Goal: Task Accomplishment & Management: Use online tool/utility

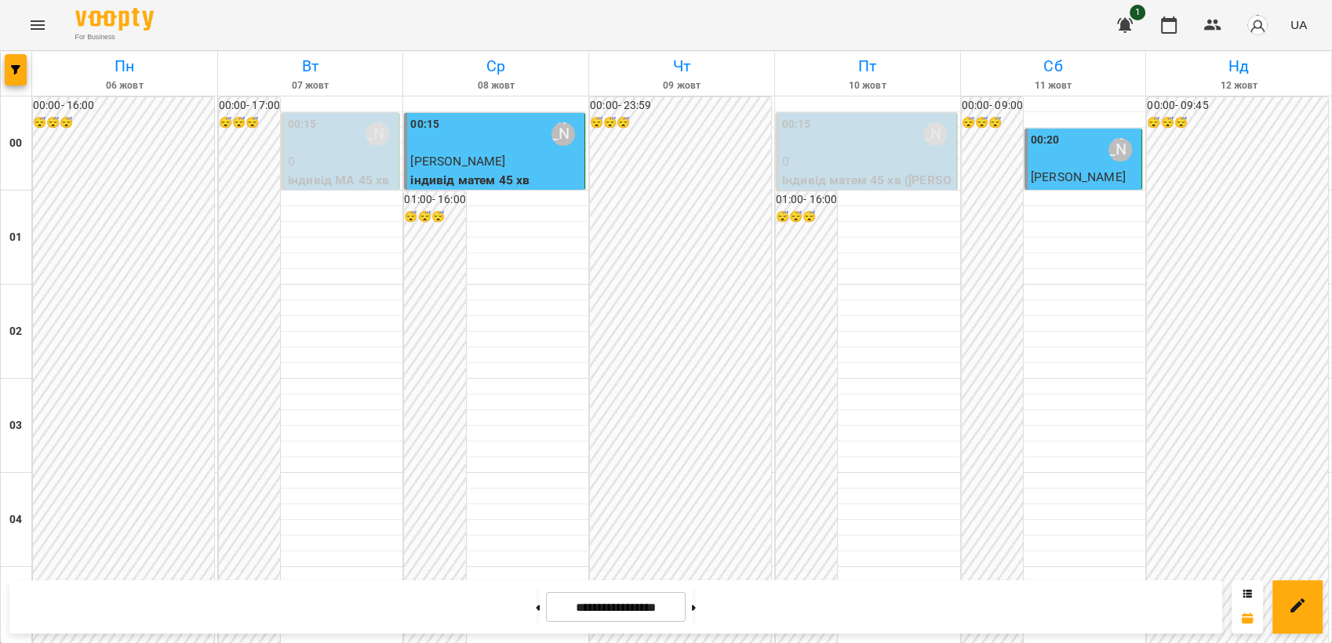
scroll to position [1782, 0]
click at [696, 611] on button at bounding box center [694, 607] width 4 height 35
type input "**********"
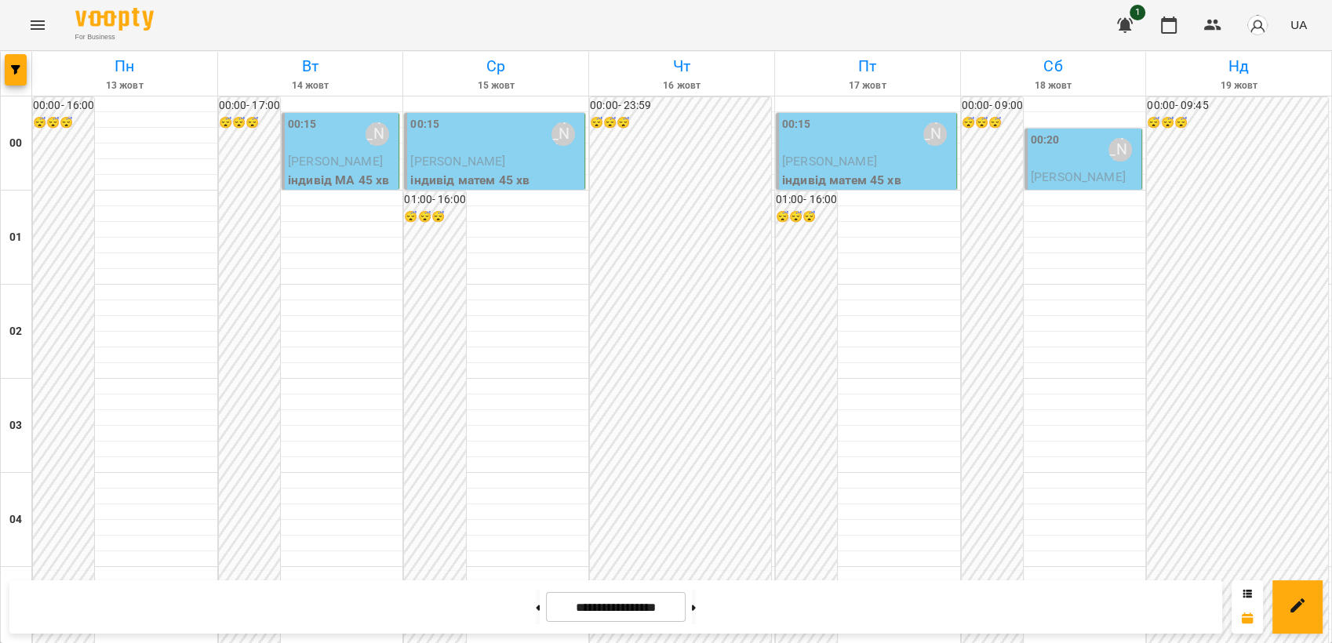
scroll to position [1046, 0]
click at [1305, 25] on span "UA" at bounding box center [1299, 24] width 16 height 16
click at [1283, 122] on div "Русский" at bounding box center [1269, 117] width 80 height 28
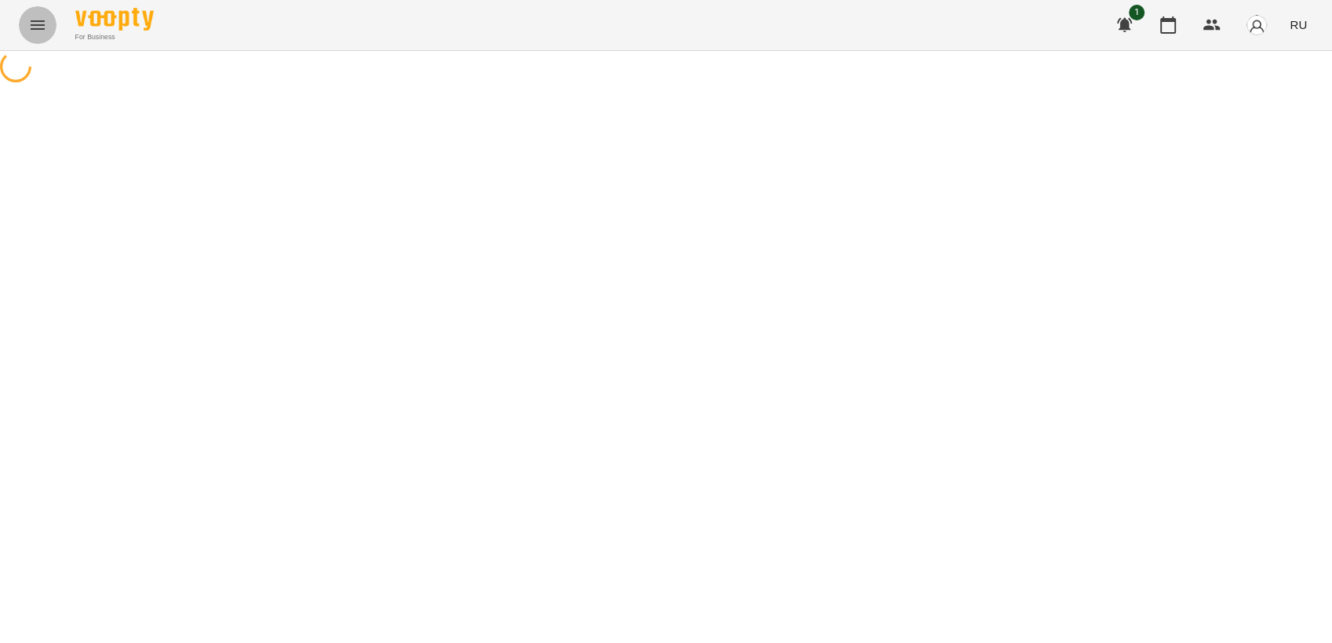
click at [41, 24] on icon "Menu" at bounding box center [38, 24] width 14 height 9
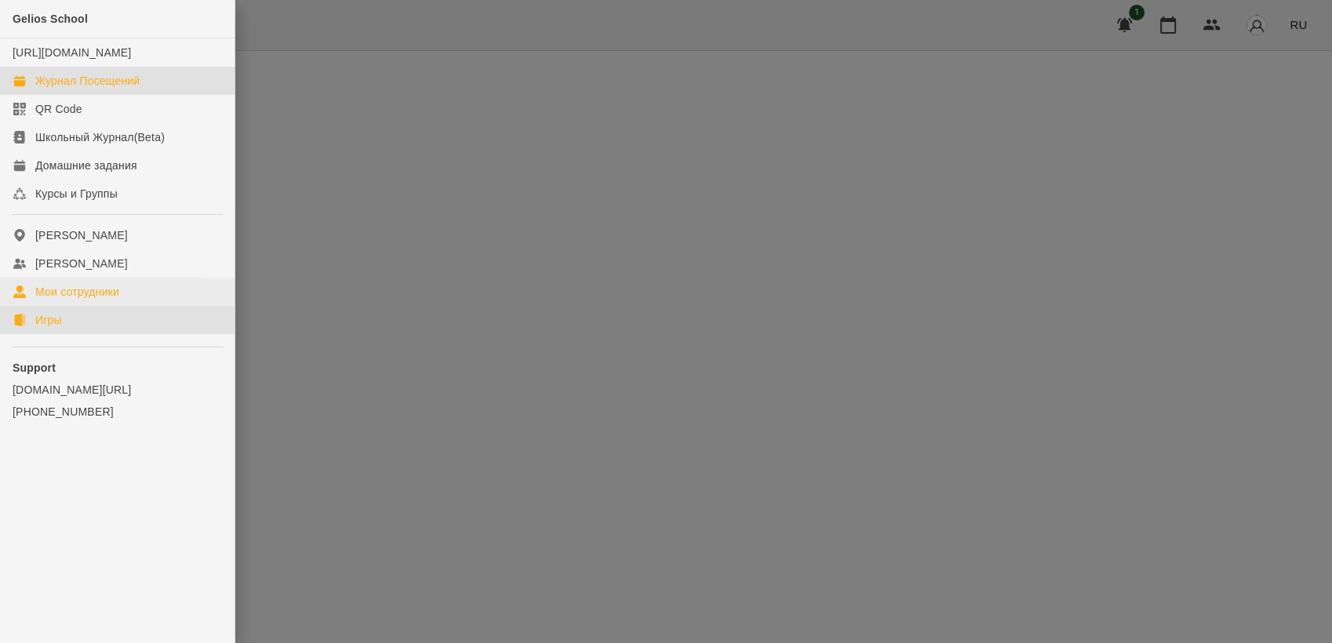
drag, startPoint x: 72, startPoint y: 340, endPoint x: 203, endPoint y: 321, distance: 132.5
click at [72, 334] on link "Игры" at bounding box center [117, 320] width 235 height 28
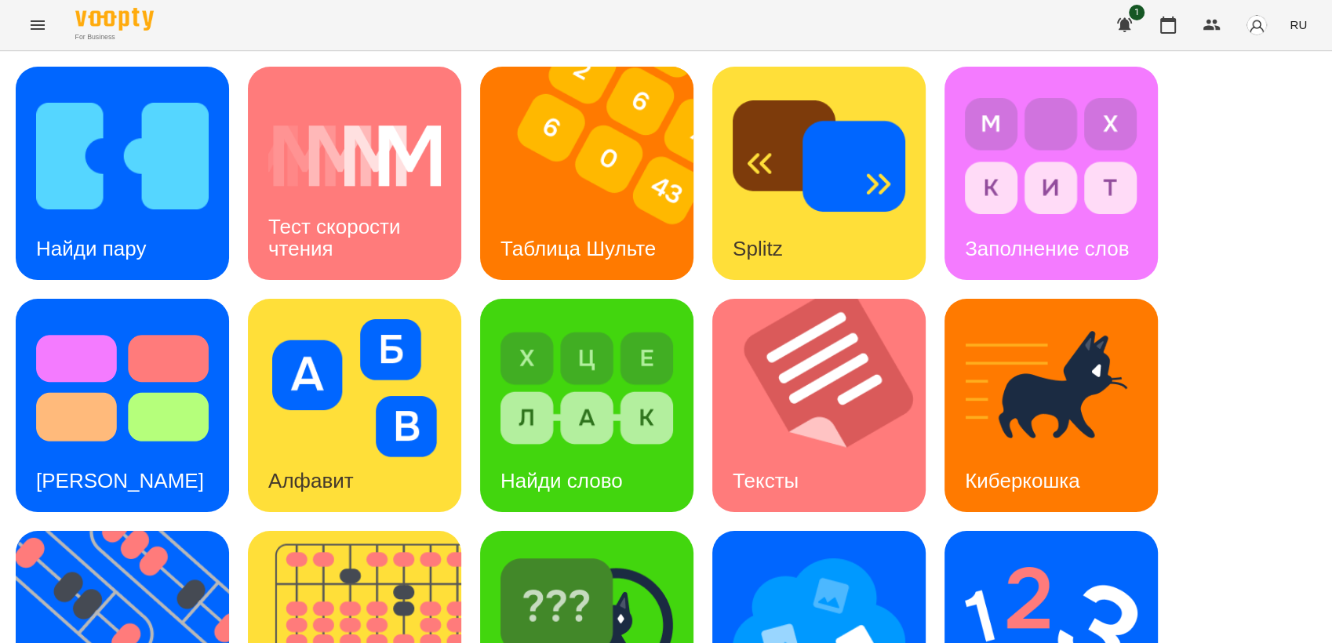
scroll to position [348, 0]
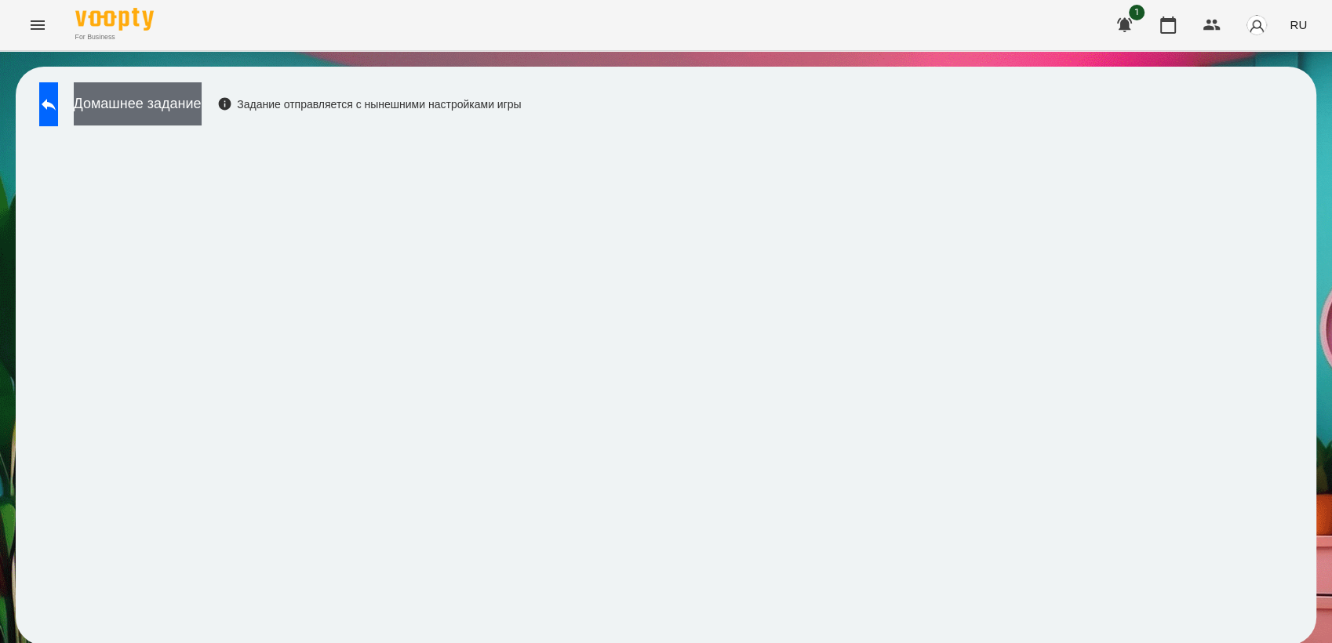
click at [155, 91] on button "Домашнее задание" at bounding box center [138, 103] width 128 height 43
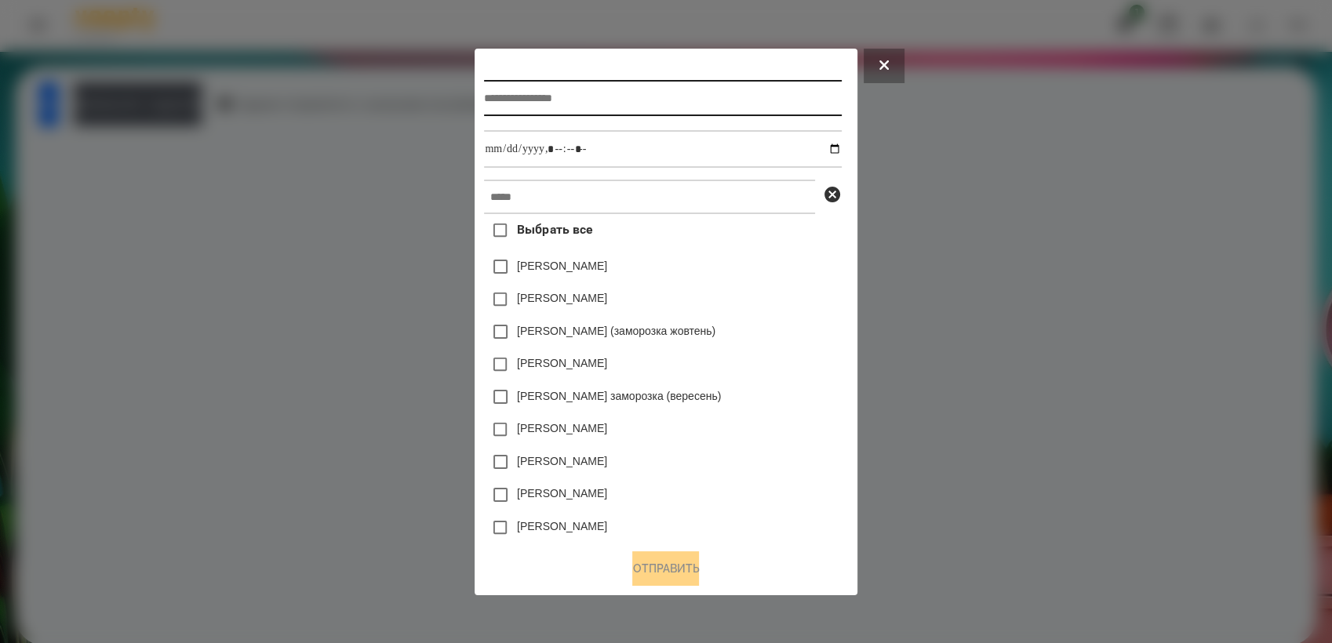
click at [540, 86] on input "text" at bounding box center [662, 98] width 357 height 36
type input "*********"
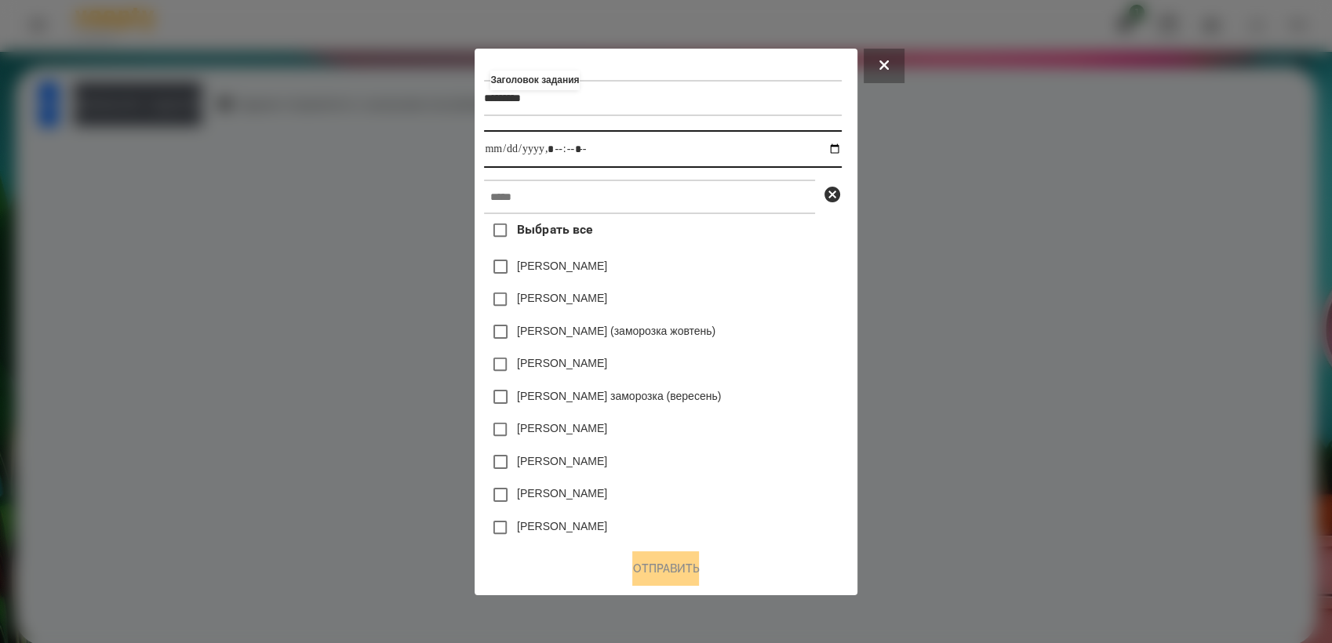
click at [841, 147] on input "datetime-local" at bounding box center [662, 149] width 357 height 38
drag, startPoint x: 776, startPoint y: 381, endPoint x: 737, endPoint y: 252, distance: 135.0
click at [776, 380] on div "[PERSON_NAME]" at bounding box center [662, 364] width 357 height 33
click at [841, 147] on input "datetime-local" at bounding box center [662, 149] width 357 height 38
drag, startPoint x: 770, startPoint y: 411, endPoint x: 772, endPoint y: 367, distance: 44.0
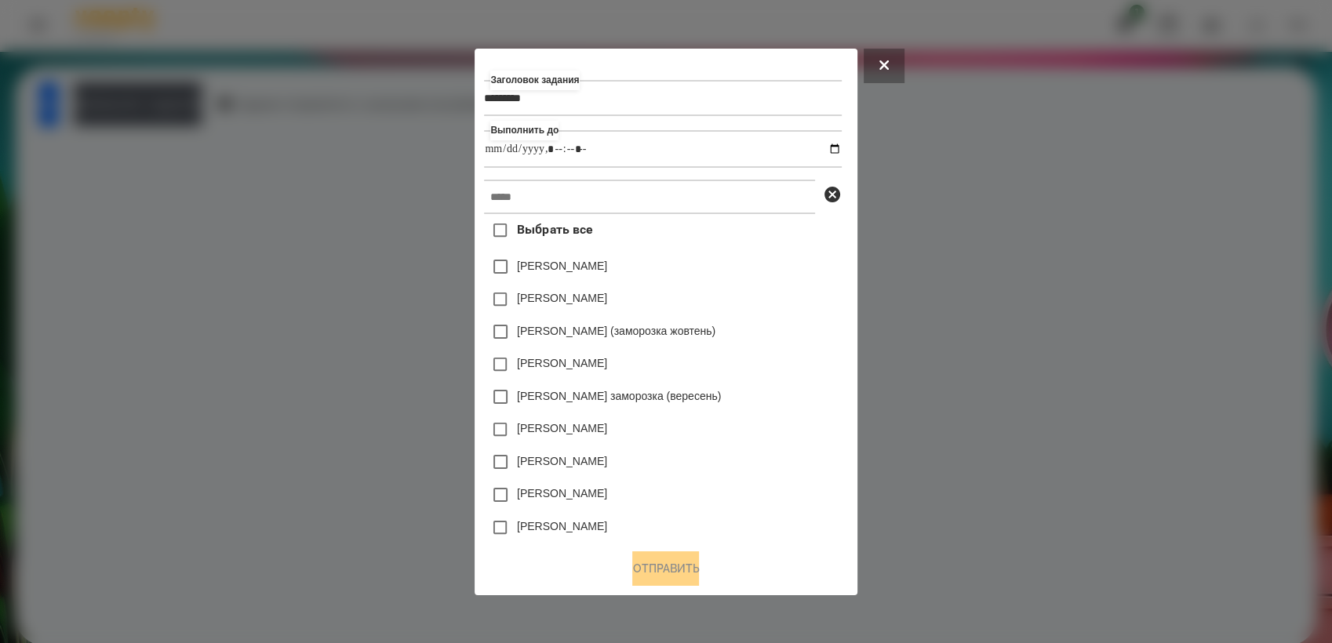
click at [770, 405] on div "[PERSON_NAME] заморозка (вересень)" at bounding box center [662, 396] width 357 height 33
click at [838, 147] on input "datetime-local" at bounding box center [662, 149] width 357 height 38
type input "**********"
click at [656, 93] on input "*********" at bounding box center [662, 98] width 357 height 36
click at [577, 198] on input "text" at bounding box center [649, 197] width 331 height 35
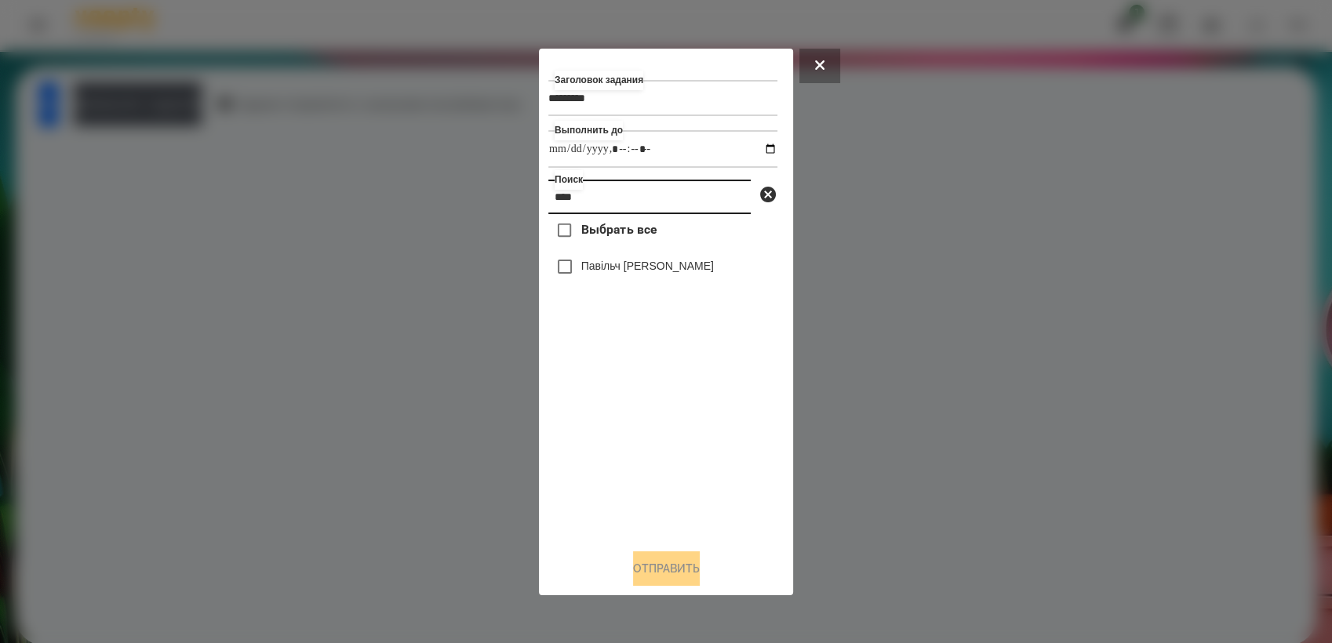
type input "****"
click at [689, 581] on button "Отправить" at bounding box center [666, 569] width 67 height 35
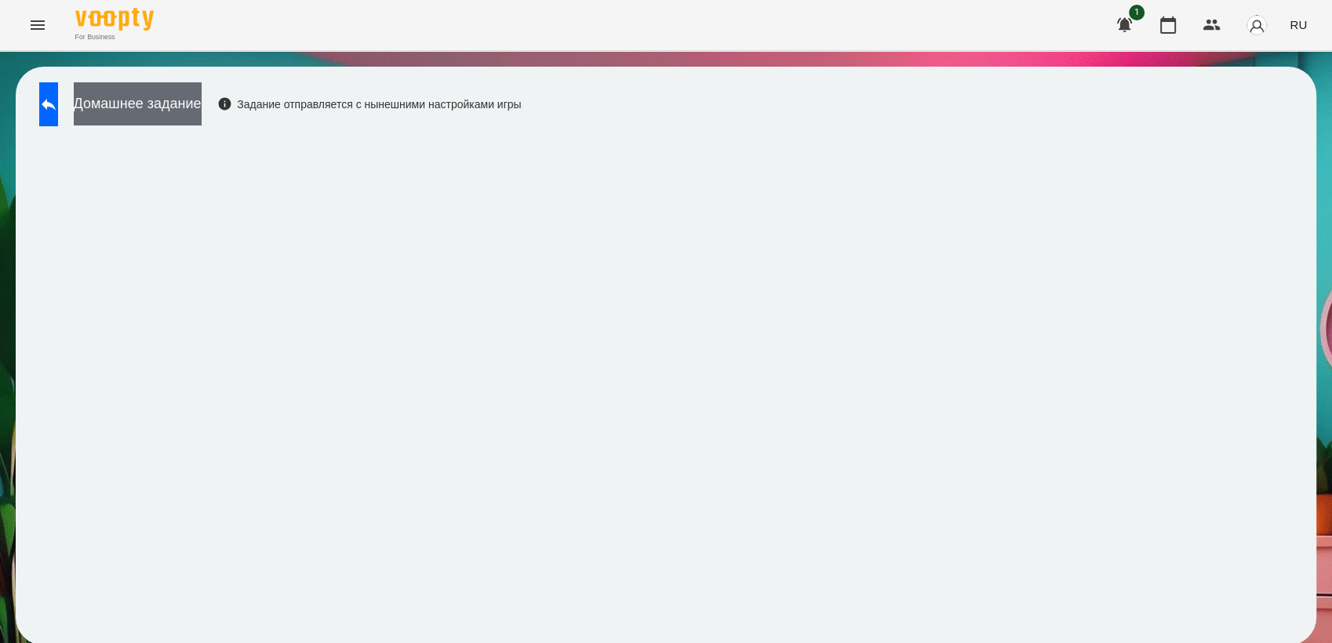
click at [155, 104] on button "Домашнее задание" at bounding box center [138, 103] width 128 height 43
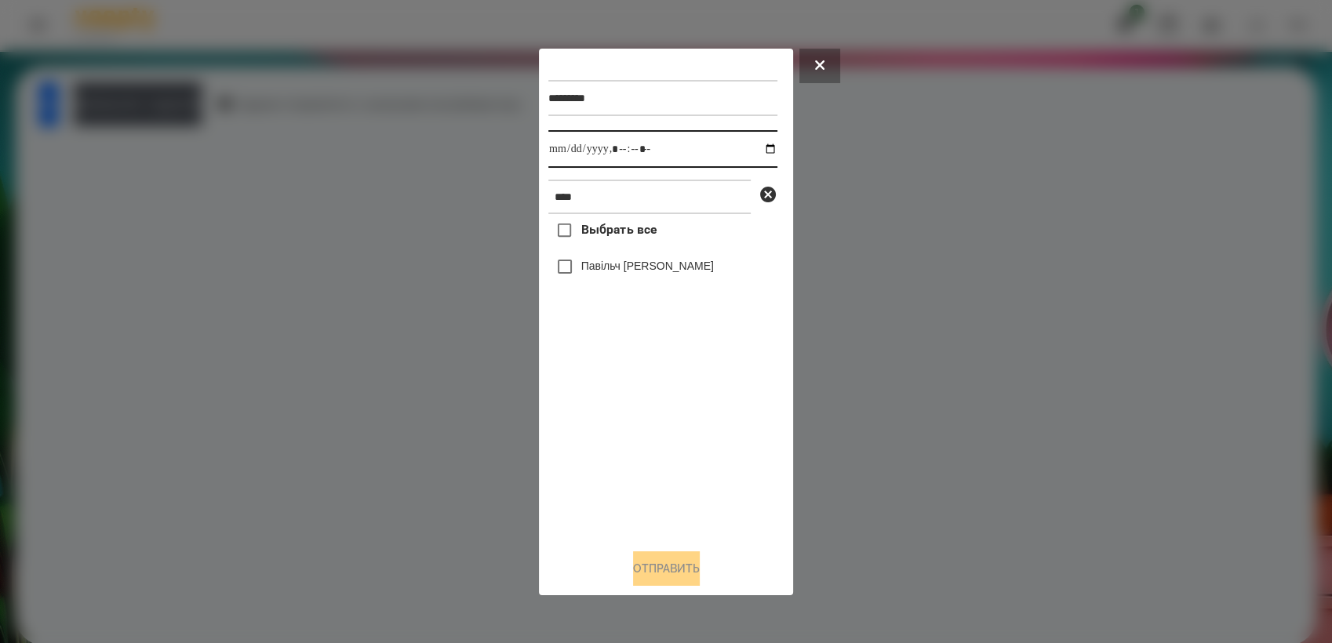
click at [758, 150] on input "datetime-local" at bounding box center [662, 149] width 229 height 38
type input "**********"
click at [606, 422] on div "Выбрать все Павільч [PERSON_NAME]" at bounding box center [662, 375] width 229 height 322
drag, startPoint x: 659, startPoint y: 566, endPoint x: 665, endPoint y: 548, distance: 19.8
click at [659, 568] on button "Отправить" at bounding box center [666, 569] width 67 height 35
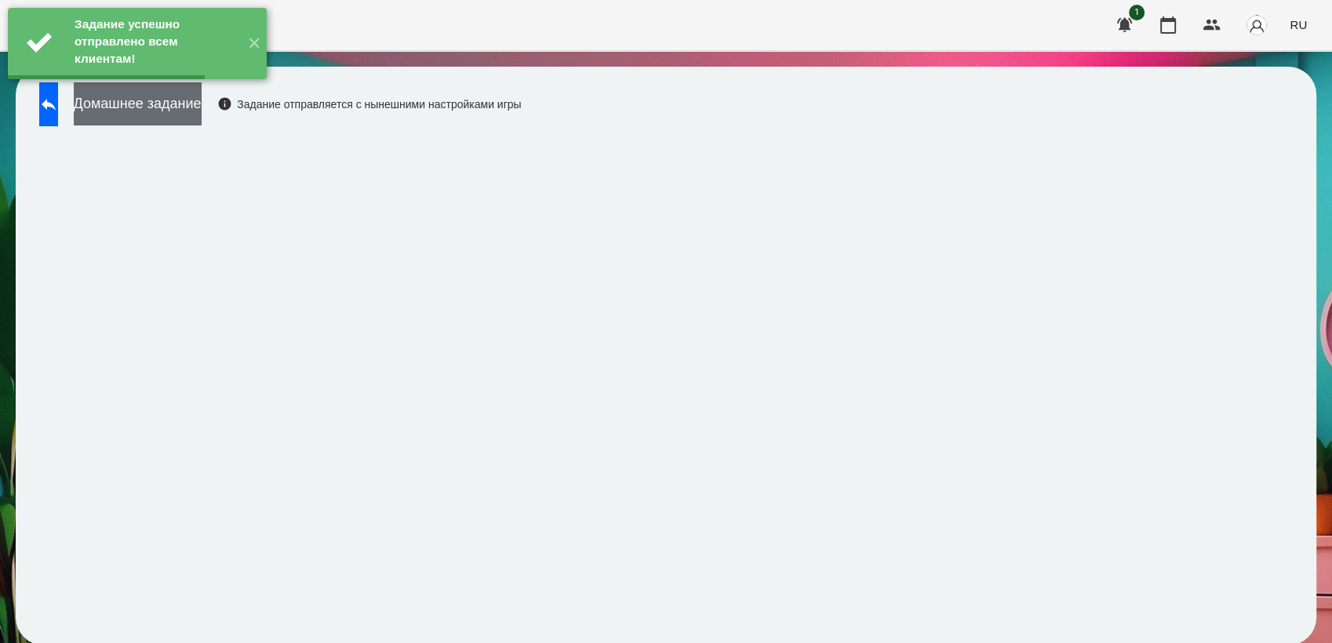
click at [190, 110] on button "Домашнее задание" at bounding box center [138, 103] width 128 height 43
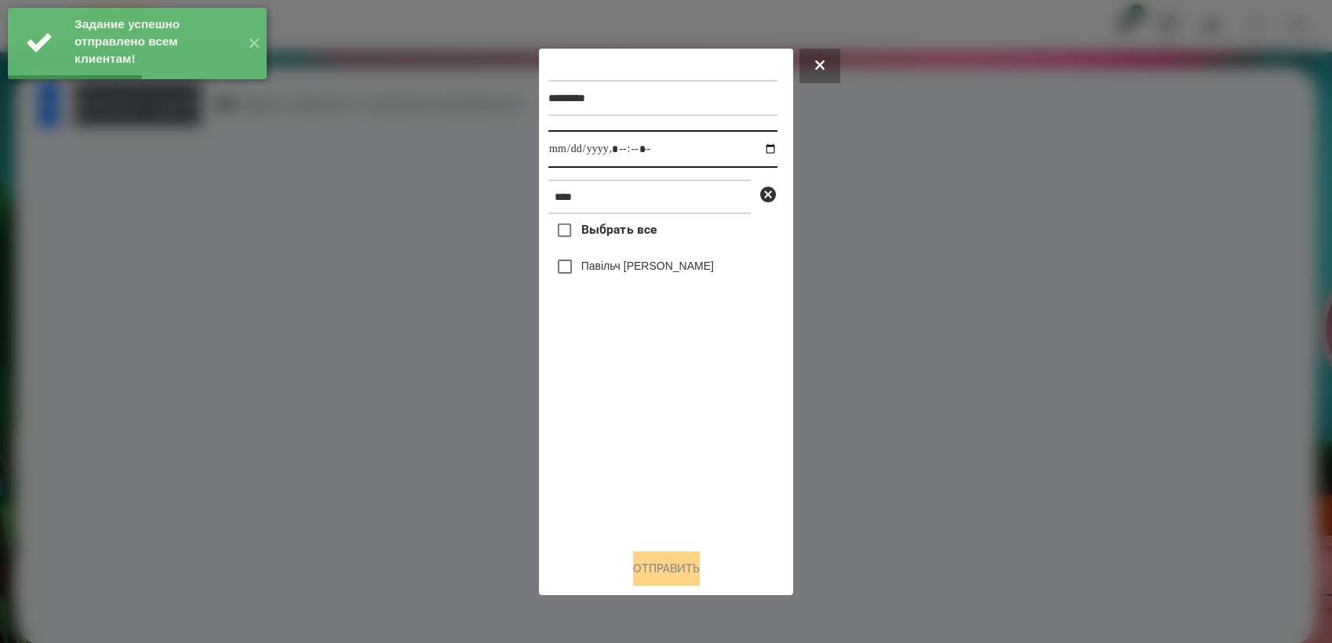
click at [763, 141] on input "datetime-local" at bounding box center [662, 149] width 229 height 38
type input "**********"
drag, startPoint x: 634, startPoint y: 424, endPoint x: 615, endPoint y: 388, distance: 40.0
click at [634, 424] on div "Выбрать все Павільч [PERSON_NAME]" at bounding box center [662, 375] width 229 height 322
click at [663, 570] on button "Отправить" at bounding box center [666, 569] width 67 height 35
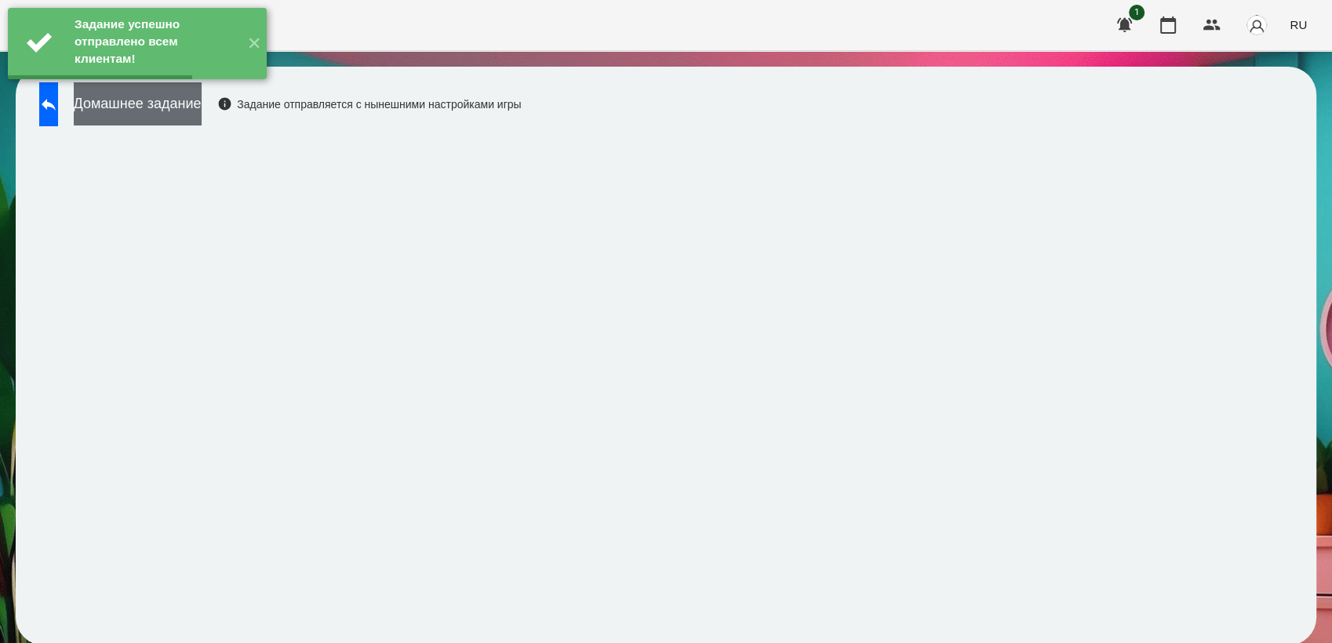
click at [202, 123] on button "Домашнее задание" at bounding box center [138, 103] width 128 height 43
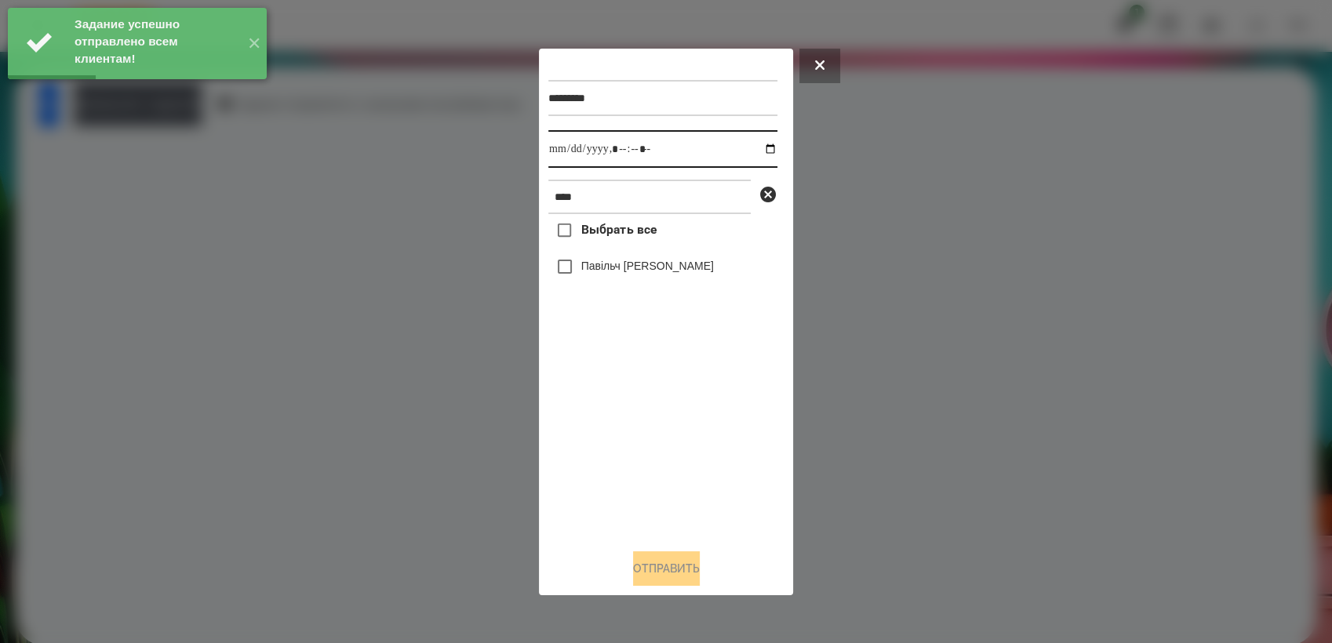
click at [756, 151] on input "datetime-local" at bounding box center [662, 149] width 229 height 38
type input "**********"
click at [605, 441] on div "Выбрать все Павільч [PERSON_NAME]" at bounding box center [662, 375] width 229 height 322
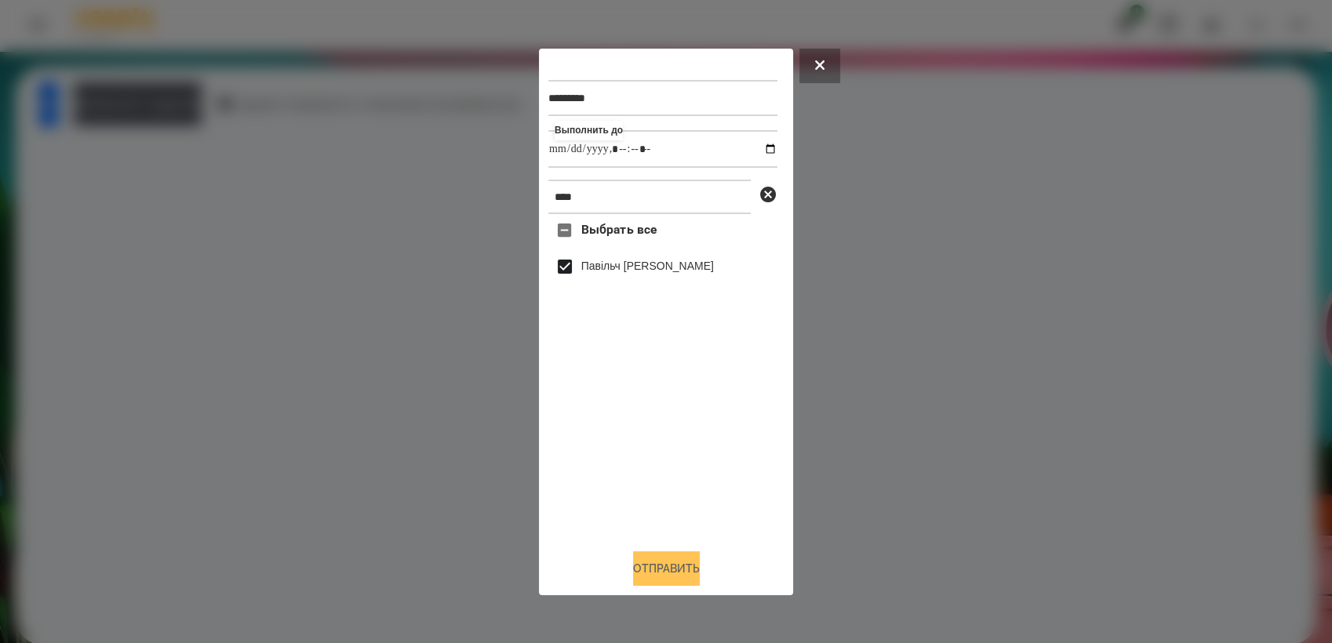
click at [673, 573] on button "Отправить" at bounding box center [666, 569] width 67 height 35
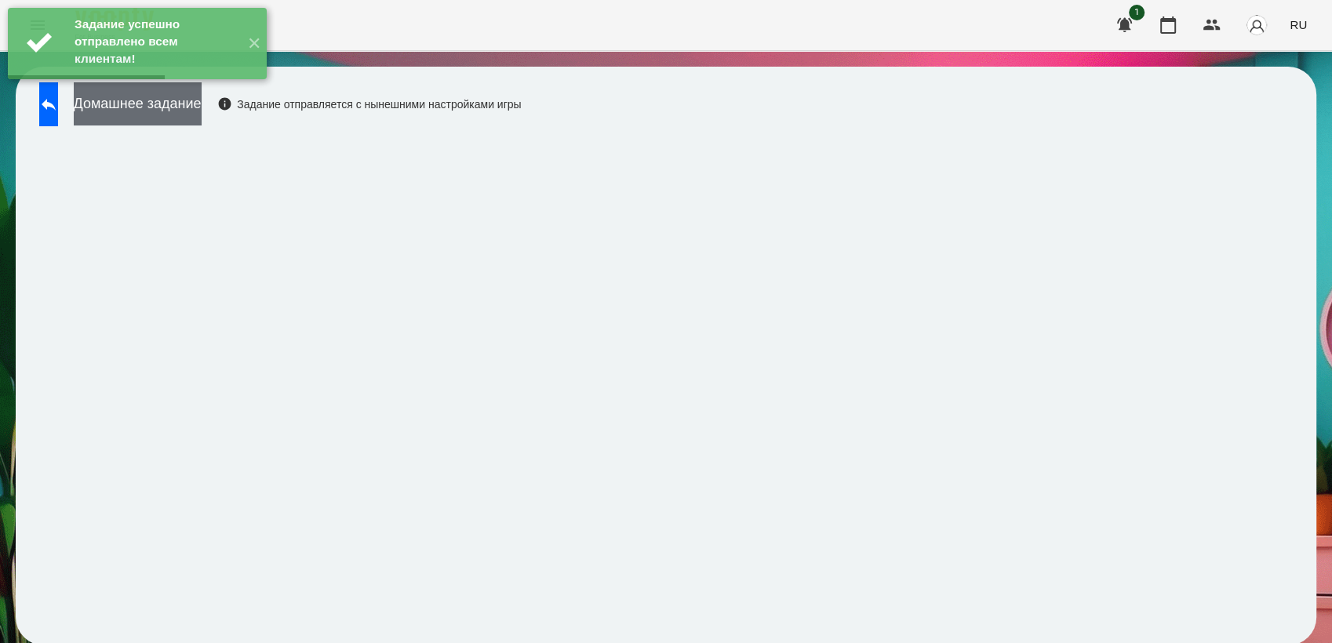
click at [202, 110] on button "Домашнее задание" at bounding box center [138, 103] width 128 height 43
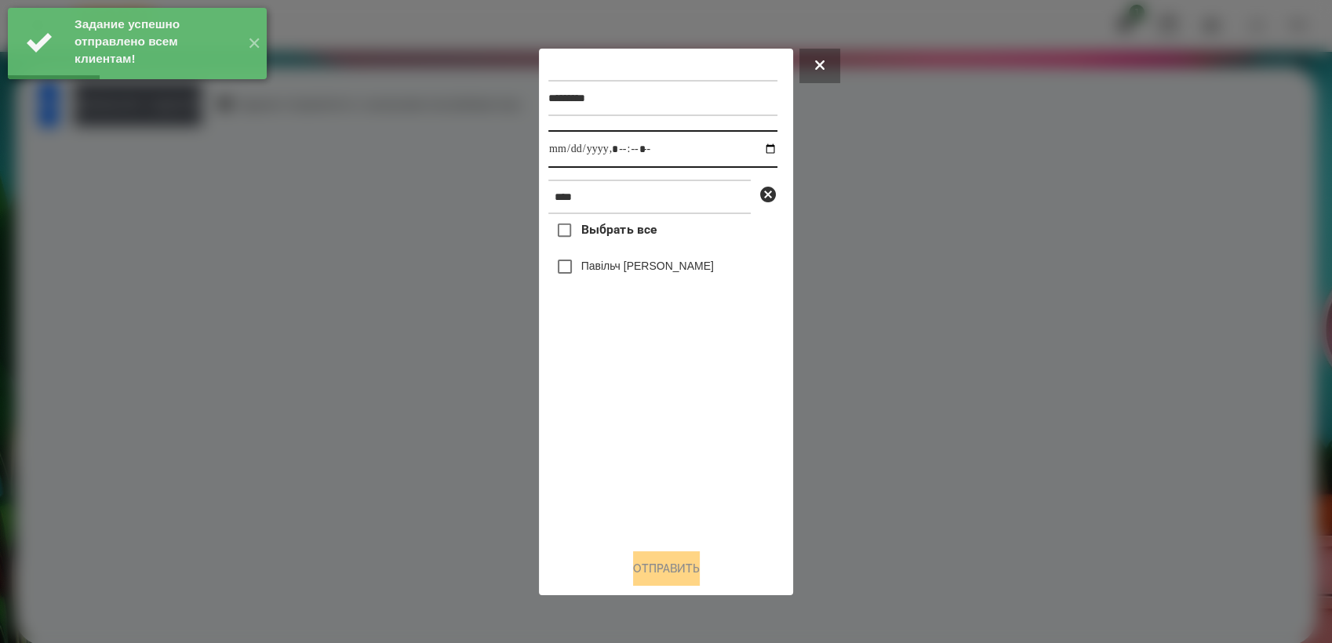
click at [758, 145] on input "datetime-local" at bounding box center [662, 149] width 229 height 38
type input "**********"
drag, startPoint x: 670, startPoint y: 436, endPoint x: 661, endPoint y: 412, distance: 26.1
click at [669, 435] on div "Выбрать все Павільч [PERSON_NAME]" at bounding box center [662, 375] width 229 height 322
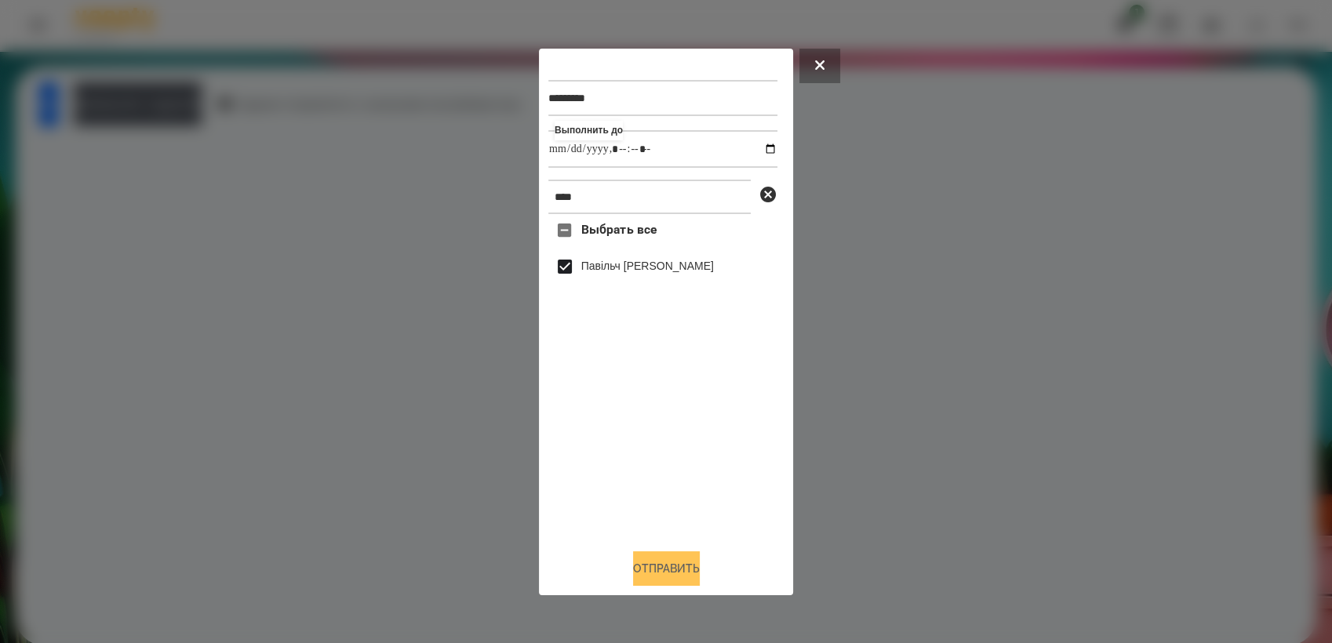
click at [668, 577] on button "Отправить" at bounding box center [666, 569] width 67 height 35
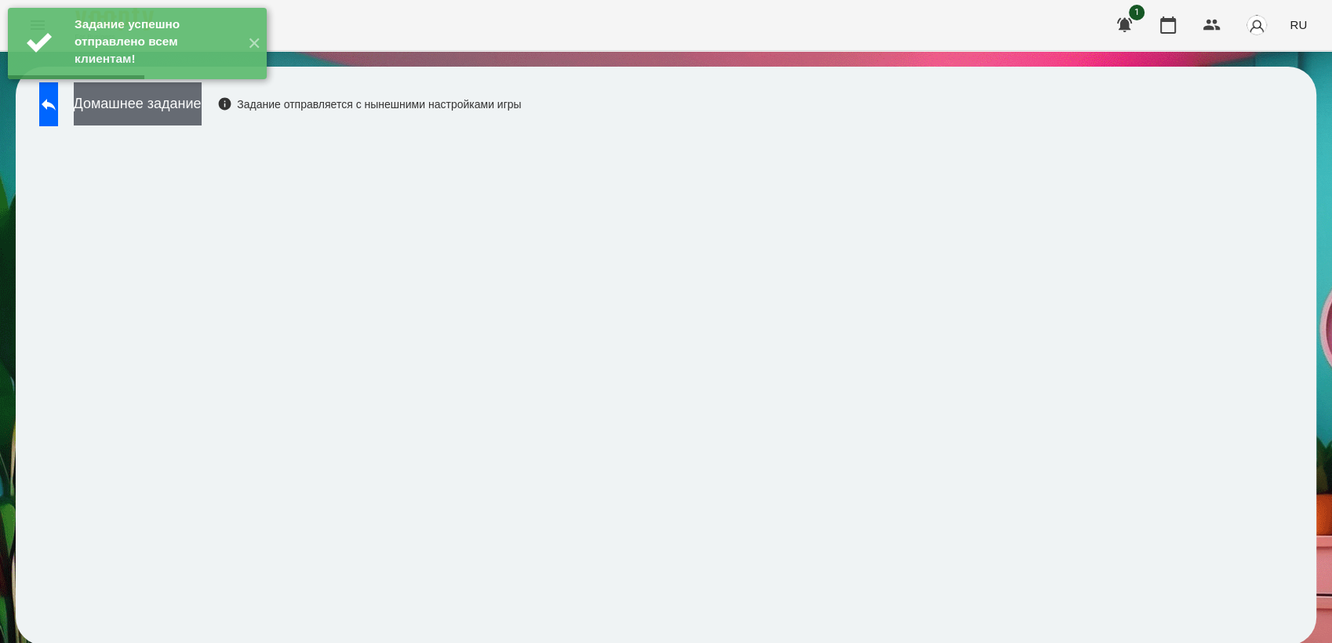
click at [202, 105] on button "Домашнее задание" at bounding box center [138, 103] width 128 height 43
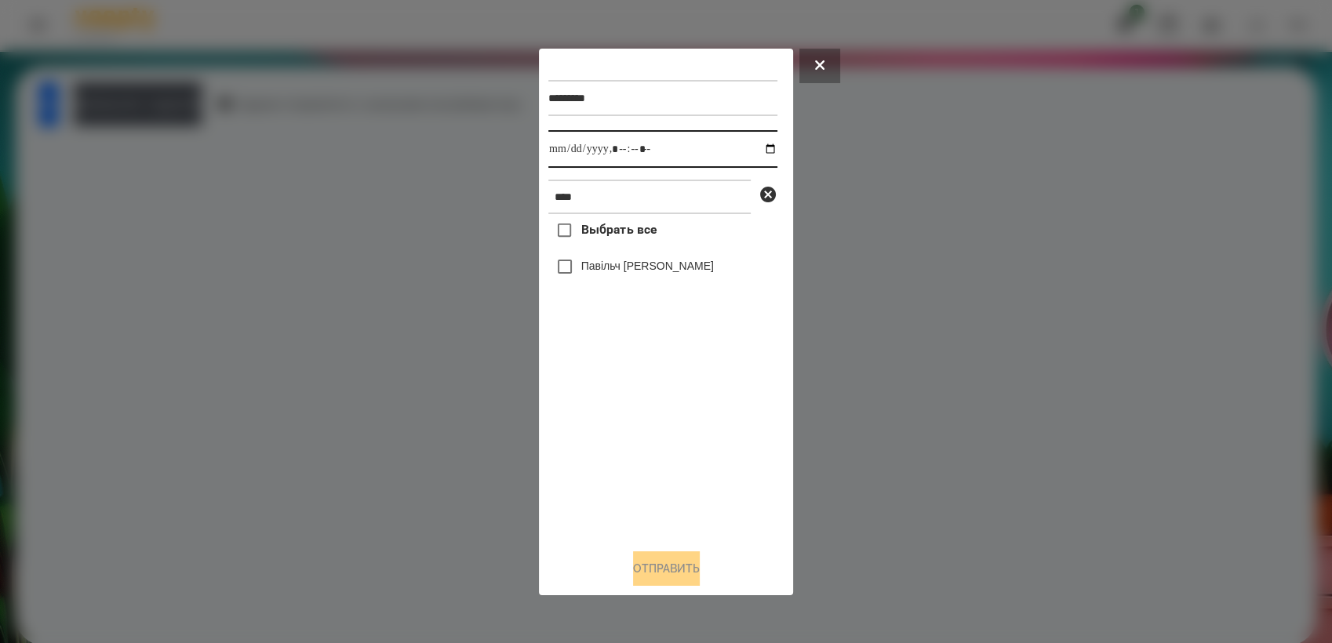
click at [756, 144] on input "datetime-local" at bounding box center [662, 149] width 229 height 38
type input "**********"
drag, startPoint x: 661, startPoint y: 440, endPoint x: 634, endPoint y: 381, distance: 64.9
click at [659, 433] on div "Выбрать все Павільч [PERSON_NAME]" at bounding box center [662, 375] width 229 height 322
click at [687, 579] on button "Отправить" at bounding box center [666, 569] width 67 height 35
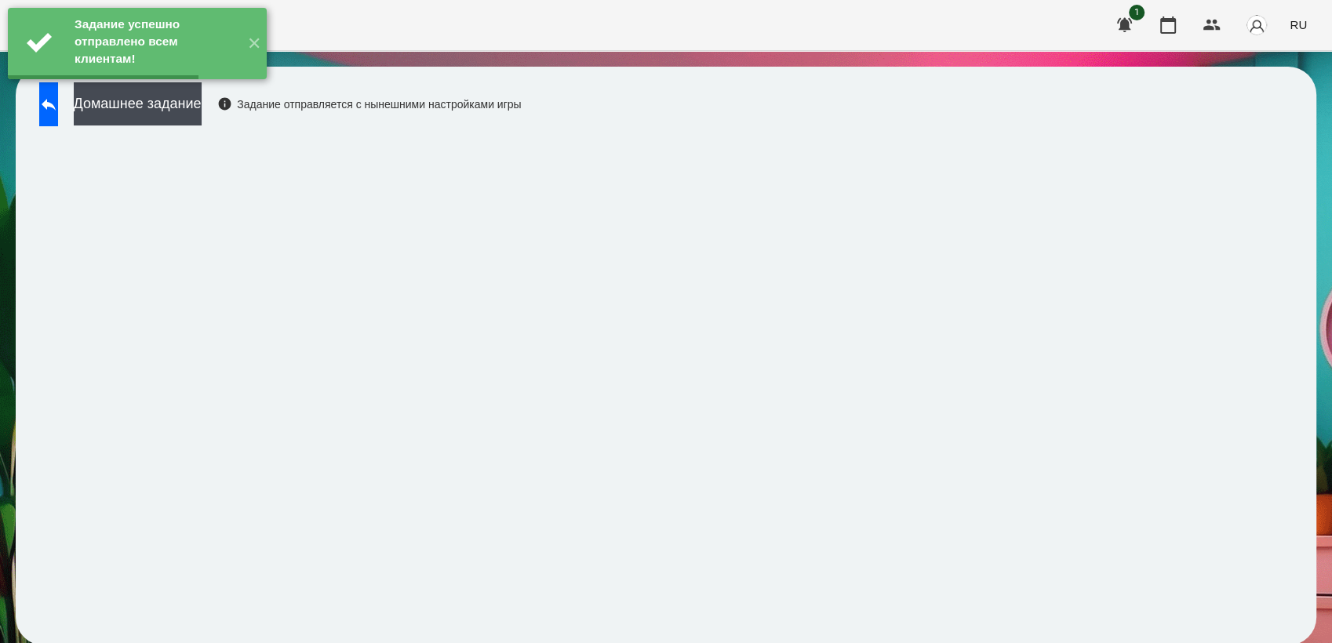
drag, startPoint x: 203, startPoint y: 112, endPoint x: 262, endPoint y: 90, distance: 62.8
click at [202, 111] on button "Домашнее задание" at bounding box center [138, 103] width 128 height 43
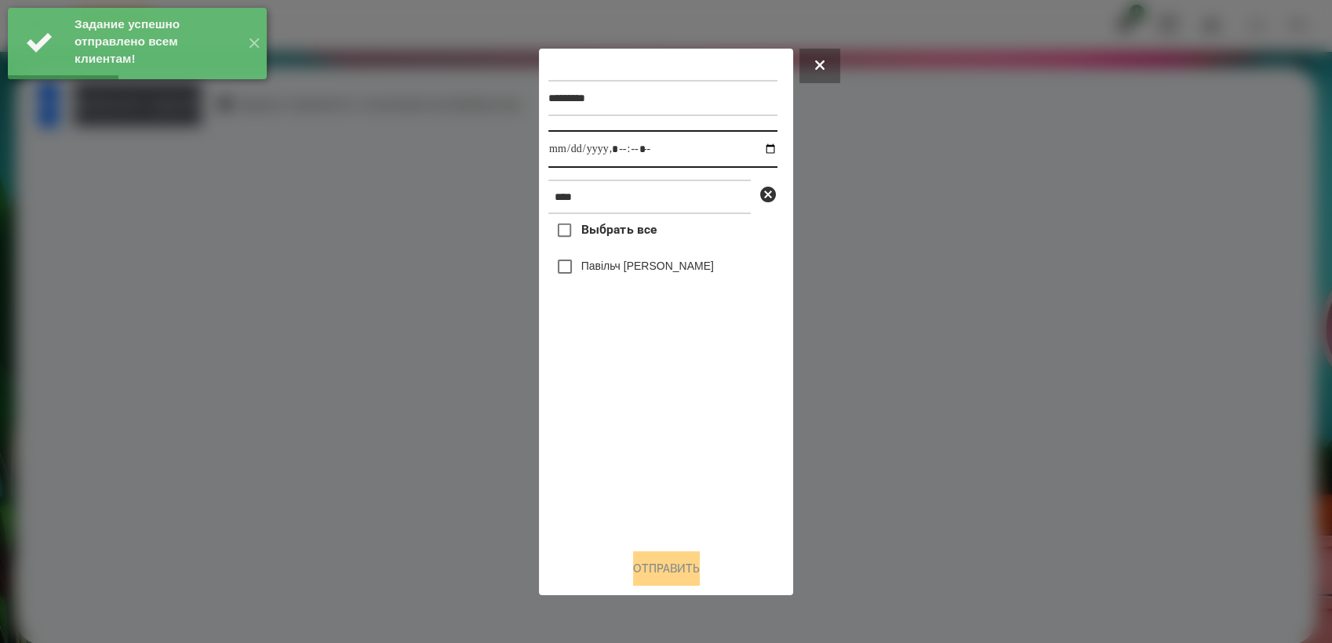
click at [762, 144] on input "datetime-local" at bounding box center [662, 149] width 229 height 38
type input "**********"
drag, startPoint x: 697, startPoint y: 491, endPoint x: 661, endPoint y: 370, distance: 126.3
click at [698, 489] on div "Выбрать все Павільч [PERSON_NAME]" at bounding box center [662, 375] width 229 height 322
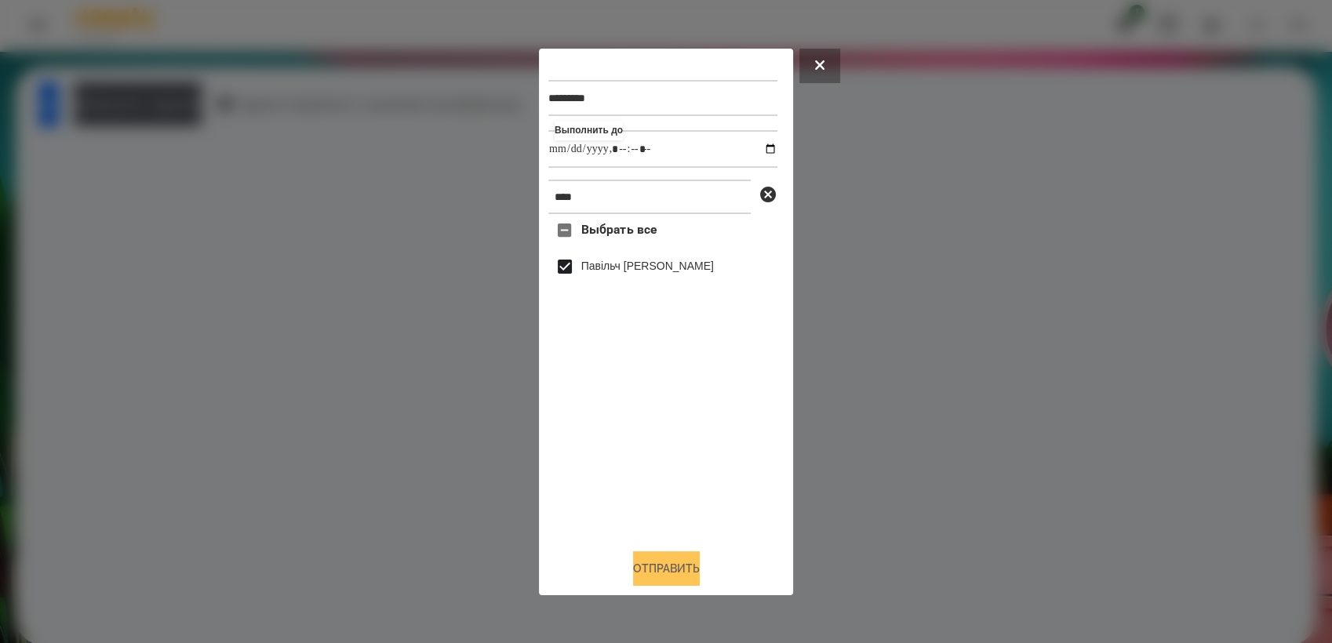
click at [661, 555] on button "Отправить" at bounding box center [666, 569] width 67 height 35
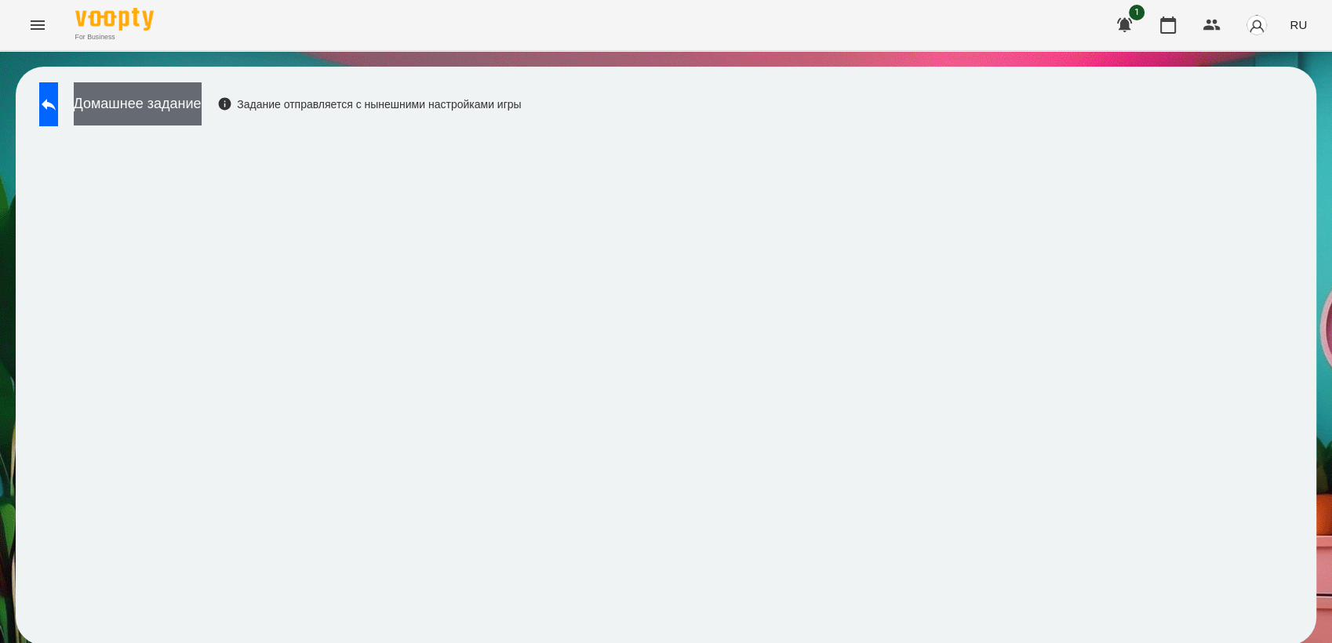
click at [202, 99] on button "Домашнее задание" at bounding box center [138, 103] width 128 height 43
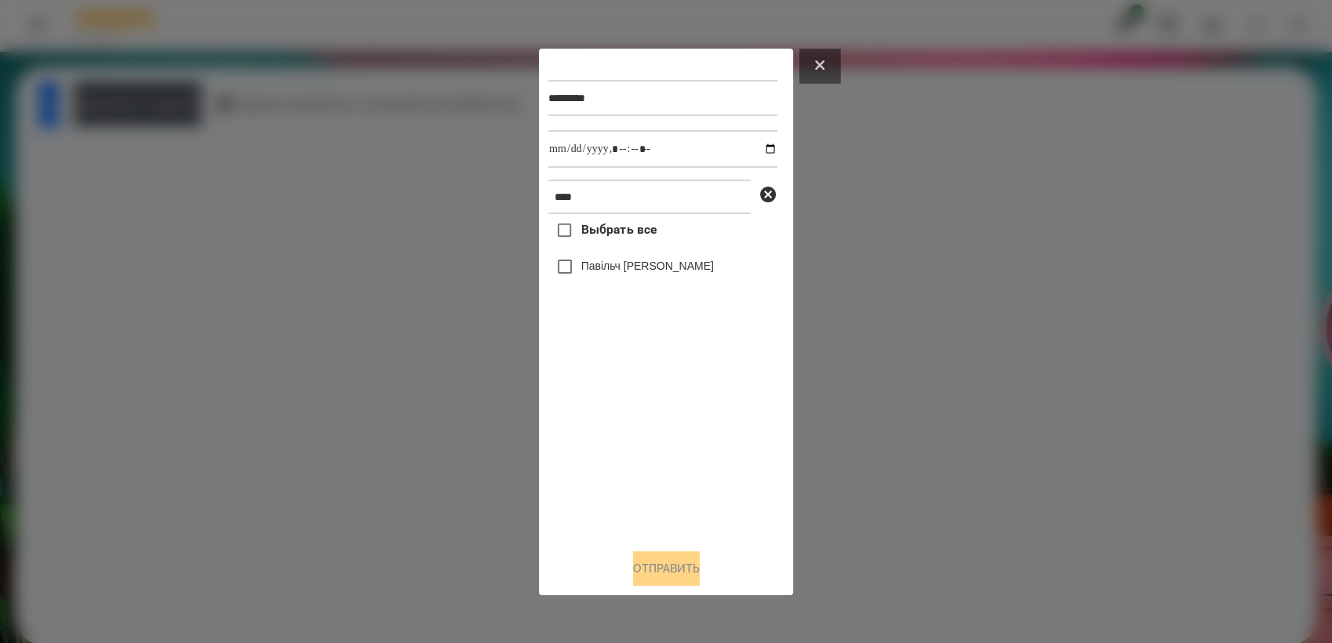
click at [822, 60] on icon at bounding box center [819, 64] width 9 height 9
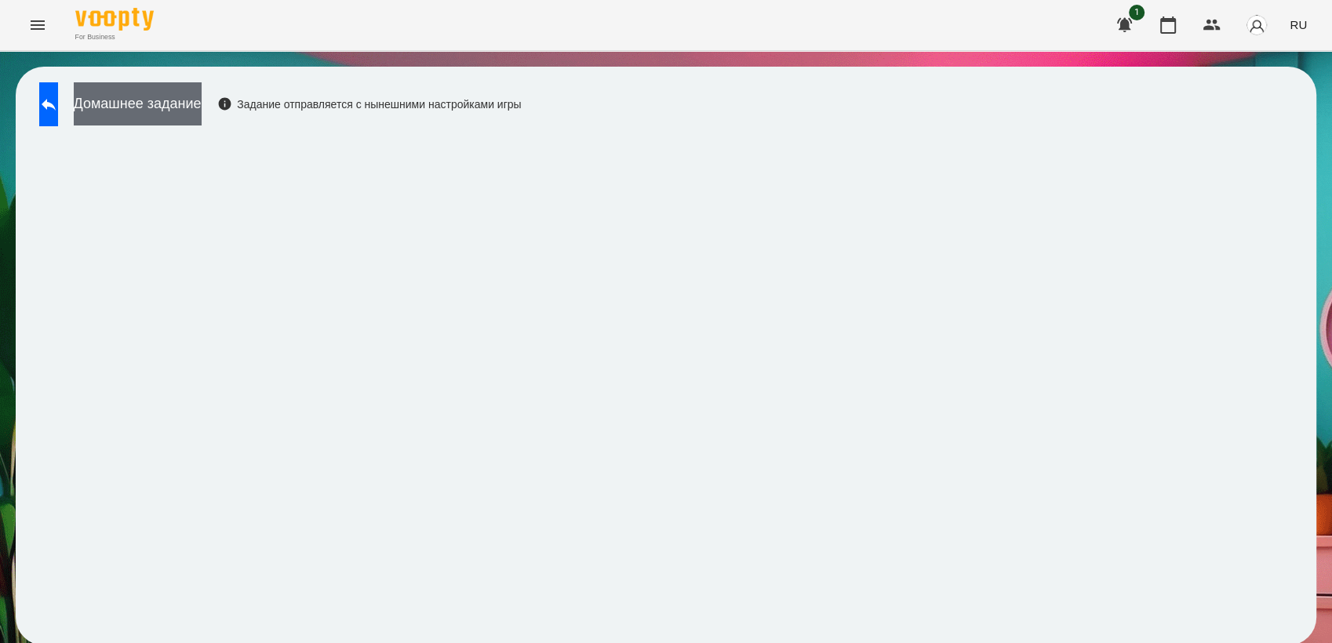
click at [202, 96] on button "Домашнее задание" at bounding box center [138, 103] width 128 height 43
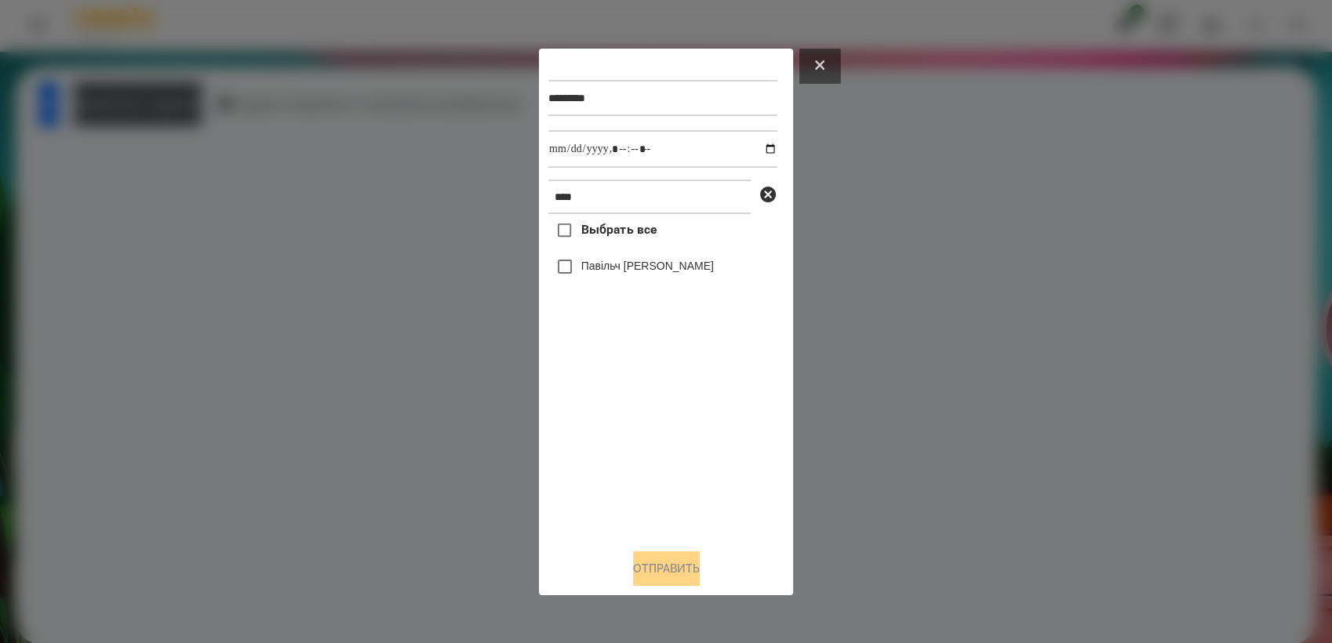
click at [828, 66] on button at bounding box center [819, 66] width 41 height 35
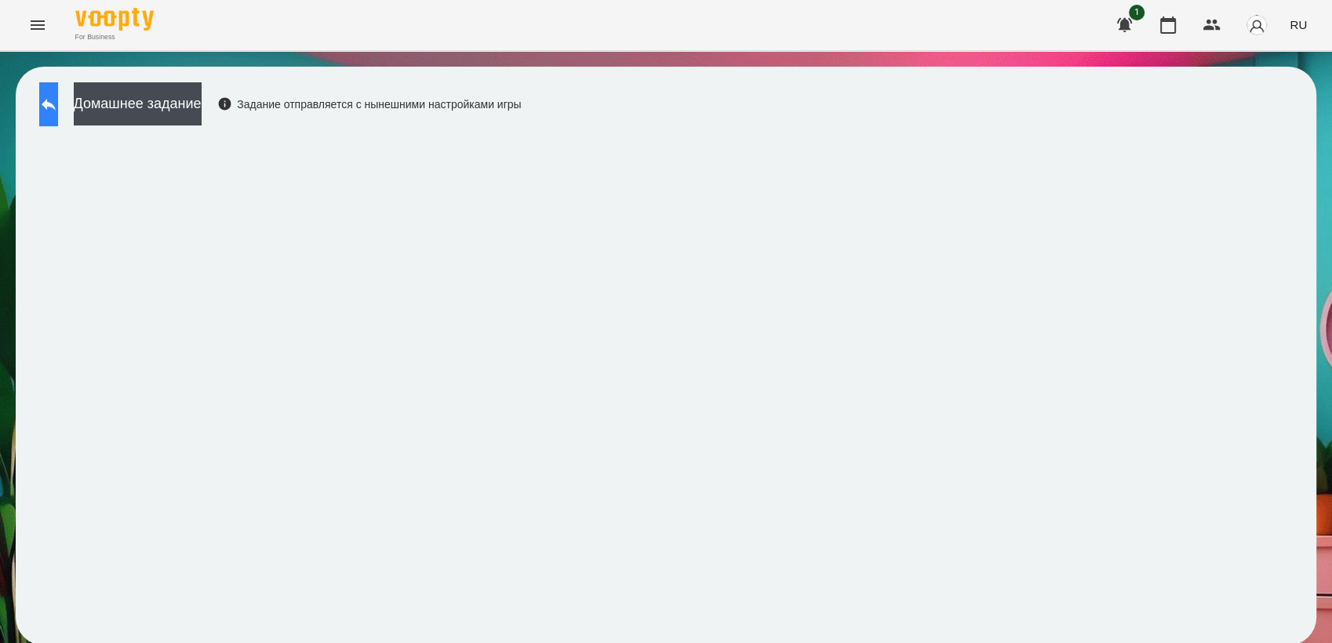
click at [58, 107] on icon at bounding box center [48, 104] width 19 height 19
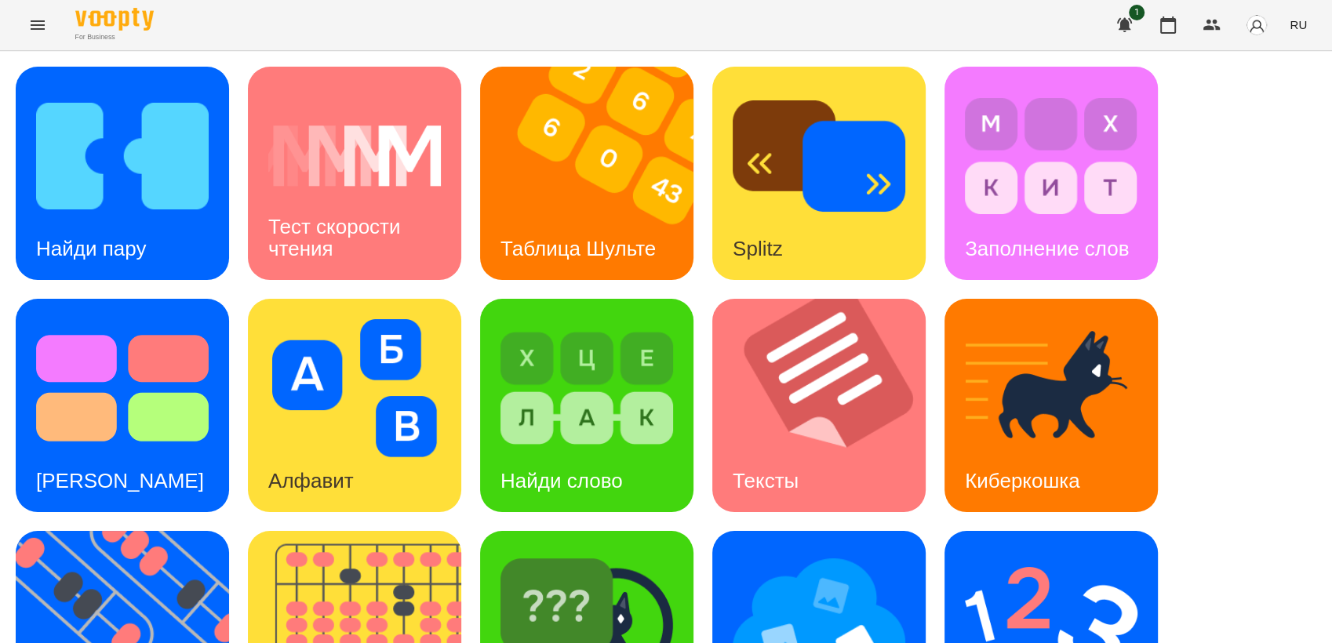
scroll to position [348, 0]
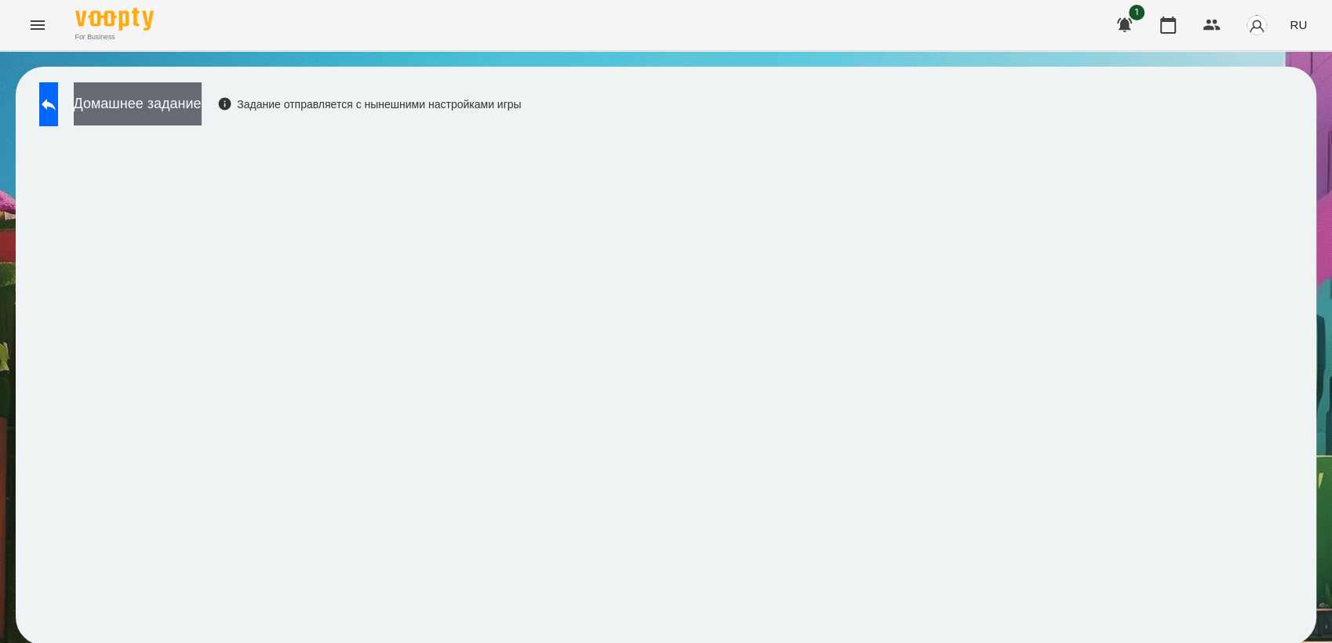
click at [158, 110] on button "Домашнее задание" at bounding box center [138, 103] width 128 height 43
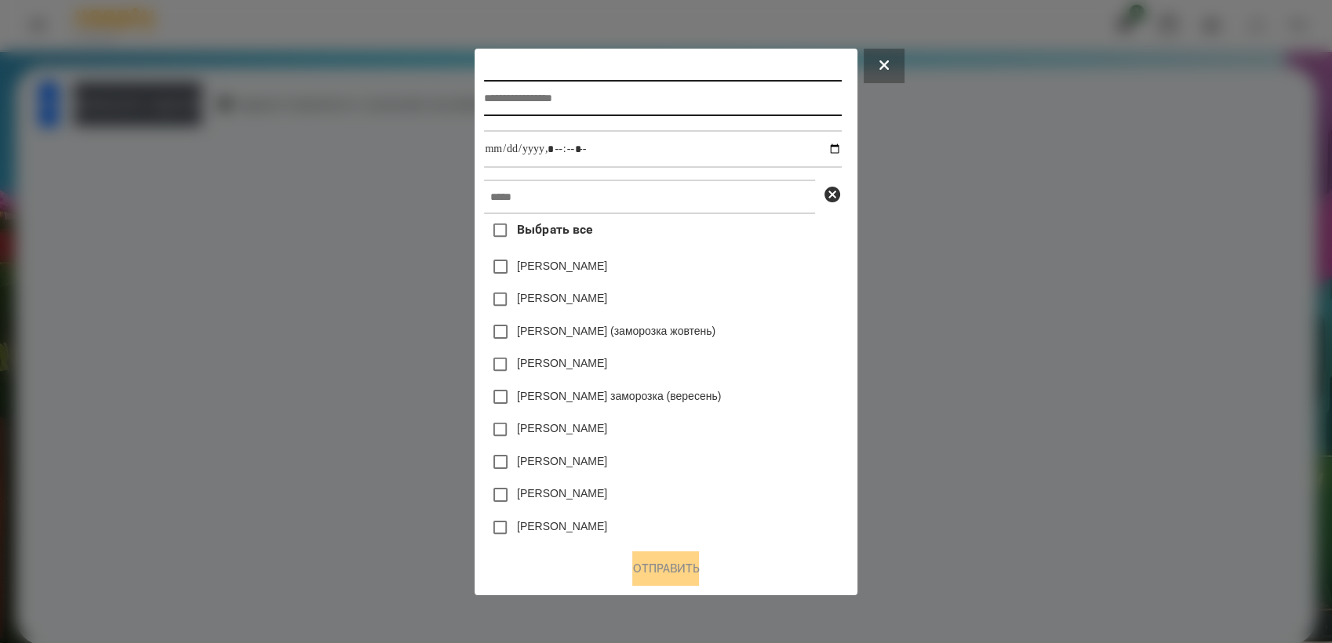
click at [527, 104] on input "text" at bounding box center [662, 98] width 357 height 36
type input "*******"
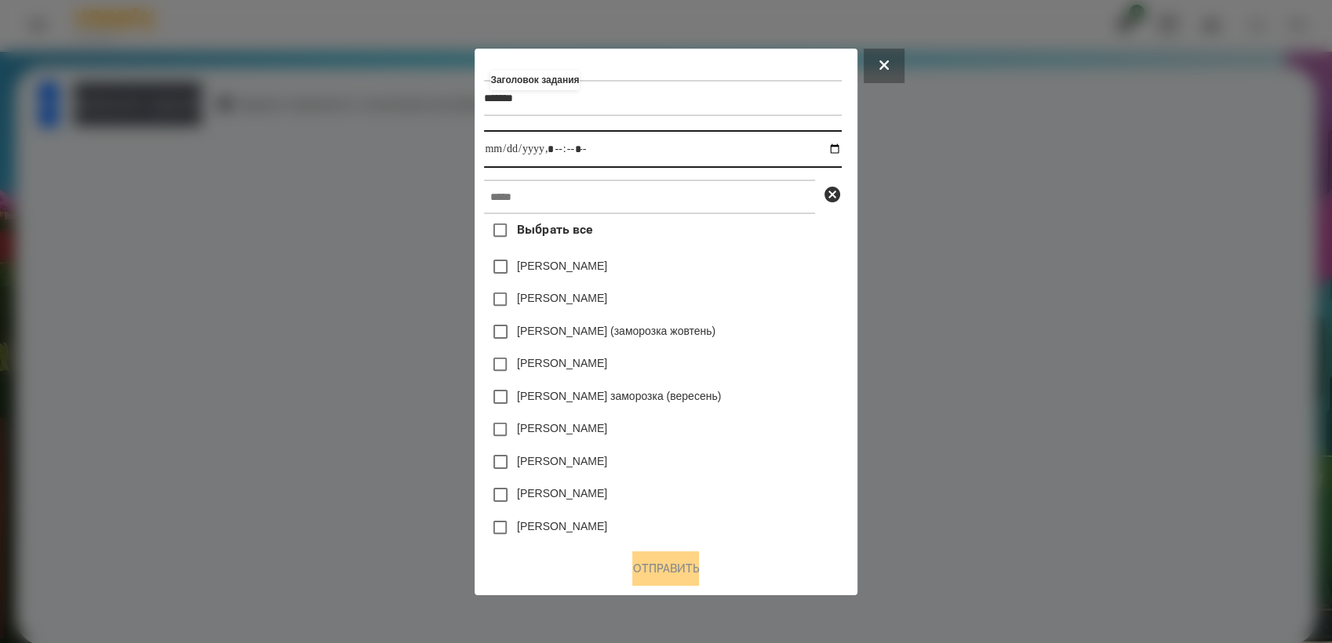
click at [834, 149] on input "datetime-local" at bounding box center [662, 149] width 357 height 38
type input "**********"
click at [791, 403] on div "[PERSON_NAME] заморозка (вересень)" at bounding box center [662, 396] width 357 height 33
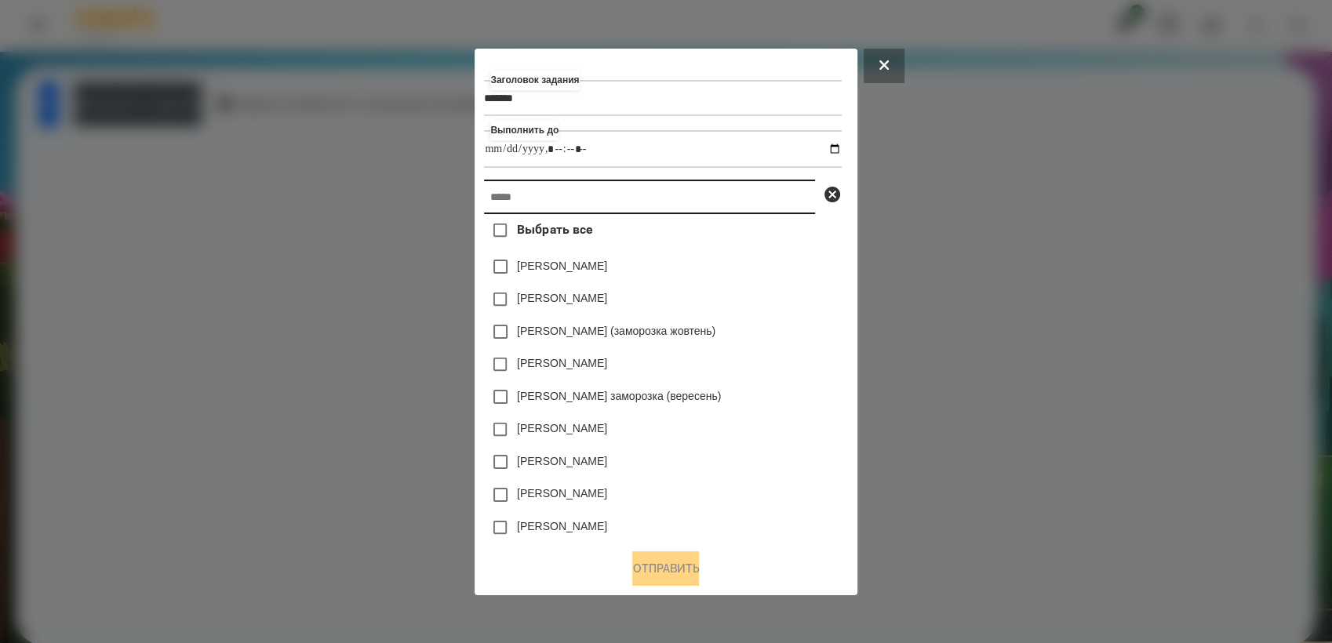
click at [610, 214] on input "text" at bounding box center [649, 197] width 331 height 35
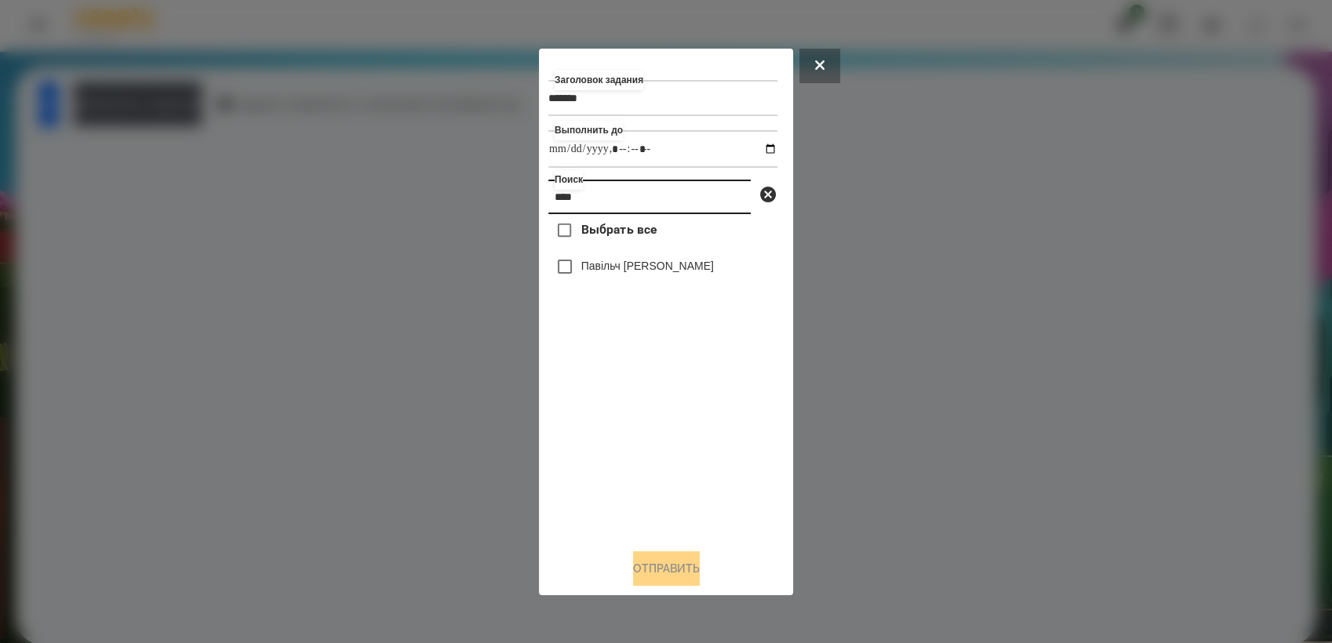
type input "****"
click at [694, 574] on button "Отправить" at bounding box center [666, 569] width 67 height 35
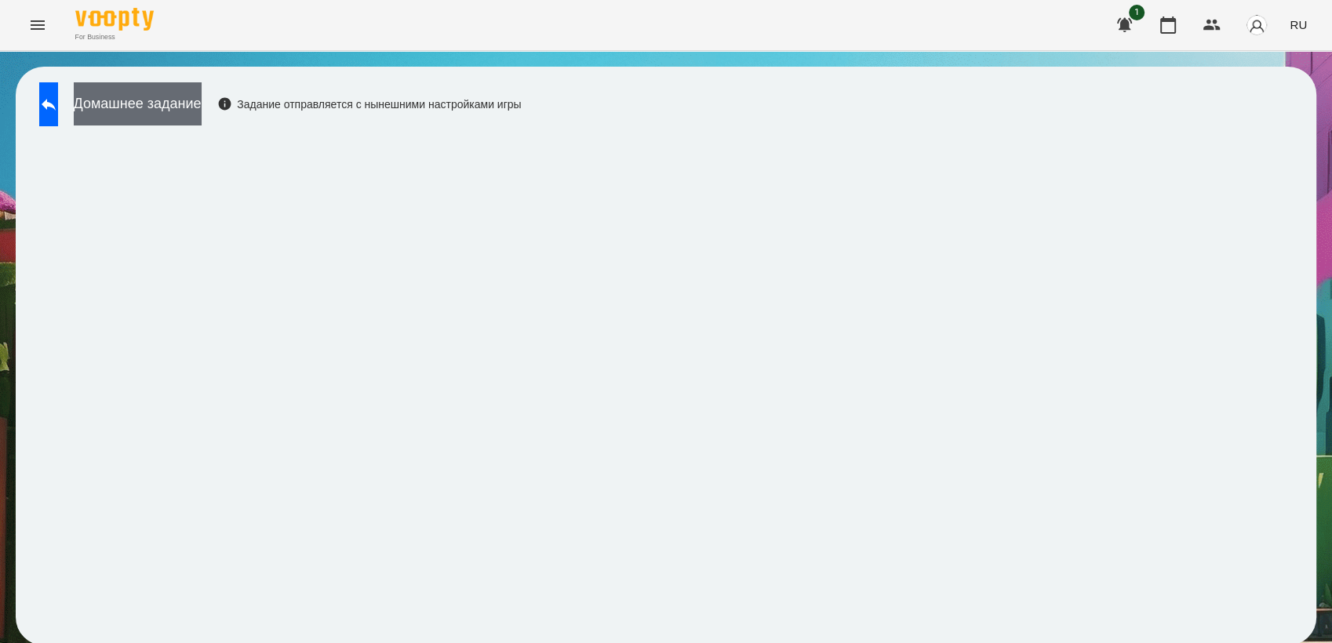
click at [202, 96] on button "Домашнее задание" at bounding box center [138, 103] width 128 height 43
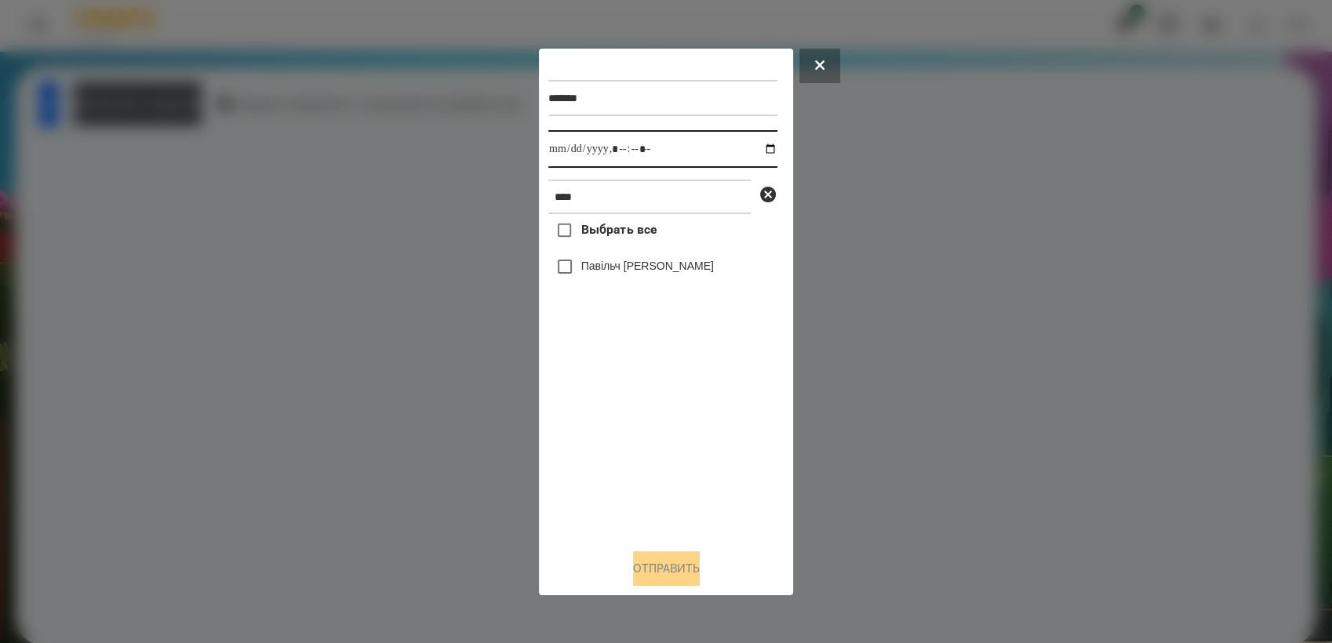
click at [756, 153] on input "datetime-local" at bounding box center [662, 149] width 229 height 38
type input "**********"
click at [620, 427] on div "Выбрать все Павільч [PERSON_NAME]" at bounding box center [662, 375] width 229 height 322
click at [675, 583] on button "Отправить" at bounding box center [666, 569] width 67 height 35
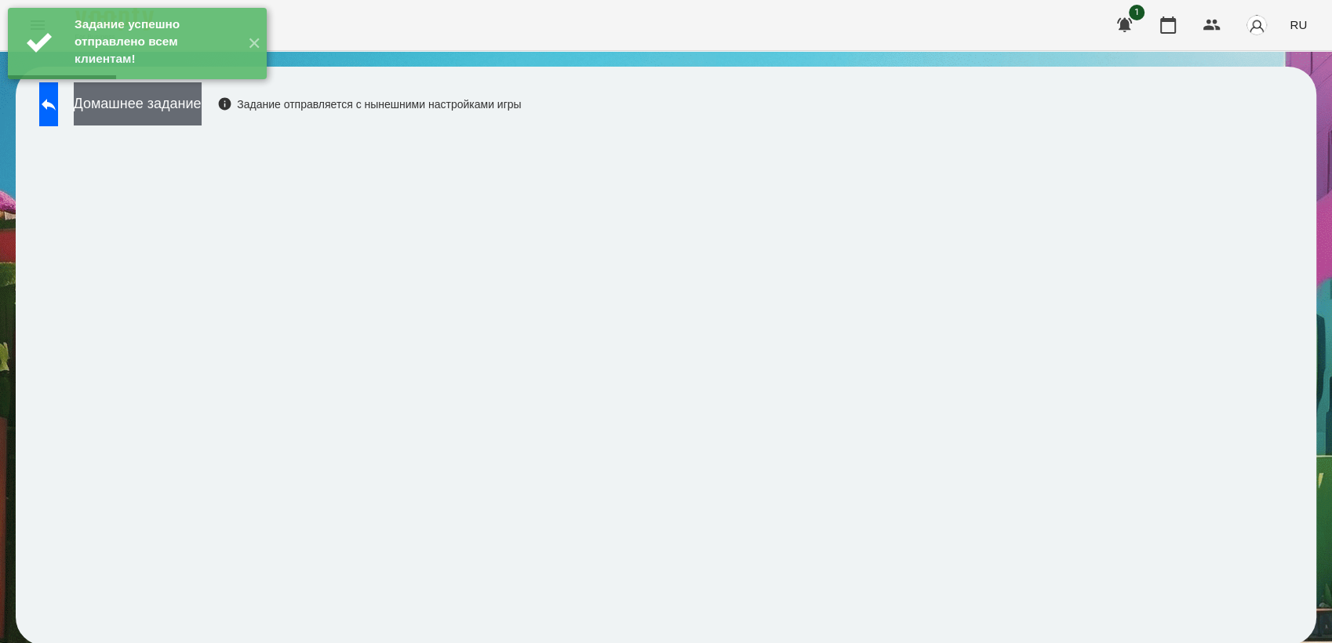
click at [176, 115] on button "Домашнее задание" at bounding box center [138, 103] width 128 height 43
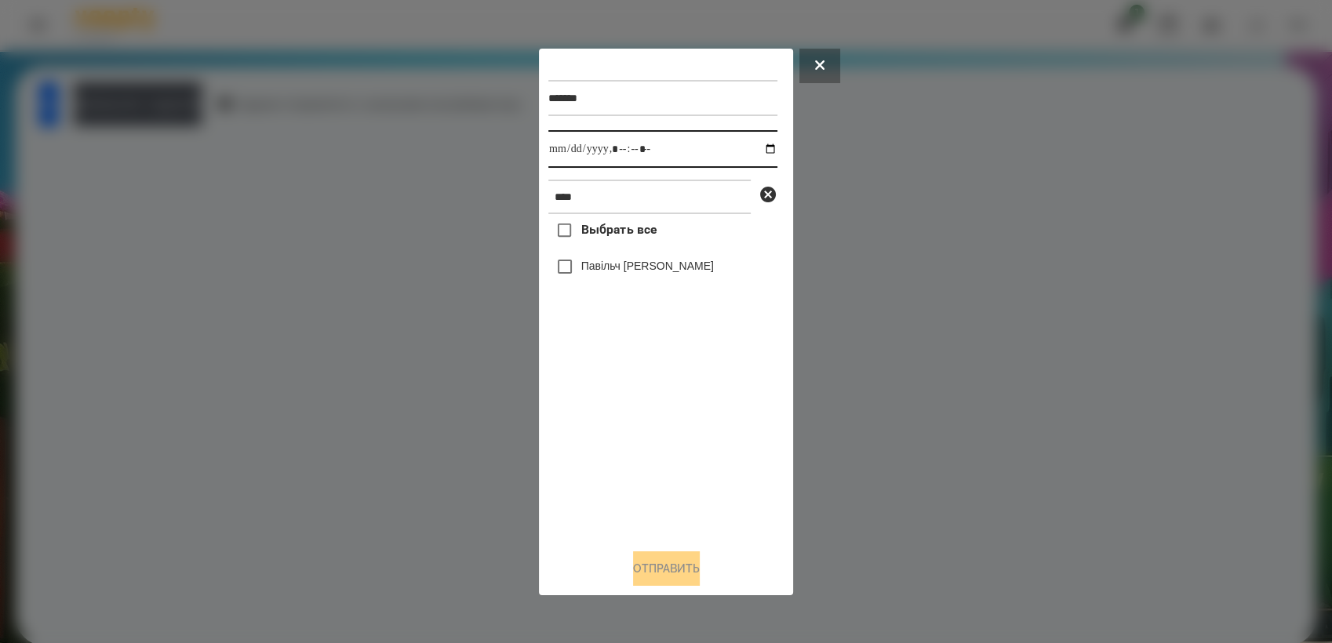
click at [758, 151] on input "datetime-local" at bounding box center [662, 149] width 229 height 38
type input "**********"
drag, startPoint x: 632, startPoint y: 426, endPoint x: 628, endPoint y: 413, distance: 13.2
click at [628, 413] on div "Выбрать все Павільч [PERSON_NAME]" at bounding box center [662, 375] width 229 height 322
drag, startPoint x: 669, startPoint y: 573, endPoint x: 690, endPoint y: 440, distance: 134.3
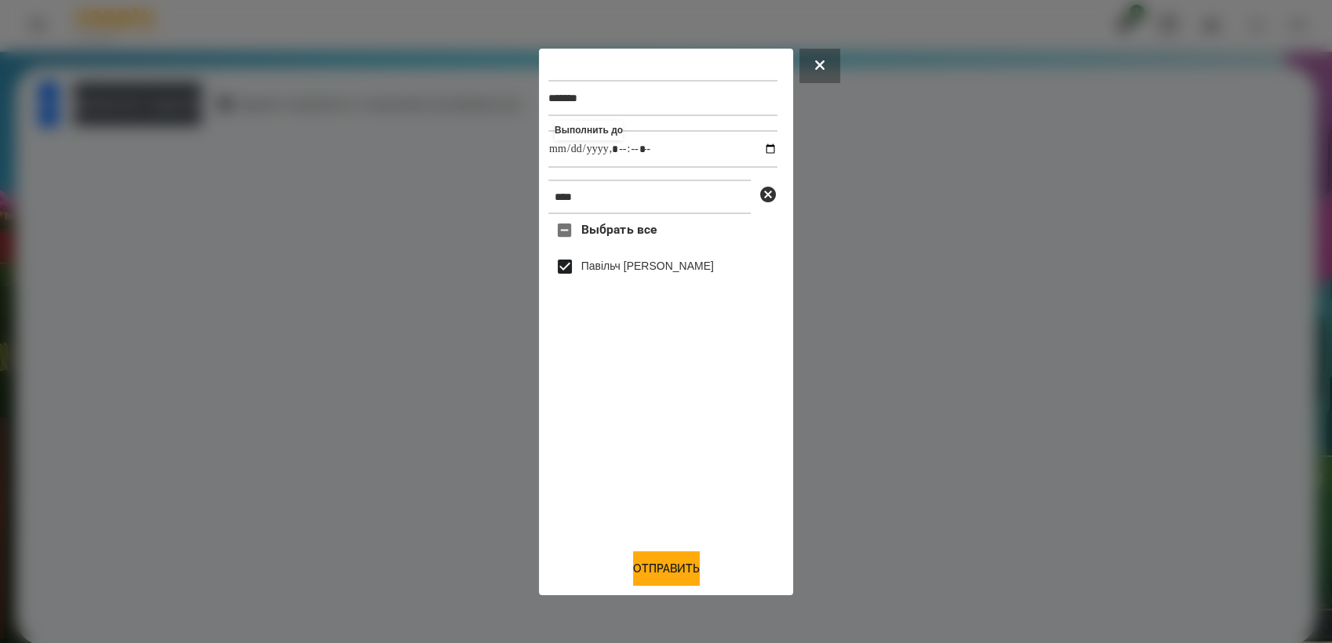
click at [669, 572] on button "Отправить" at bounding box center [666, 569] width 67 height 35
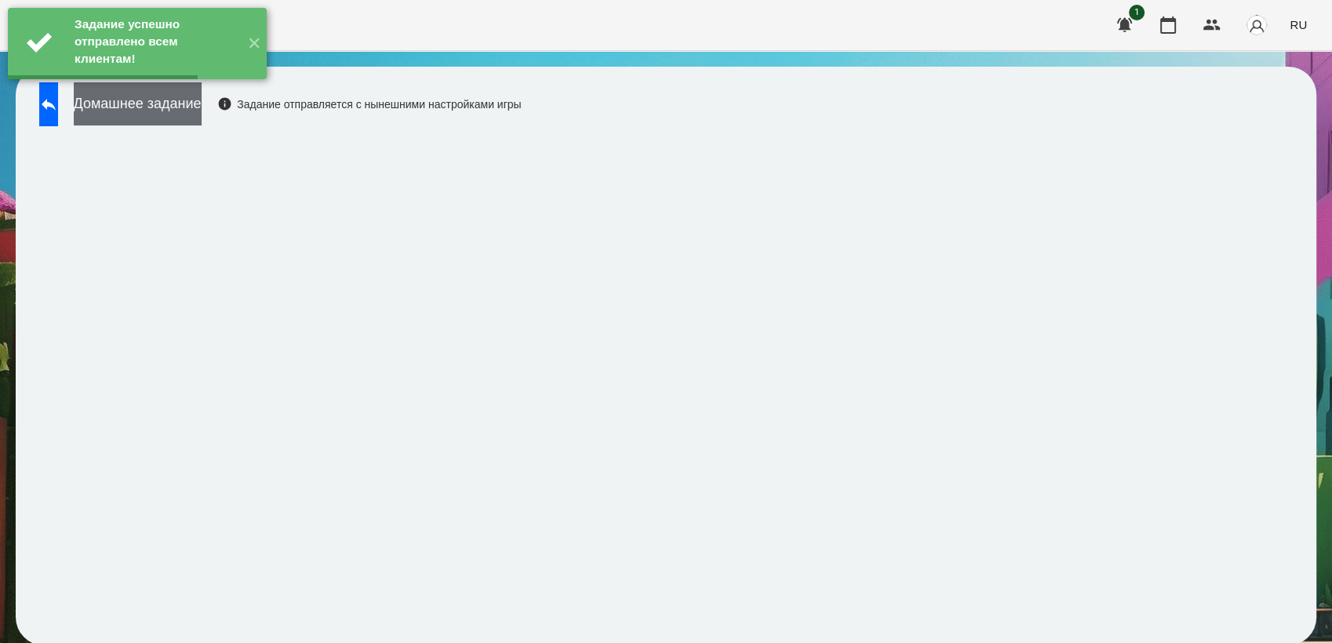
click at [202, 114] on button "Домашнее задание" at bounding box center [138, 103] width 128 height 43
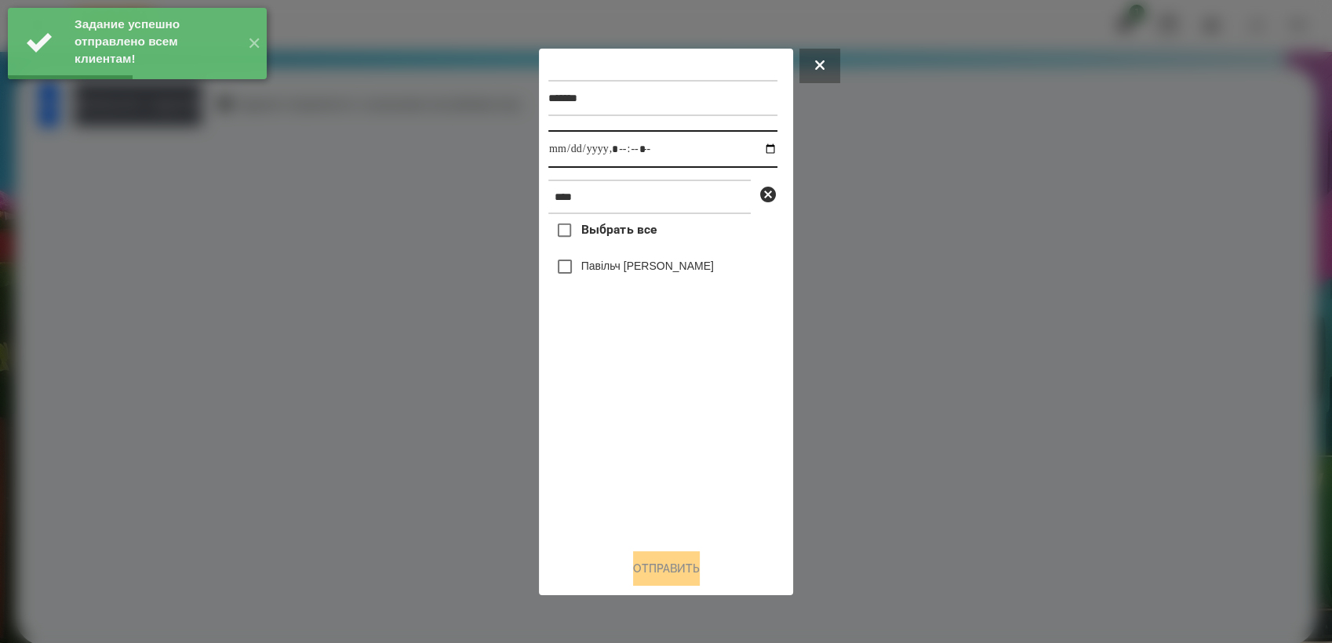
click at [757, 145] on input "datetime-local" at bounding box center [662, 149] width 229 height 38
type input "**********"
drag, startPoint x: 667, startPoint y: 432, endPoint x: 613, endPoint y: 317, distance: 127.1
click at [662, 421] on div "Выбрать все Павільч [PERSON_NAME]" at bounding box center [662, 375] width 229 height 322
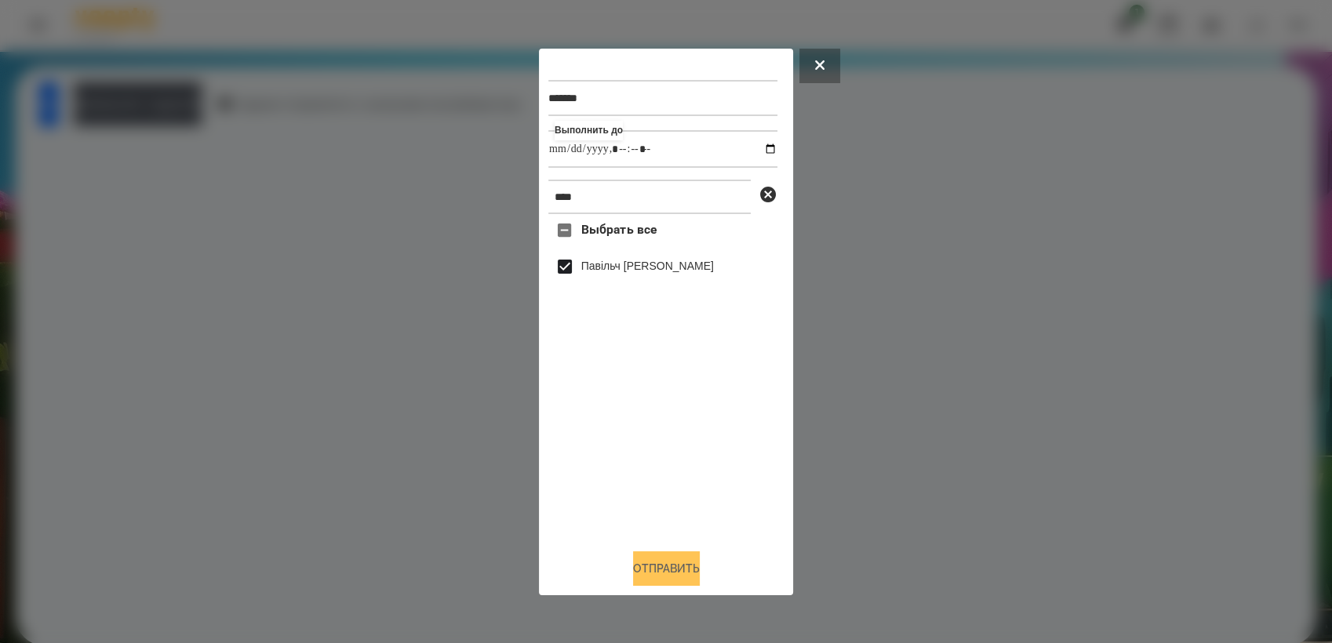
click at [689, 581] on button "Отправить" at bounding box center [666, 569] width 67 height 35
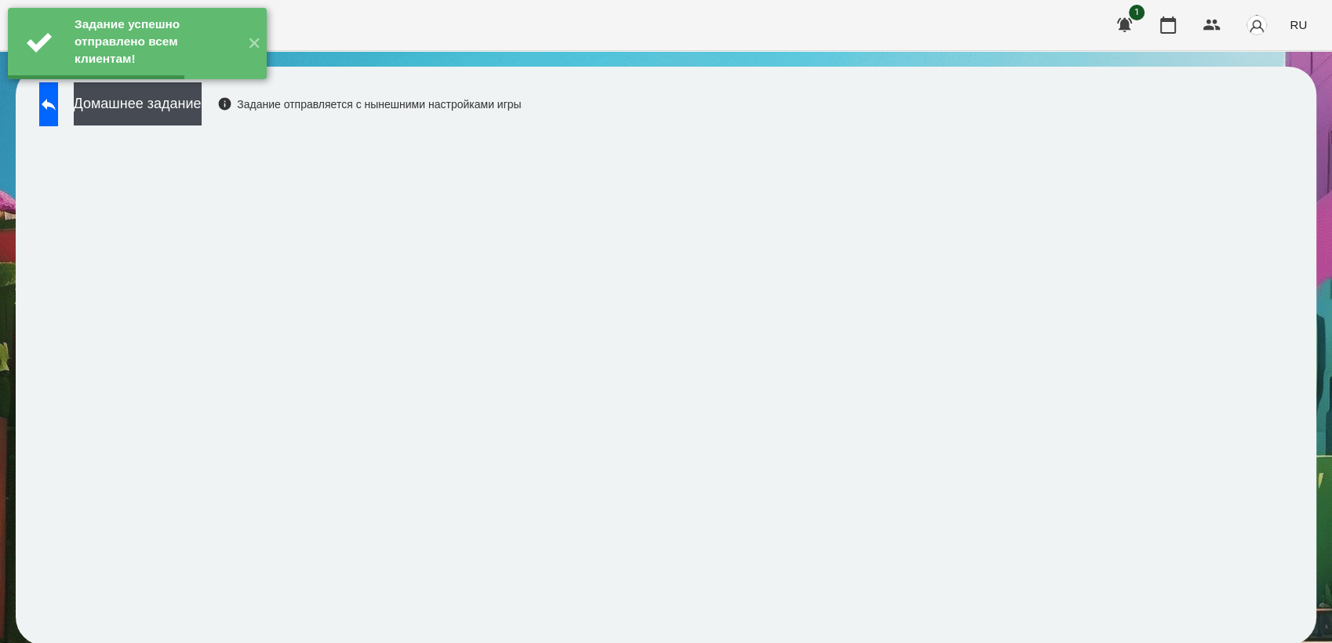
drag, startPoint x: 215, startPoint y: 107, endPoint x: 243, endPoint y: 92, distance: 32.3
click at [202, 104] on button "Домашнее задание" at bounding box center [138, 103] width 128 height 43
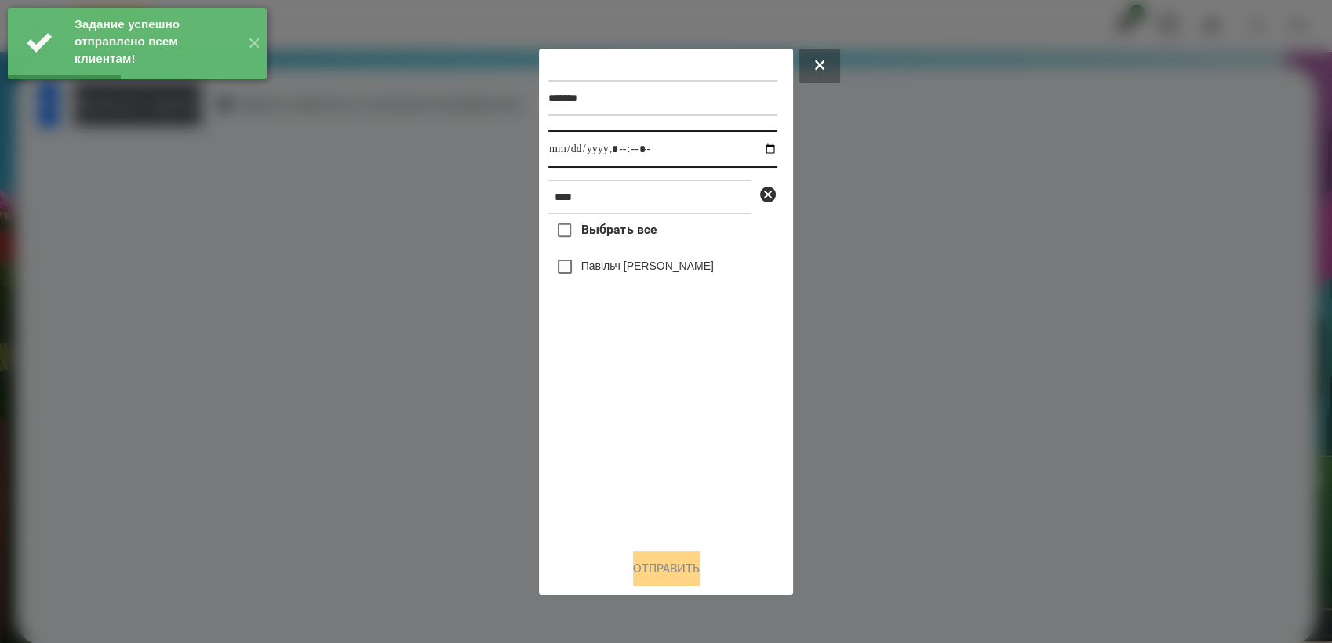
click at [756, 147] on input "datetime-local" at bounding box center [662, 149] width 229 height 38
type input "**********"
drag, startPoint x: 672, startPoint y: 433, endPoint x: 629, endPoint y: 368, distance: 77.7
click at [668, 427] on div "Выбрать все Павільч [PERSON_NAME]" at bounding box center [662, 375] width 229 height 322
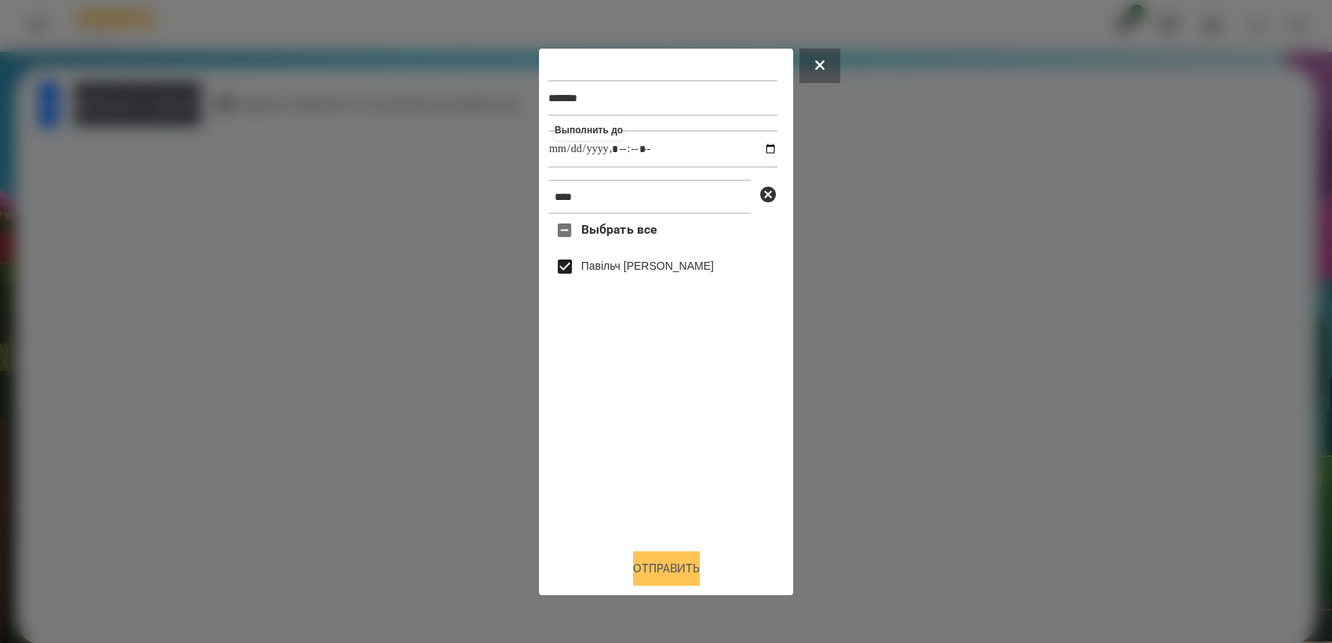
click at [675, 565] on button "Отправить" at bounding box center [666, 569] width 67 height 35
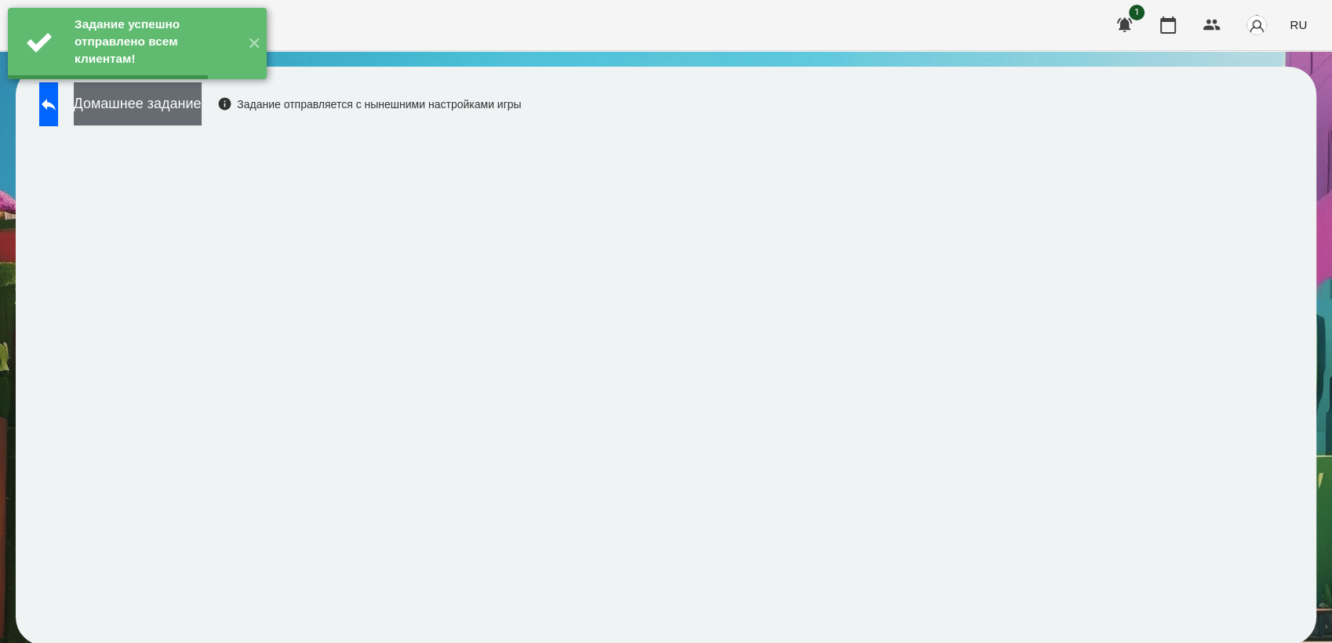
click at [202, 106] on button "Домашнее задание" at bounding box center [138, 103] width 128 height 43
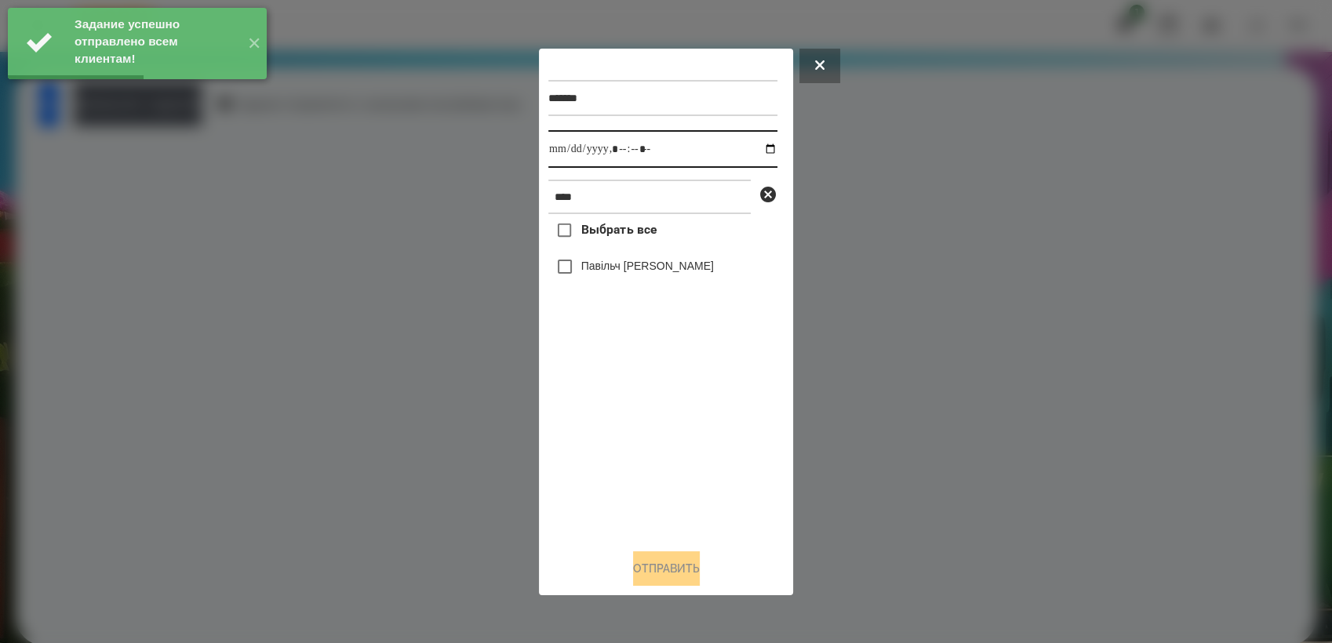
click at [757, 141] on input "datetime-local" at bounding box center [662, 149] width 229 height 38
type input "**********"
click at [670, 450] on div "Выбрать все Павільч [PERSON_NAME]" at bounding box center [662, 375] width 229 height 322
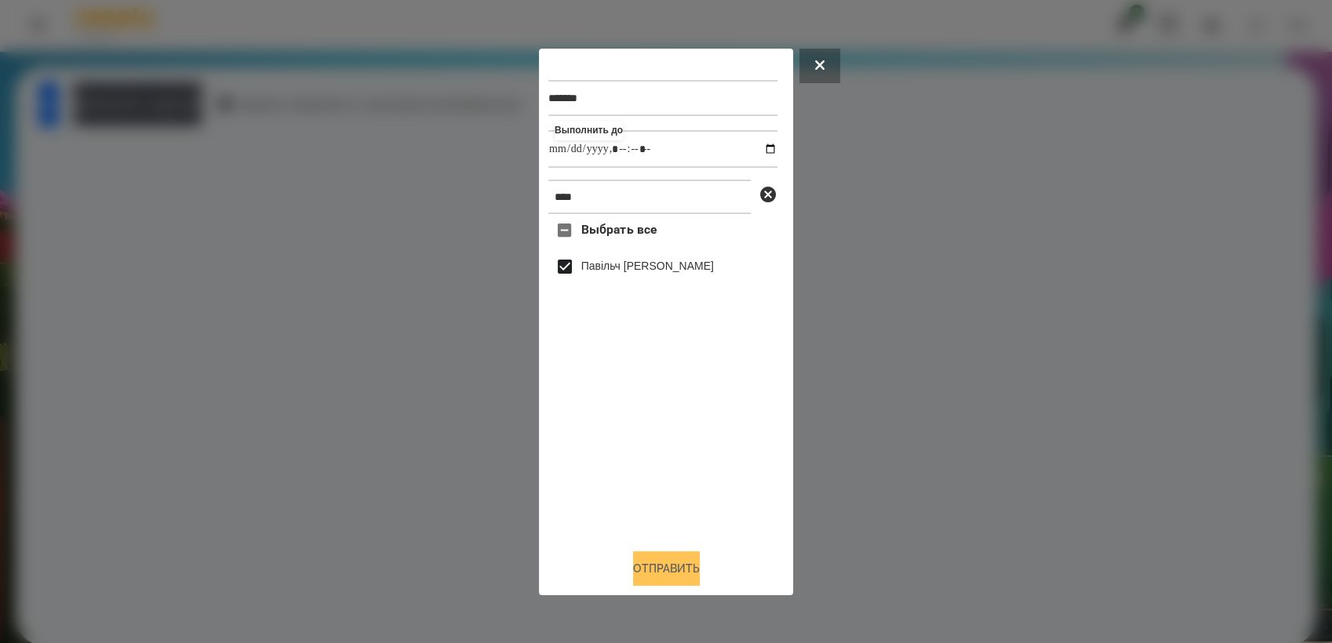
click at [686, 569] on button "Отправить" at bounding box center [666, 569] width 67 height 35
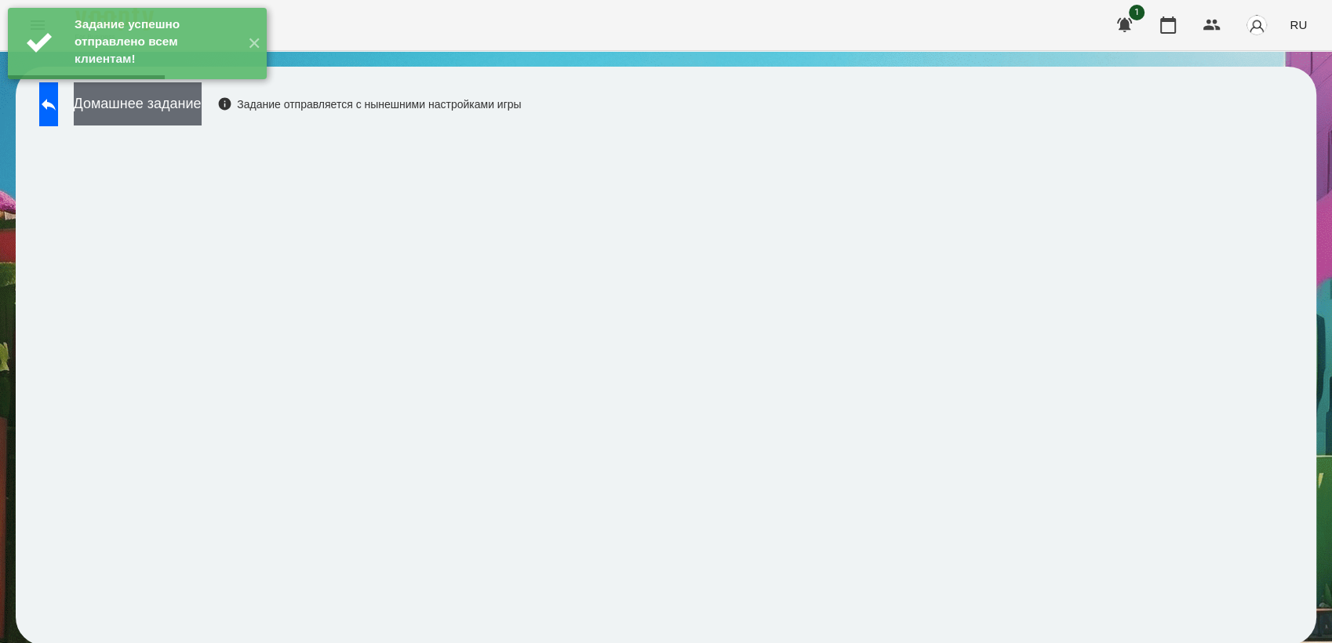
click at [202, 115] on button "Домашнее задание" at bounding box center [138, 103] width 128 height 43
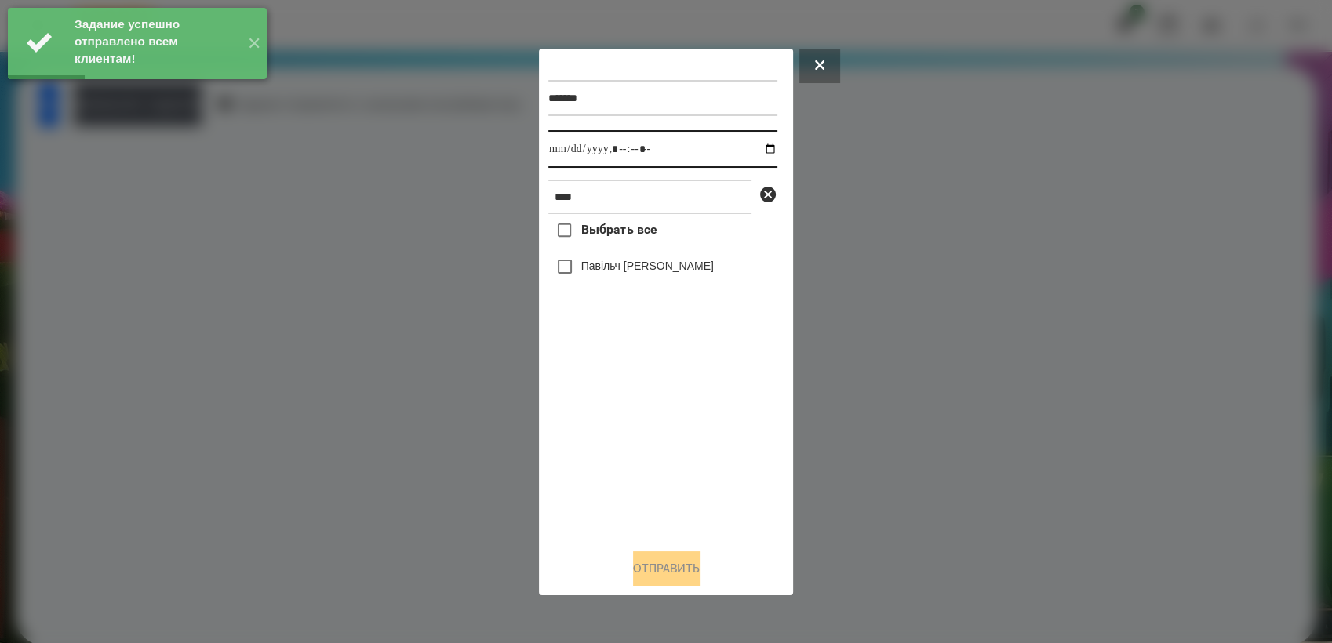
click at [758, 147] on input "datetime-local" at bounding box center [662, 149] width 229 height 38
type input "**********"
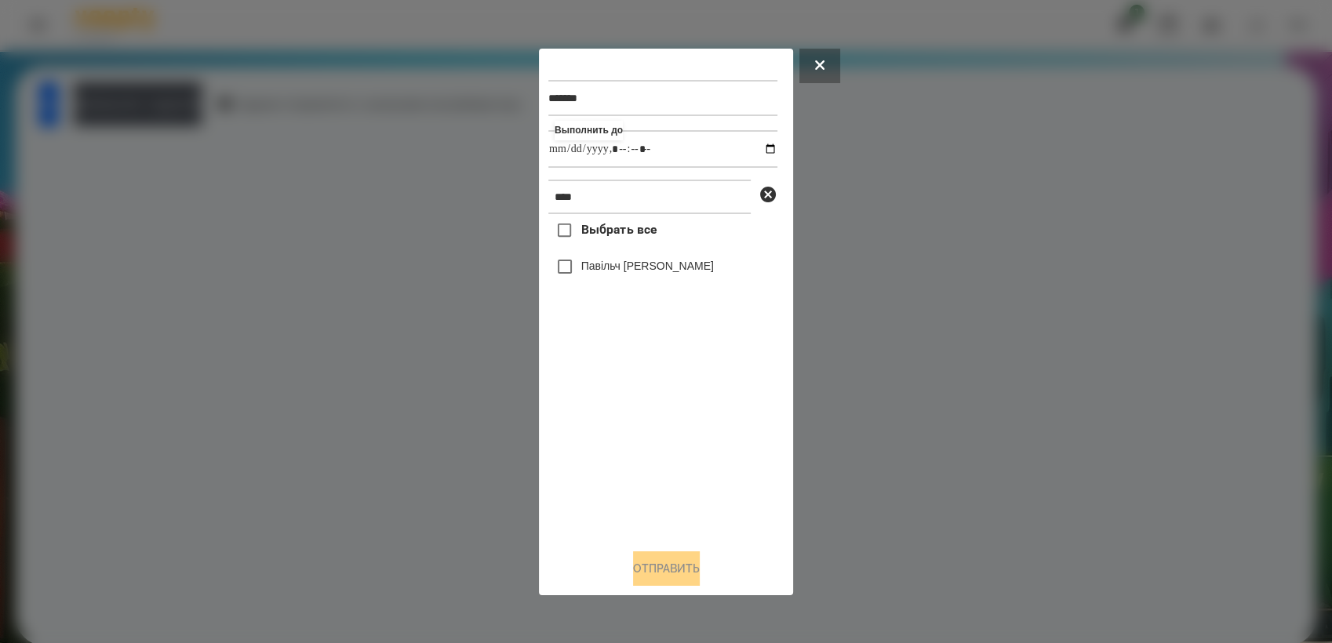
drag, startPoint x: 668, startPoint y: 464, endPoint x: 659, endPoint y: 450, distance: 16.5
click at [667, 464] on div "Выбрать все Павільч [PERSON_NAME]" at bounding box center [662, 375] width 229 height 322
click at [700, 580] on button "Отправить" at bounding box center [666, 569] width 67 height 35
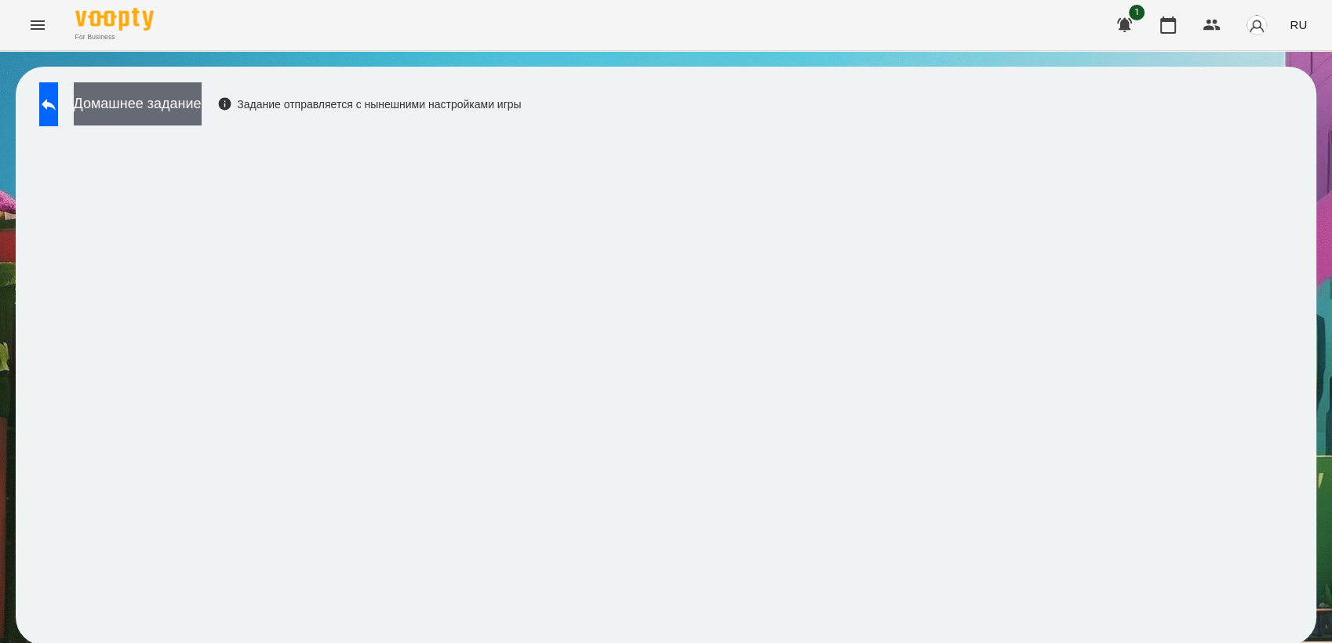
click at [138, 104] on button "Домашнее задание" at bounding box center [138, 103] width 128 height 43
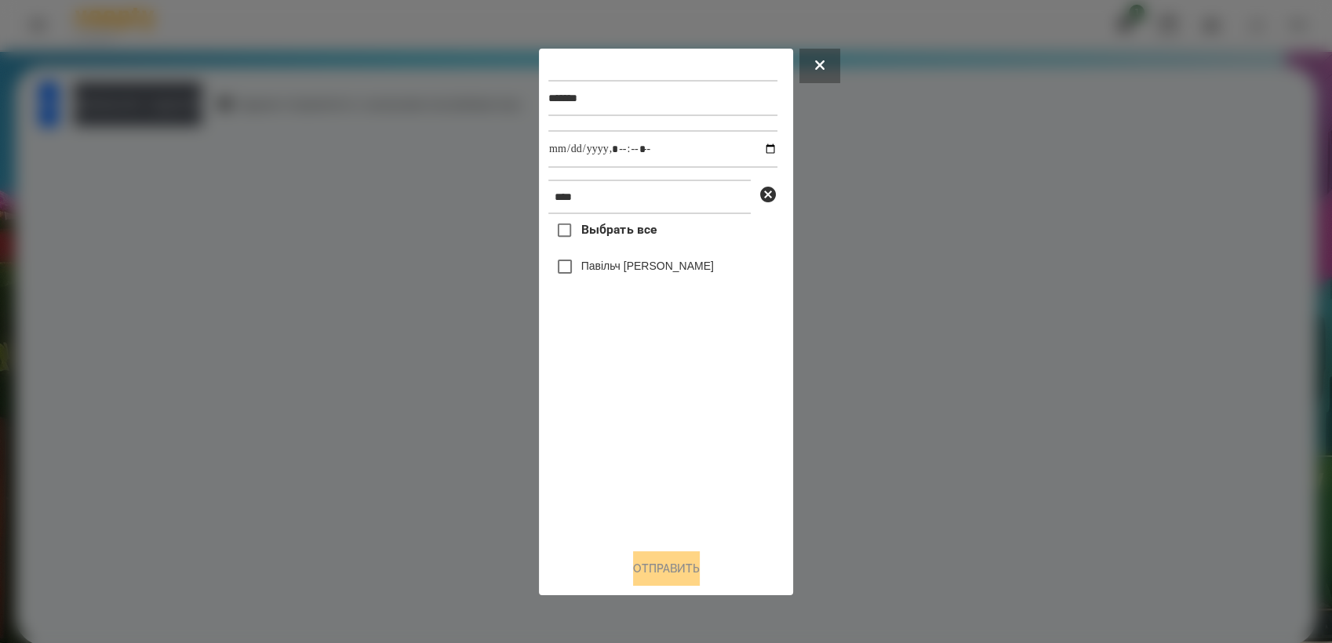
click at [823, 60] on icon at bounding box center [819, 64] width 9 height 9
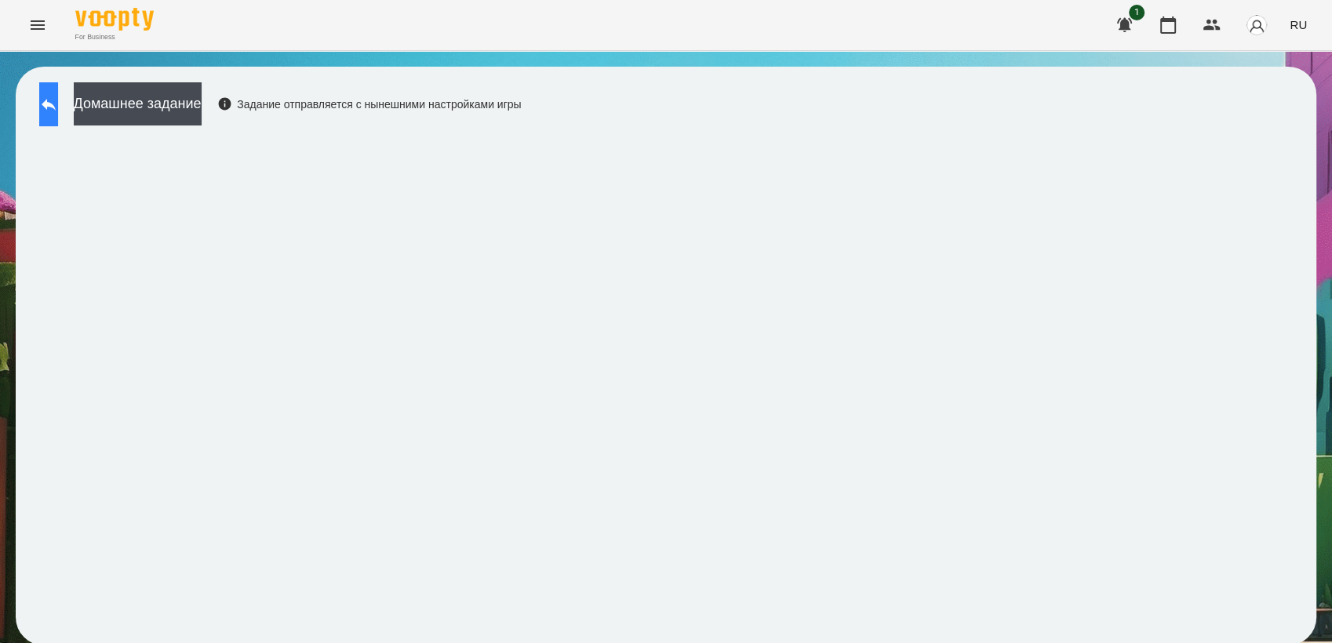
click at [53, 107] on button at bounding box center [48, 104] width 19 height 44
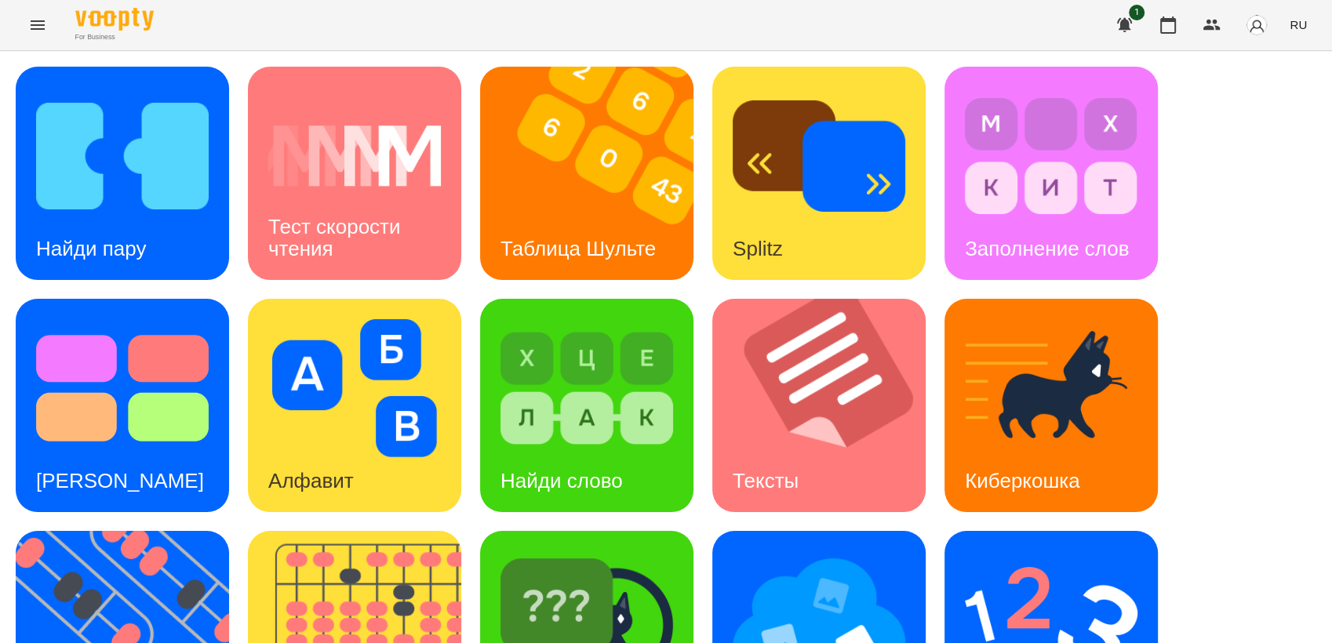
scroll to position [261, 0]
click at [1068, 552] on img at bounding box center [1051, 621] width 173 height 138
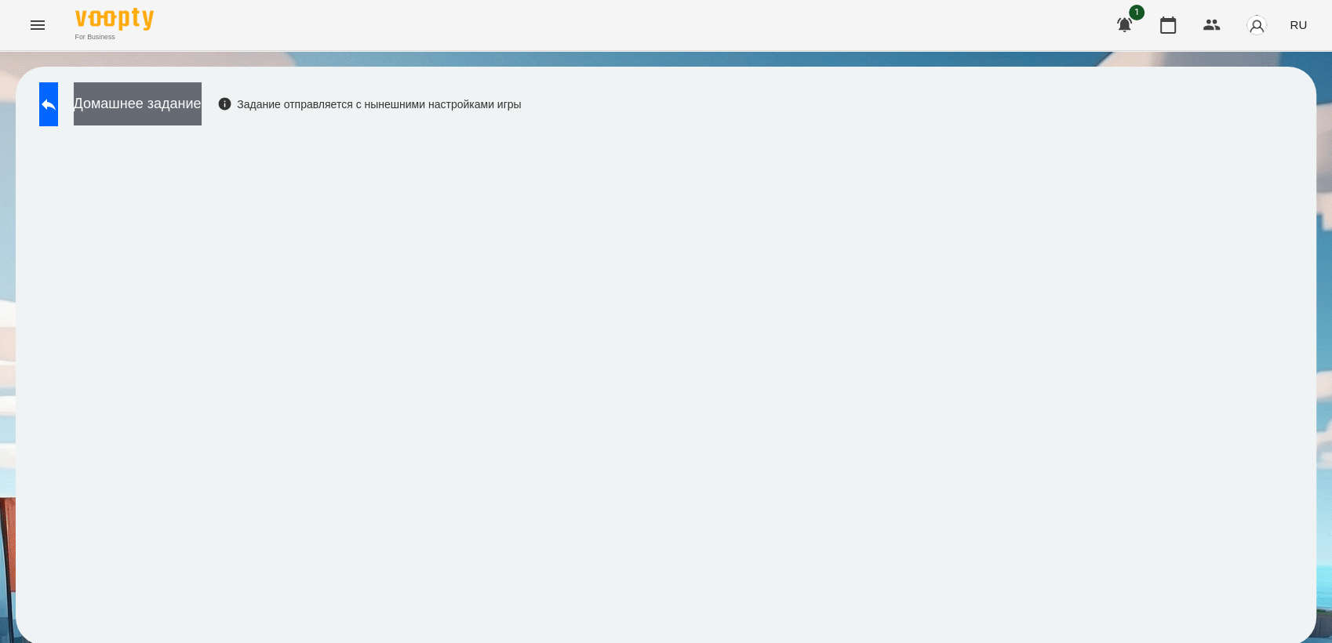
click at [169, 107] on button "Домашнее задание" at bounding box center [138, 103] width 128 height 43
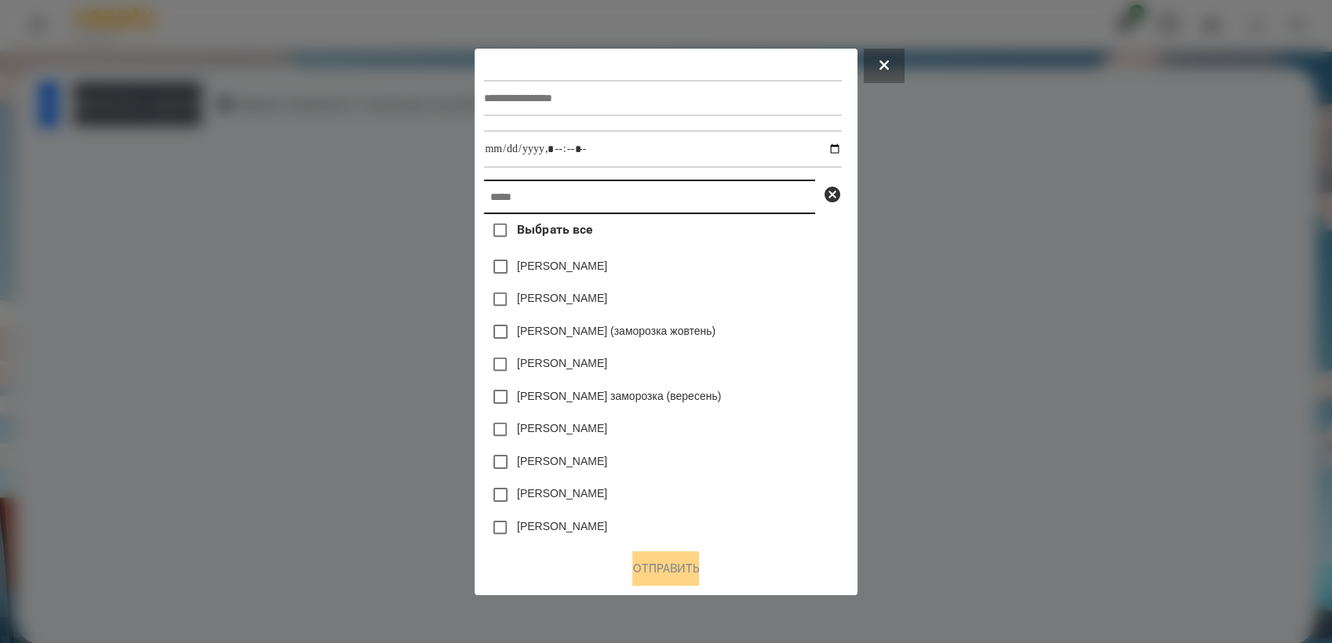
click at [624, 195] on input "text" at bounding box center [649, 197] width 331 height 35
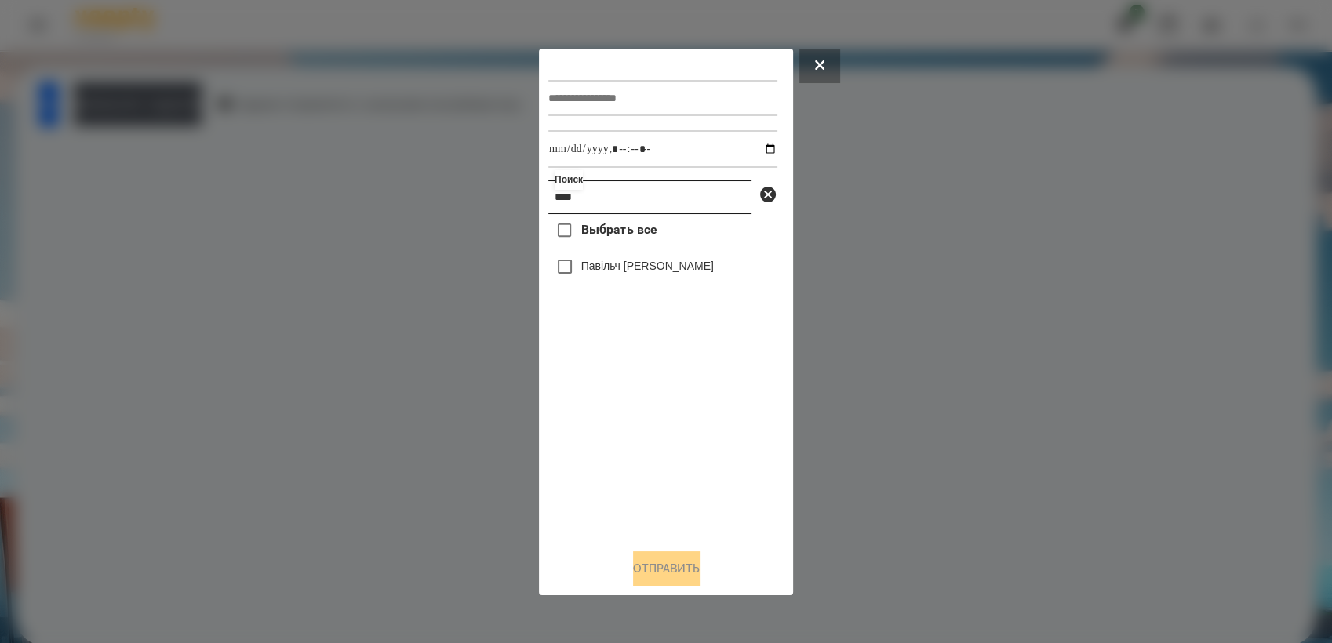
type input "****"
click at [611, 110] on input "text" at bounding box center [662, 98] width 229 height 36
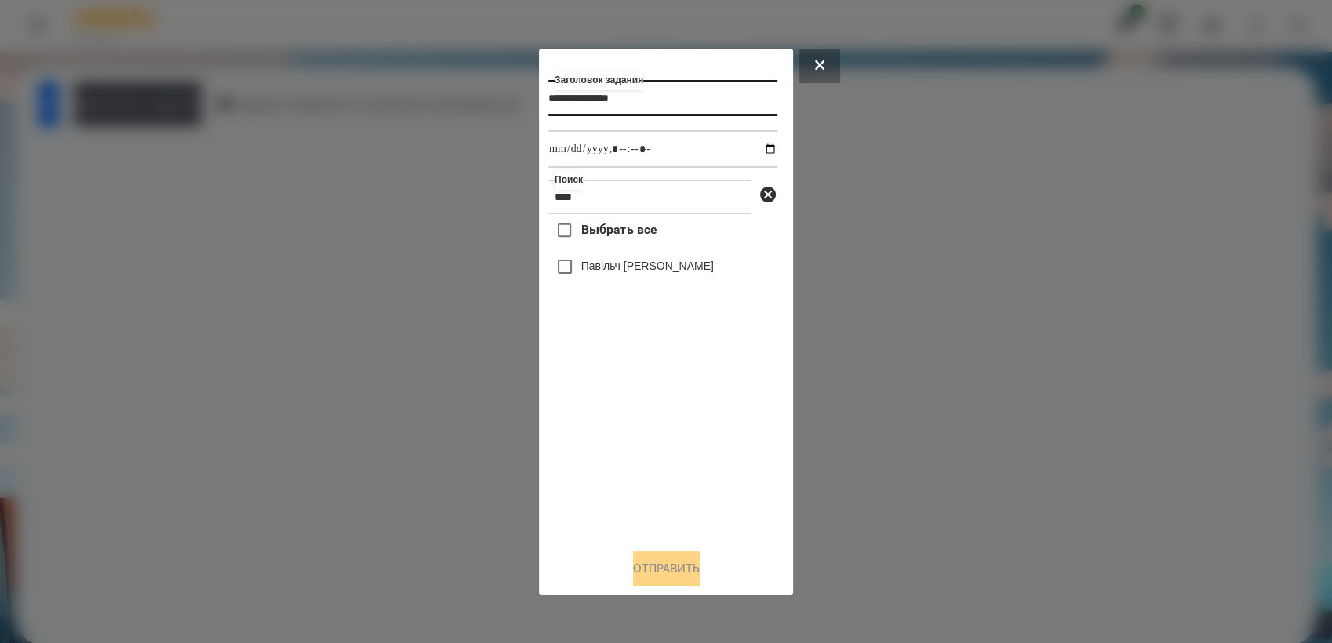
type input "**********"
click at [753, 148] on input "datetime-local" at bounding box center [662, 149] width 229 height 38
type input "**********"
click at [774, 447] on div "Выбрать все Павільч [PERSON_NAME]" at bounding box center [662, 375] width 229 height 322
click at [694, 578] on button "Отправить" at bounding box center [666, 569] width 67 height 35
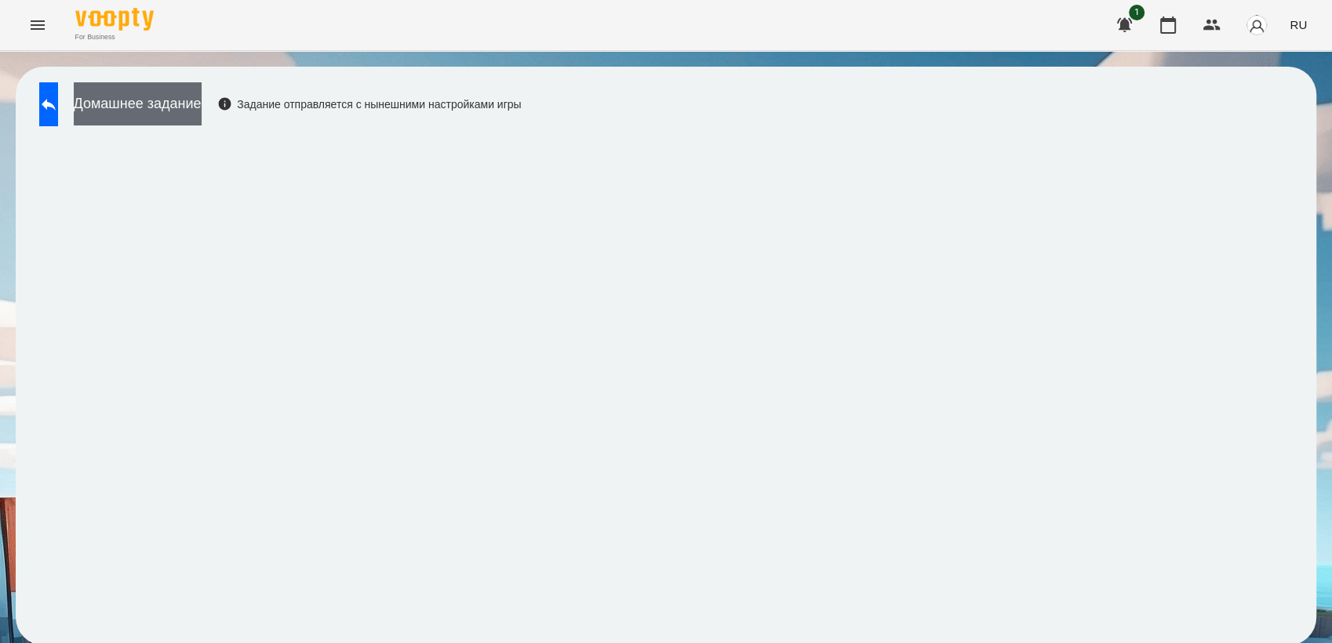
click at [183, 119] on button "Домашнее задание" at bounding box center [138, 103] width 128 height 43
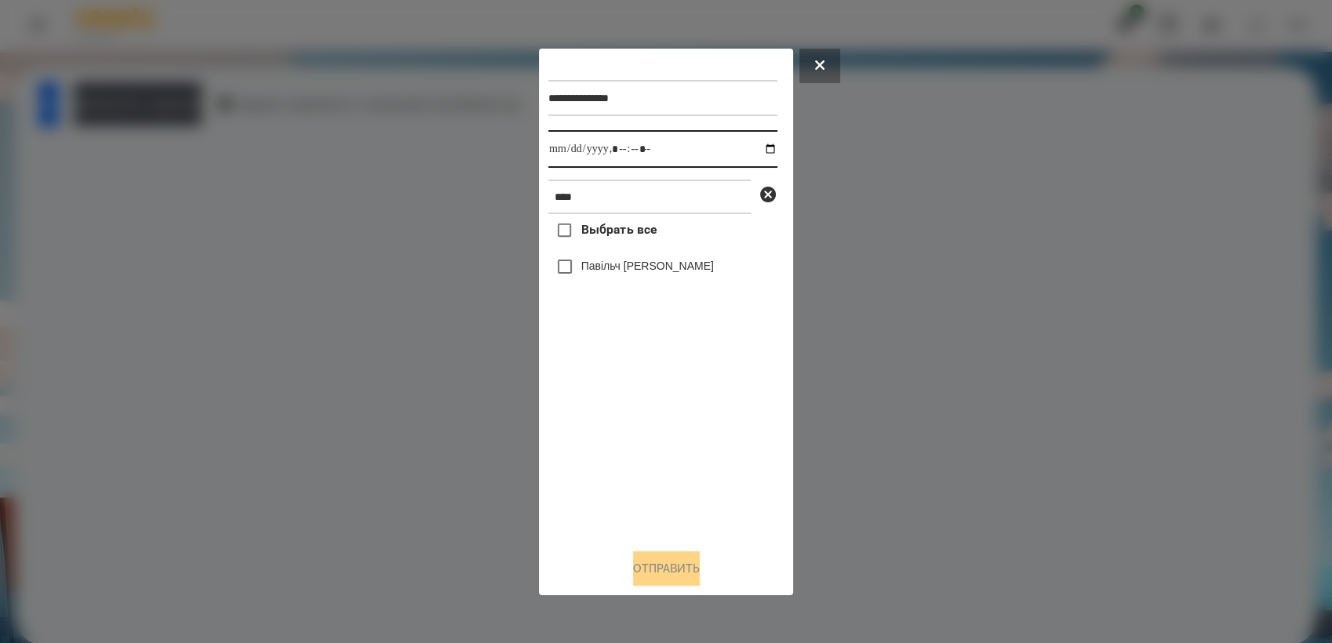
click at [758, 147] on input "datetime-local" at bounding box center [662, 149] width 229 height 38
type input "**********"
click at [630, 440] on div "Выбрать все Павільч [PERSON_NAME]" at bounding box center [662, 375] width 229 height 322
click at [672, 578] on button "Отправить" at bounding box center [666, 569] width 67 height 35
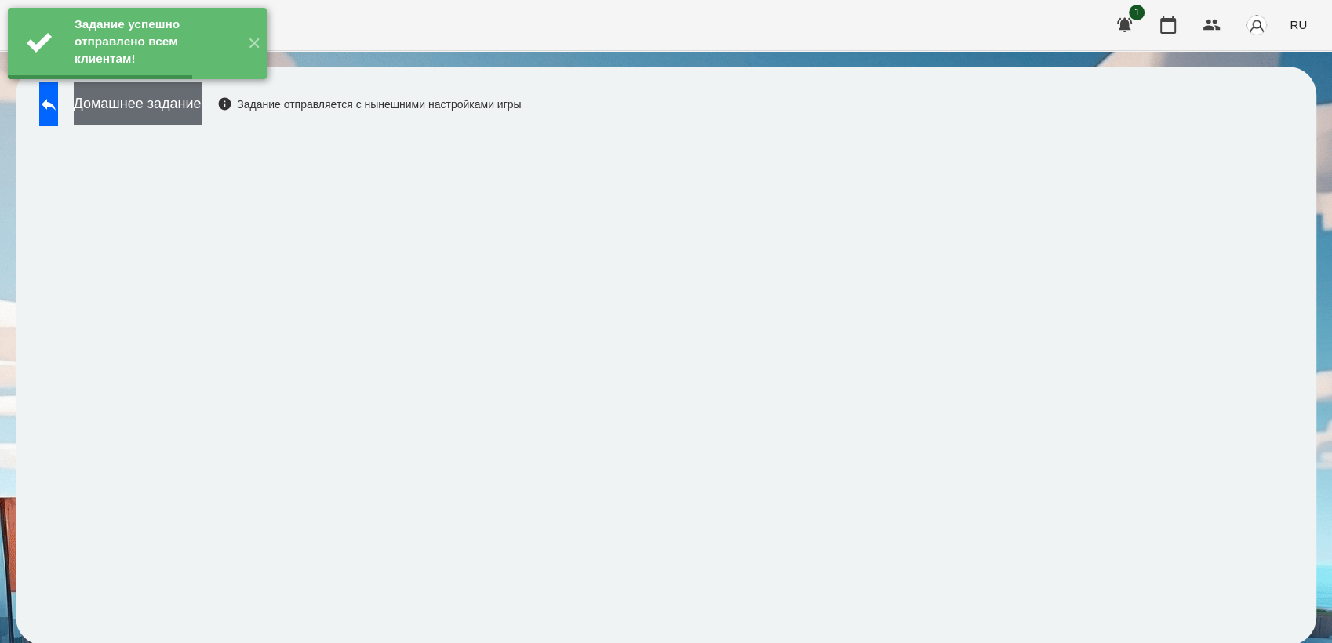
click at [194, 104] on button "Домашнее задание" at bounding box center [138, 103] width 128 height 43
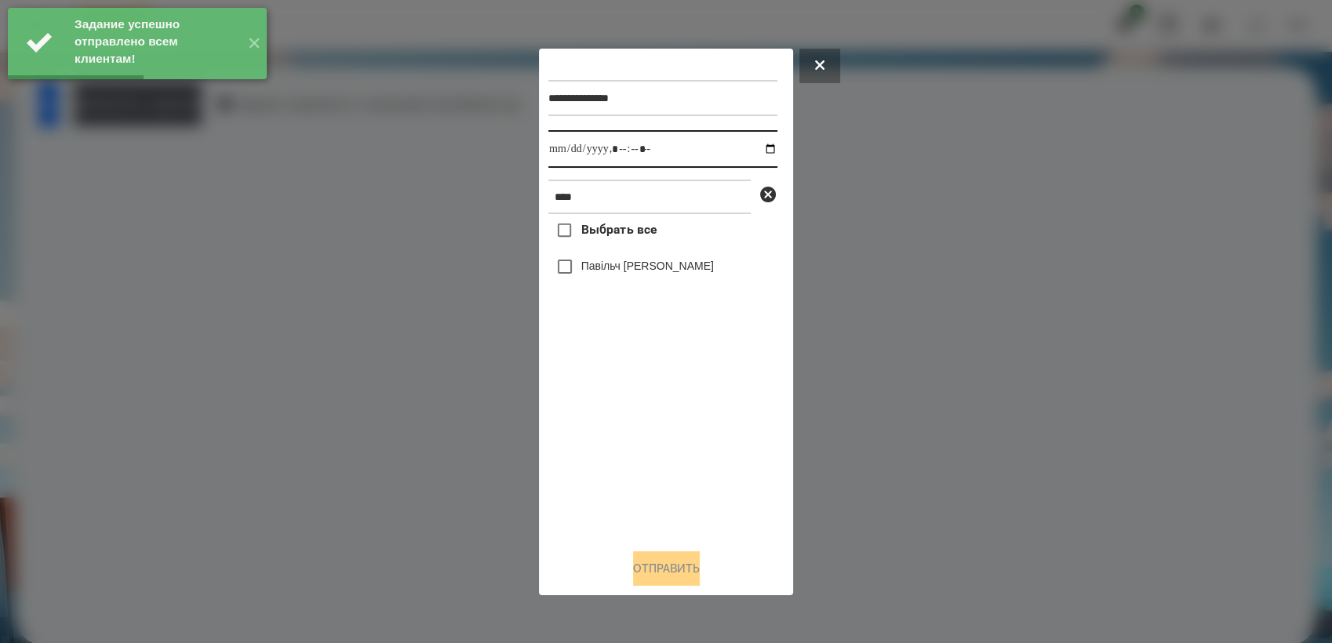
click at [756, 147] on input "datetime-local" at bounding box center [662, 149] width 229 height 38
type input "**********"
click at [588, 449] on div "Выбрать все Павільч [PERSON_NAME]" at bounding box center [662, 375] width 229 height 322
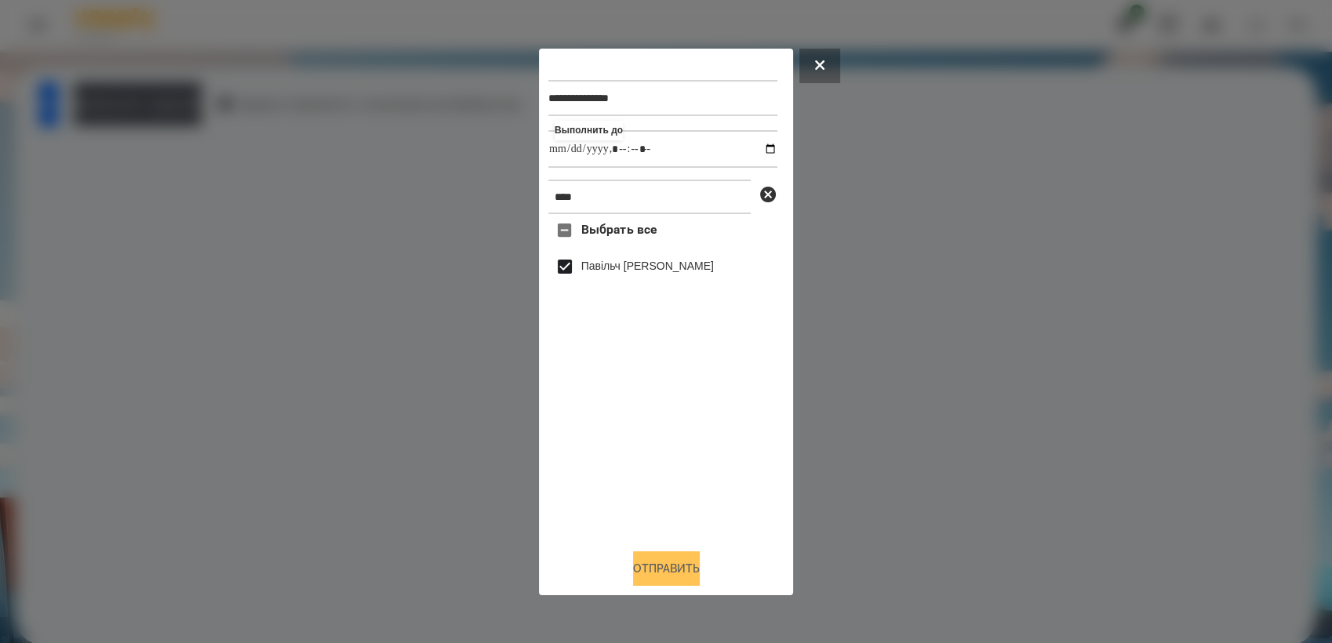
drag, startPoint x: 699, startPoint y: 562, endPoint x: 722, endPoint y: 557, distance: 23.2
click at [700, 562] on button "Отправить" at bounding box center [666, 569] width 67 height 35
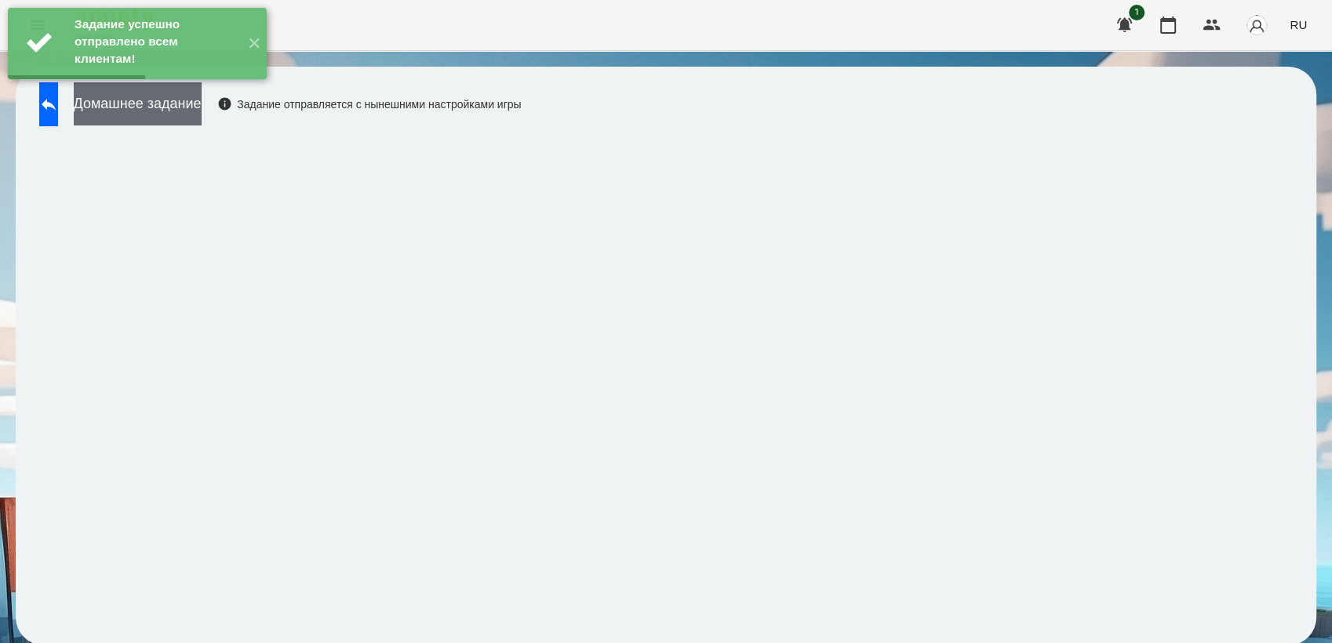
drag, startPoint x: 211, startPoint y: 97, endPoint x: 238, endPoint y: 91, distance: 28.2
click at [202, 97] on button "Домашнее задание" at bounding box center [138, 103] width 128 height 43
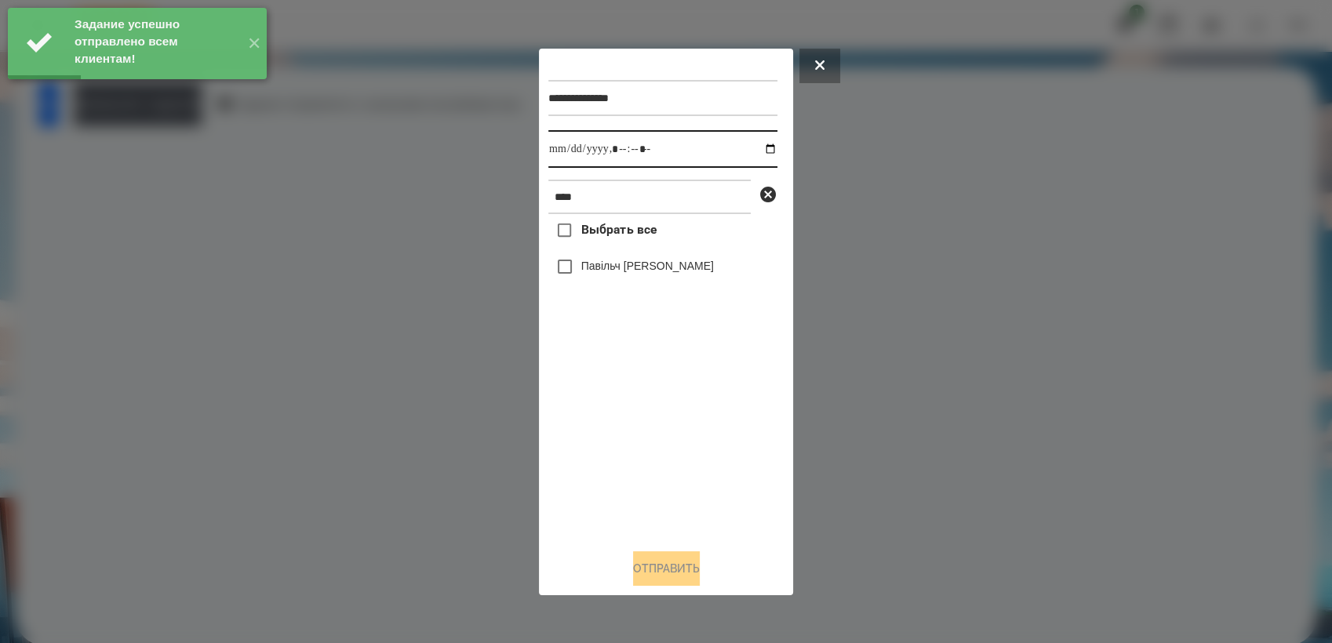
click at [759, 148] on input "datetime-local" at bounding box center [662, 149] width 229 height 38
type input "**********"
drag, startPoint x: 663, startPoint y: 446, endPoint x: 646, endPoint y: 412, distance: 38.2
click at [658, 439] on div "Выбрать все Павільч [PERSON_NAME]" at bounding box center [662, 375] width 229 height 322
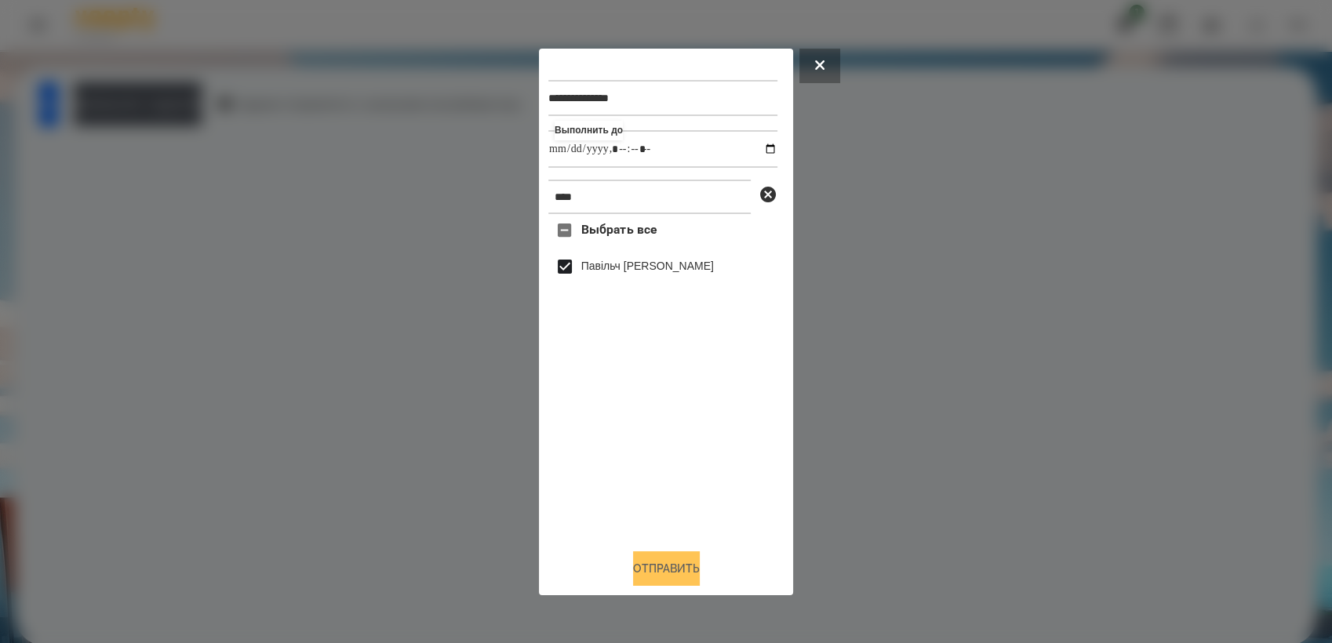
click at [681, 572] on button "Отправить" at bounding box center [666, 569] width 67 height 35
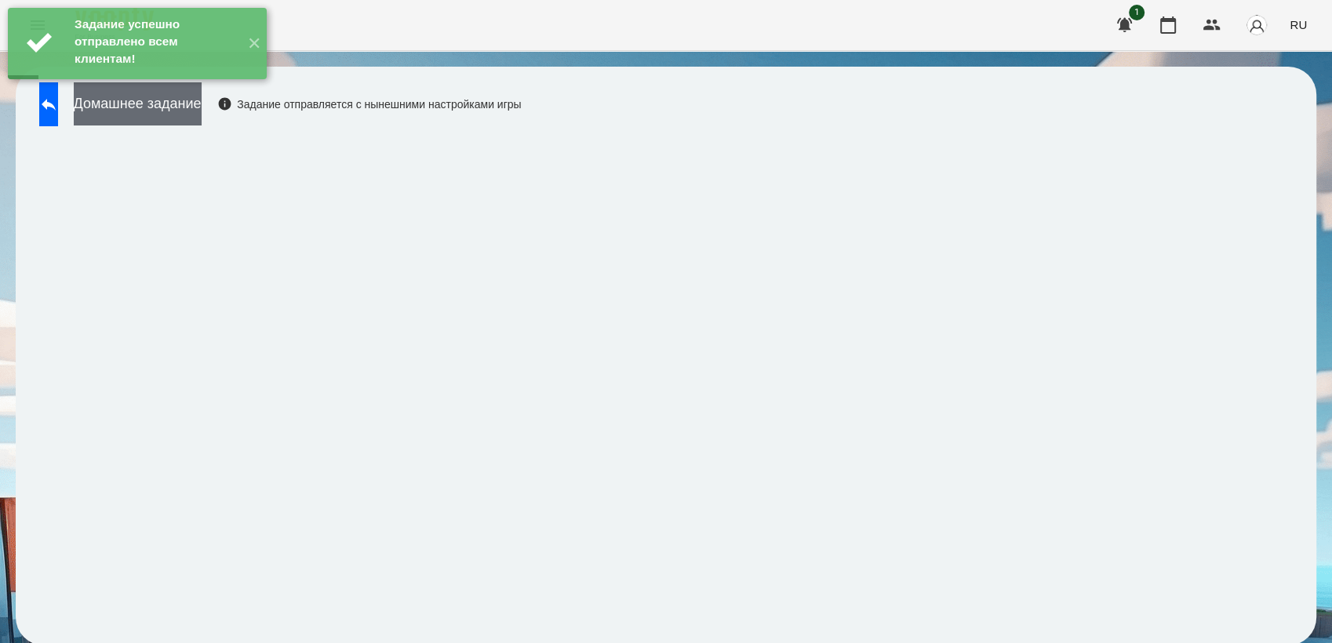
click at [178, 105] on button "Домашнее задание" at bounding box center [138, 103] width 128 height 43
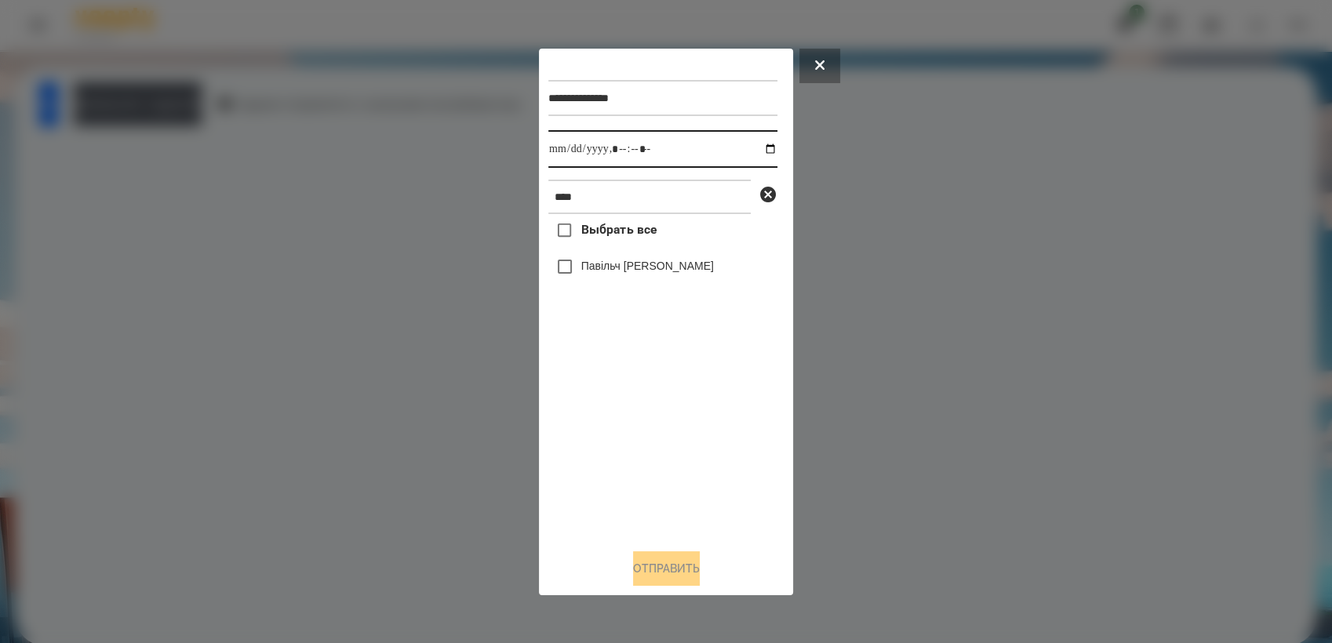
click at [759, 153] on input "datetime-local" at bounding box center [662, 149] width 229 height 38
type input "**********"
click at [658, 410] on div "Выбрать все Павільч [PERSON_NAME]" at bounding box center [662, 375] width 229 height 322
click at [649, 568] on button "Отправить" at bounding box center [666, 569] width 67 height 35
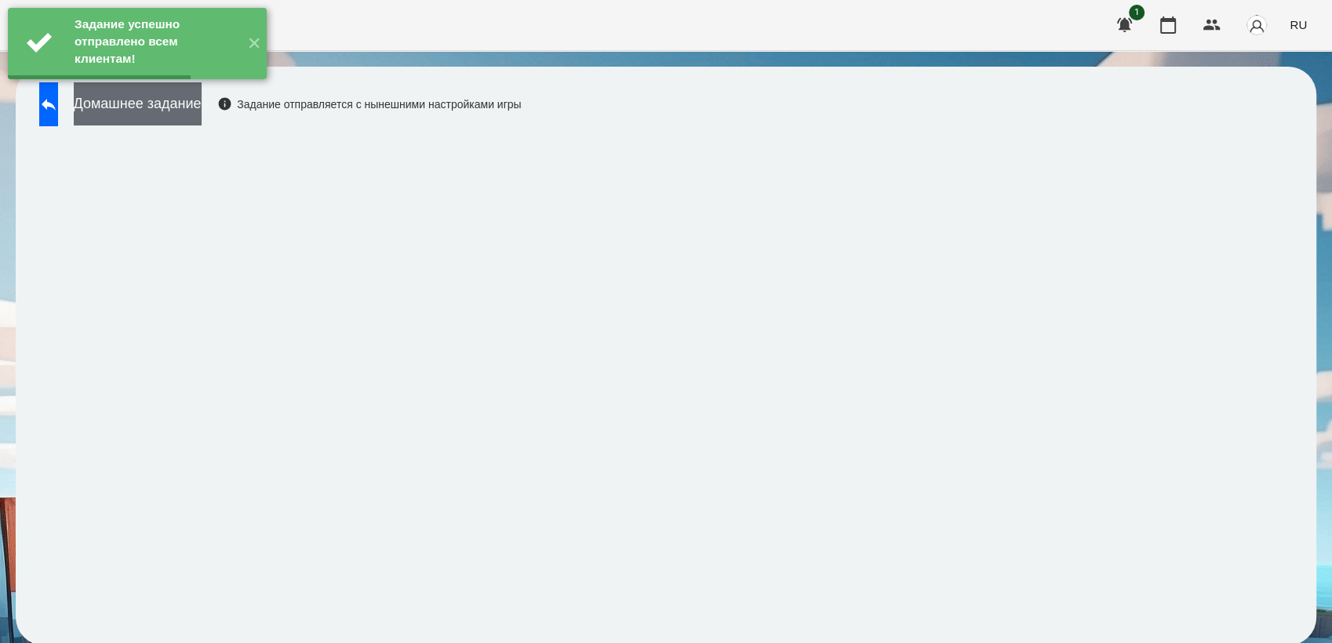
click at [202, 102] on button "Домашнее задание" at bounding box center [138, 103] width 128 height 43
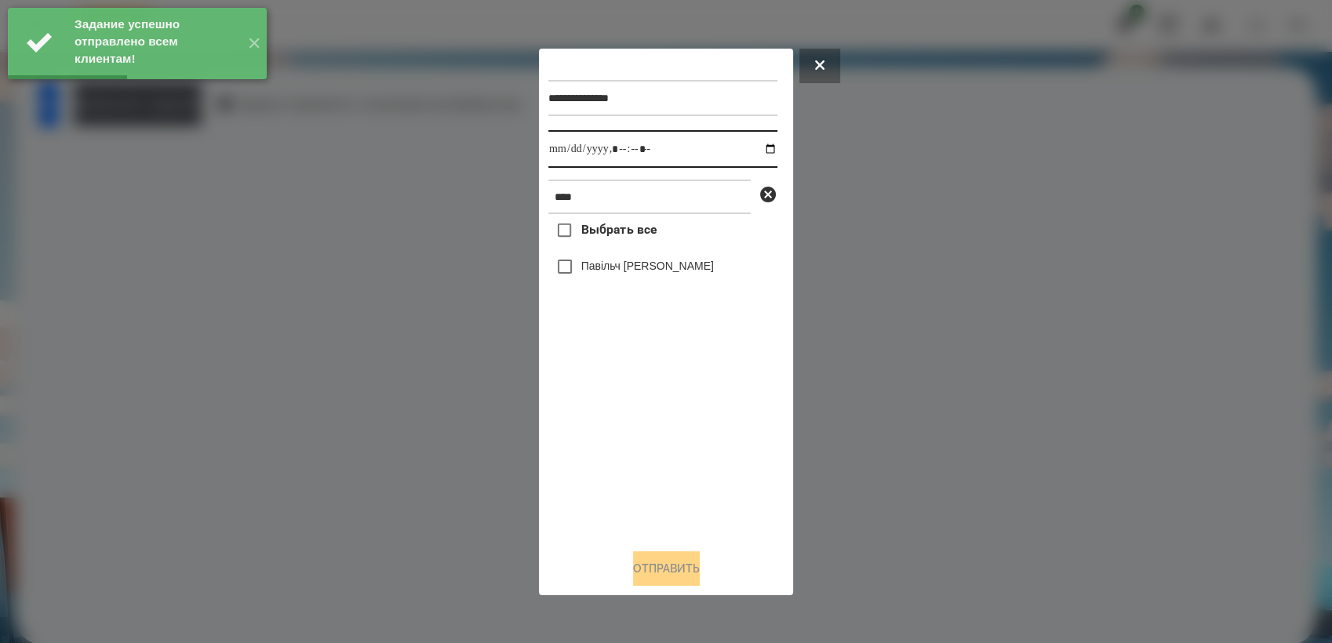
click at [756, 147] on input "datetime-local" at bounding box center [662, 149] width 229 height 38
type input "**********"
drag, startPoint x: 672, startPoint y: 417, endPoint x: 657, endPoint y: 384, distance: 36.2
click at [671, 417] on div "Выбрать все Павільч [PERSON_NAME]" at bounding box center [662, 375] width 229 height 322
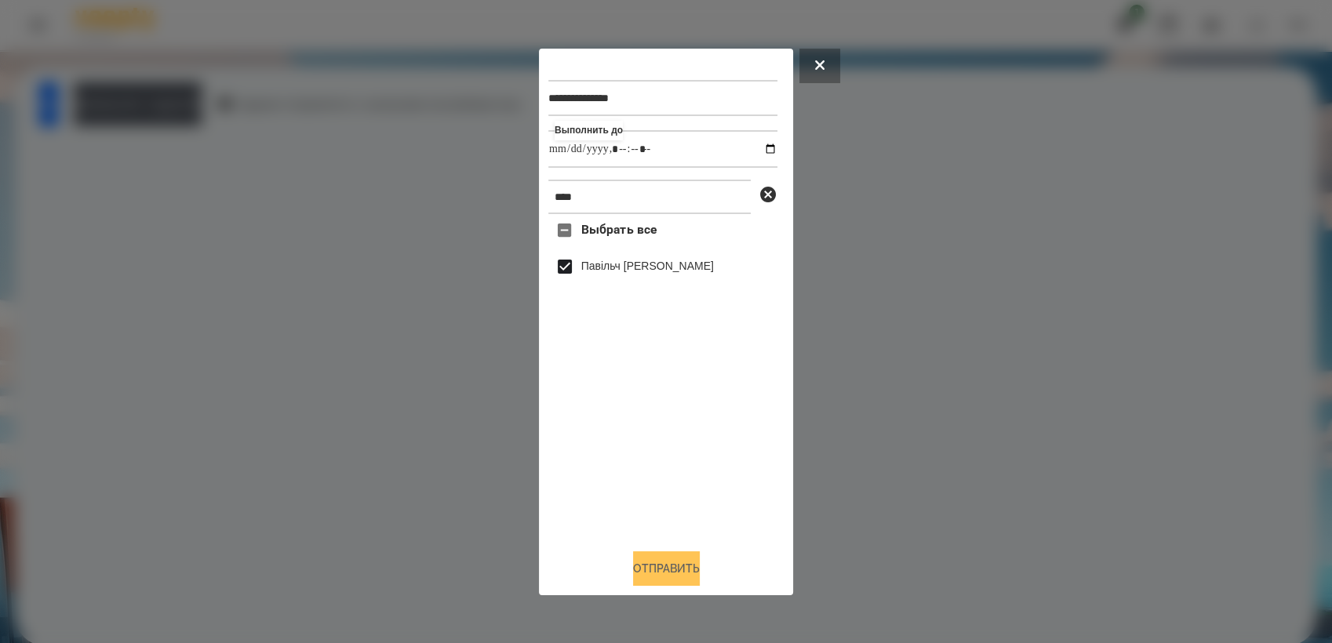
click at [690, 574] on button "Отправить" at bounding box center [666, 569] width 67 height 35
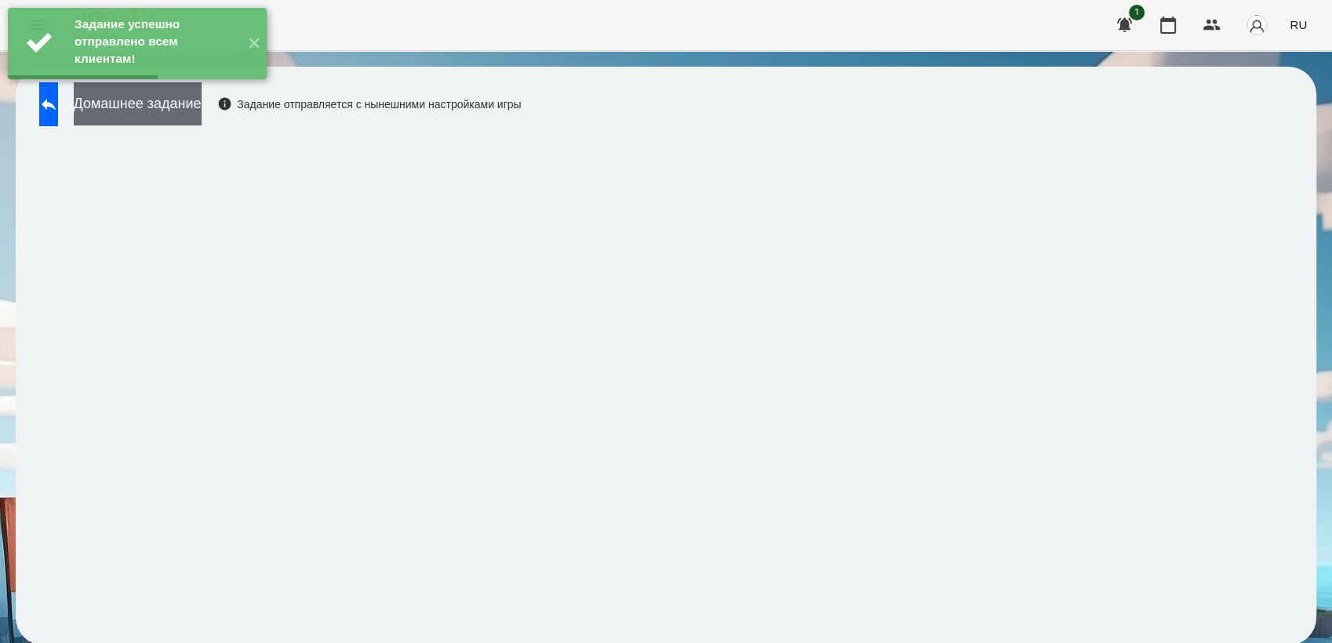
click at [202, 108] on button "Домашнее задание" at bounding box center [138, 103] width 128 height 43
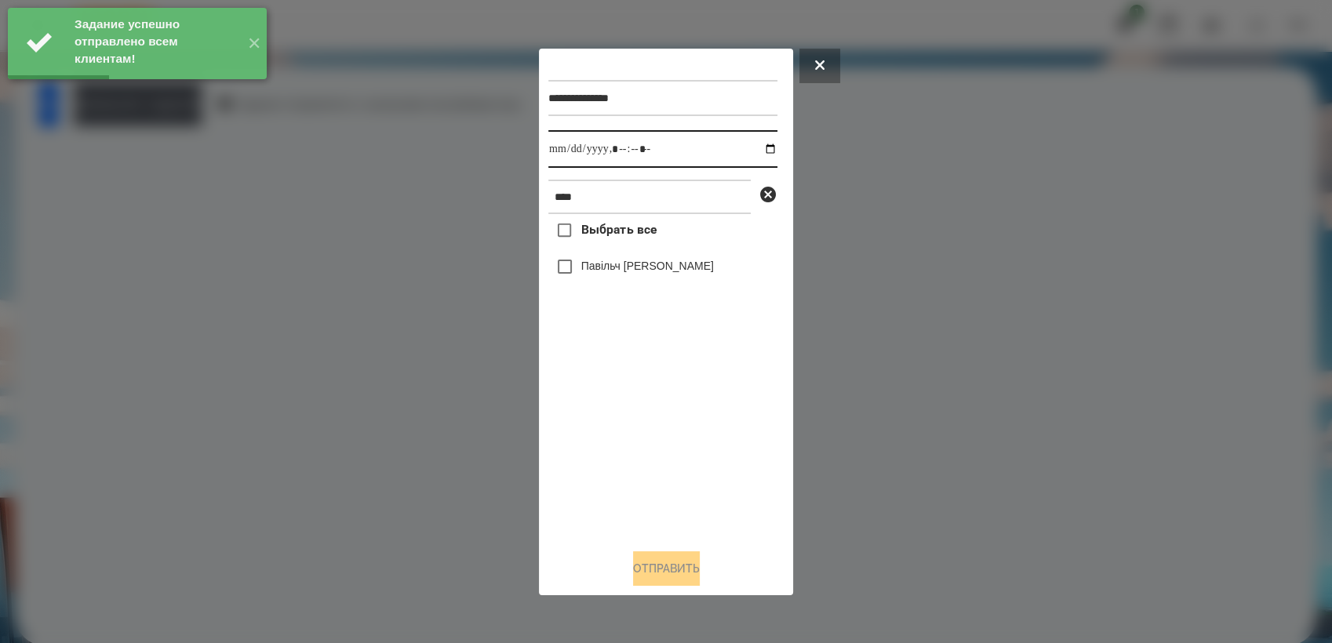
click at [761, 147] on input "datetime-local" at bounding box center [662, 149] width 229 height 38
type input "**********"
drag, startPoint x: 677, startPoint y: 442, endPoint x: 635, endPoint y: 372, distance: 81.3
click at [675, 436] on div "Выбрать все Павільч [PERSON_NAME]" at bounding box center [662, 375] width 229 height 322
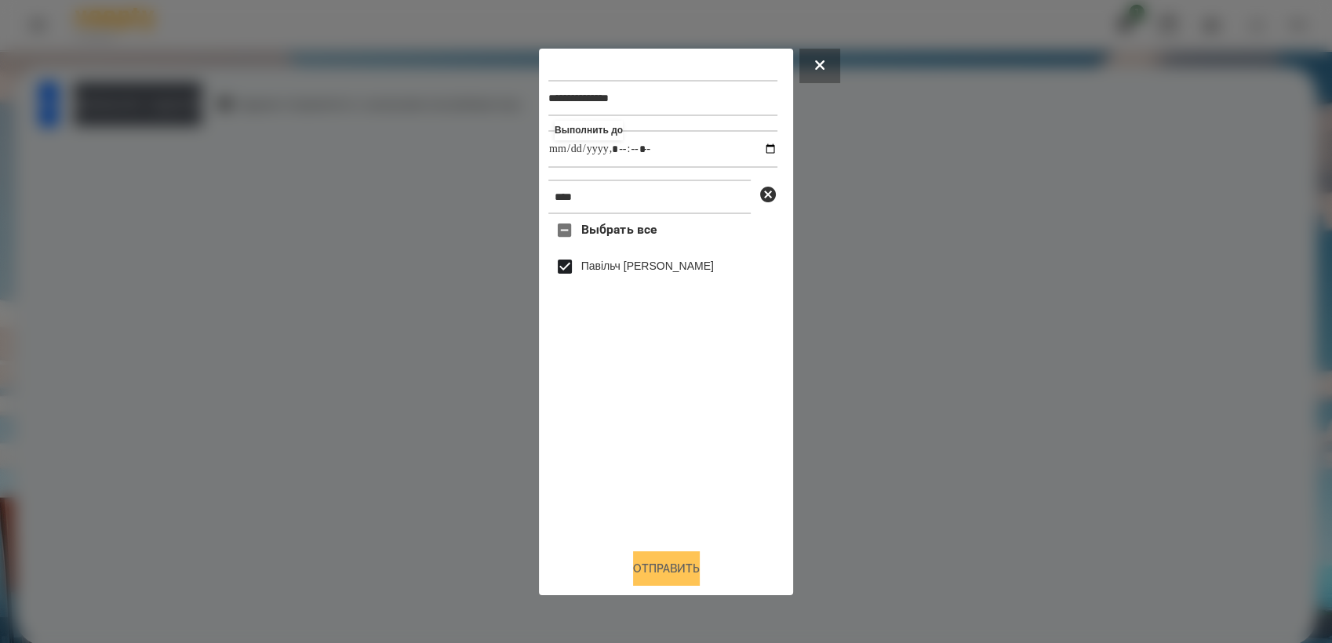
click at [671, 577] on button "Отправить" at bounding box center [666, 569] width 67 height 35
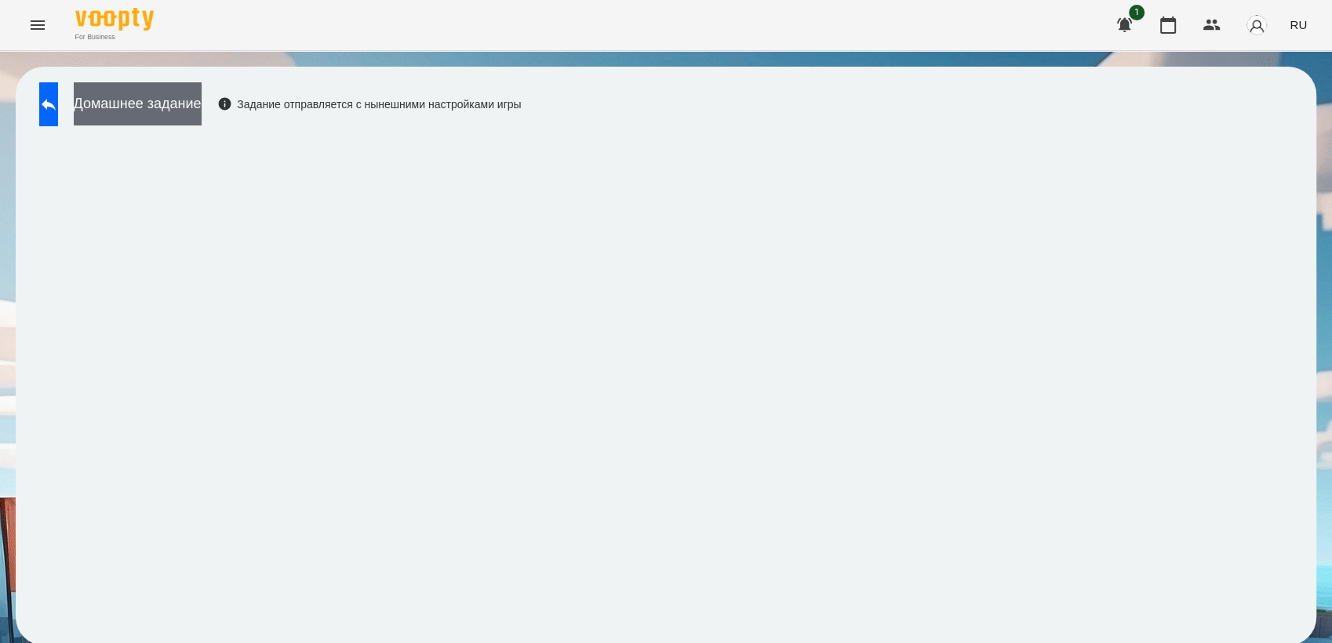
click at [202, 107] on button "Домашнее задание" at bounding box center [138, 103] width 128 height 43
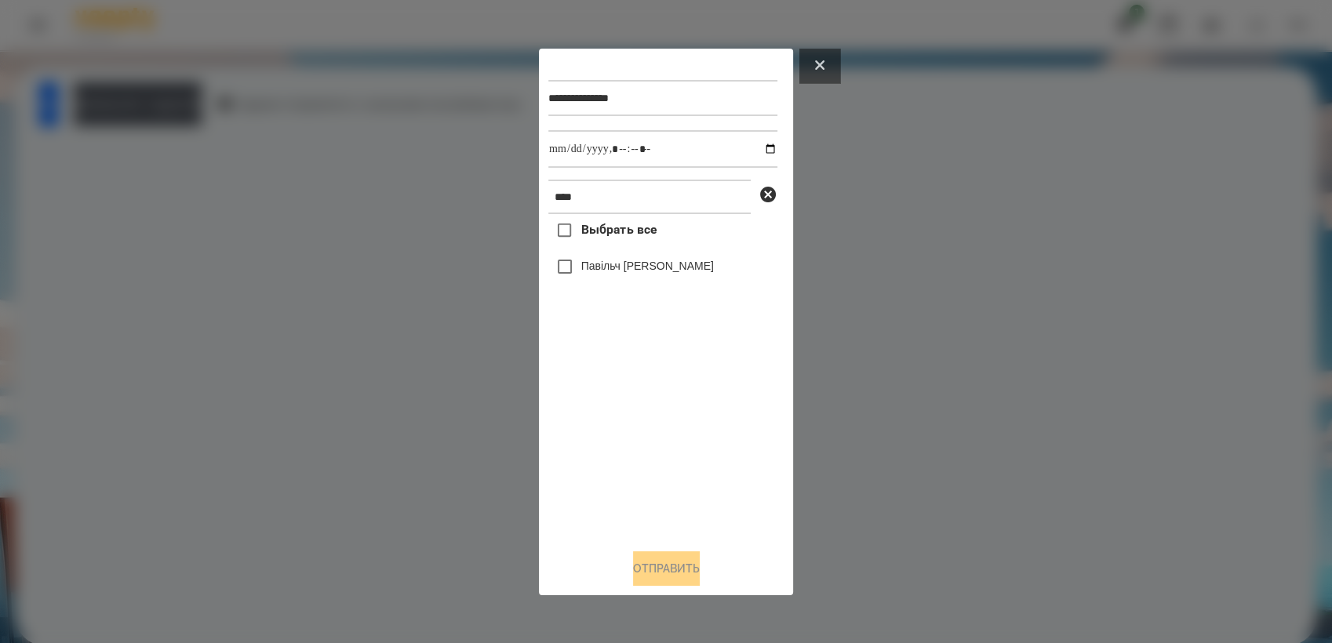
click at [816, 60] on icon at bounding box center [819, 64] width 9 height 9
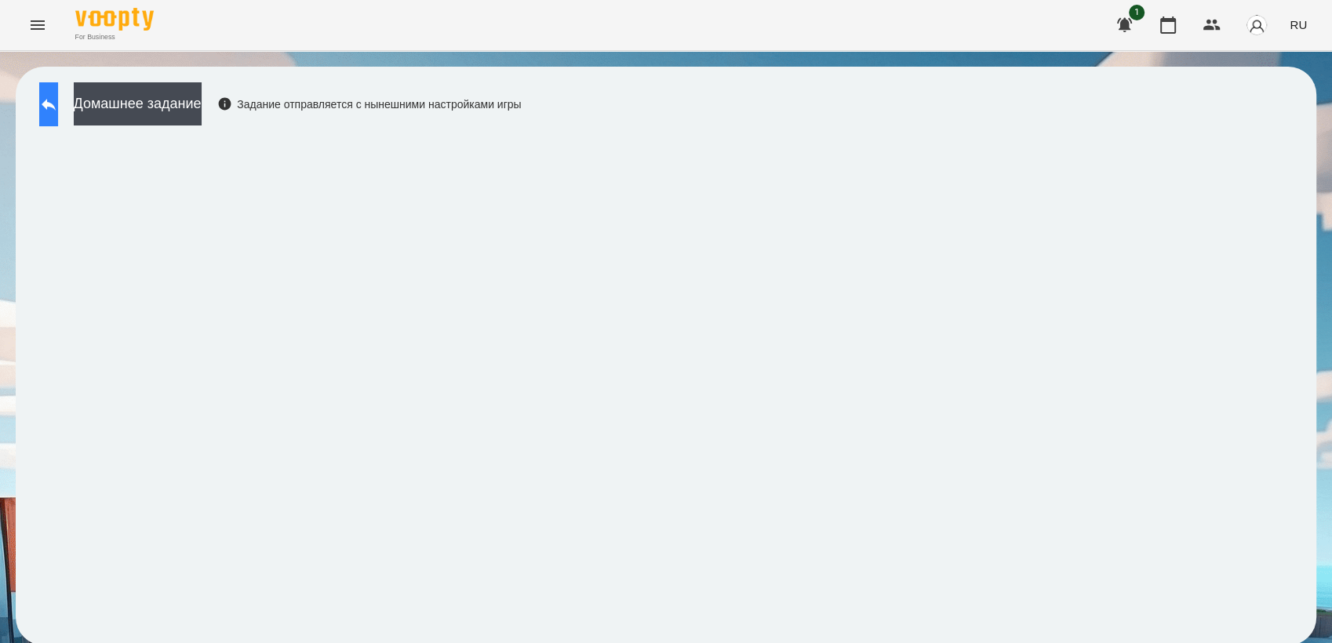
click at [58, 107] on button at bounding box center [48, 104] width 19 height 44
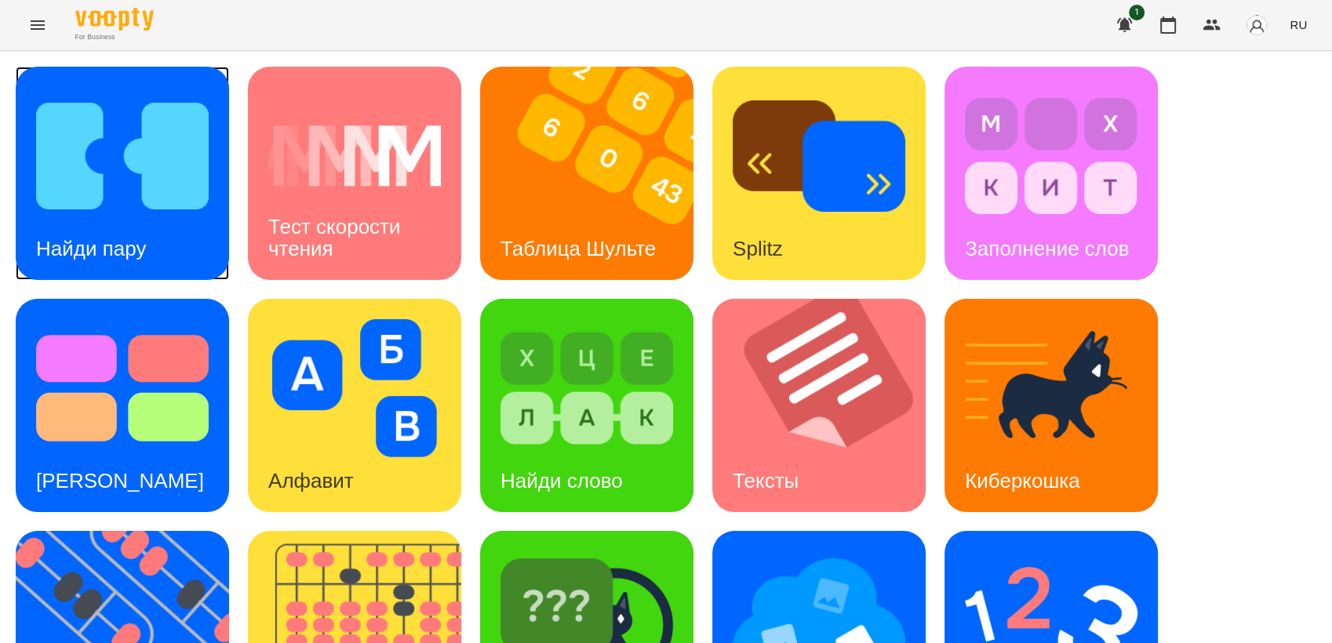
click at [151, 215] on div "Найди пару" at bounding box center [122, 173] width 213 height 213
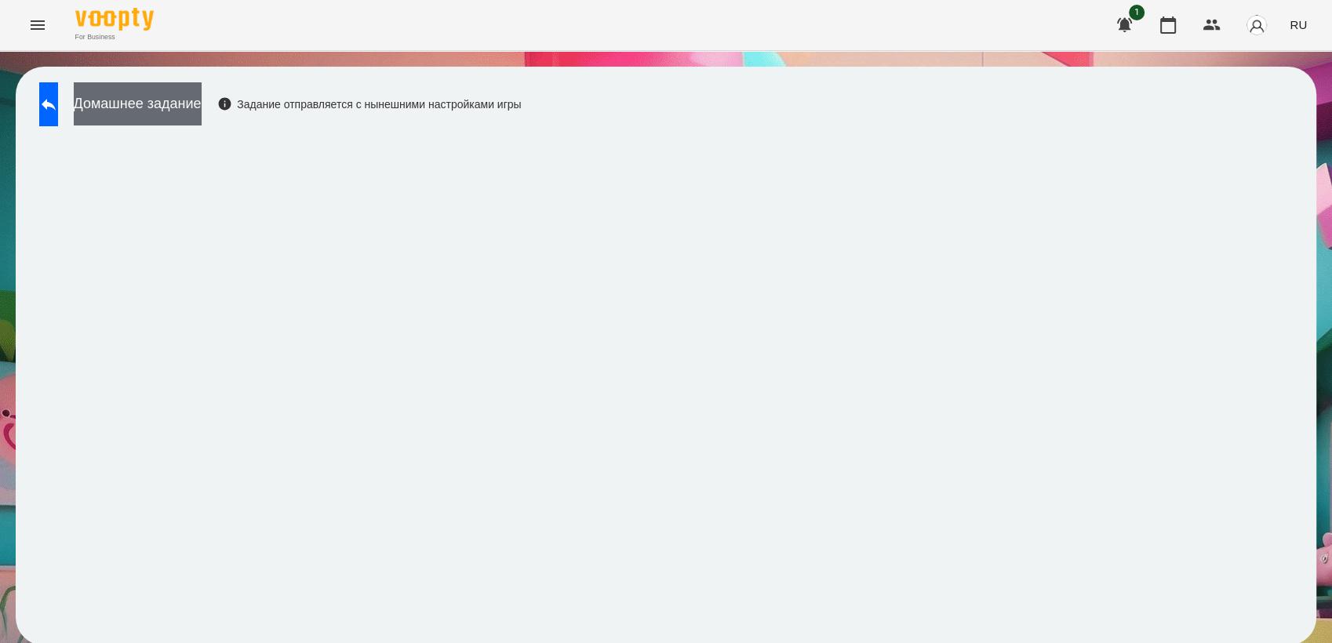
click at [178, 109] on button "Домашнее задание" at bounding box center [138, 103] width 128 height 43
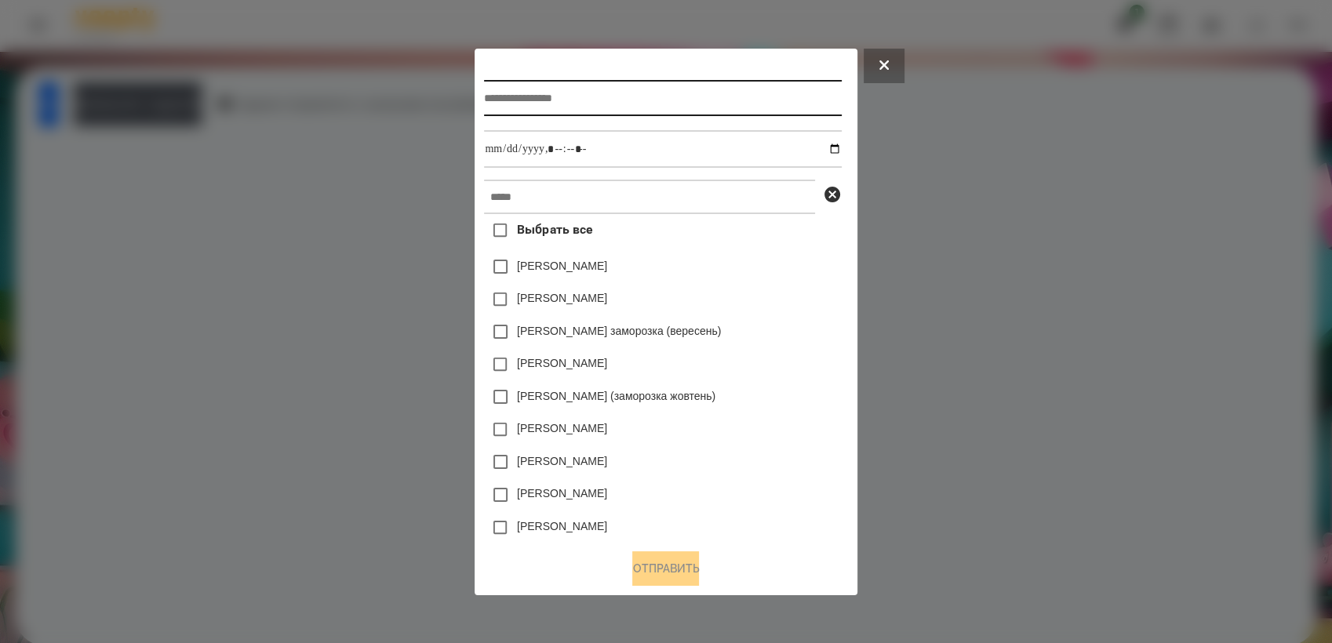
click at [497, 99] on input "text" at bounding box center [662, 98] width 357 height 36
type input "**********"
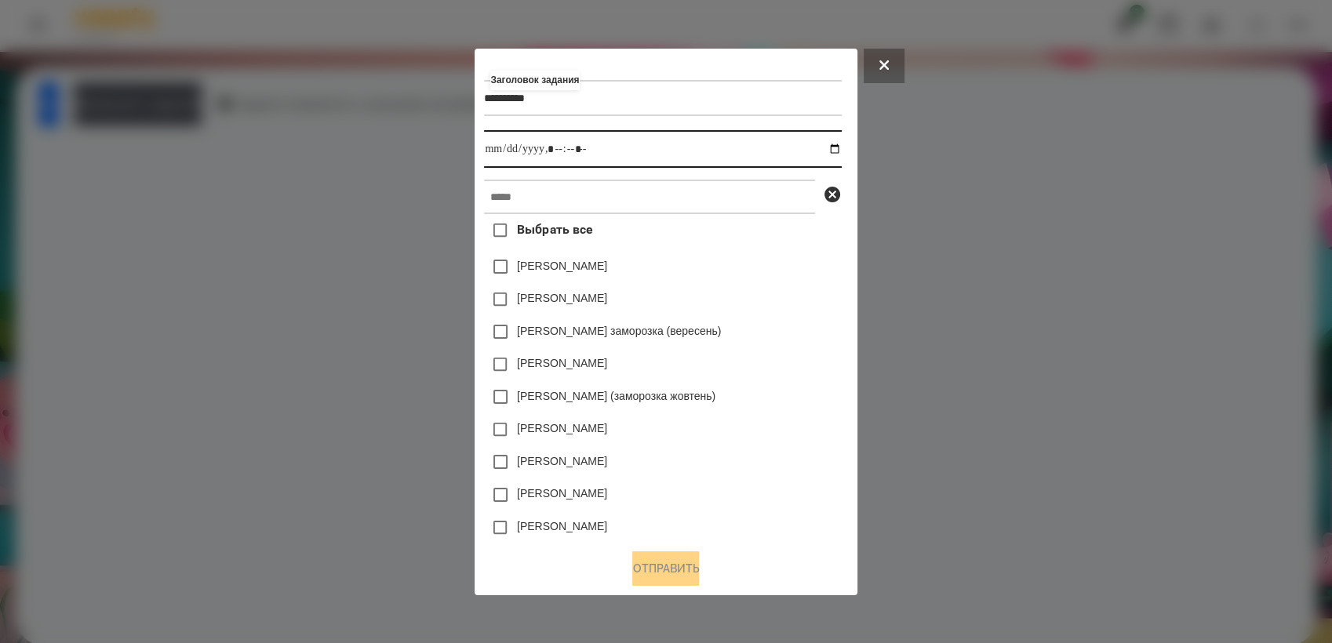
click at [841, 147] on input "datetime-local" at bounding box center [662, 149] width 357 height 38
type input "**********"
click at [797, 395] on div "[PERSON_NAME] (заморозка жовтень)" at bounding box center [662, 396] width 357 height 33
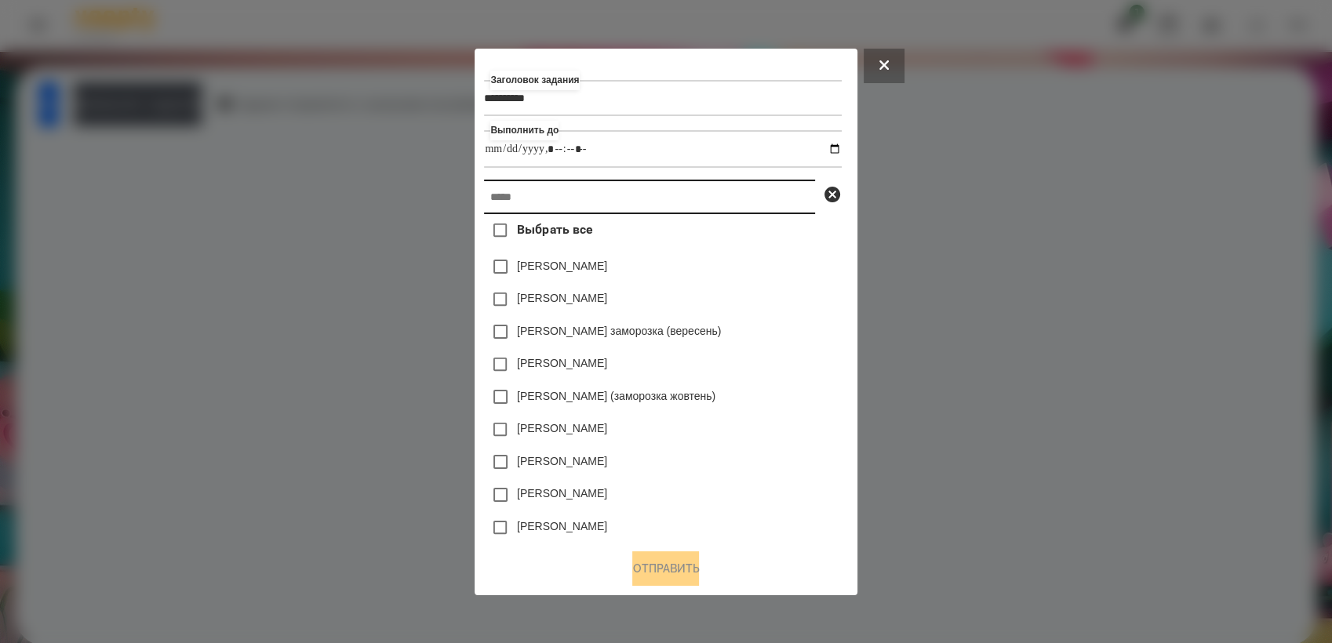
click at [661, 210] on input "text" at bounding box center [649, 197] width 331 height 35
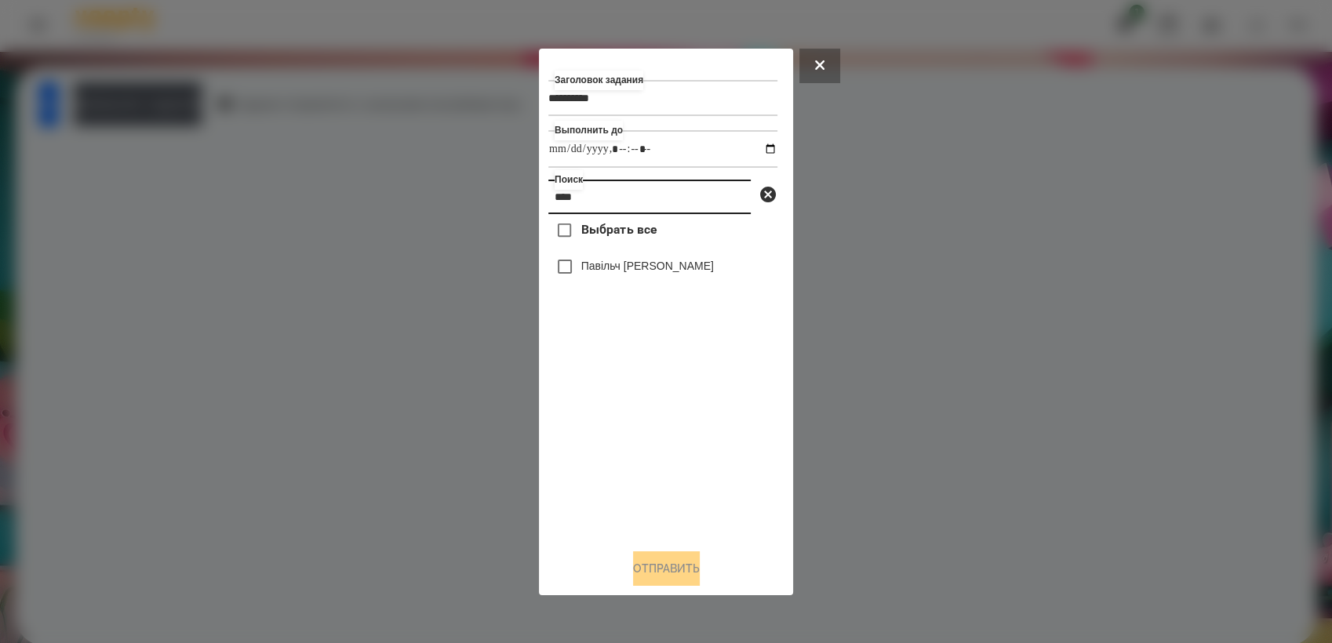
type input "****"
click at [676, 573] on button "Отправить" at bounding box center [666, 569] width 67 height 35
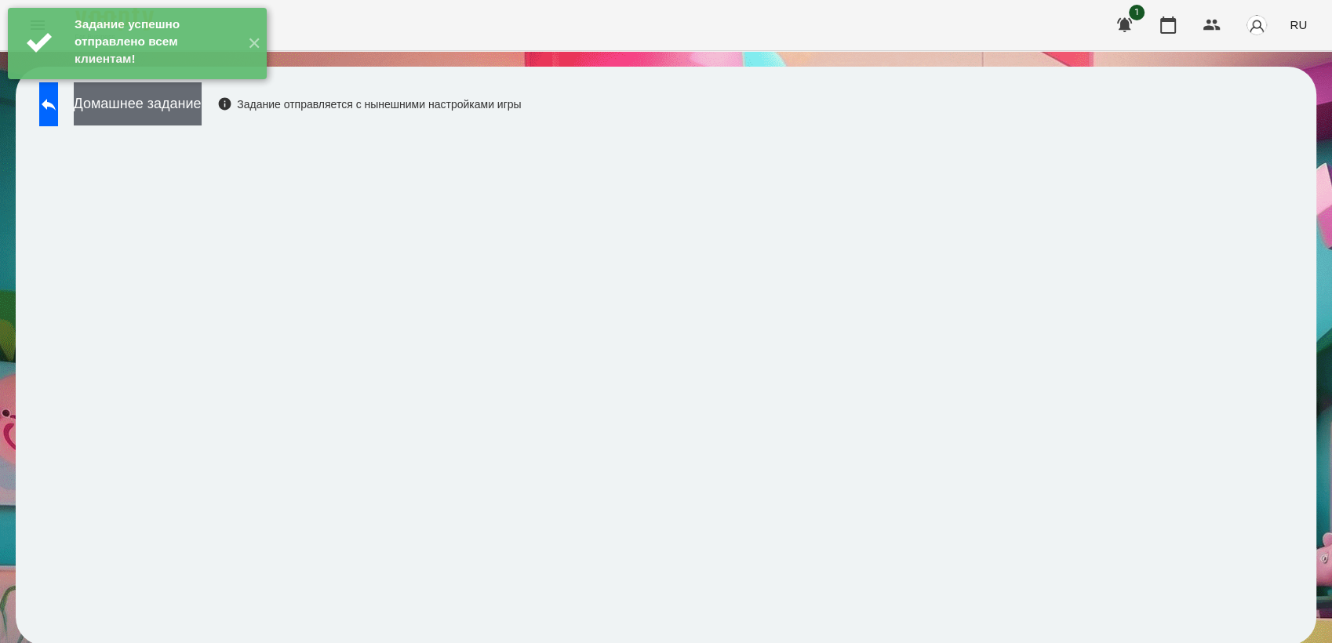
click at [202, 108] on button "Домашнее задание" at bounding box center [138, 103] width 128 height 43
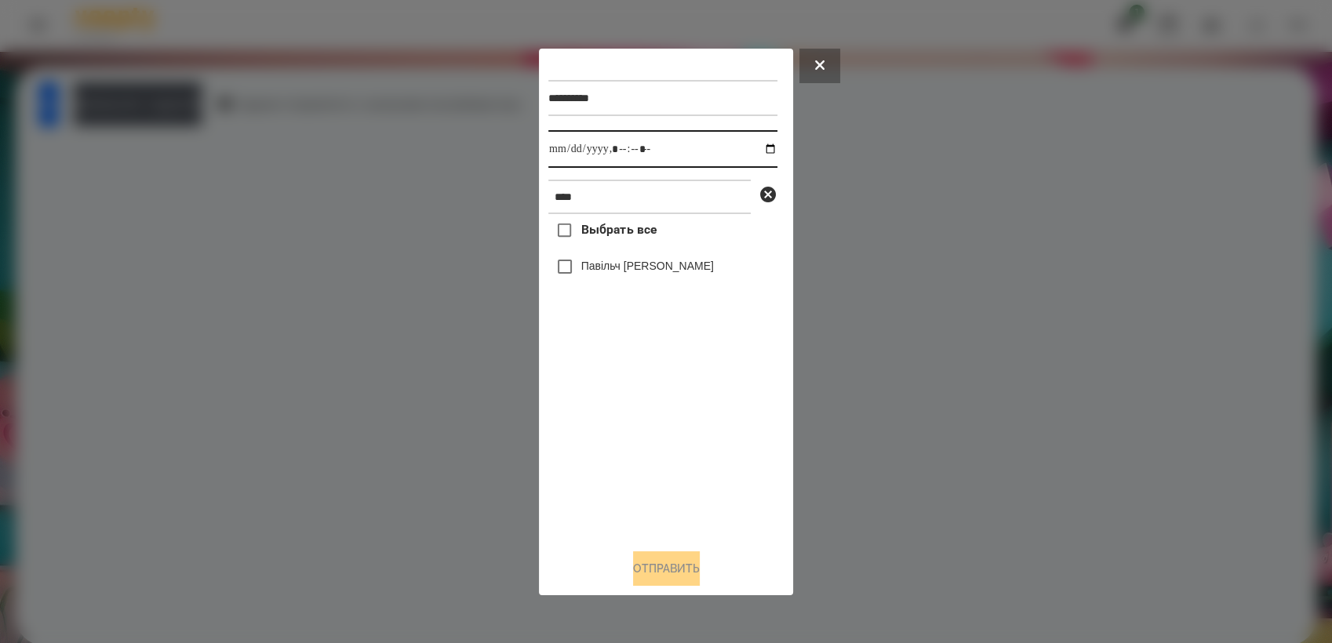
click at [762, 149] on input "datetime-local" at bounding box center [662, 149] width 229 height 38
type input "**********"
drag, startPoint x: 631, startPoint y: 450, endPoint x: 619, endPoint y: 424, distance: 29.2
click at [619, 424] on div "Выбрать все Павільч [PERSON_NAME]" at bounding box center [662, 375] width 229 height 322
click at [643, 553] on div "**********" at bounding box center [665, 322] width 235 height 528
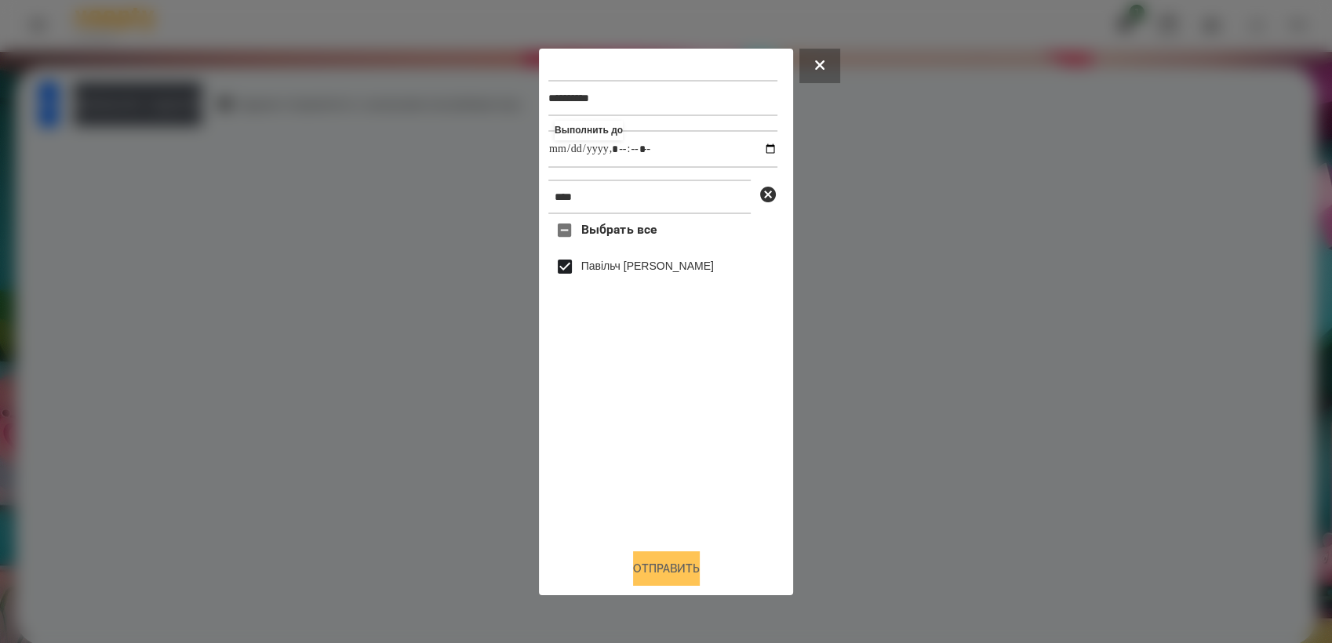
click at [650, 577] on button "Отправить" at bounding box center [666, 569] width 67 height 35
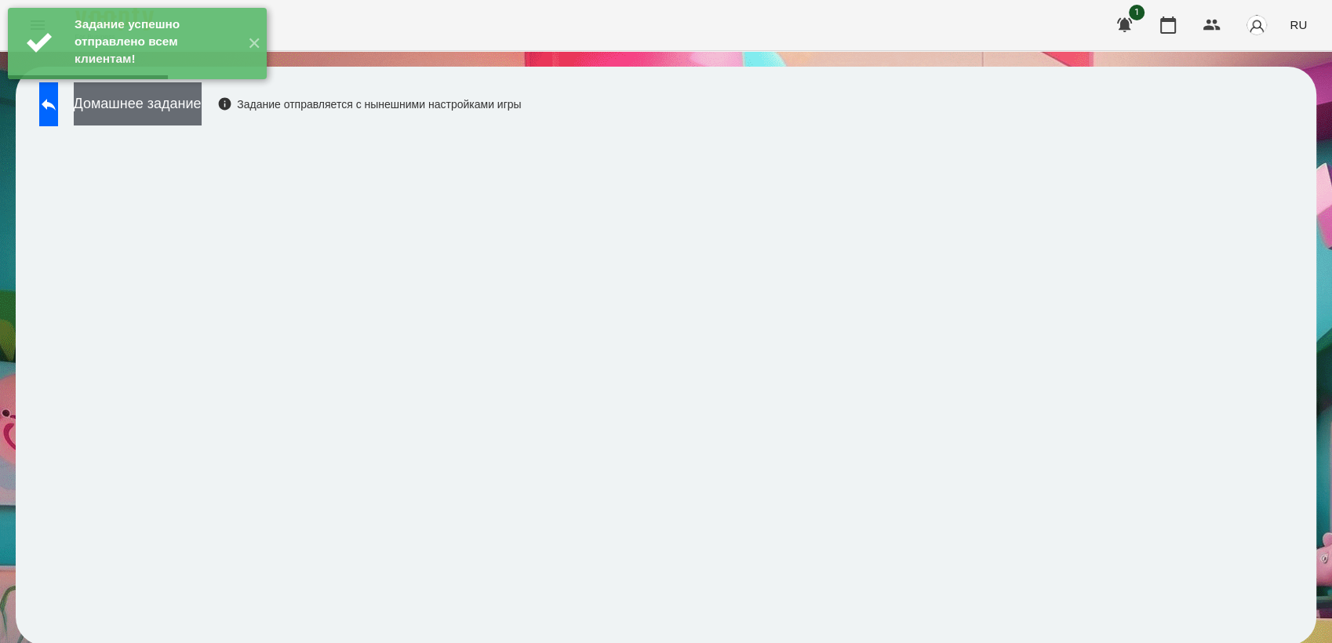
click at [202, 107] on button "Домашнее задание" at bounding box center [138, 103] width 128 height 43
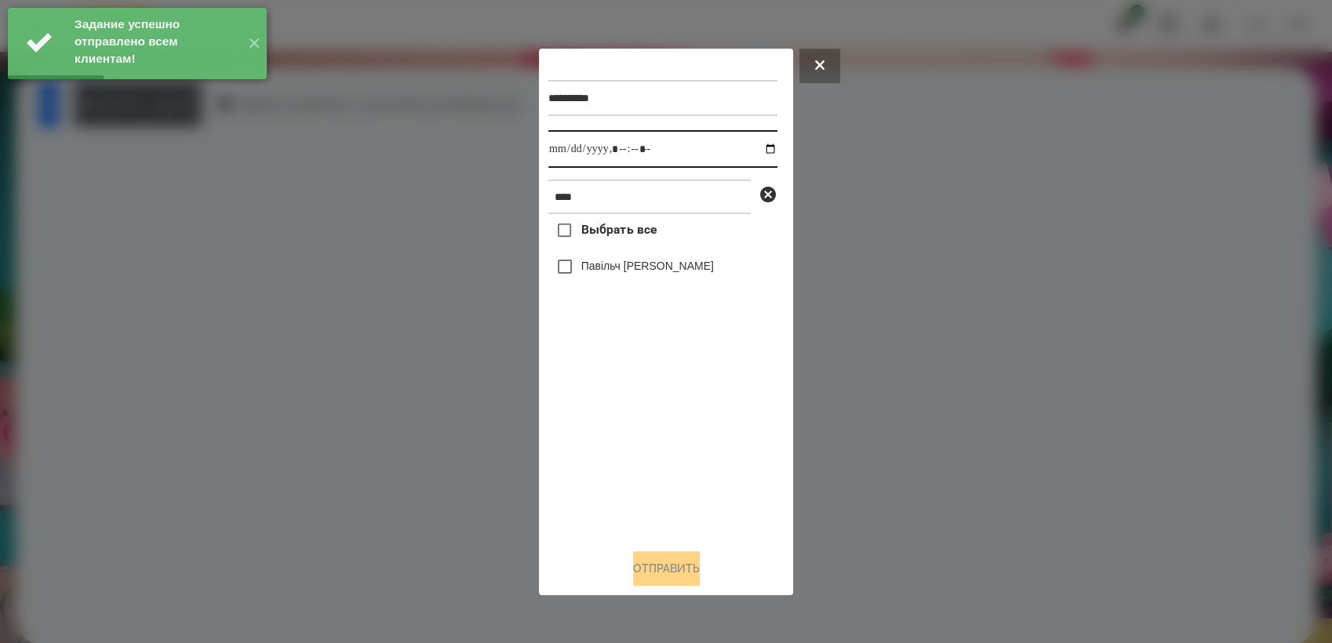
click at [763, 147] on input "datetime-local" at bounding box center [662, 149] width 229 height 38
type input "**********"
drag, startPoint x: 632, startPoint y: 428, endPoint x: 573, endPoint y: 308, distance: 133.7
click at [632, 424] on div "Выбрать все Павільч [PERSON_NAME]" at bounding box center [662, 375] width 229 height 322
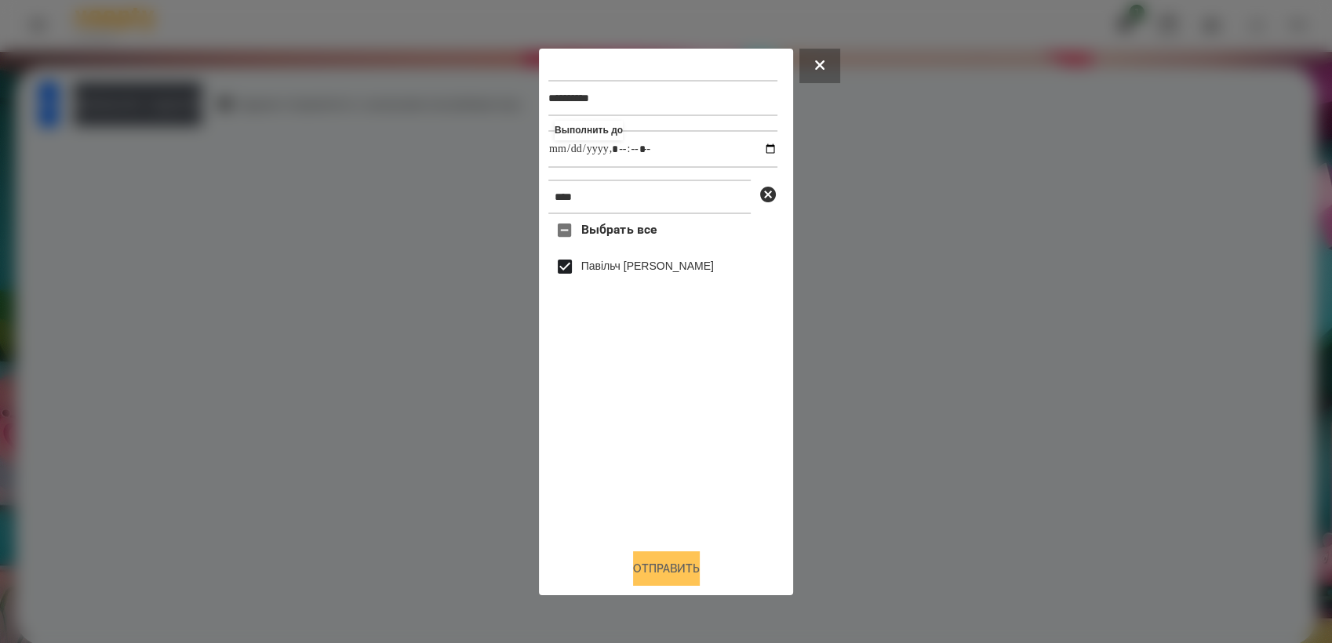
click at [640, 574] on button "Отправить" at bounding box center [666, 569] width 67 height 35
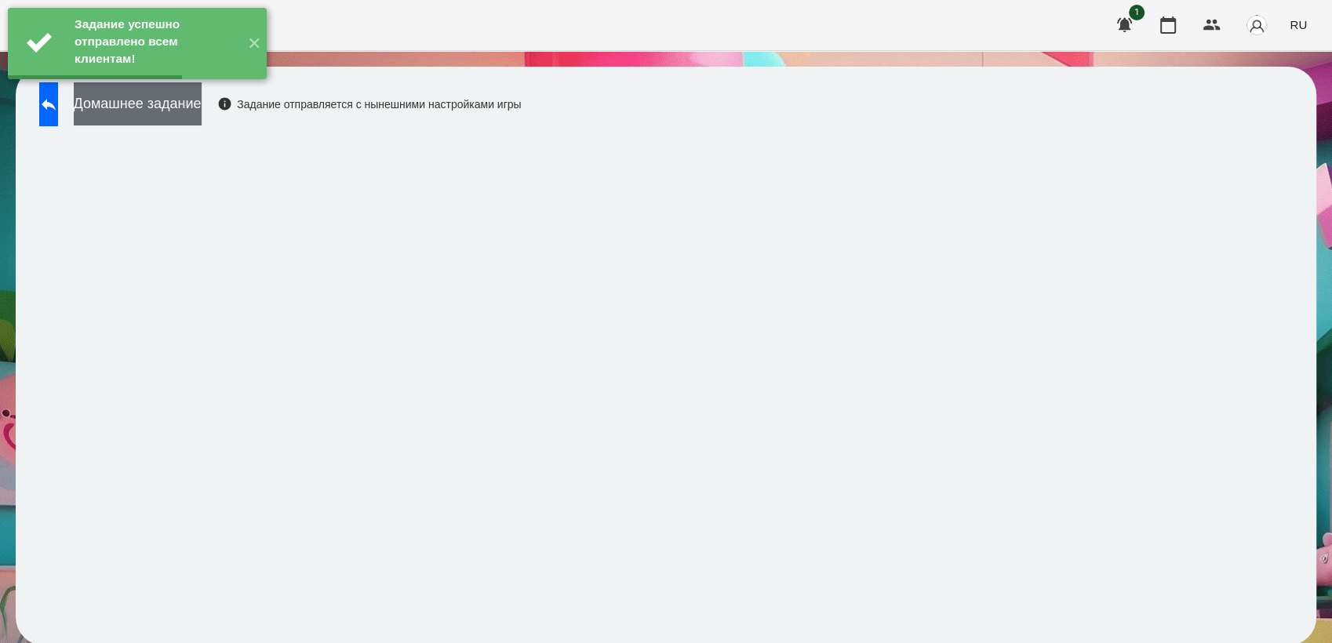
click at [192, 106] on button "Домашнее задание" at bounding box center [138, 103] width 128 height 43
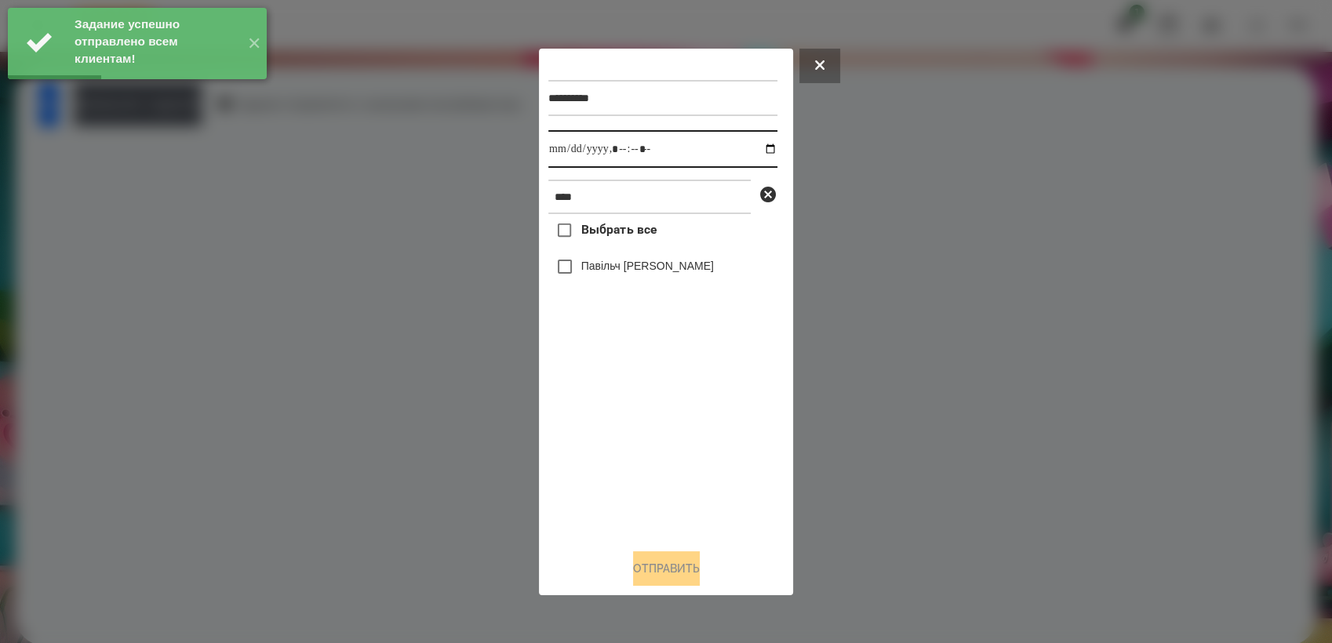
click at [755, 144] on input "datetime-local" at bounding box center [662, 149] width 229 height 38
type input "**********"
click at [620, 463] on div "Выбрать все Павільч [PERSON_NAME]" at bounding box center [662, 375] width 229 height 322
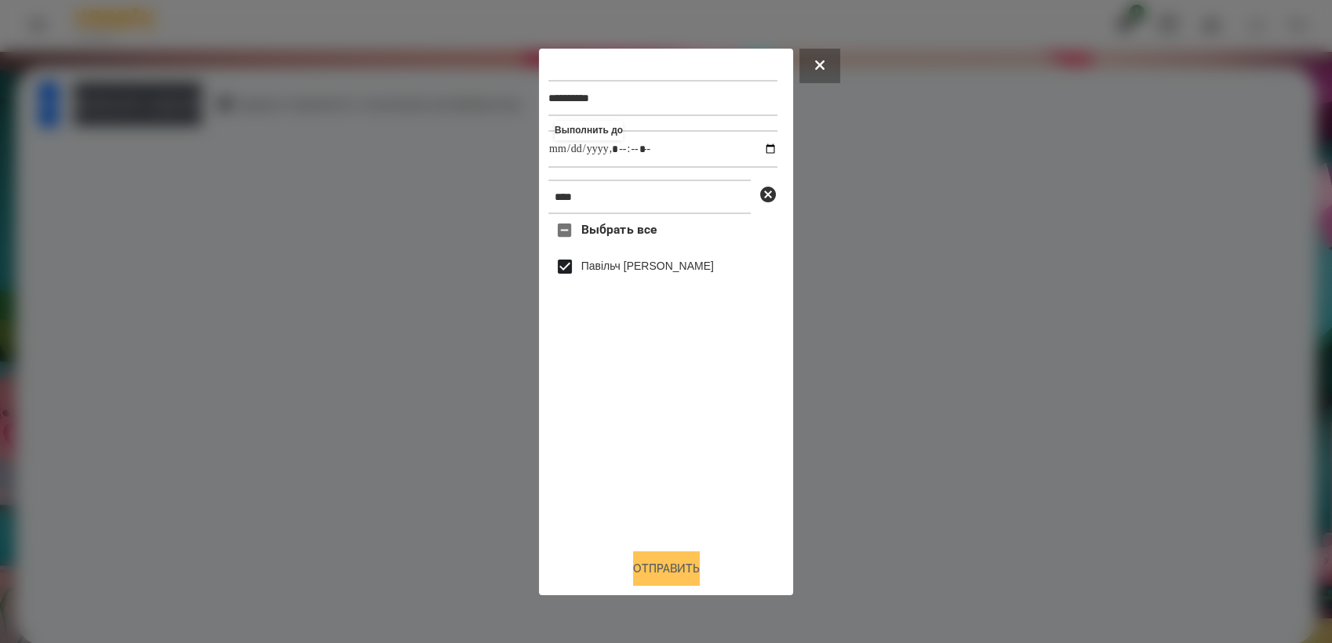
click at [644, 570] on button "Отправить" at bounding box center [666, 569] width 67 height 35
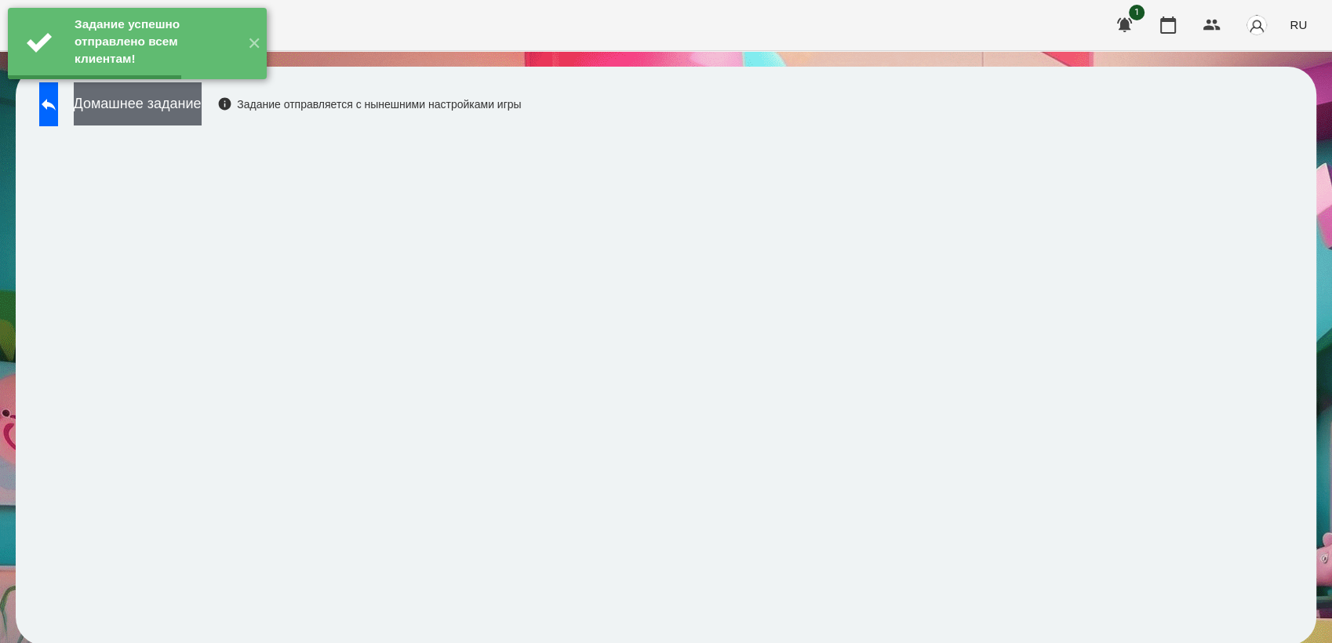
click at [202, 107] on button "Домашнее задание" at bounding box center [138, 103] width 128 height 43
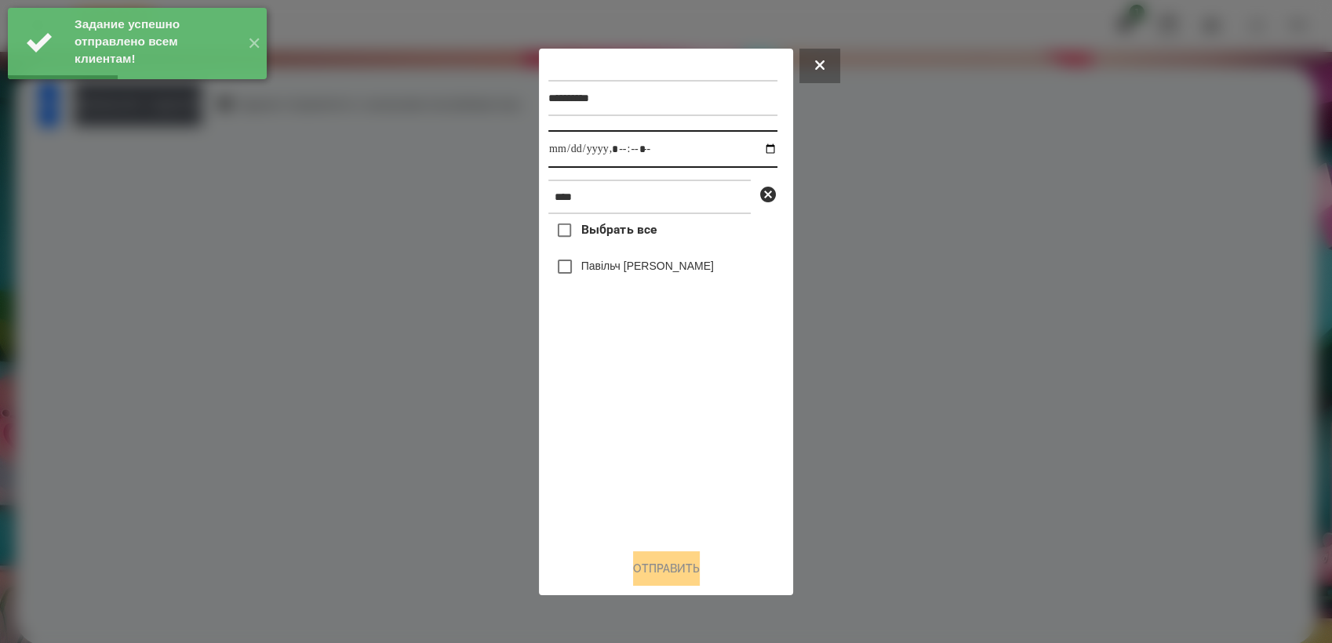
click at [753, 149] on input "datetime-local" at bounding box center [662, 149] width 229 height 38
type input "**********"
drag, startPoint x: 609, startPoint y: 441, endPoint x: 561, endPoint y: 330, distance: 120.5
click at [607, 434] on div "Выбрать все Павільч [PERSON_NAME]" at bounding box center [662, 375] width 229 height 322
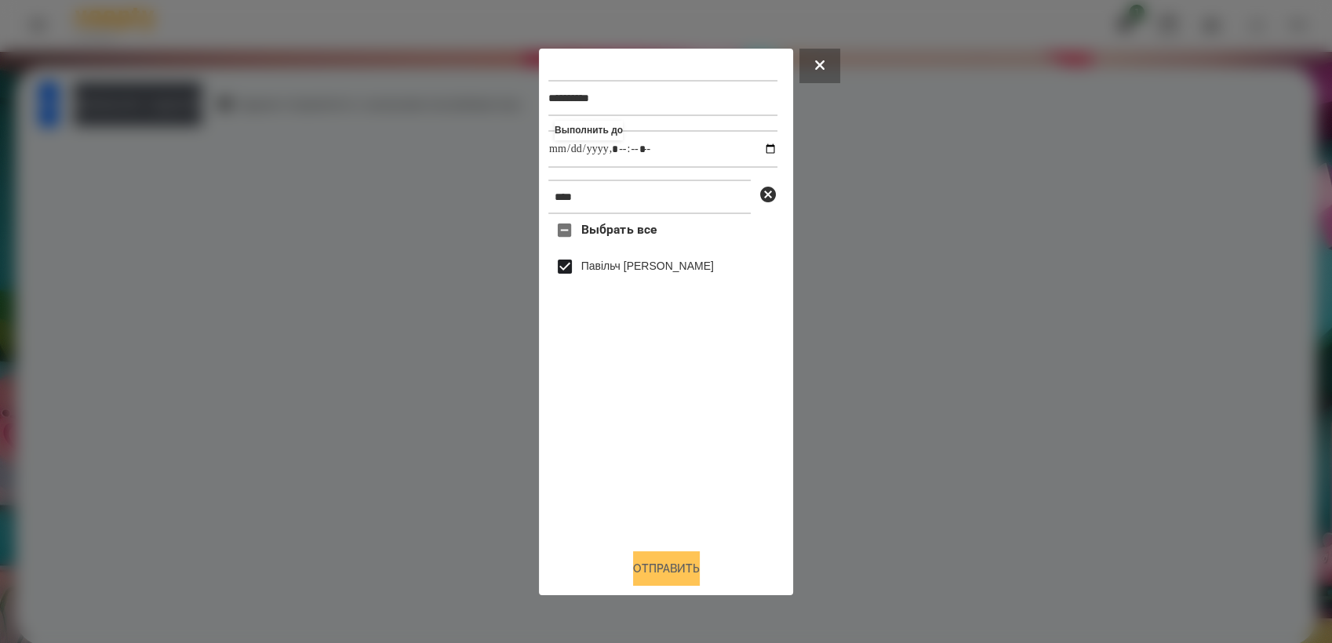
click at [649, 566] on button "Отправить" at bounding box center [666, 569] width 67 height 35
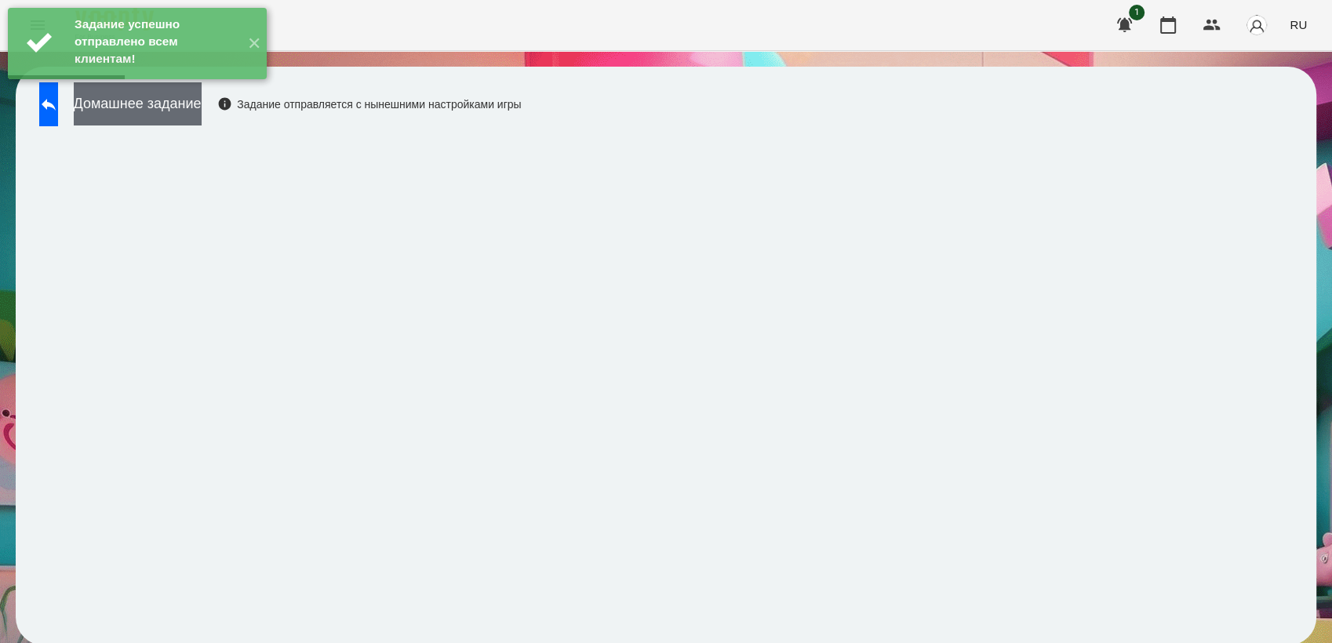
click at [202, 99] on button "Домашнее задание" at bounding box center [138, 103] width 128 height 43
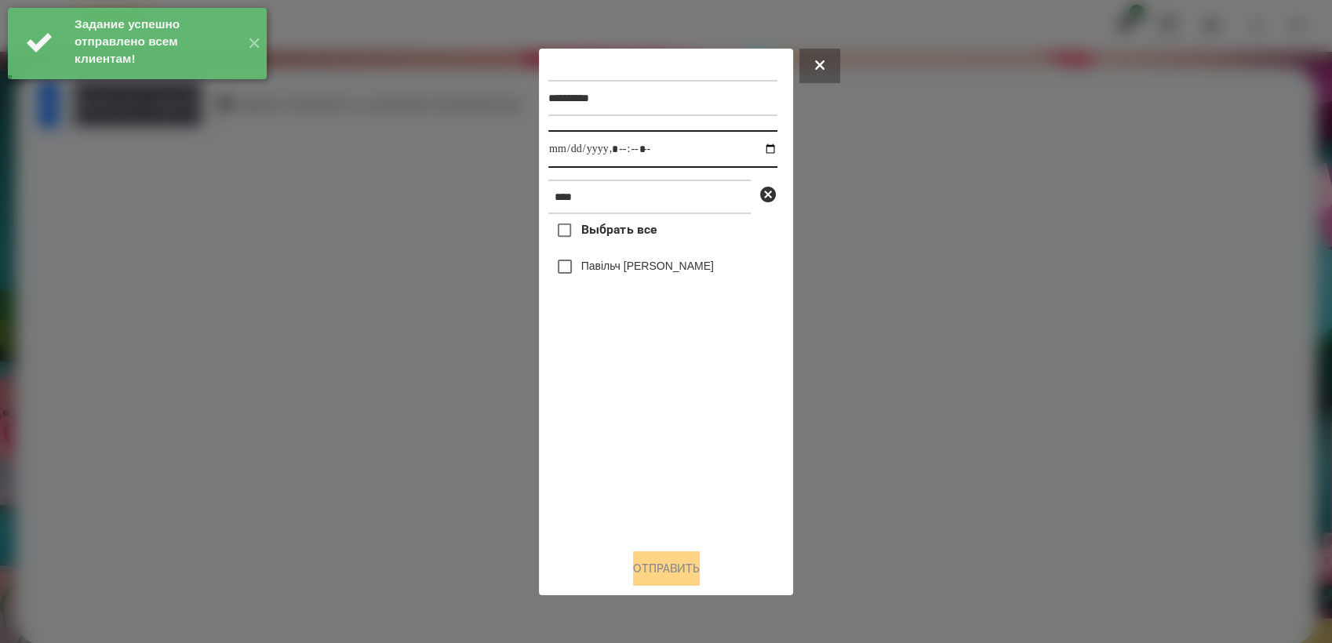
click at [753, 148] on input "datetime-local" at bounding box center [662, 149] width 229 height 38
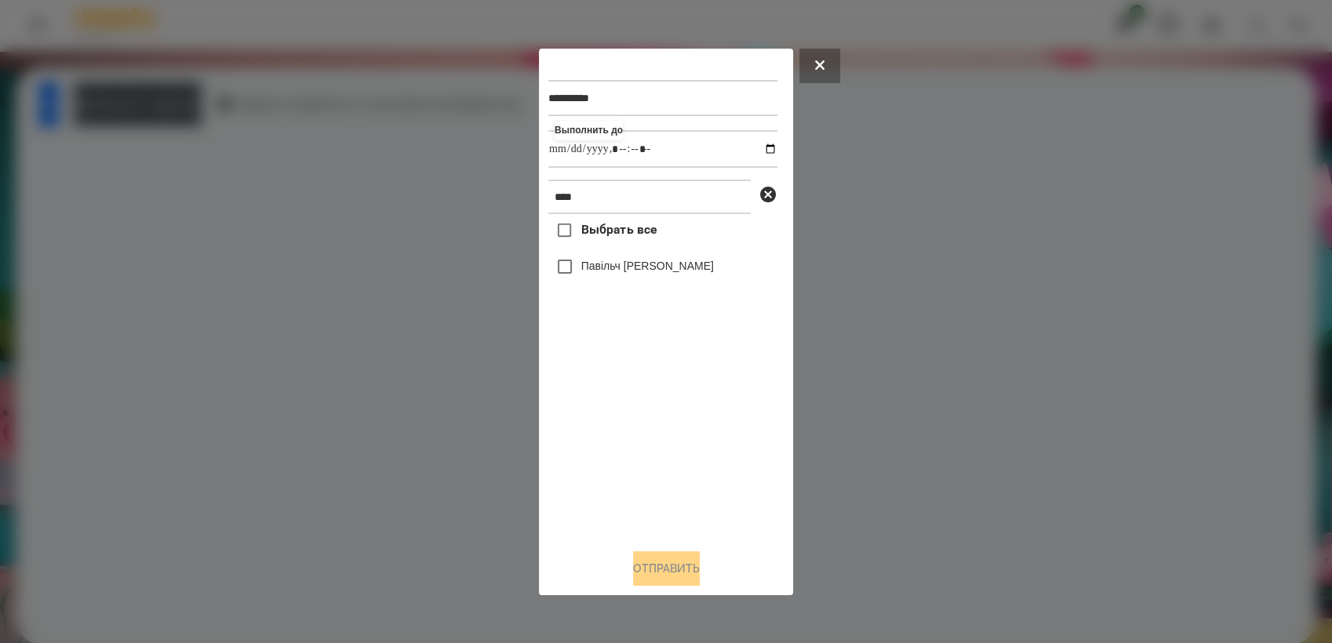
type input "**********"
drag, startPoint x: 619, startPoint y: 425, endPoint x: 621, endPoint y: 399, distance: 25.9
click at [620, 421] on div "Выбрать все Павільч [PERSON_NAME]" at bounding box center [662, 375] width 229 height 322
click at [652, 571] on button "Отправить" at bounding box center [666, 569] width 67 height 35
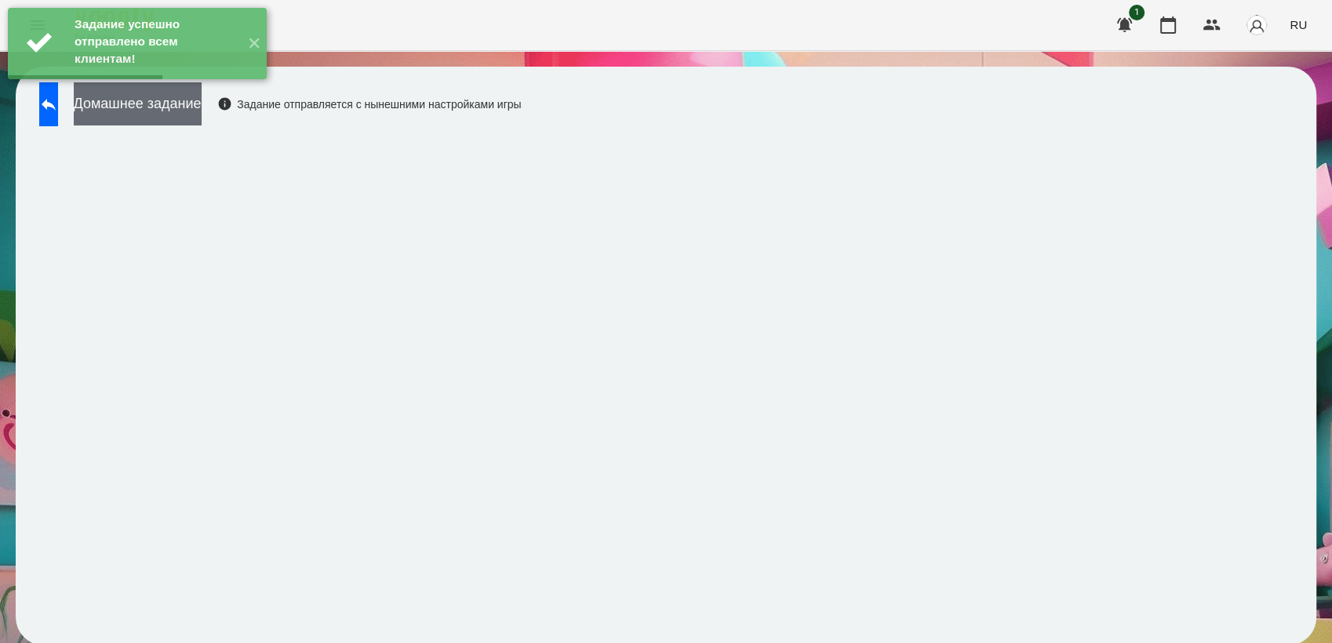
drag, startPoint x: 195, startPoint y: 111, endPoint x: 205, endPoint y: 110, distance: 10.2
click at [202, 110] on button "Домашнее задание" at bounding box center [138, 103] width 128 height 43
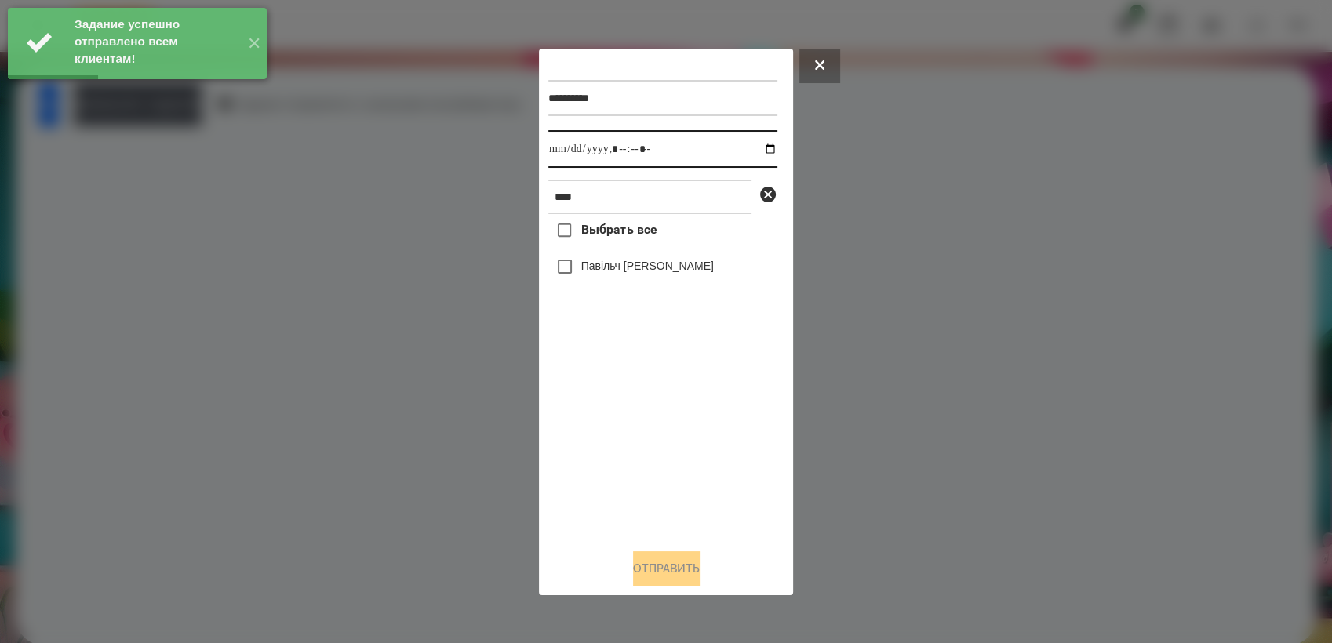
click at [755, 148] on input "datetime-local" at bounding box center [662, 149] width 229 height 38
type input "**********"
drag, startPoint x: 665, startPoint y: 448, endPoint x: 664, endPoint y: 440, distance: 7.9
click at [664, 440] on div "Выбрать все Павільч [PERSON_NAME]" at bounding box center [662, 375] width 229 height 322
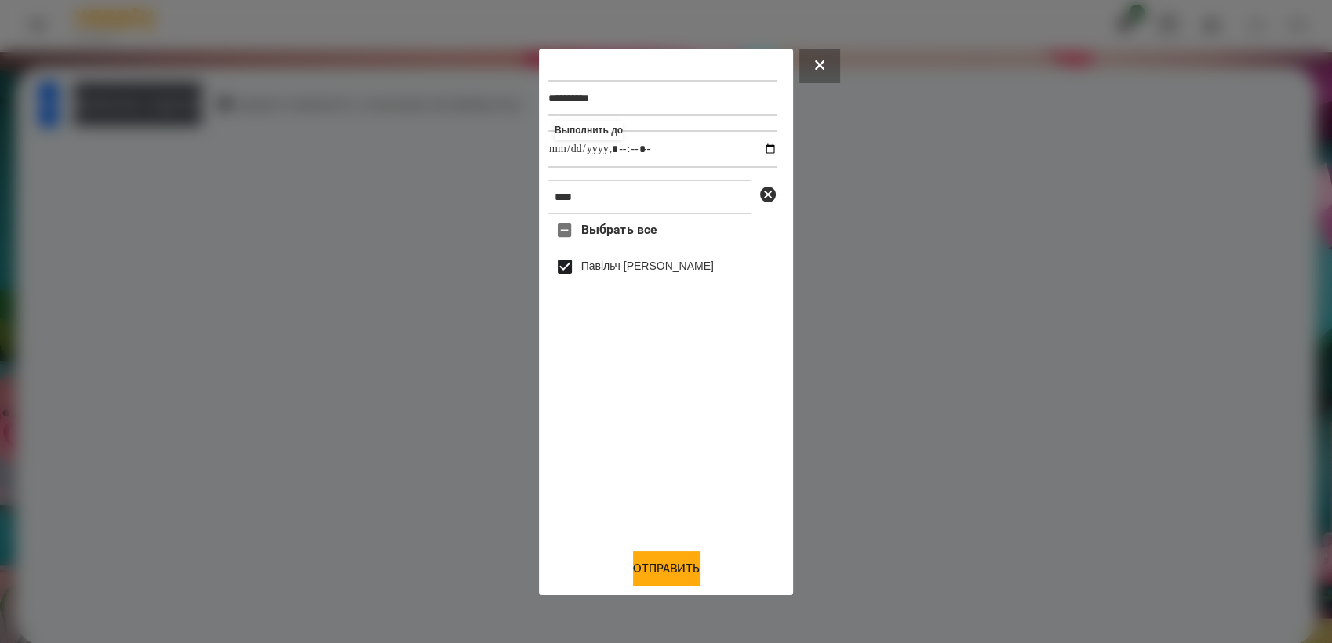
drag, startPoint x: 680, startPoint y: 573, endPoint x: 715, endPoint y: 535, distance: 52.2
click at [681, 573] on button "Отправить" at bounding box center [666, 569] width 67 height 35
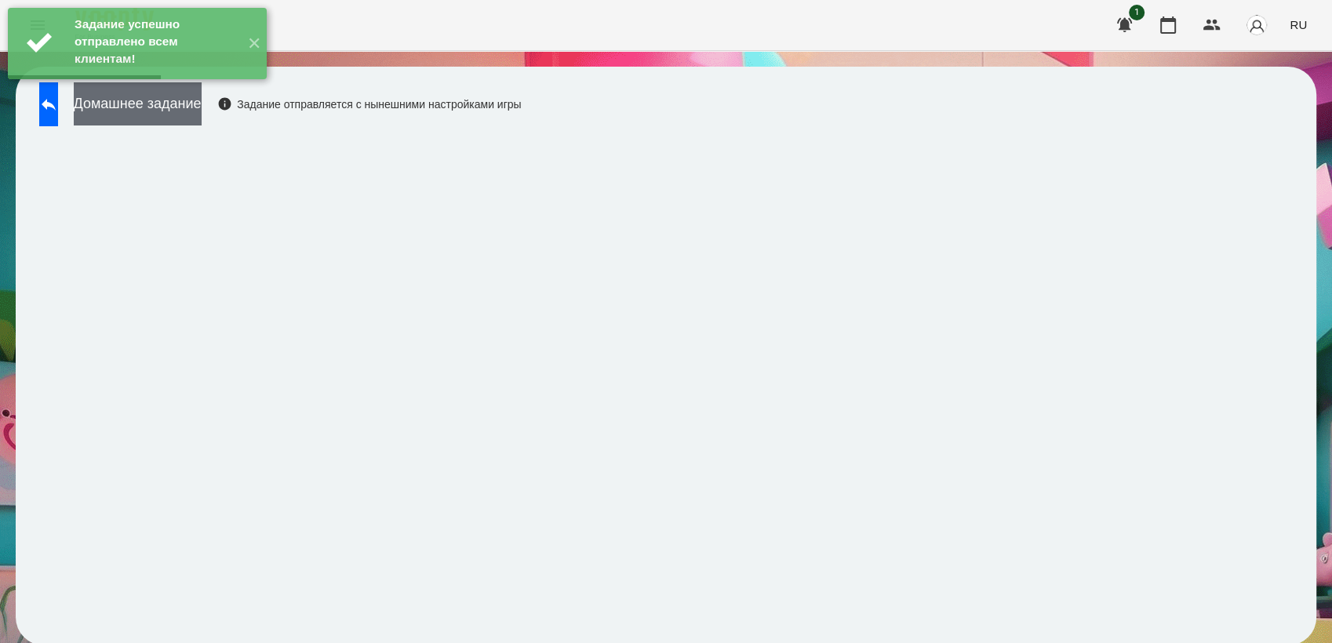
click at [200, 114] on button "Домашнее задание" at bounding box center [138, 103] width 128 height 43
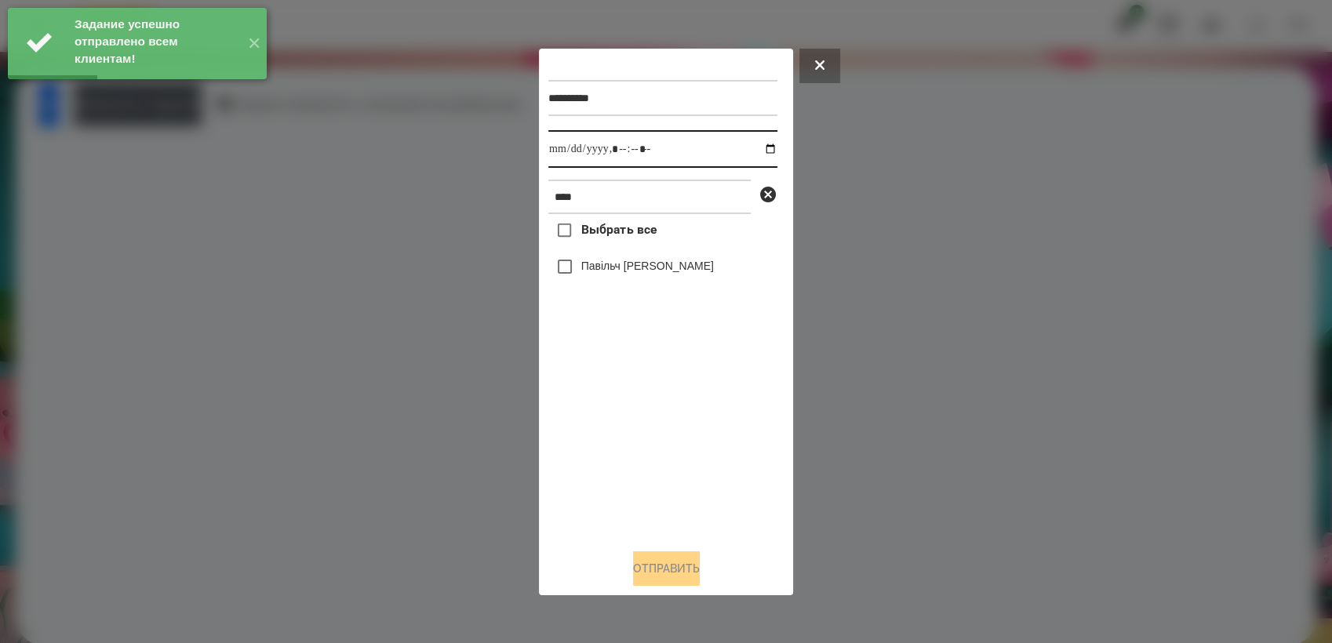
drag, startPoint x: 758, startPoint y: 147, endPoint x: 765, endPoint y: 165, distance: 18.6
click at [759, 147] on input "datetime-local" at bounding box center [662, 149] width 229 height 38
type input "**********"
drag, startPoint x: 643, startPoint y: 419, endPoint x: 635, endPoint y: 363, distance: 56.3
click at [643, 417] on div "Выбрать все Павільч [PERSON_NAME]" at bounding box center [662, 375] width 229 height 322
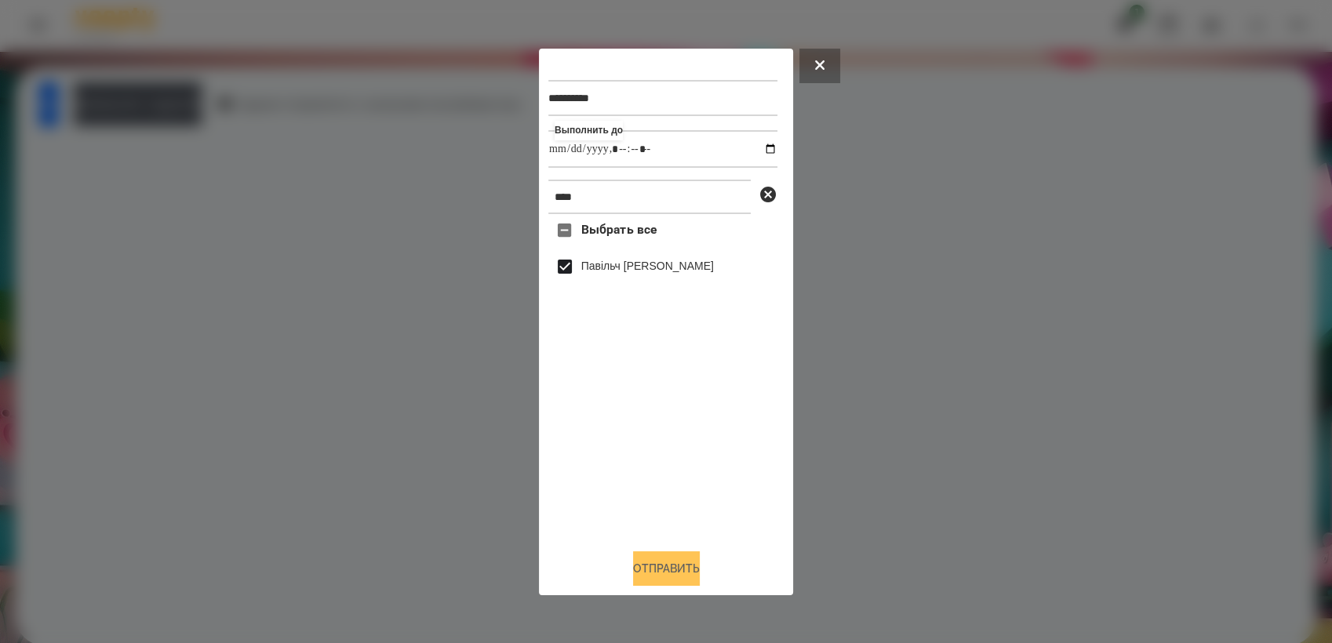
click at [682, 568] on button "Отправить" at bounding box center [666, 569] width 67 height 35
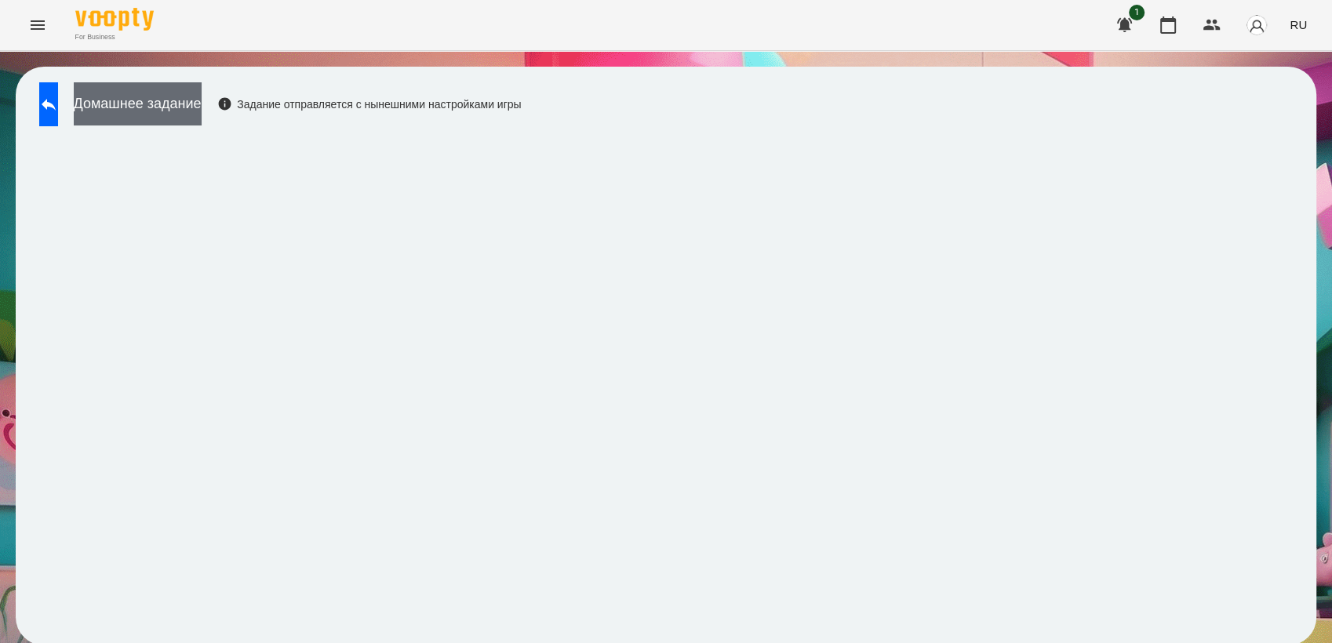
click at [202, 107] on button "Домашнее задание" at bounding box center [138, 103] width 128 height 43
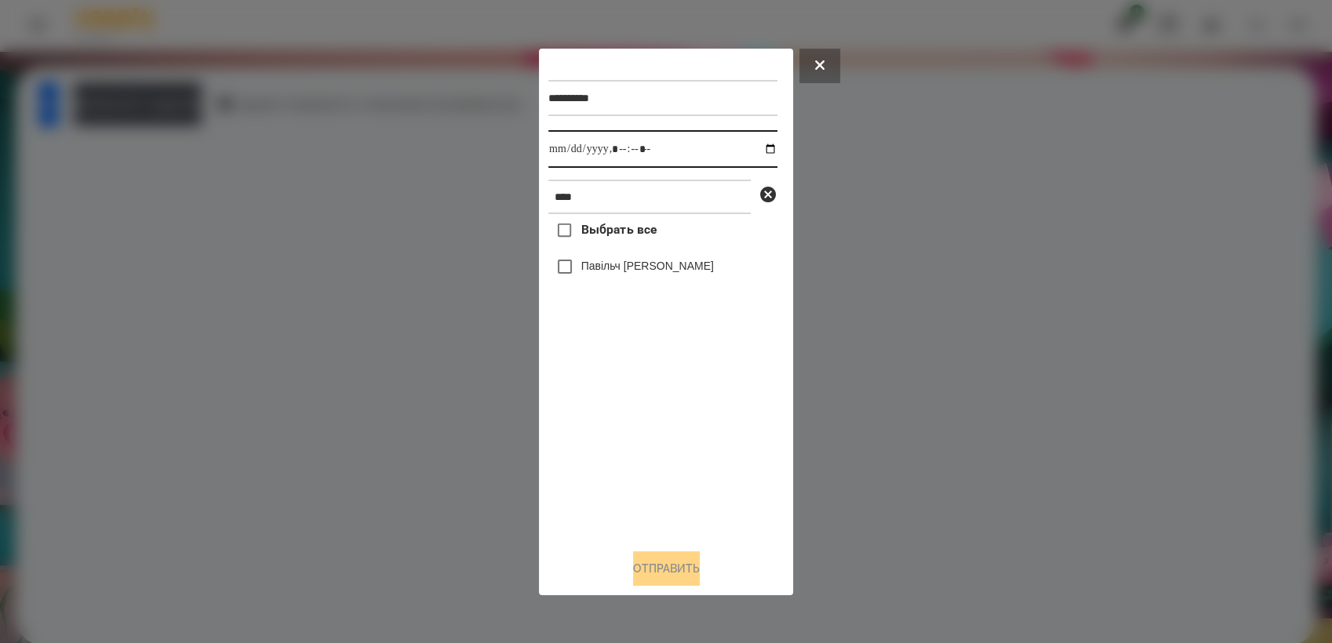
click at [762, 147] on input "datetime-local" at bounding box center [662, 149] width 229 height 38
click at [708, 496] on div "Выбрать все Павільч [PERSON_NAME]" at bounding box center [662, 375] width 229 height 322
click at [829, 60] on button at bounding box center [819, 66] width 41 height 35
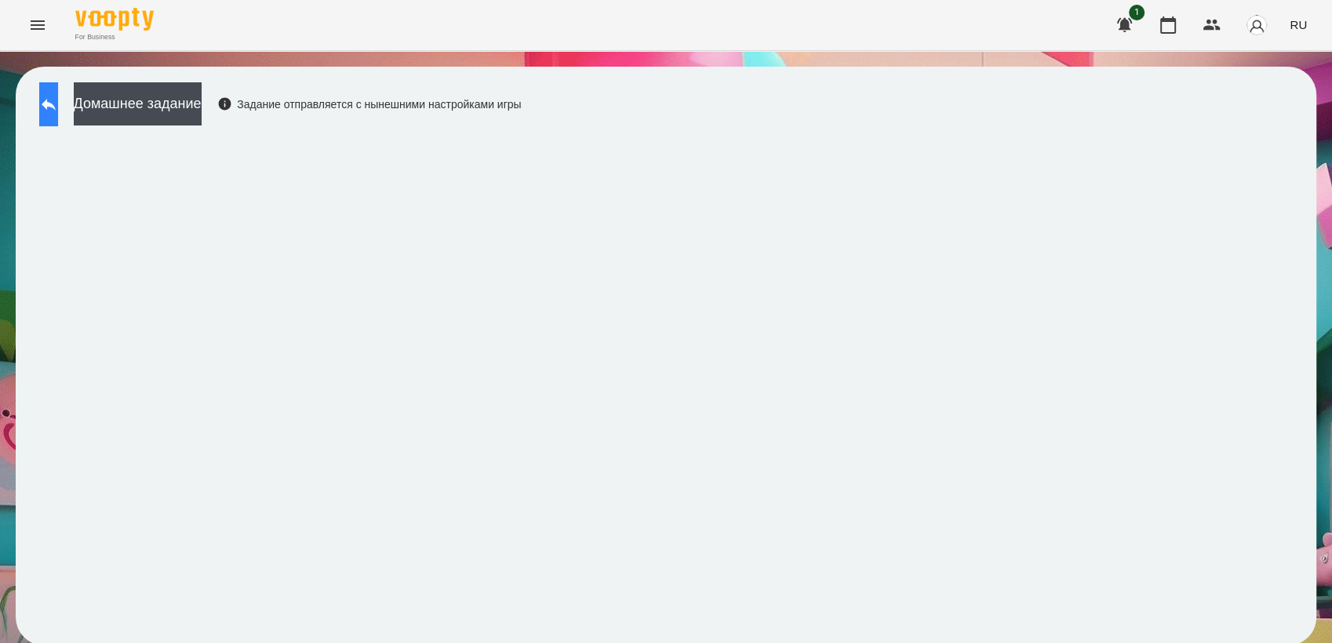
click at [58, 107] on icon at bounding box center [48, 104] width 19 height 19
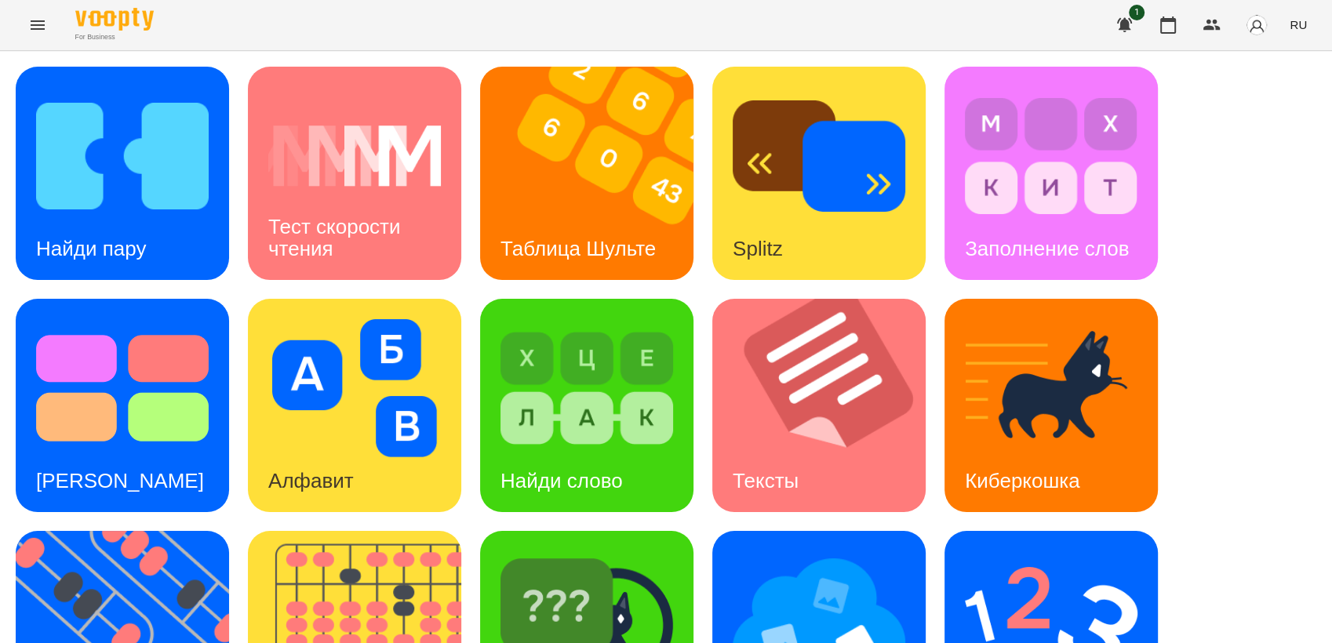
scroll to position [261, 0]
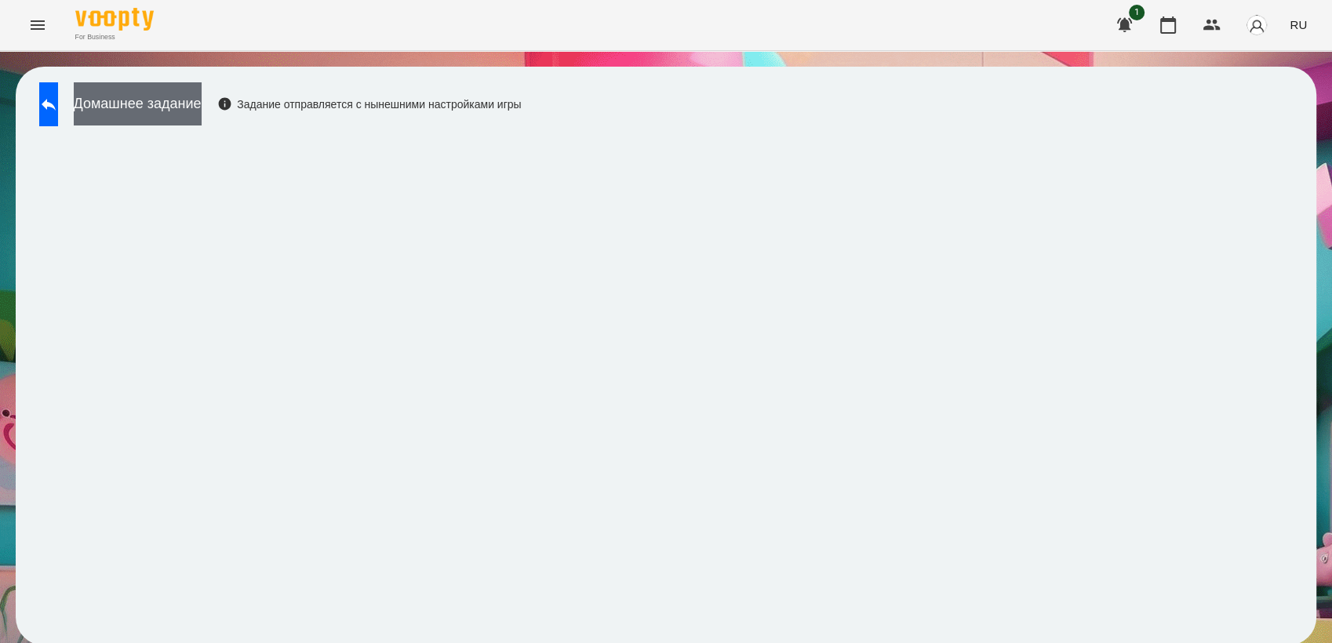
click at [172, 102] on button "Домашнее задание" at bounding box center [138, 103] width 128 height 43
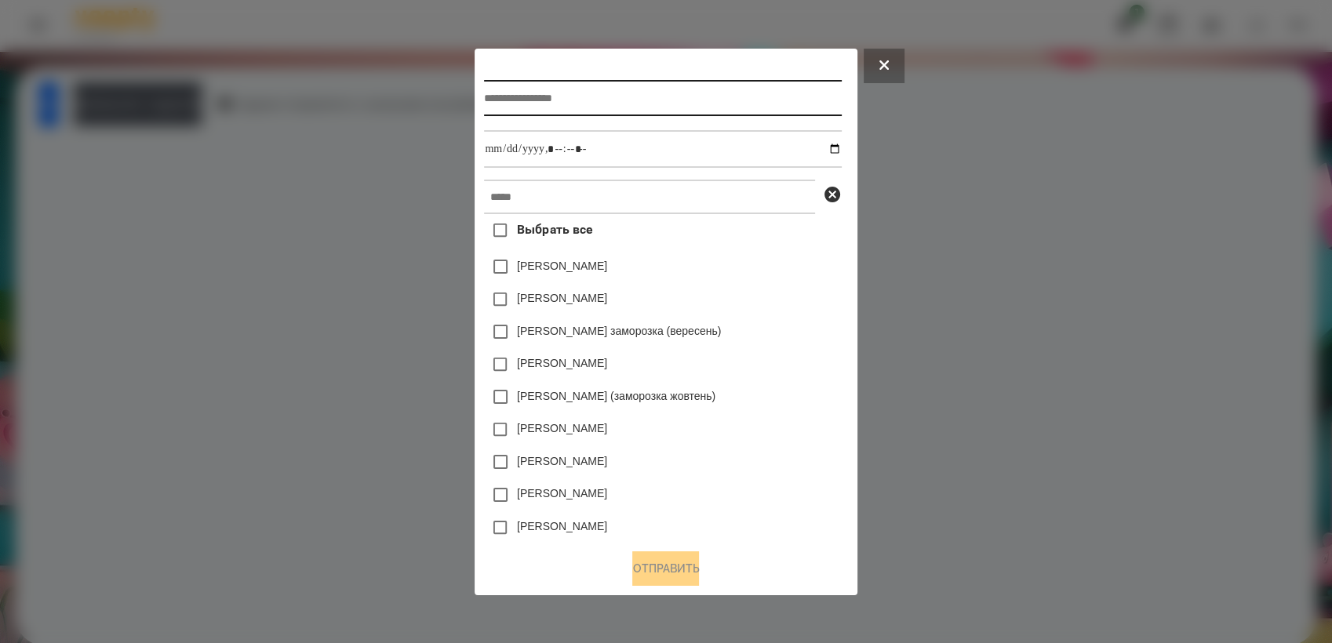
click at [537, 91] on input "text" at bounding box center [662, 98] width 357 height 36
type input "**********"
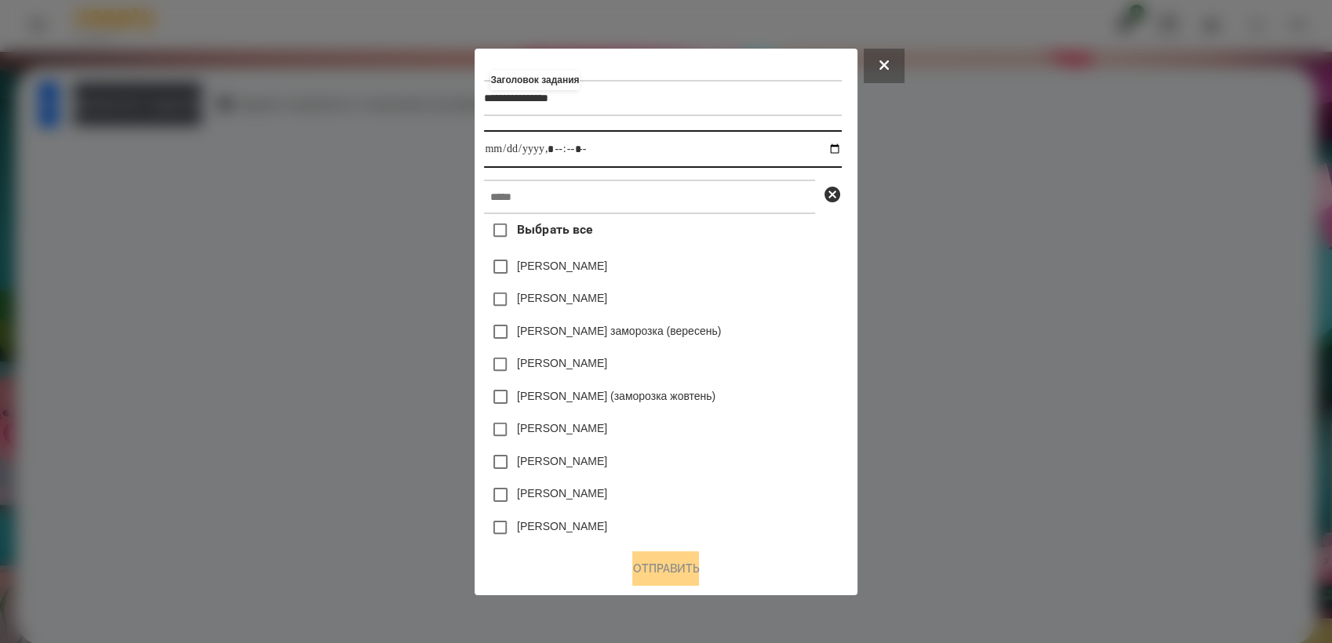
click at [838, 147] on input "datetime-local" at bounding box center [662, 149] width 357 height 38
type input "**********"
click at [748, 380] on div "[PERSON_NAME]" at bounding box center [662, 364] width 357 height 33
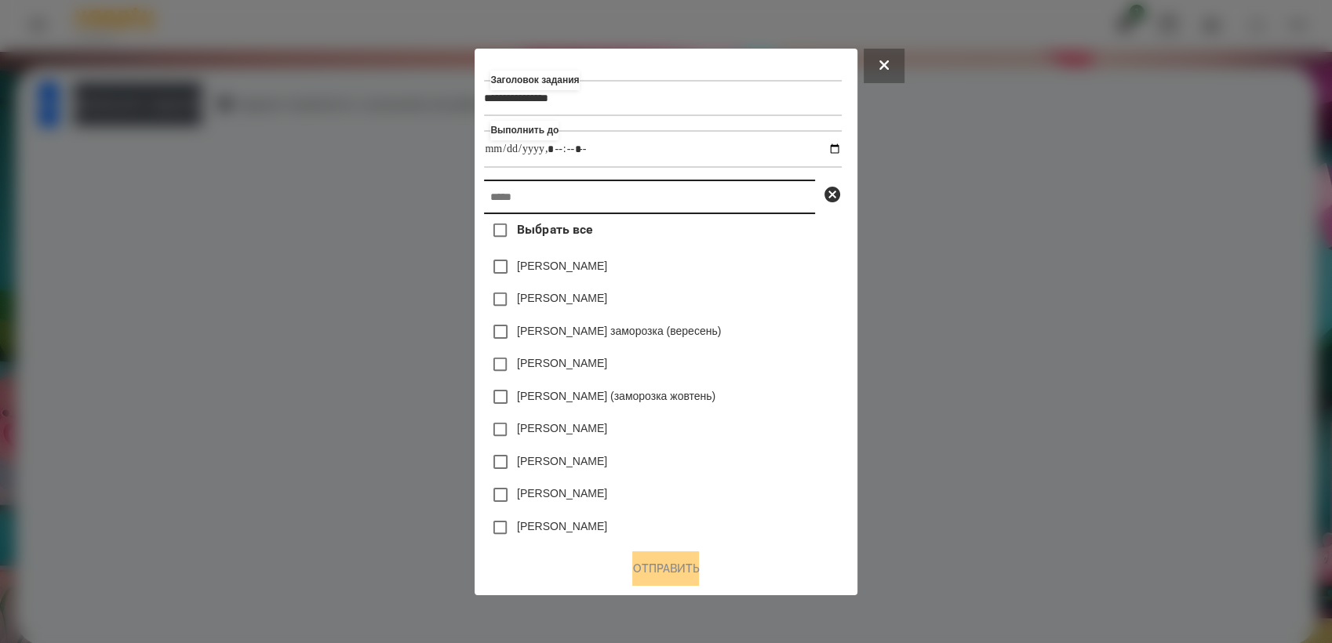
click at [642, 207] on input "text" at bounding box center [649, 197] width 331 height 35
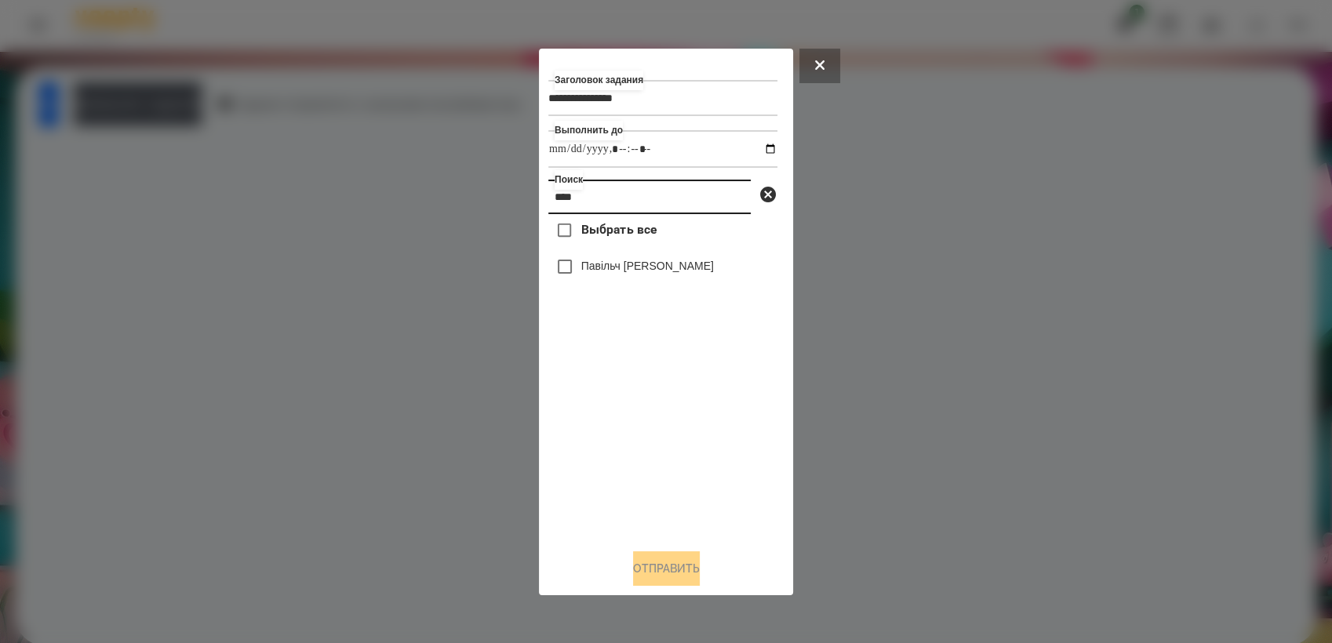
type input "****"
click at [665, 563] on button "Отправить" at bounding box center [666, 569] width 67 height 35
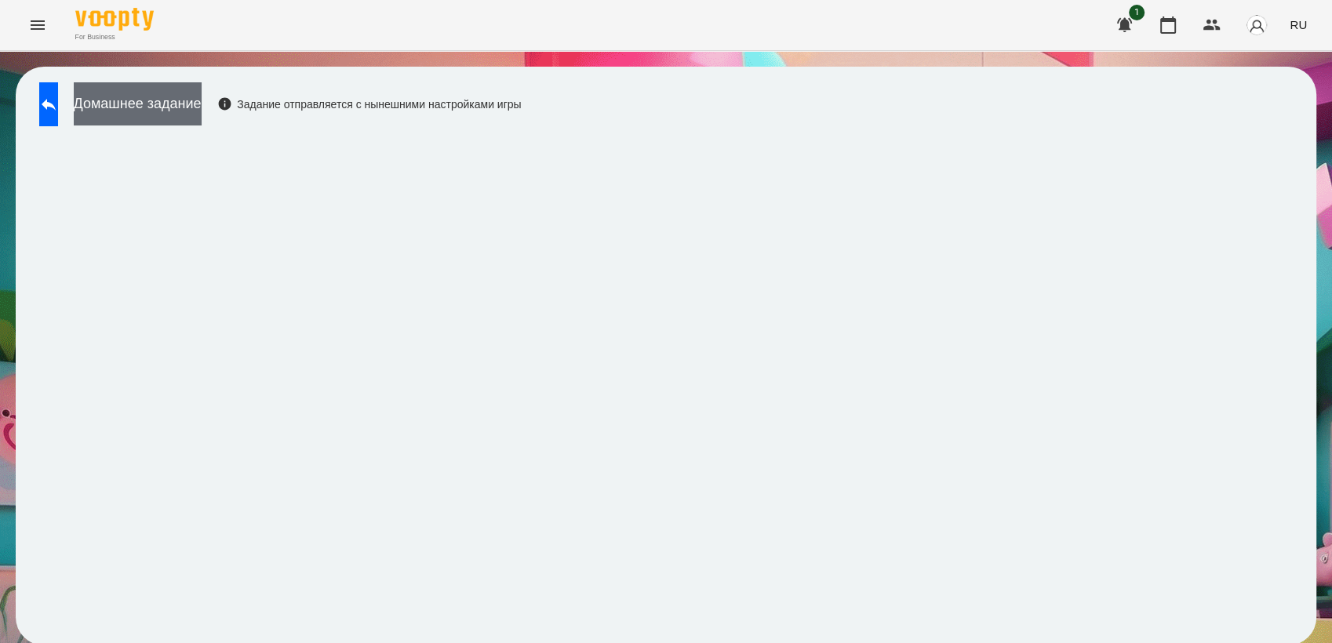
click at [194, 110] on button "Домашнее задание" at bounding box center [138, 103] width 128 height 43
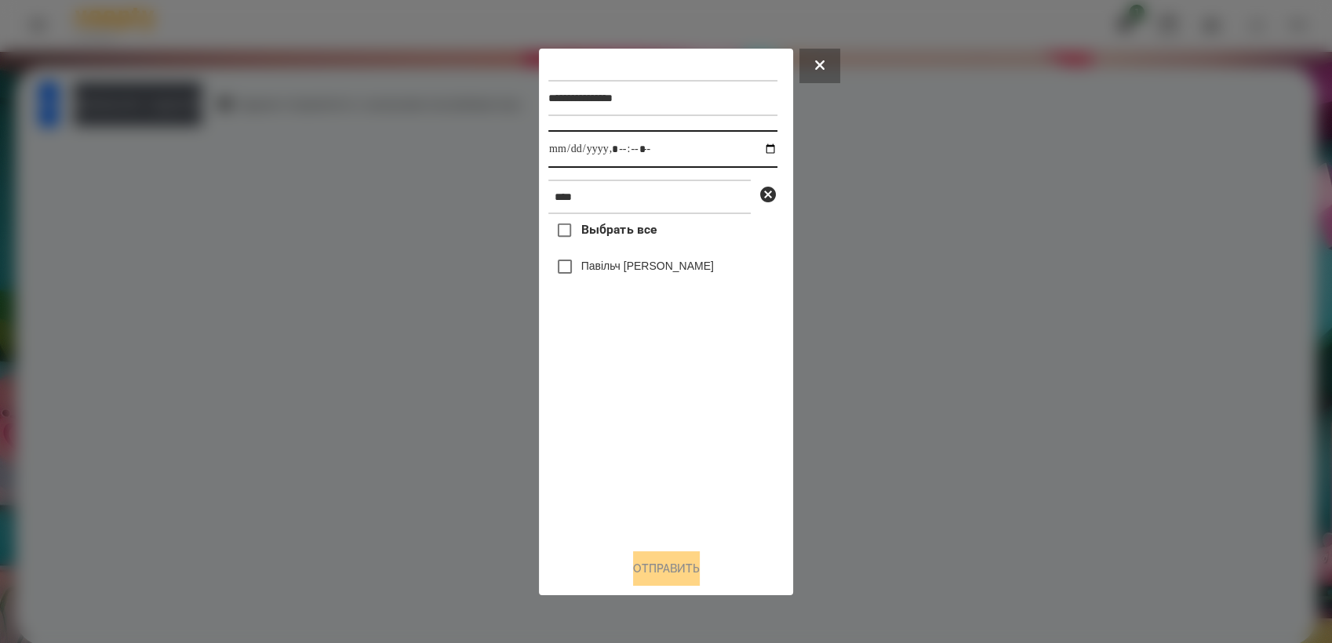
click at [758, 145] on input "datetime-local" at bounding box center [662, 149] width 229 height 38
type input "**********"
drag, startPoint x: 629, startPoint y: 427, endPoint x: 580, endPoint y: 303, distance: 133.4
click at [626, 416] on div "Выбрать все Павільч [PERSON_NAME]" at bounding box center [662, 375] width 229 height 322
click at [697, 575] on button "Отправить" at bounding box center [666, 569] width 67 height 35
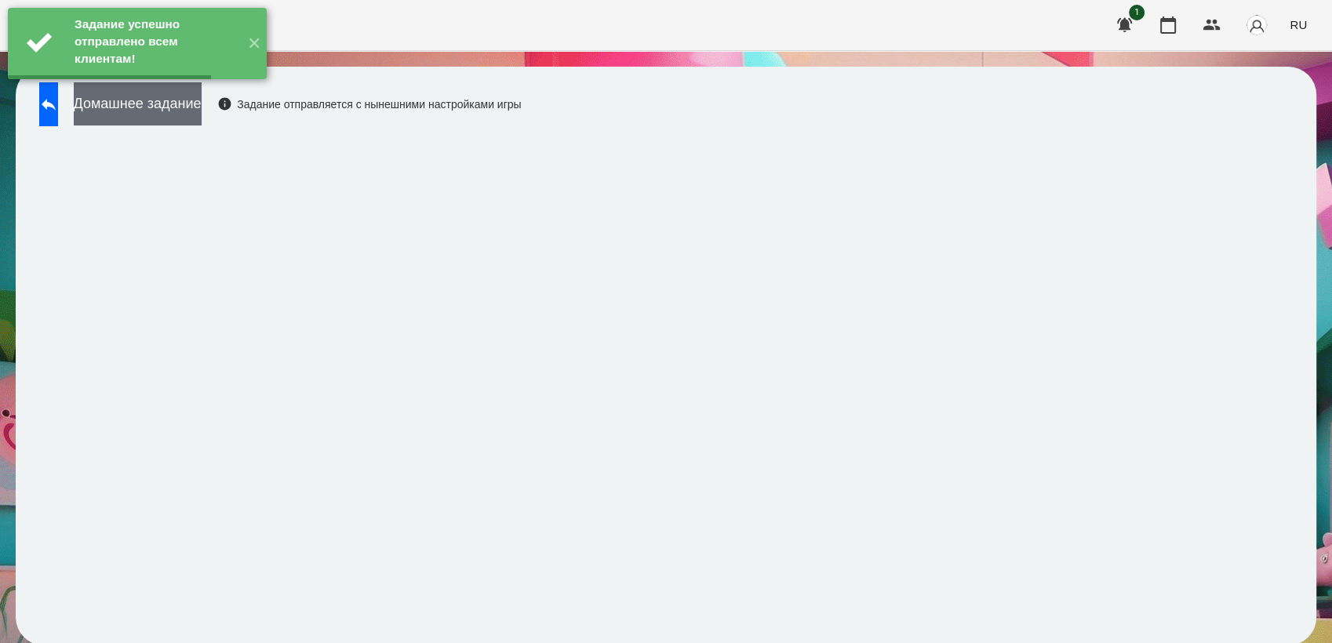
click at [182, 111] on button "Домашнее задание" at bounding box center [138, 103] width 128 height 43
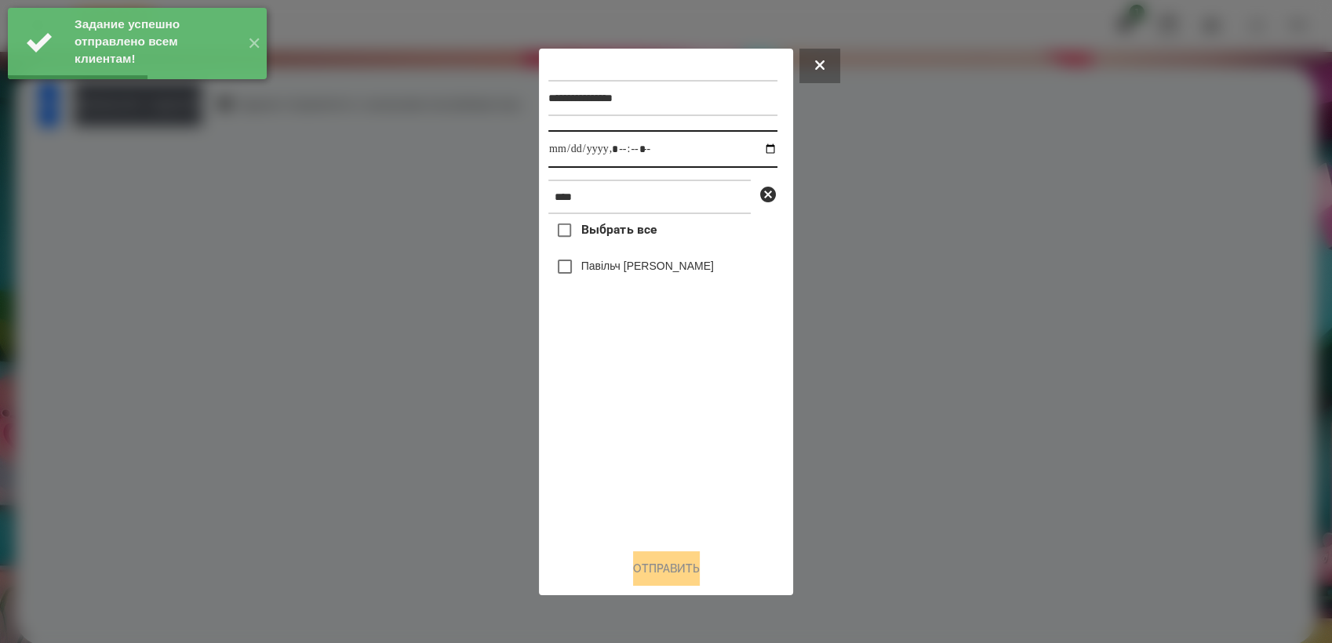
drag, startPoint x: 760, startPoint y: 147, endPoint x: 752, endPoint y: 162, distance: 16.8
click at [759, 147] on input "datetime-local" at bounding box center [662, 149] width 229 height 38
type input "**********"
drag, startPoint x: 640, startPoint y: 435, endPoint x: 626, endPoint y: 395, distance: 41.7
click at [639, 430] on div "Выбрать все Павільч [PERSON_NAME]" at bounding box center [662, 375] width 229 height 322
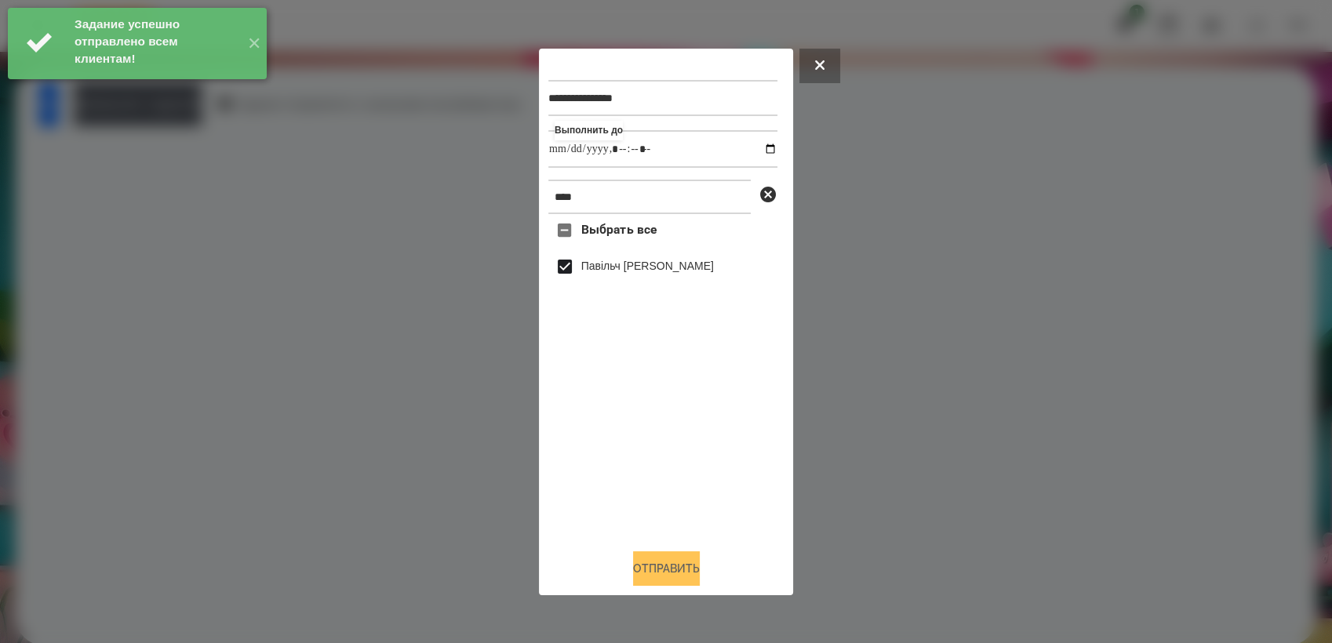
click at [665, 567] on button "Отправить" at bounding box center [666, 569] width 67 height 35
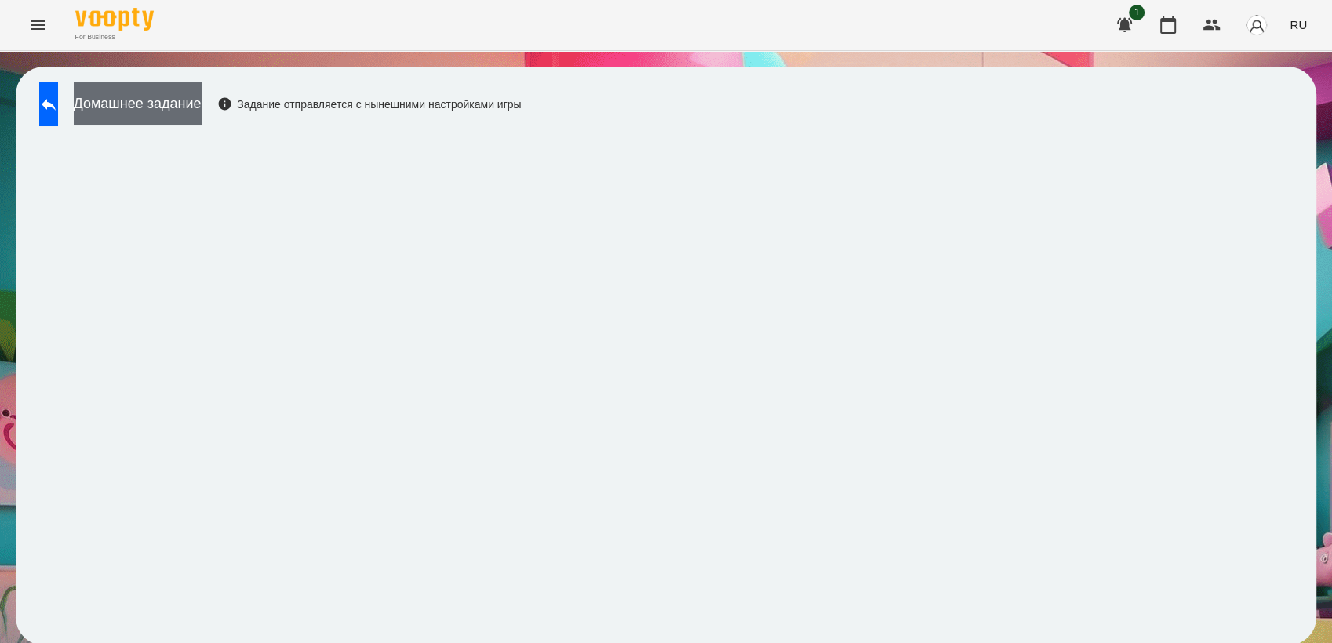
click at [171, 111] on button "Домашнее задание" at bounding box center [138, 103] width 128 height 43
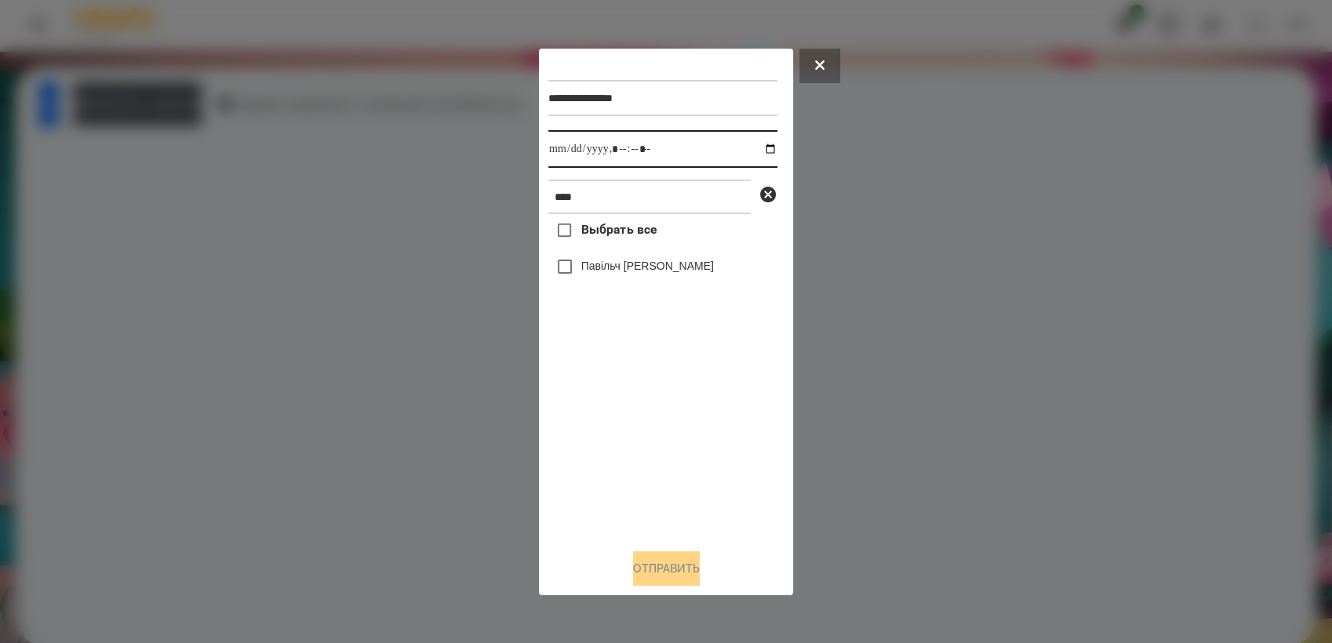
click at [759, 148] on input "datetime-local" at bounding box center [662, 149] width 229 height 38
type input "**********"
drag, startPoint x: 647, startPoint y: 420, endPoint x: 596, endPoint y: 325, distance: 108.4
click at [645, 415] on div "Выбрать все Павільч [PERSON_NAME]" at bounding box center [662, 375] width 229 height 322
click at [694, 572] on button "Отправить" at bounding box center [666, 569] width 67 height 35
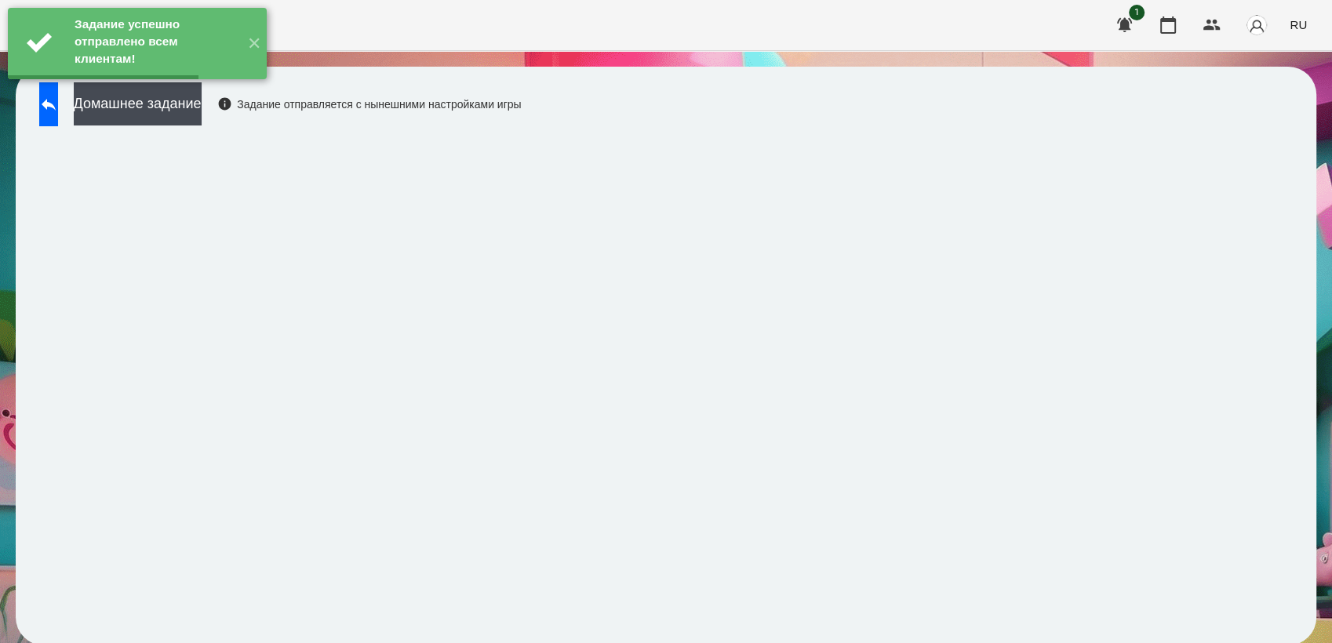
drag, startPoint x: 191, startPoint y: 107, endPoint x: 273, endPoint y: 87, distance: 84.1
click at [193, 107] on button "Домашнее задание" at bounding box center [138, 103] width 128 height 43
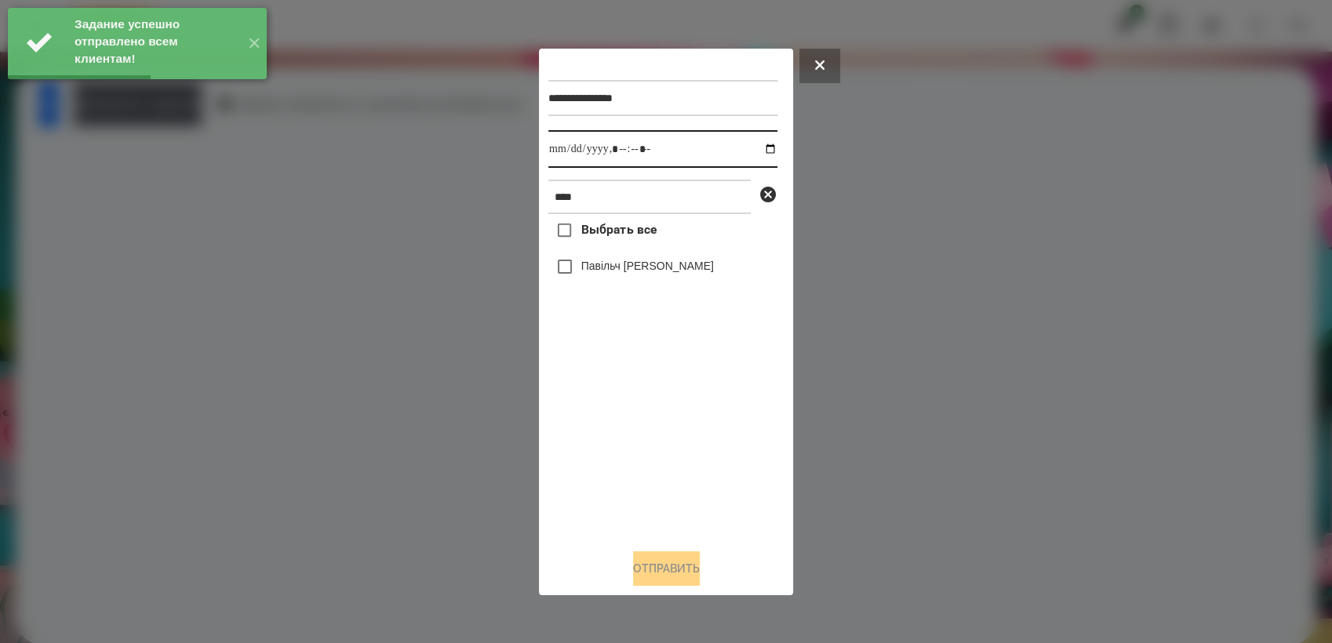
click at [753, 146] on input "datetime-local" at bounding box center [662, 149] width 229 height 38
type input "**********"
drag, startPoint x: 687, startPoint y: 463, endPoint x: 674, endPoint y: 446, distance: 21.2
click at [684, 459] on div "Выбрать все Павільч [PERSON_NAME]" at bounding box center [662, 375] width 229 height 322
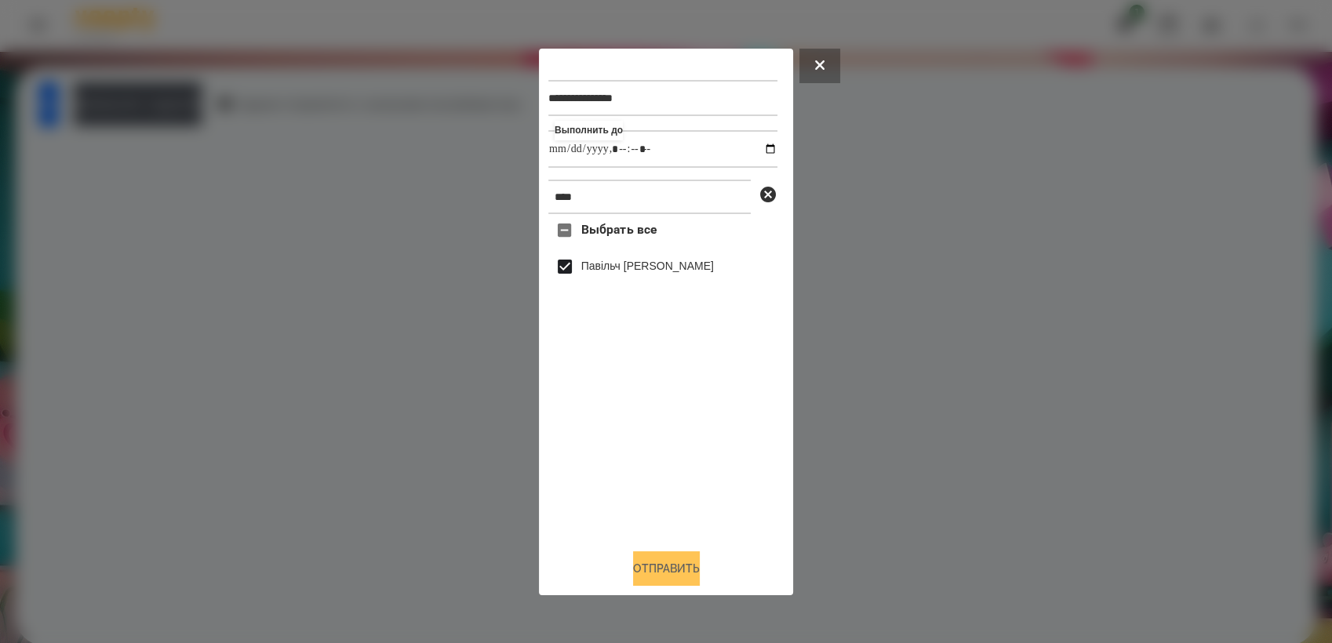
click at [684, 573] on button "Отправить" at bounding box center [666, 569] width 67 height 35
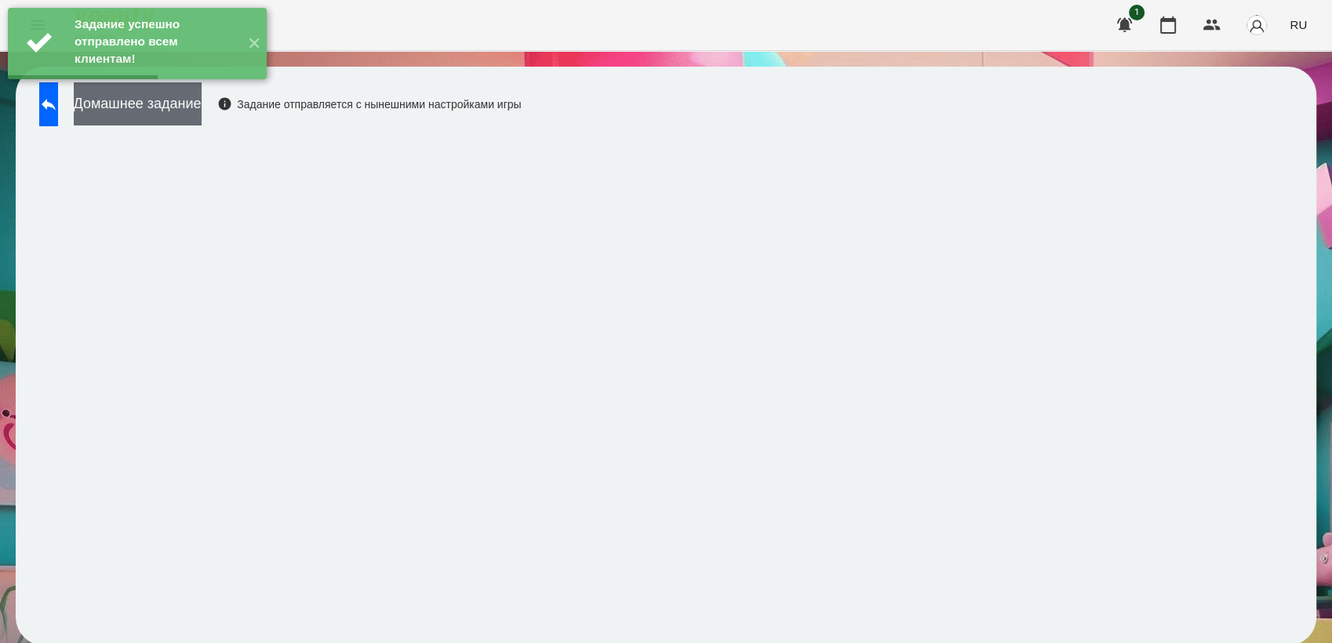
click at [201, 110] on button "Домашнее задание" at bounding box center [138, 103] width 128 height 43
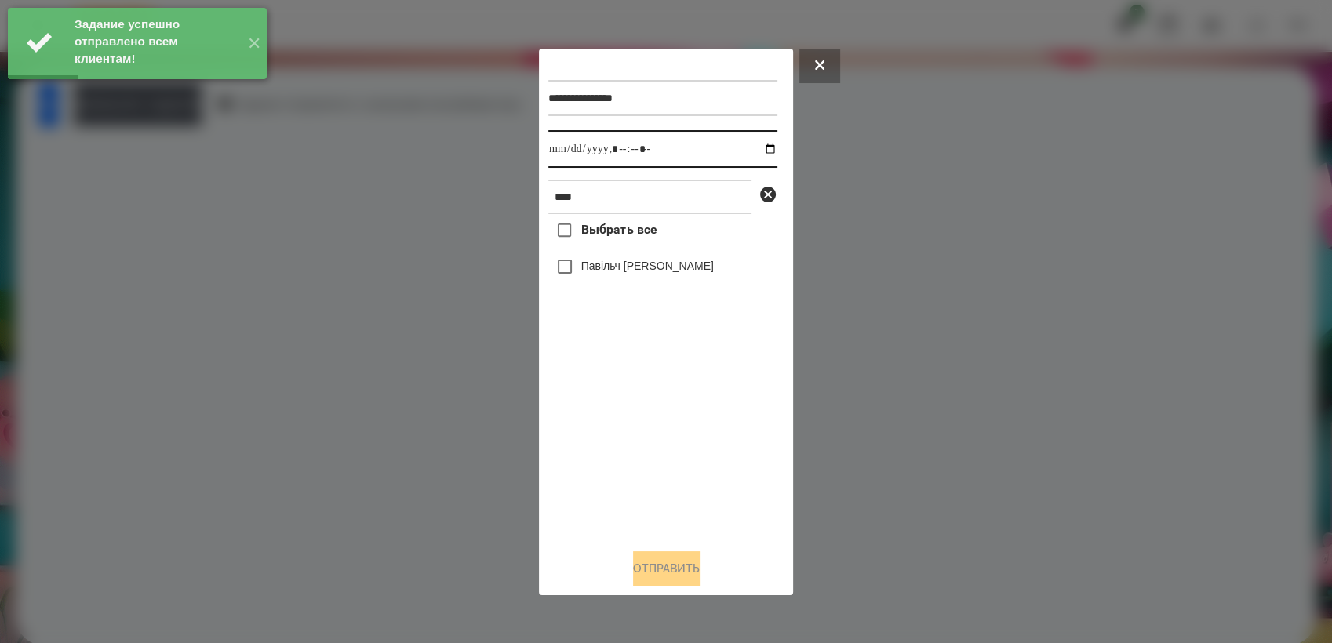
drag, startPoint x: 751, startPoint y: 147, endPoint x: 757, endPoint y: 170, distance: 23.6
click at [752, 147] on input "datetime-local" at bounding box center [662, 149] width 229 height 38
type input "**********"
drag, startPoint x: 661, startPoint y: 426, endPoint x: 606, endPoint y: 365, distance: 81.7
click at [658, 419] on div "Выбрать все Павільч [PERSON_NAME]" at bounding box center [662, 375] width 229 height 322
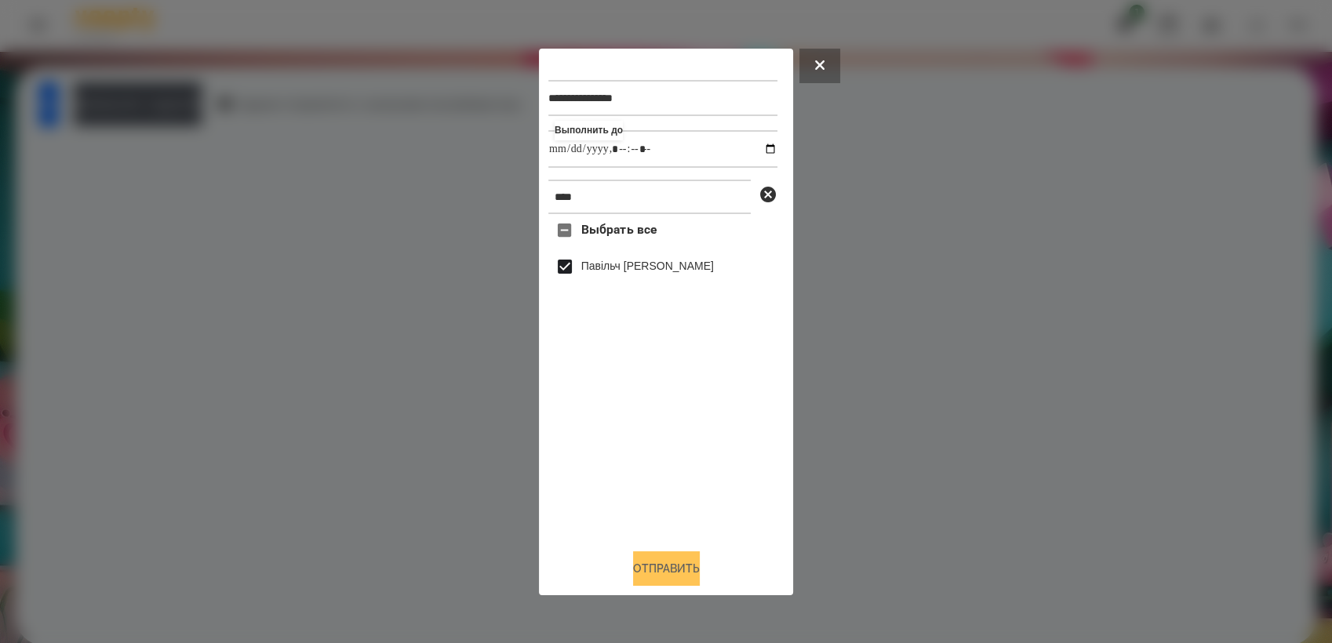
click at [689, 562] on button "Отправить" at bounding box center [666, 569] width 67 height 35
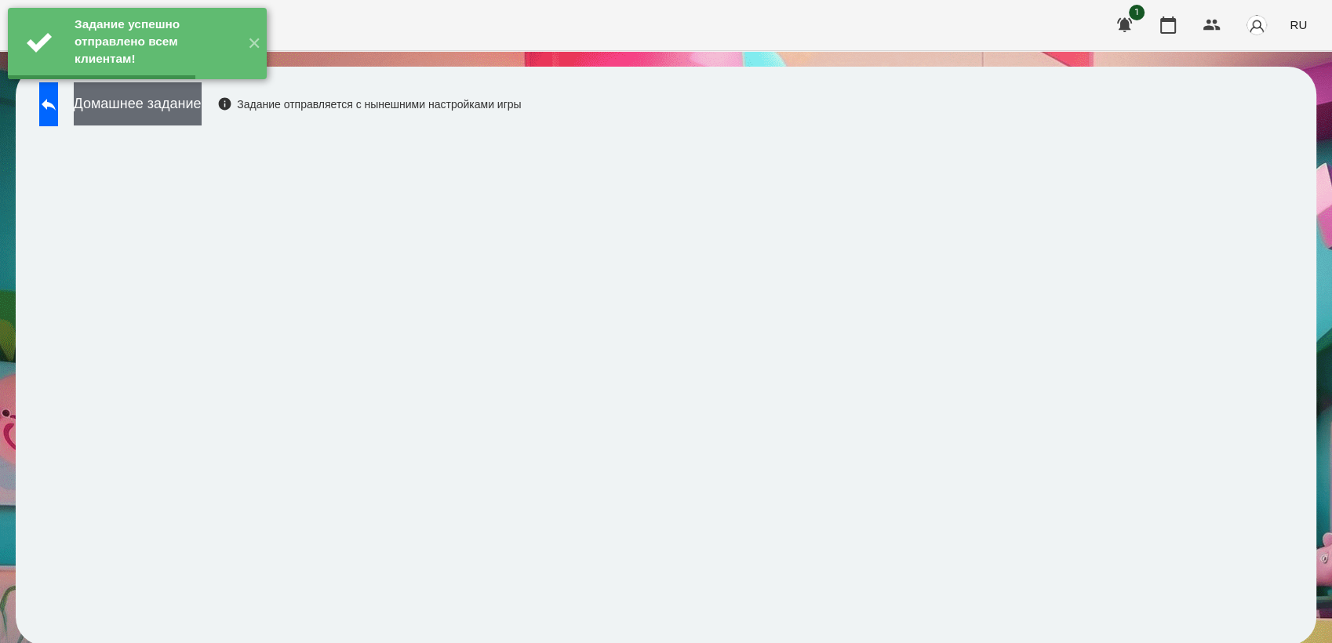
click at [167, 99] on button "Домашнее задание" at bounding box center [138, 103] width 128 height 43
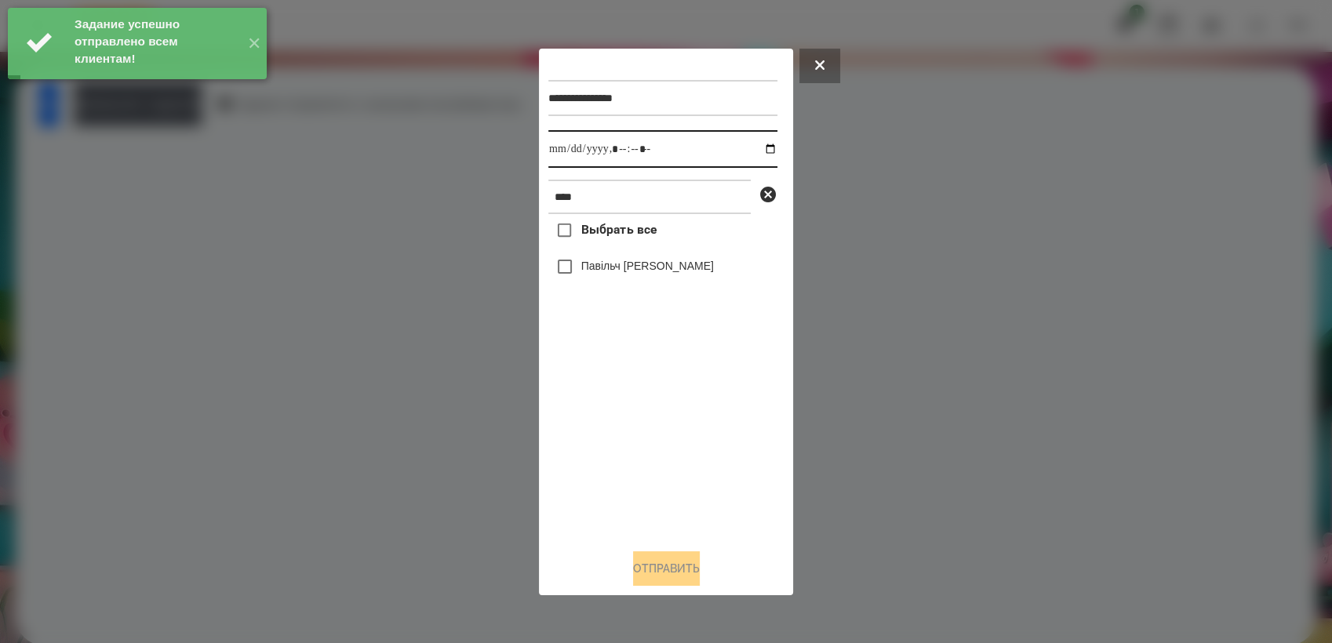
click at [759, 146] on input "datetime-local" at bounding box center [662, 149] width 229 height 38
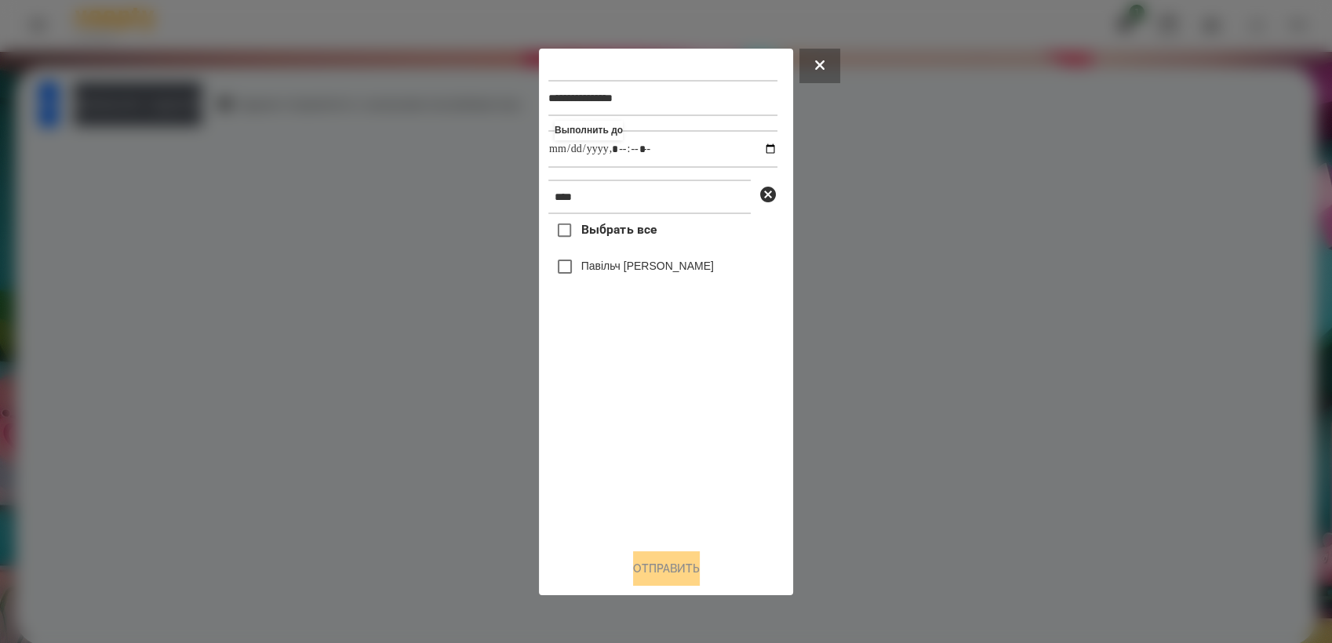
type input "**********"
click at [672, 417] on div "Выбрать все Павільч [PERSON_NAME]" at bounding box center [662, 375] width 229 height 322
click at [690, 573] on button "Отправить" at bounding box center [666, 569] width 67 height 35
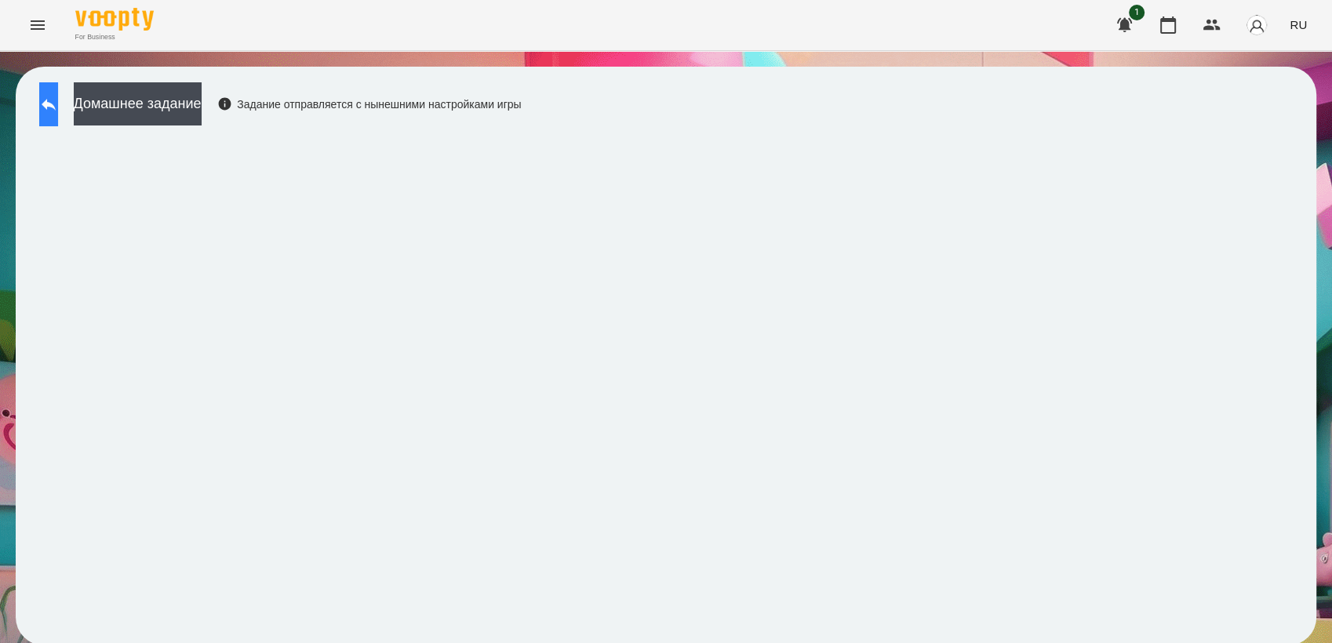
click at [54, 92] on button at bounding box center [48, 104] width 19 height 44
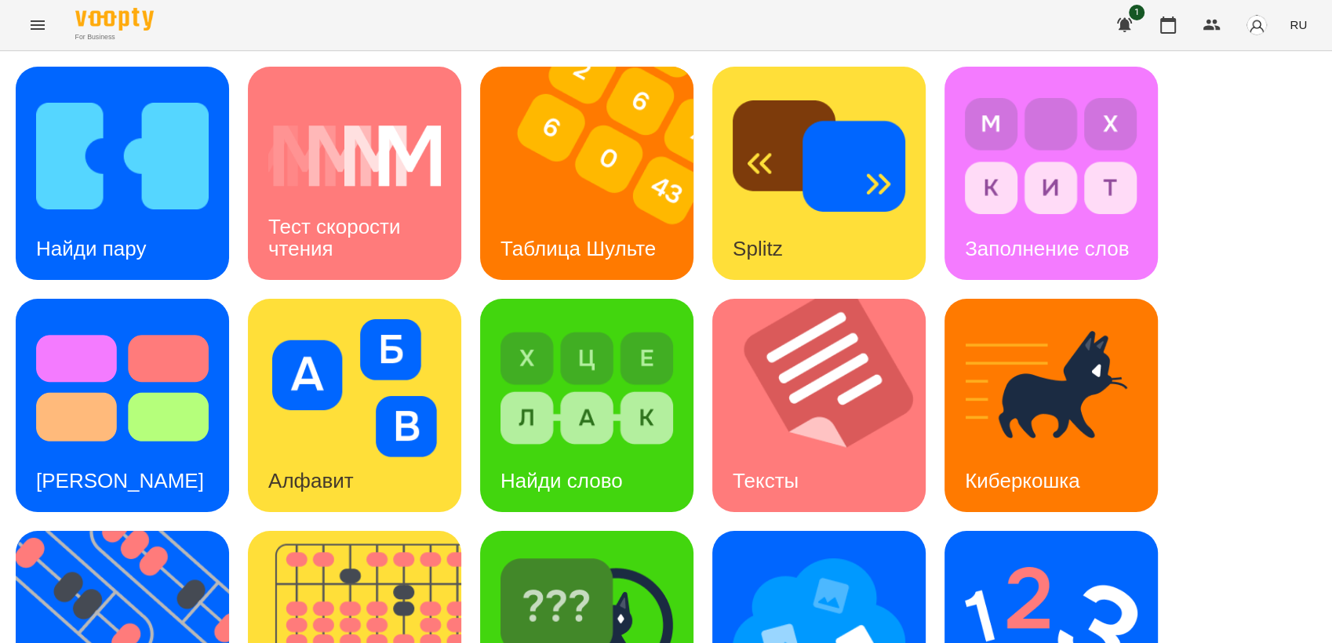
scroll to position [261, 0]
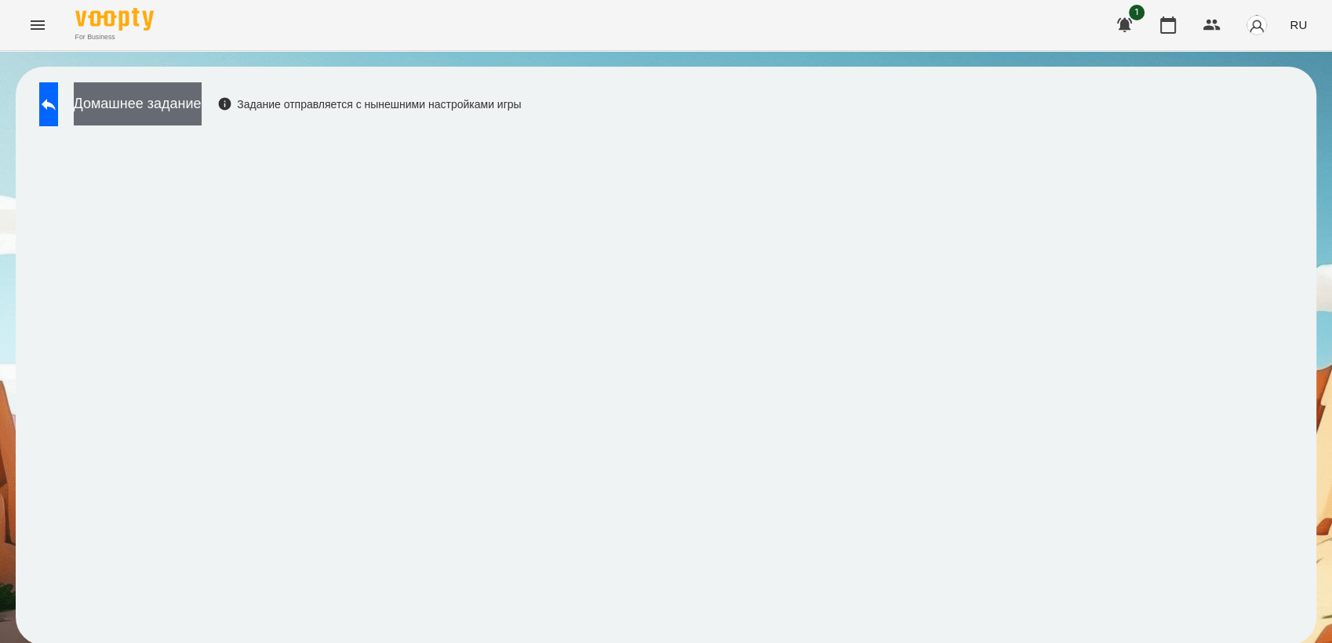
click at [177, 116] on button "Домашнее задание" at bounding box center [138, 103] width 128 height 43
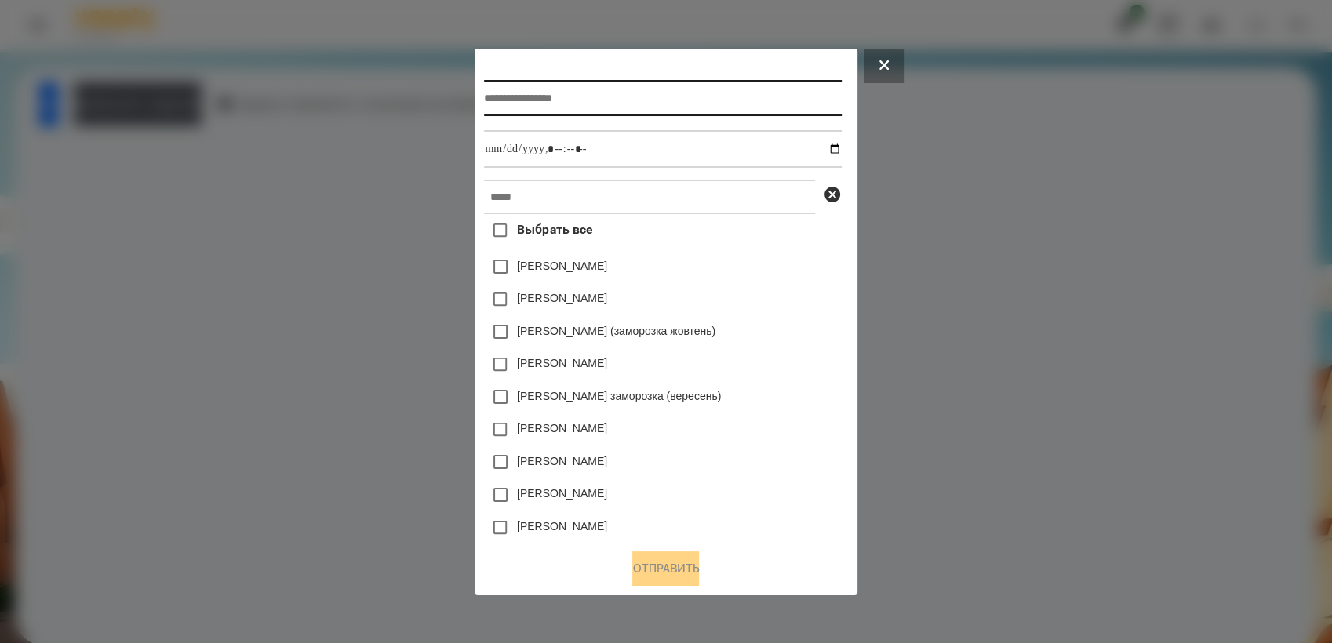
click at [577, 96] on input "text" at bounding box center [662, 98] width 357 height 36
type input "**********"
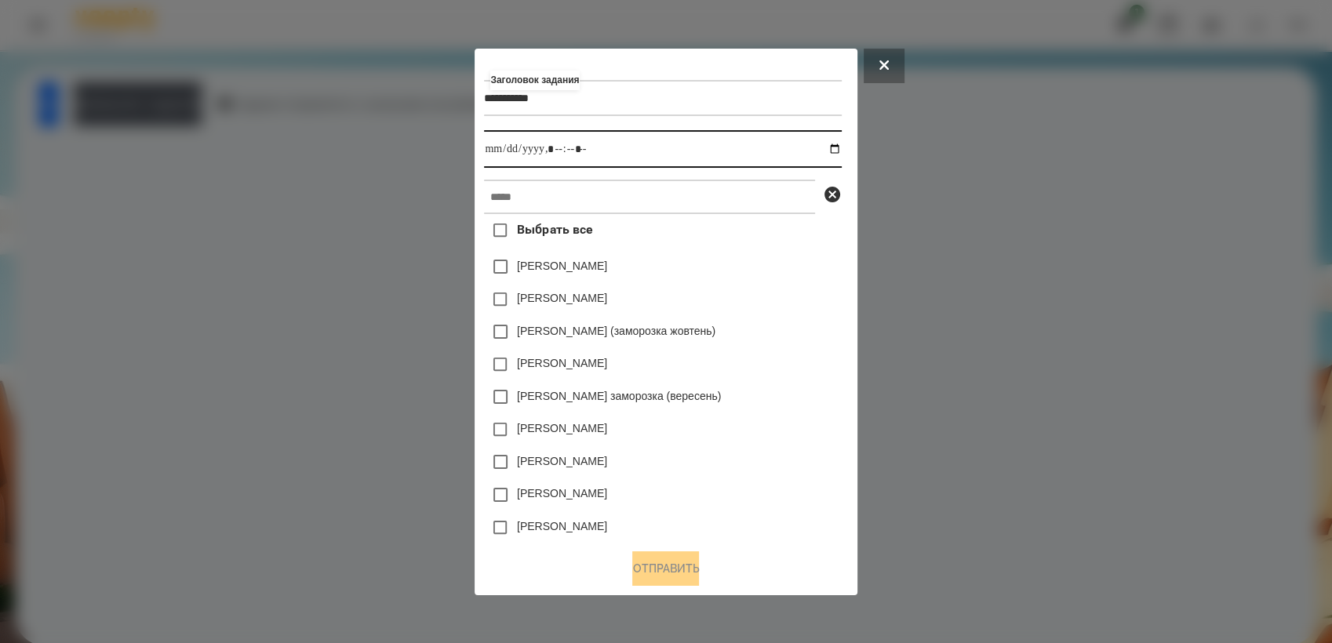
click at [838, 148] on input "datetime-local" at bounding box center [662, 149] width 357 height 38
type input "**********"
click at [784, 345] on div "[PERSON_NAME] (заморозка жовтень)" at bounding box center [662, 331] width 357 height 33
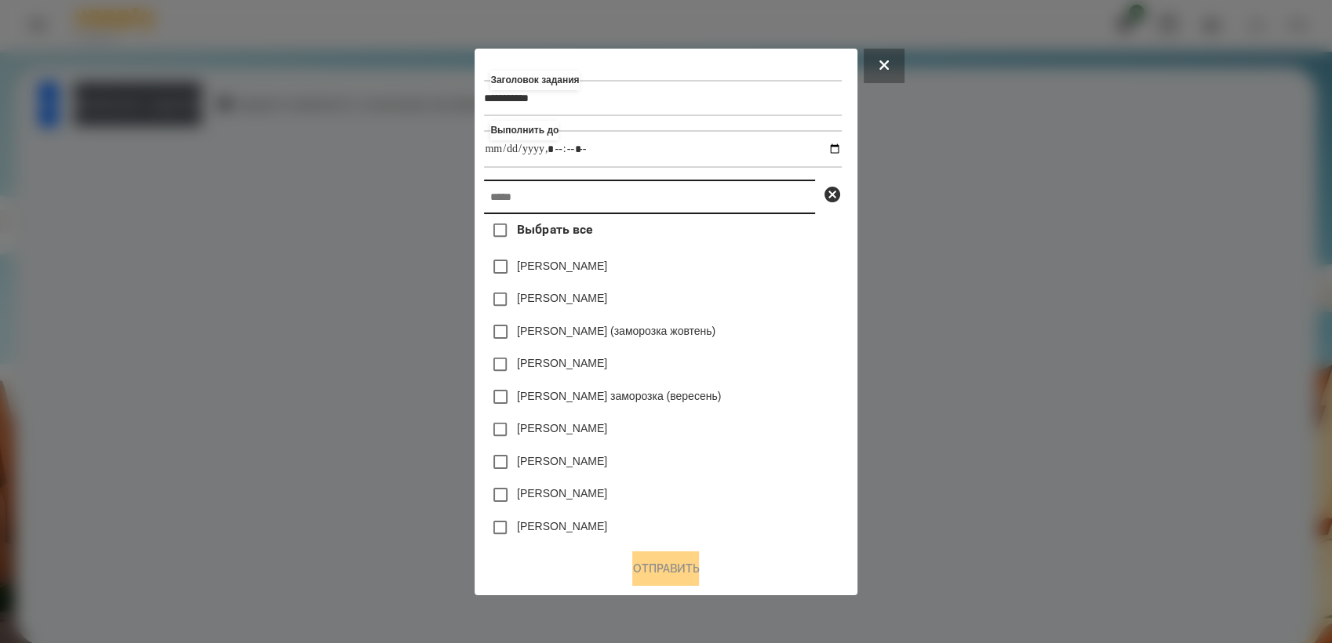
click at [613, 212] on input "text" at bounding box center [649, 197] width 331 height 35
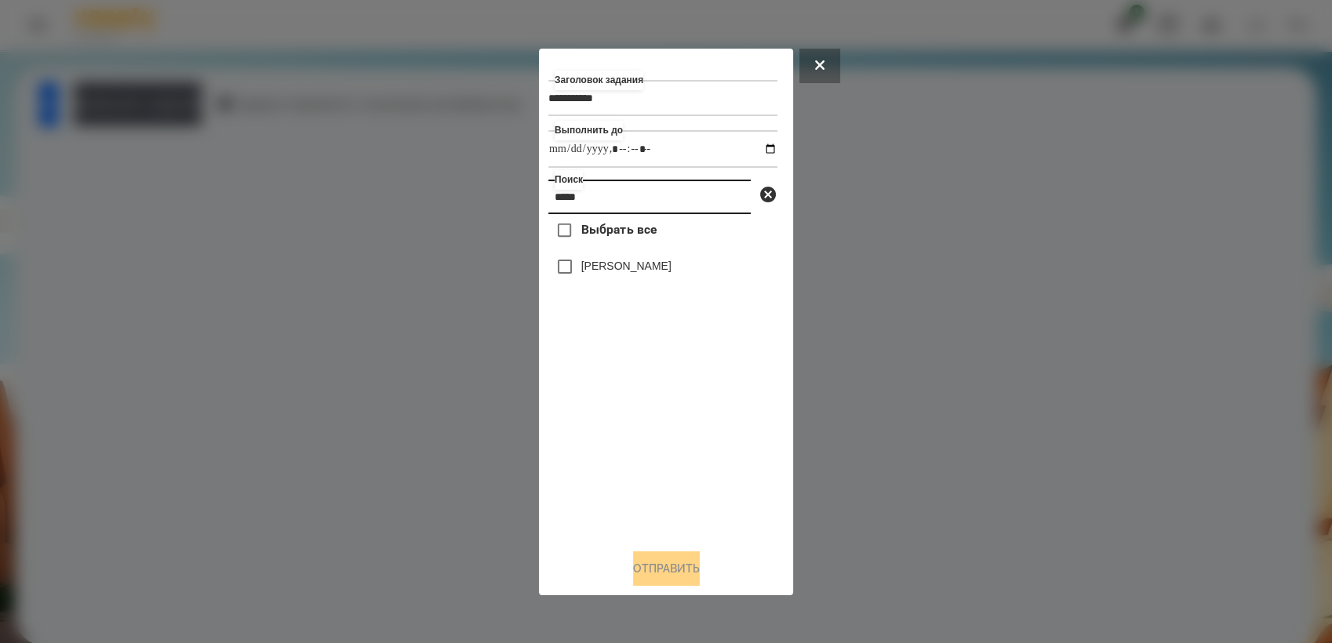
type input "*****"
click at [672, 568] on button "Отправить" at bounding box center [666, 569] width 67 height 35
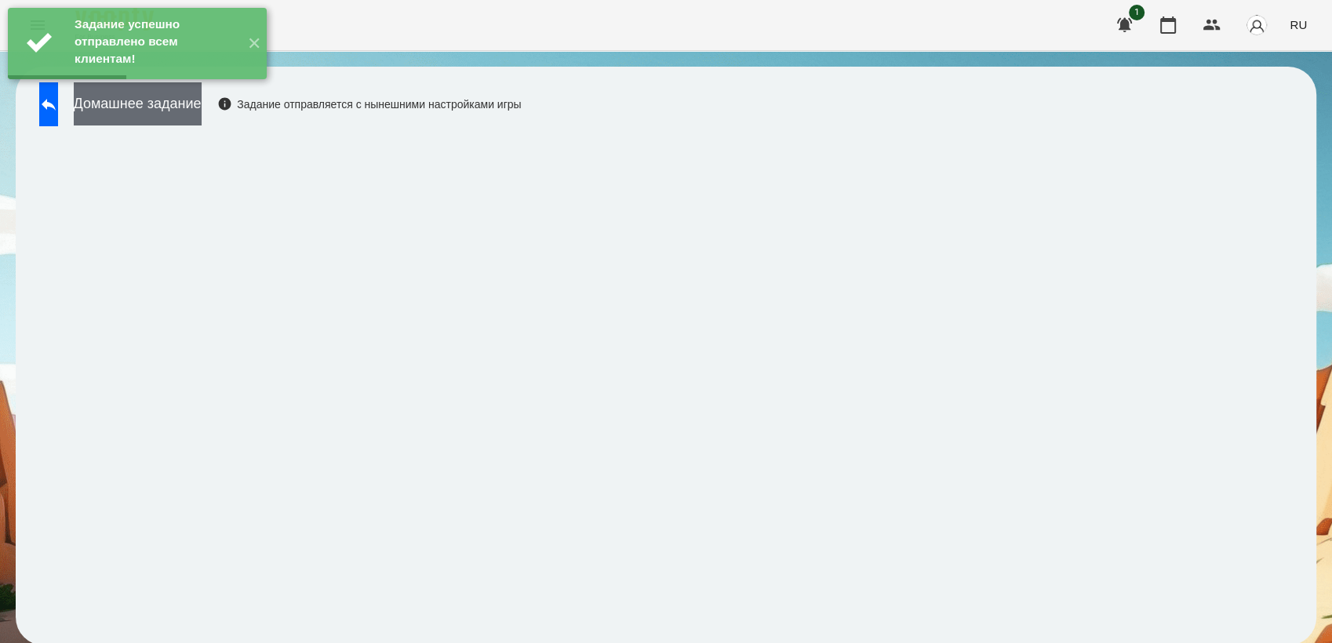
click at [202, 106] on button "Домашнее задание" at bounding box center [138, 103] width 128 height 43
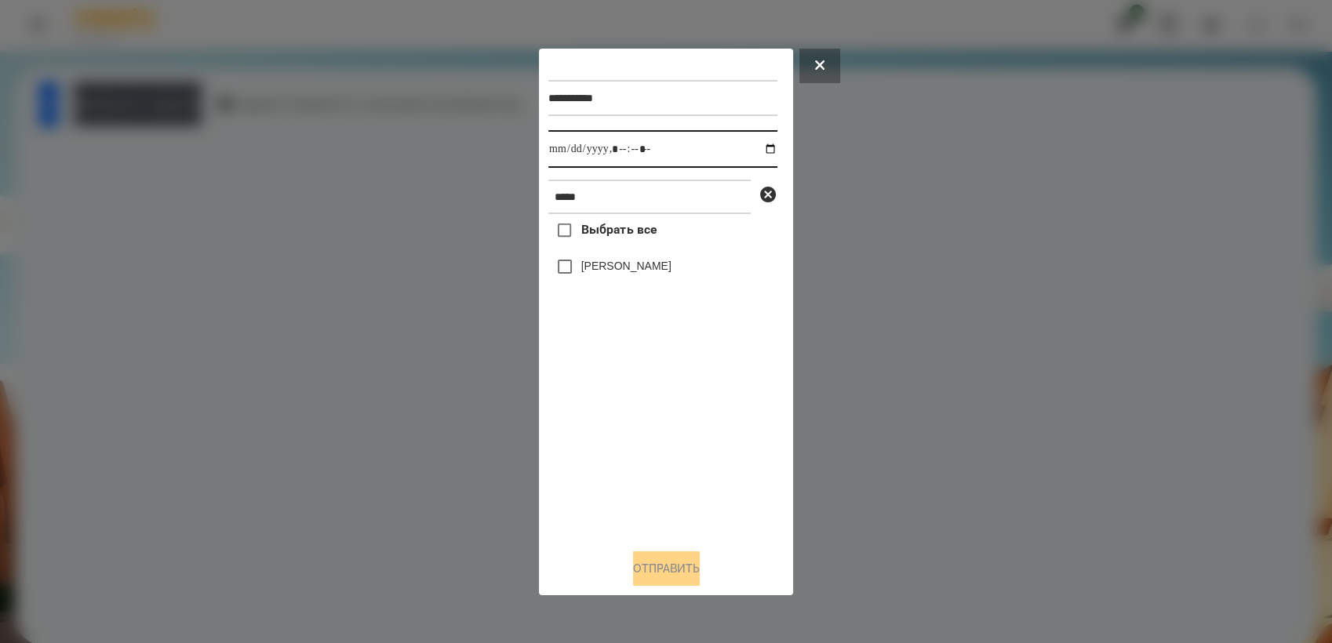
click at [753, 143] on input "datetime-local" at bounding box center [662, 149] width 229 height 38
type input "**********"
drag, startPoint x: 595, startPoint y: 422, endPoint x: 572, endPoint y: 328, distance: 96.9
click at [594, 416] on div "Выбрать все [PERSON_NAME]" at bounding box center [662, 375] width 229 height 322
click at [649, 564] on button "Отправить" at bounding box center [666, 569] width 67 height 35
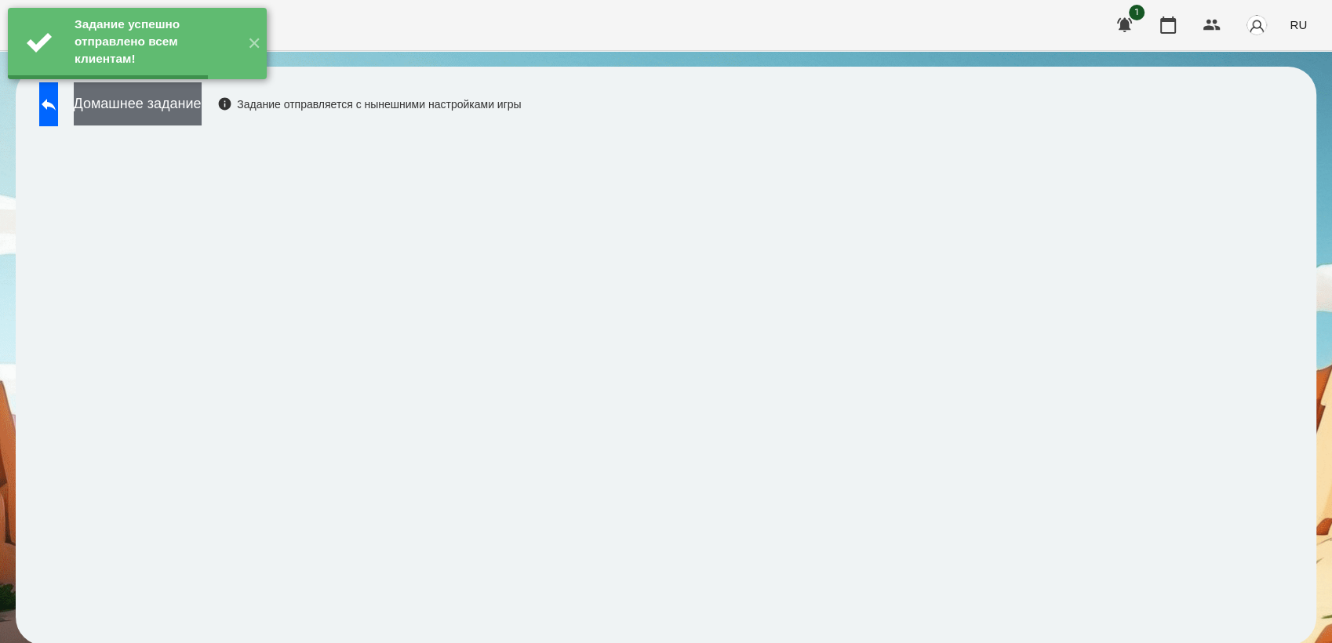
click at [183, 104] on button "Домашнее задание" at bounding box center [138, 103] width 128 height 43
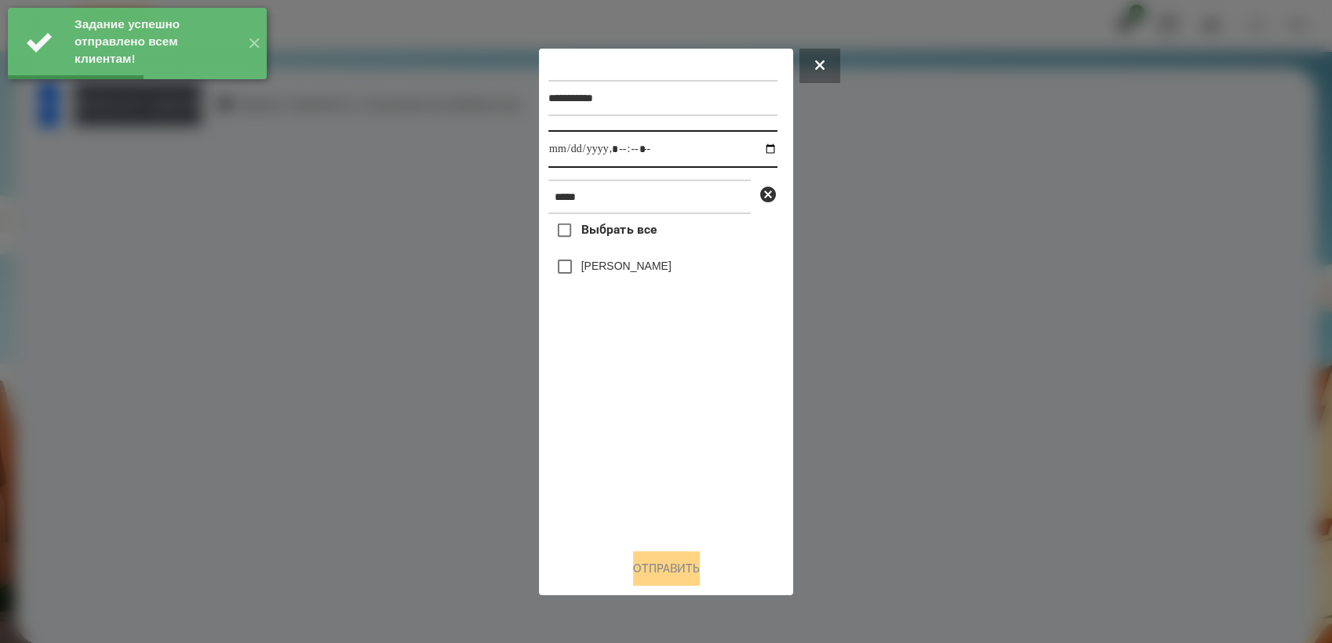
click at [760, 146] on input "datetime-local" at bounding box center [662, 149] width 229 height 38
type input "**********"
drag, startPoint x: 621, startPoint y: 402, endPoint x: 566, endPoint y: 337, distance: 85.7
click at [618, 398] on div "Выбрать все [PERSON_NAME]" at bounding box center [662, 375] width 229 height 322
click at [668, 571] on button "Отправить" at bounding box center [666, 569] width 67 height 35
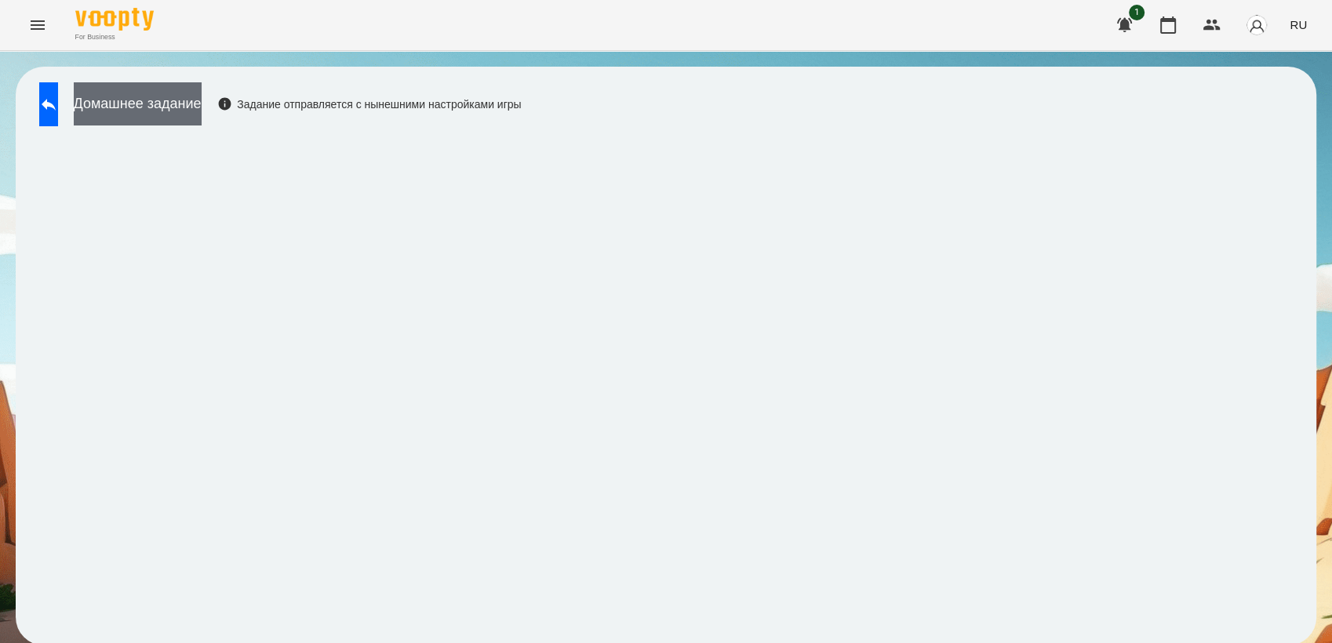
click at [181, 97] on button "Домашнее задание" at bounding box center [138, 103] width 128 height 43
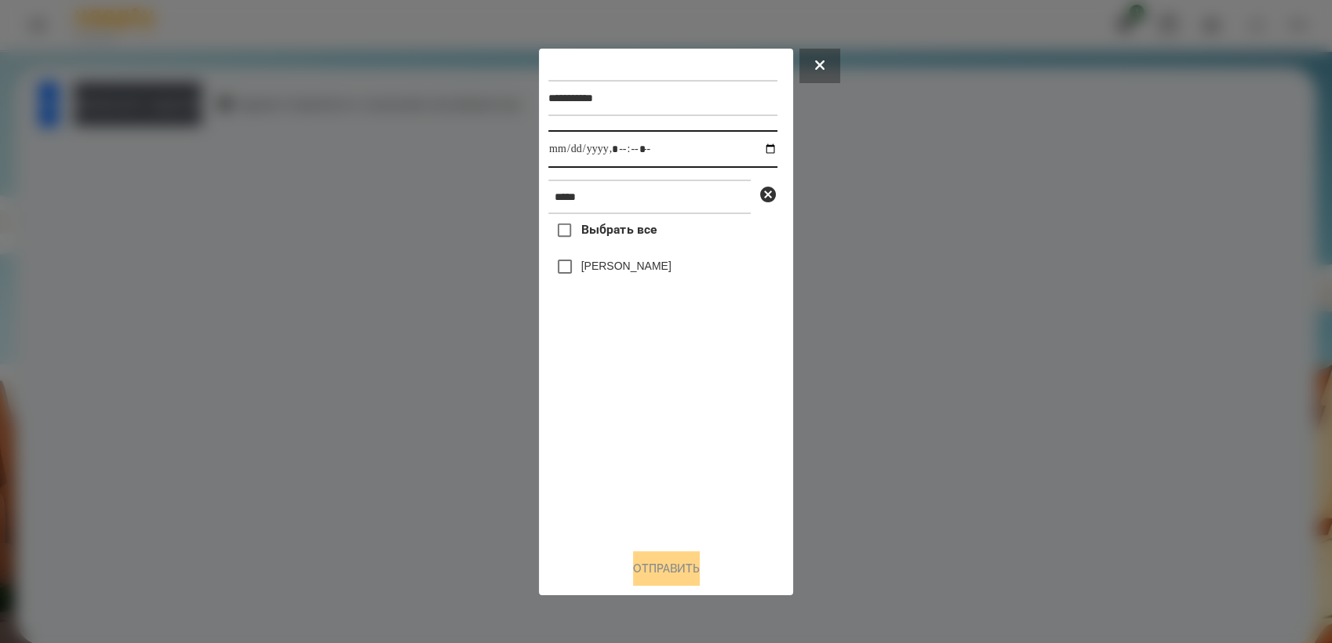
click at [753, 147] on input "datetime-local" at bounding box center [662, 149] width 229 height 38
type input "**********"
click at [620, 411] on div "Выбрать все [PERSON_NAME]" at bounding box center [662, 375] width 229 height 322
click at [649, 576] on button "Отправить" at bounding box center [666, 569] width 67 height 35
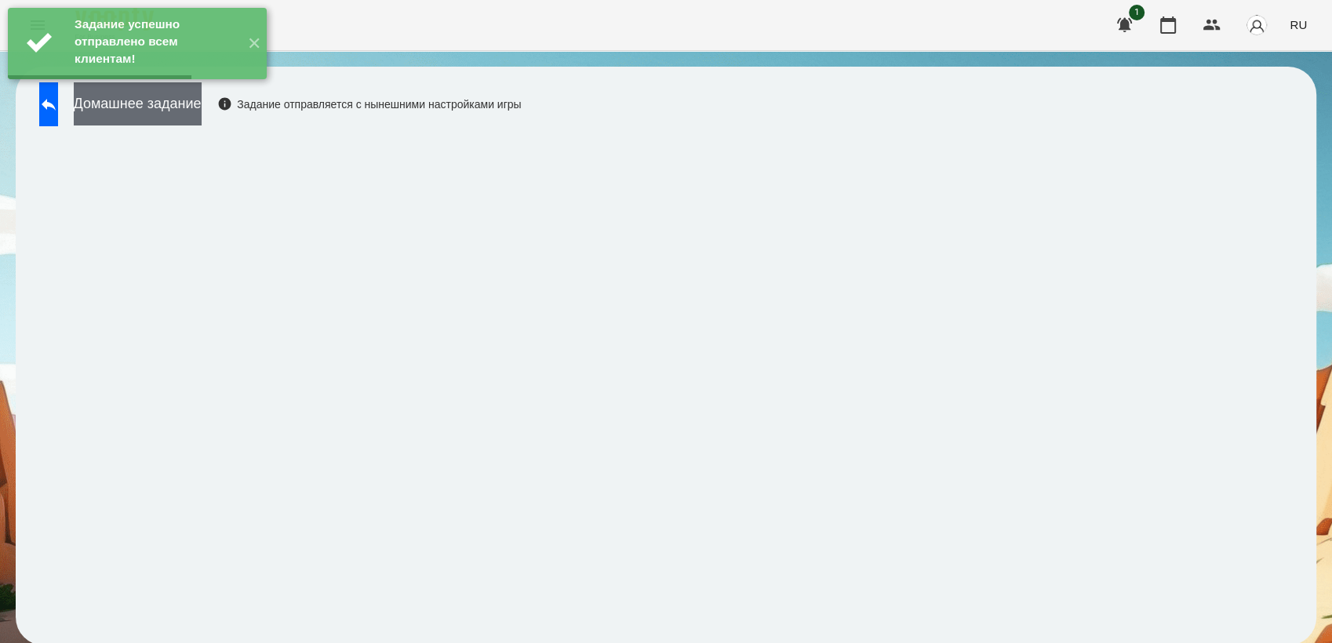
click at [202, 103] on button "Домашнее задание" at bounding box center [138, 103] width 128 height 43
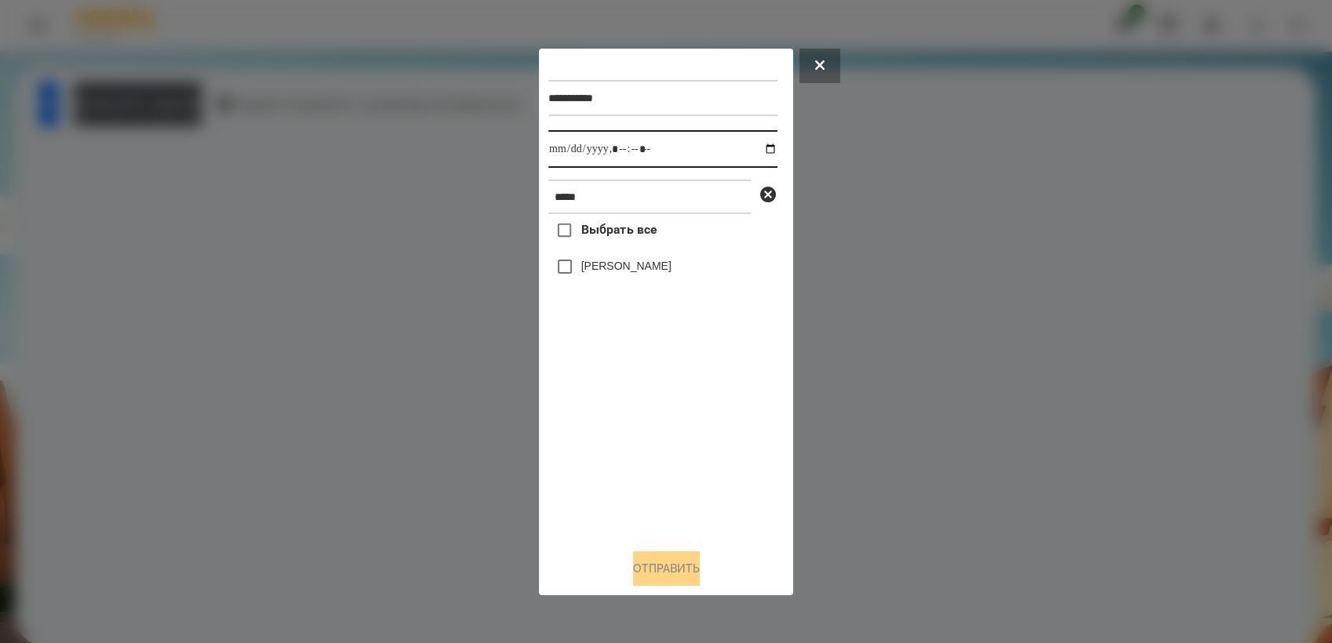
click at [757, 148] on input "datetime-local" at bounding box center [662, 149] width 229 height 38
type input "**********"
click at [624, 436] on div "Выбрать все [PERSON_NAME]" at bounding box center [662, 375] width 229 height 322
click at [683, 569] on button "Отправить" at bounding box center [666, 569] width 67 height 35
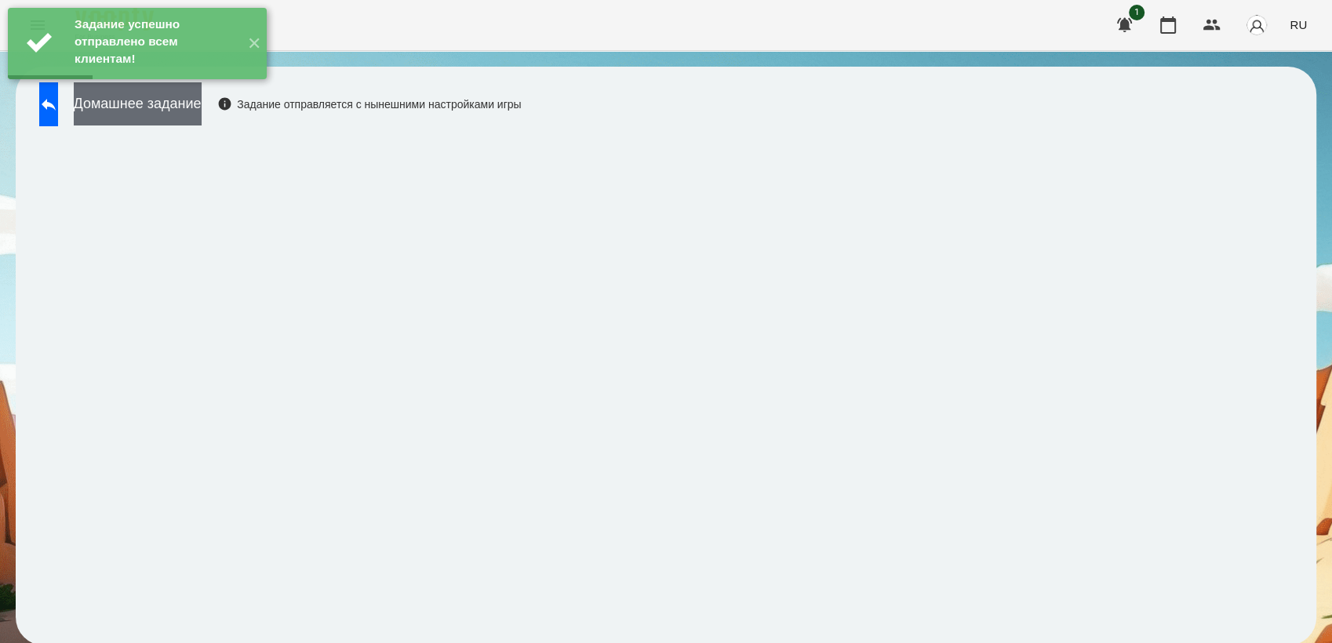
click at [202, 111] on button "Домашнее задание" at bounding box center [138, 103] width 128 height 43
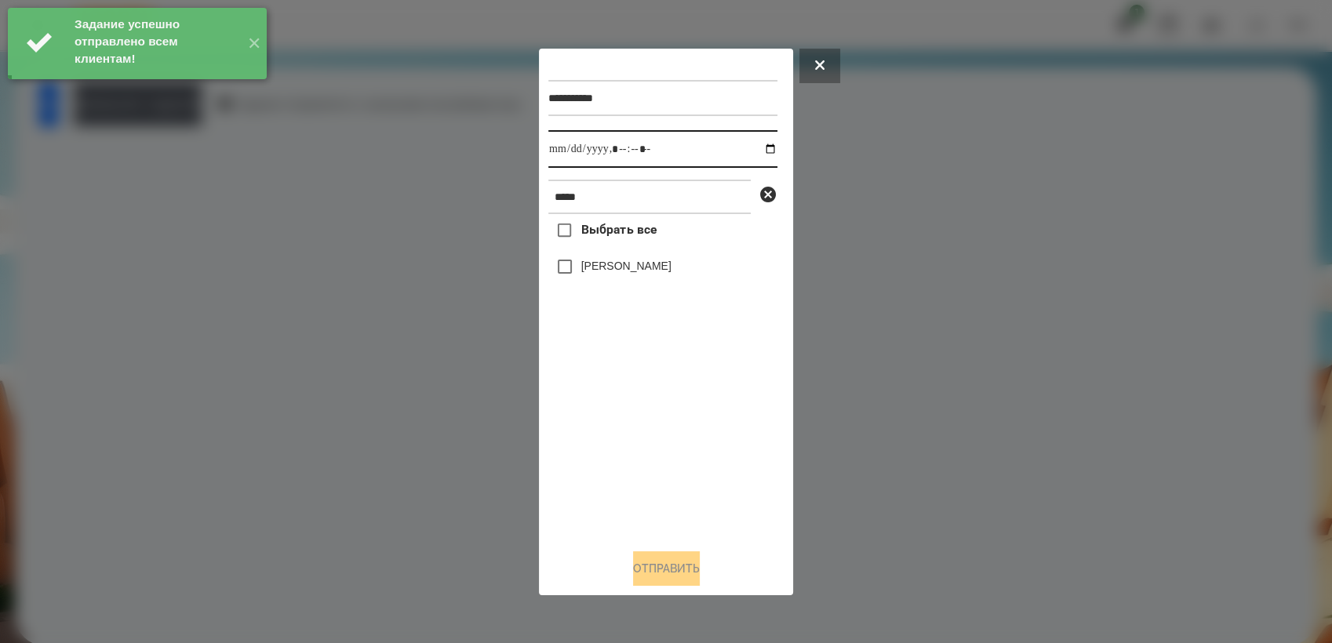
click at [756, 148] on input "datetime-local" at bounding box center [662, 149] width 229 height 38
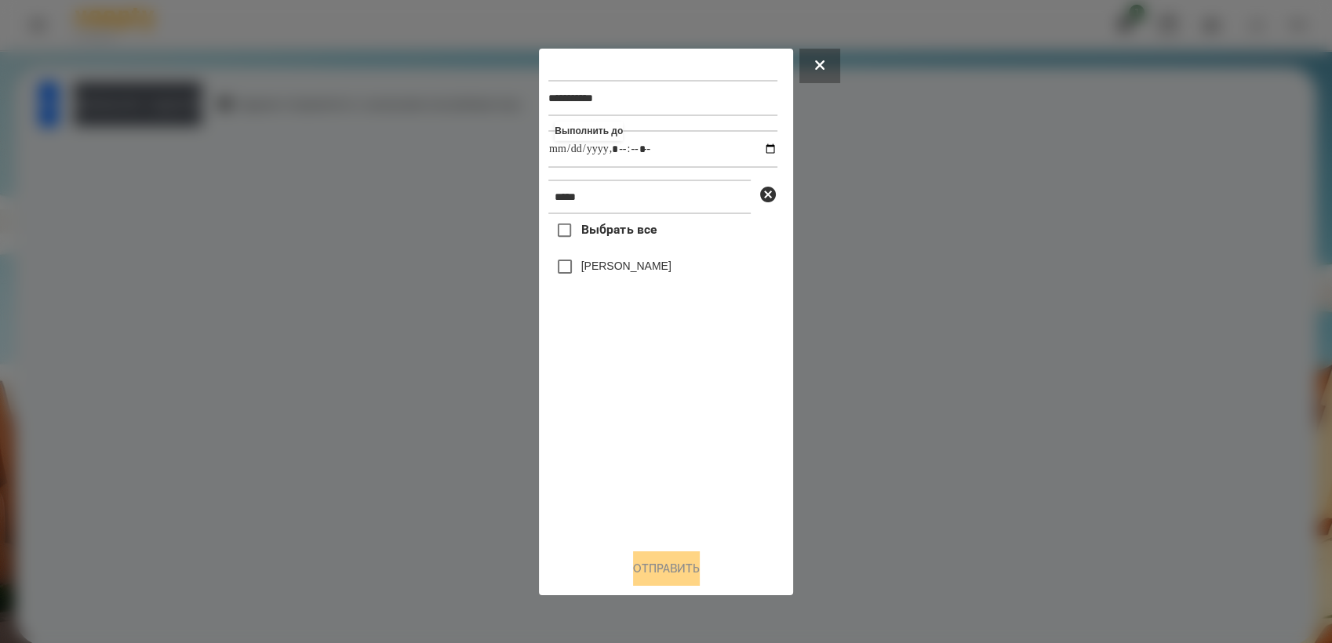
type input "**********"
click at [657, 426] on div "Выбрать все [PERSON_NAME]" at bounding box center [662, 375] width 229 height 322
click at [659, 578] on button "Отправить" at bounding box center [666, 569] width 67 height 35
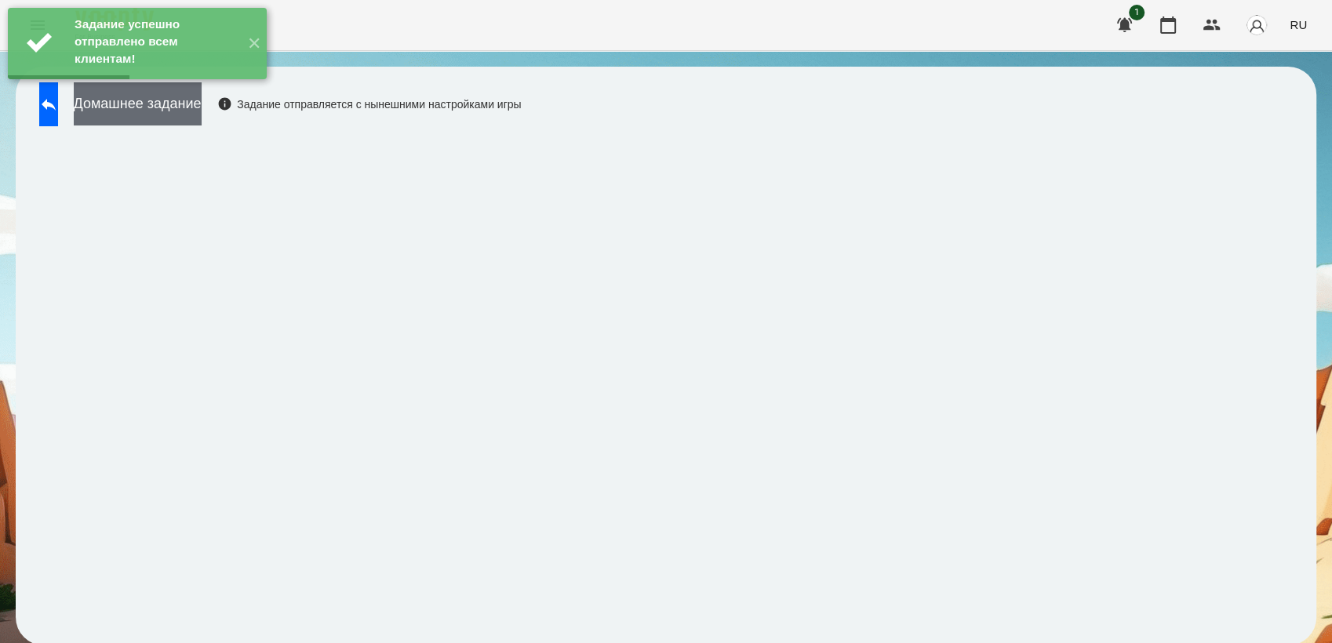
click at [202, 115] on button "Домашнее задание" at bounding box center [138, 103] width 128 height 43
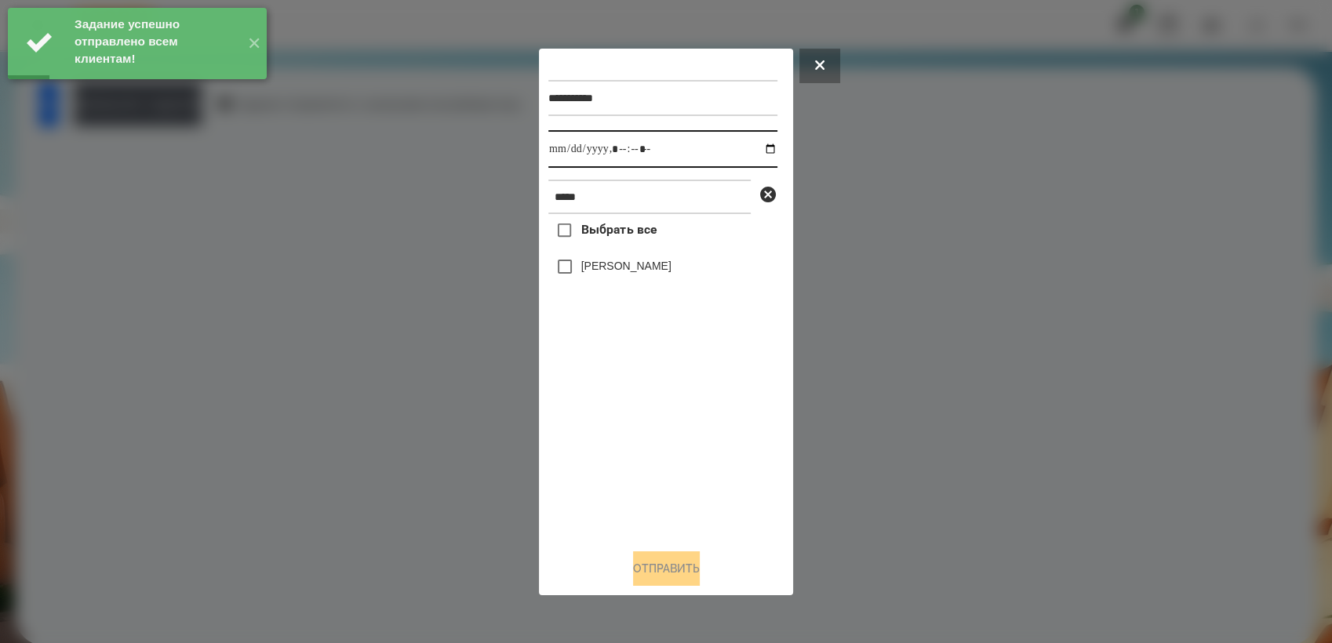
drag, startPoint x: 755, startPoint y: 147, endPoint x: 762, endPoint y: 163, distance: 17.2
click at [755, 147] on input "datetime-local" at bounding box center [662, 149] width 229 height 38
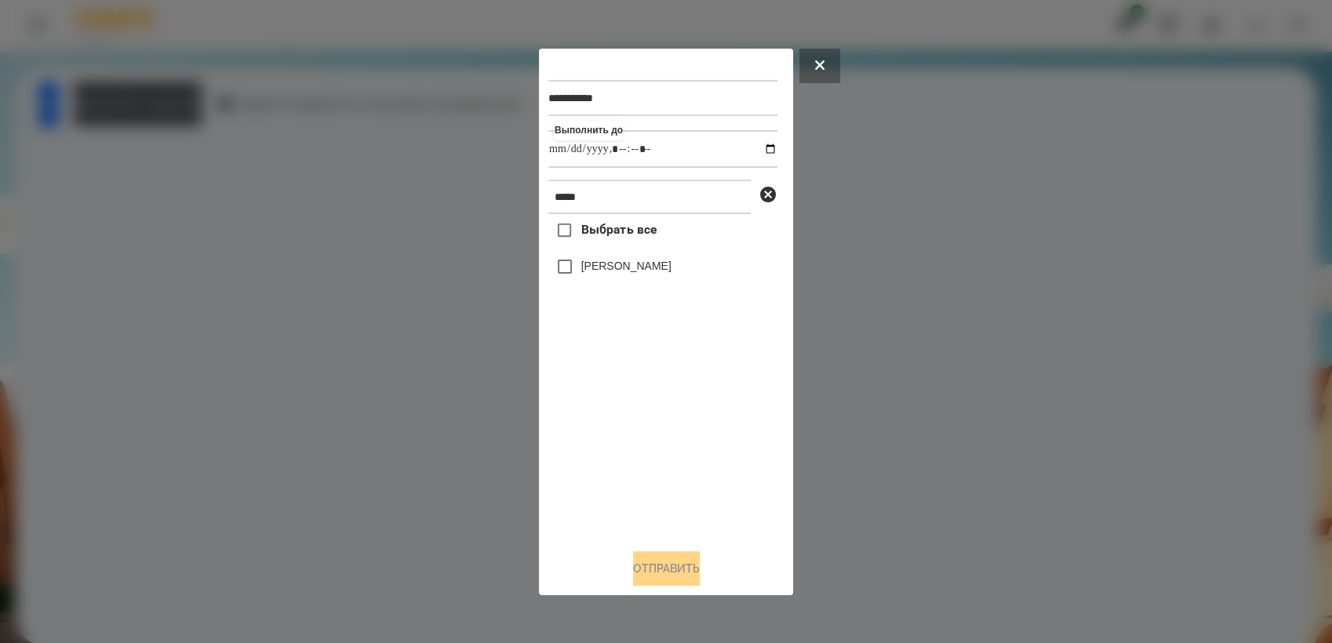
type input "**********"
drag, startPoint x: 648, startPoint y: 459, endPoint x: 569, endPoint y: 335, distance: 147.1
click at [646, 457] on div "Выбрать все [PERSON_NAME]" at bounding box center [662, 375] width 229 height 322
click at [672, 562] on button "Отправить" at bounding box center [666, 569] width 67 height 35
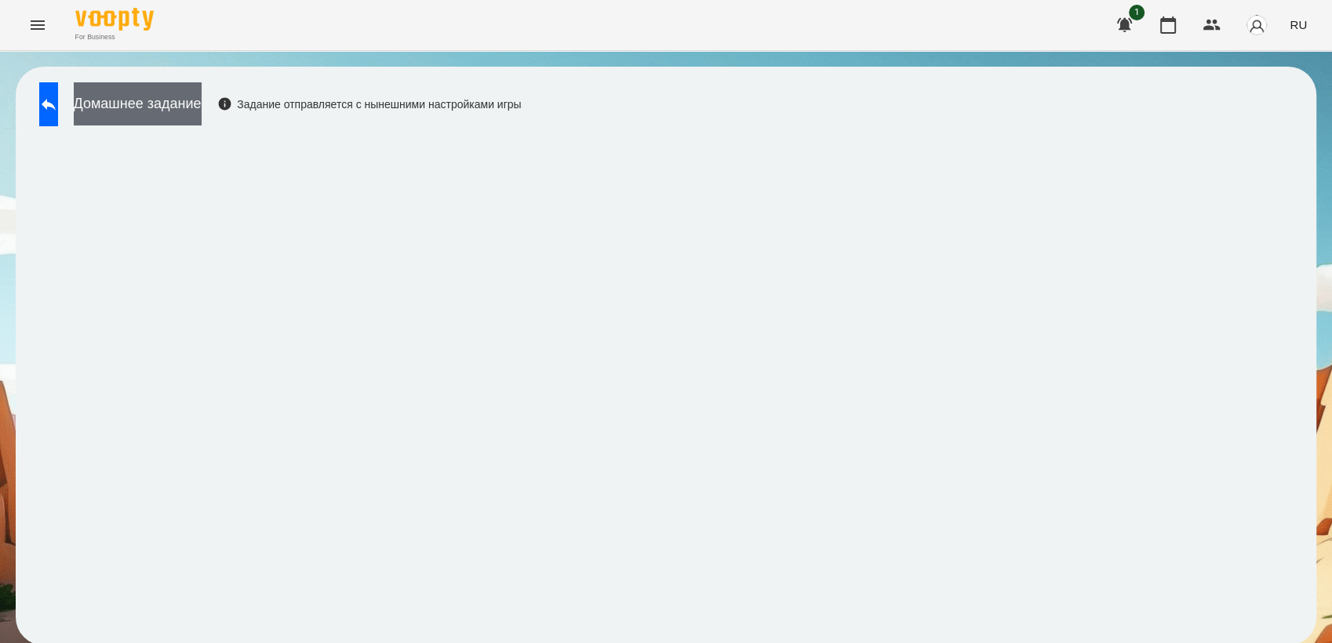
click at [202, 115] on button "Домашнее задание" at bounding box center [138, 103] width 128 height 43
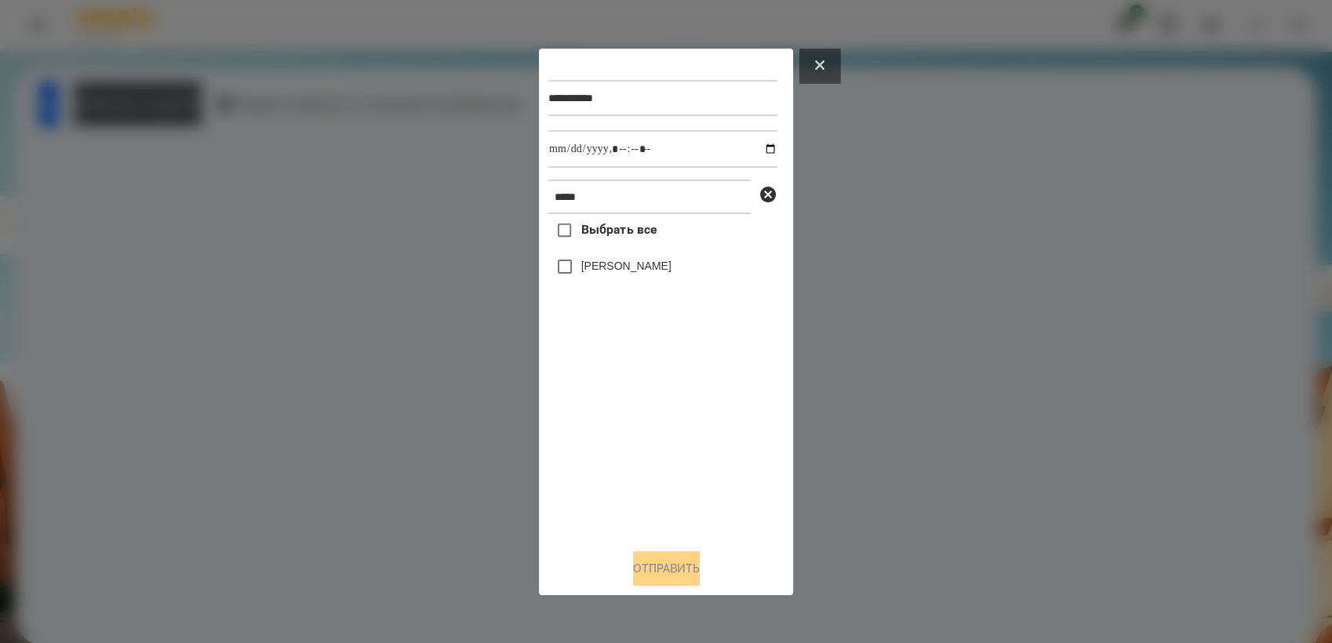
click at [825, 66] on button at bounding box center [819, 66] width 41 height 35
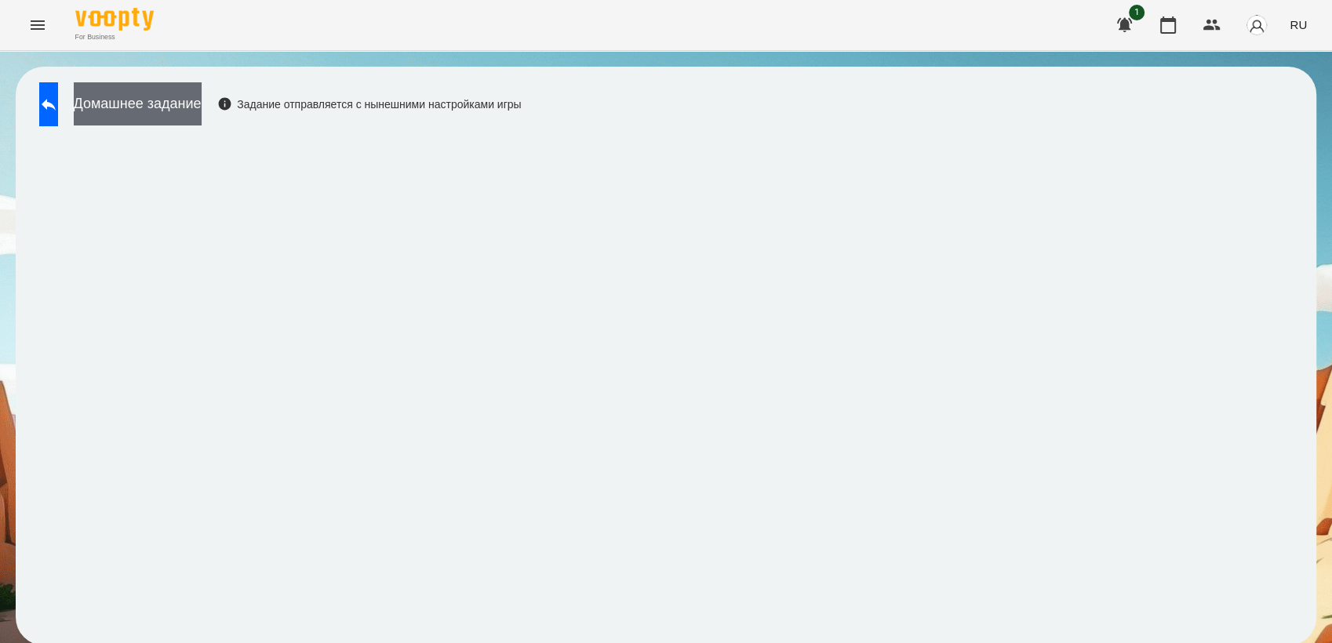
click at [137, 102] on button "Домашнее задание" at bounding box center [138, 103] width 128 height 43
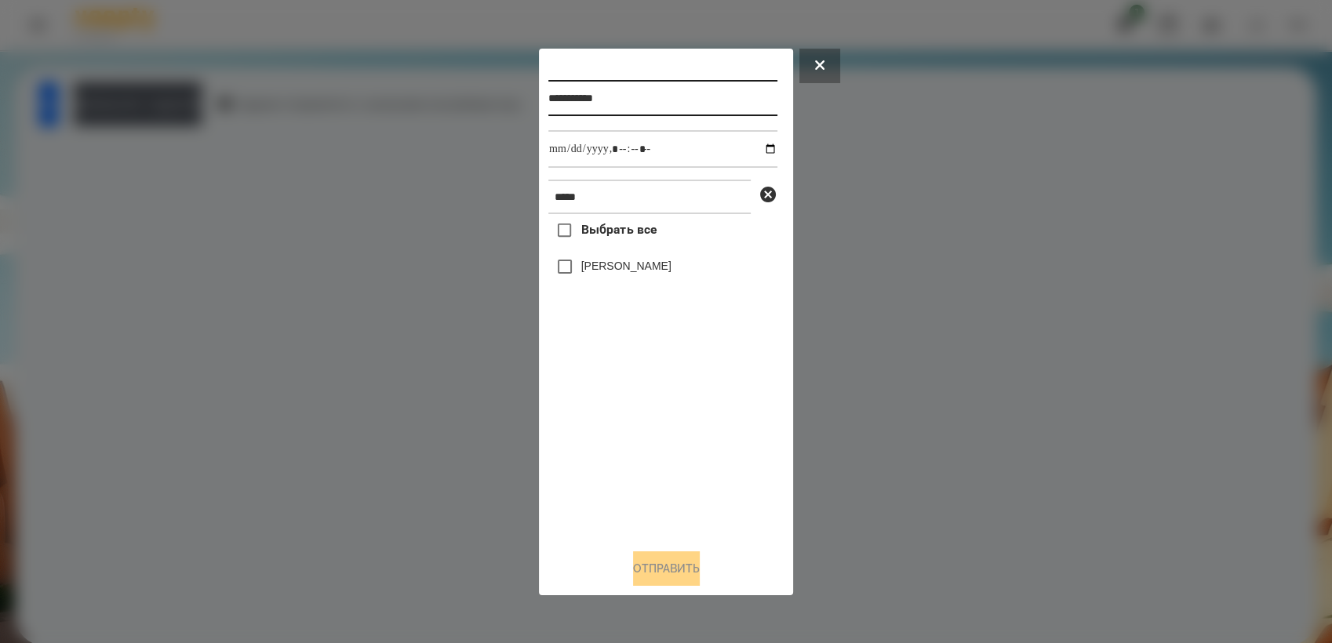
click at [643, 98] on input "**********" at bounding box center [662, 98] width 229 height 36
type input "**********"
click at [759, 151] on input "datetime-local" at bounding box center [662, 149] width 229 height 38
type input "**********"
click at [614, 402] on div "Выбрать все [PERSON_NAME]" at bounding box center [662, 375] width 229 height 322
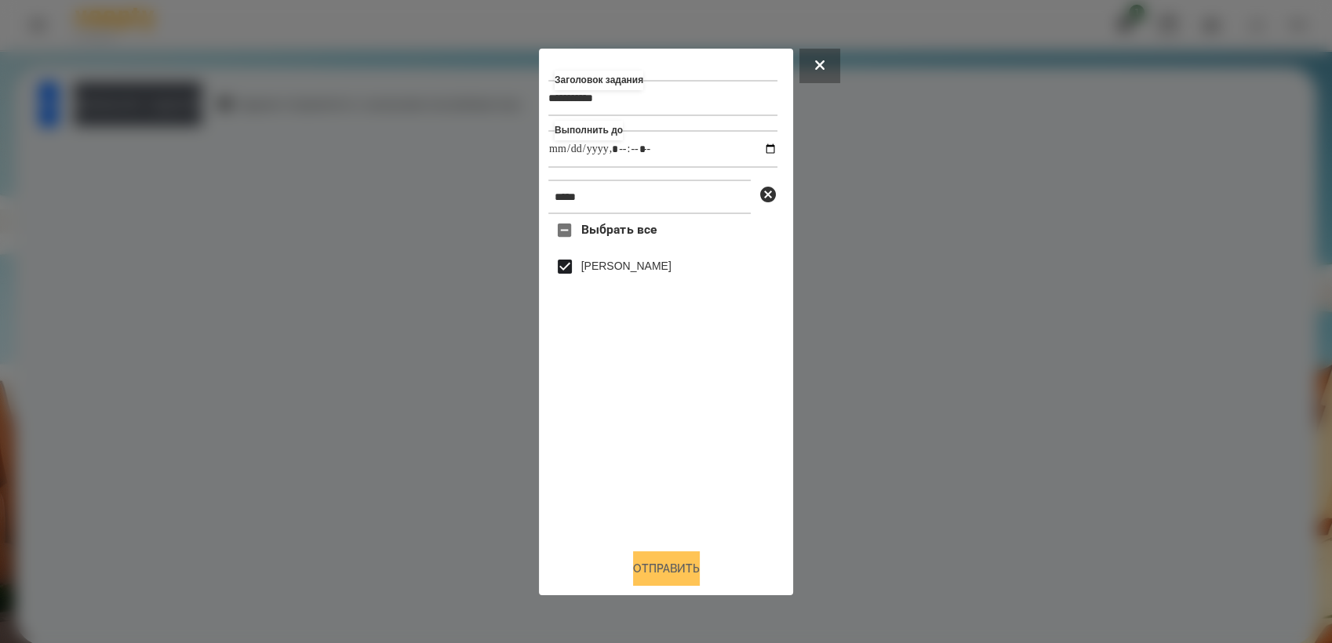
click at [665, 567] on button "Отправить" at bounding box center [666, 569] width 67 height 35
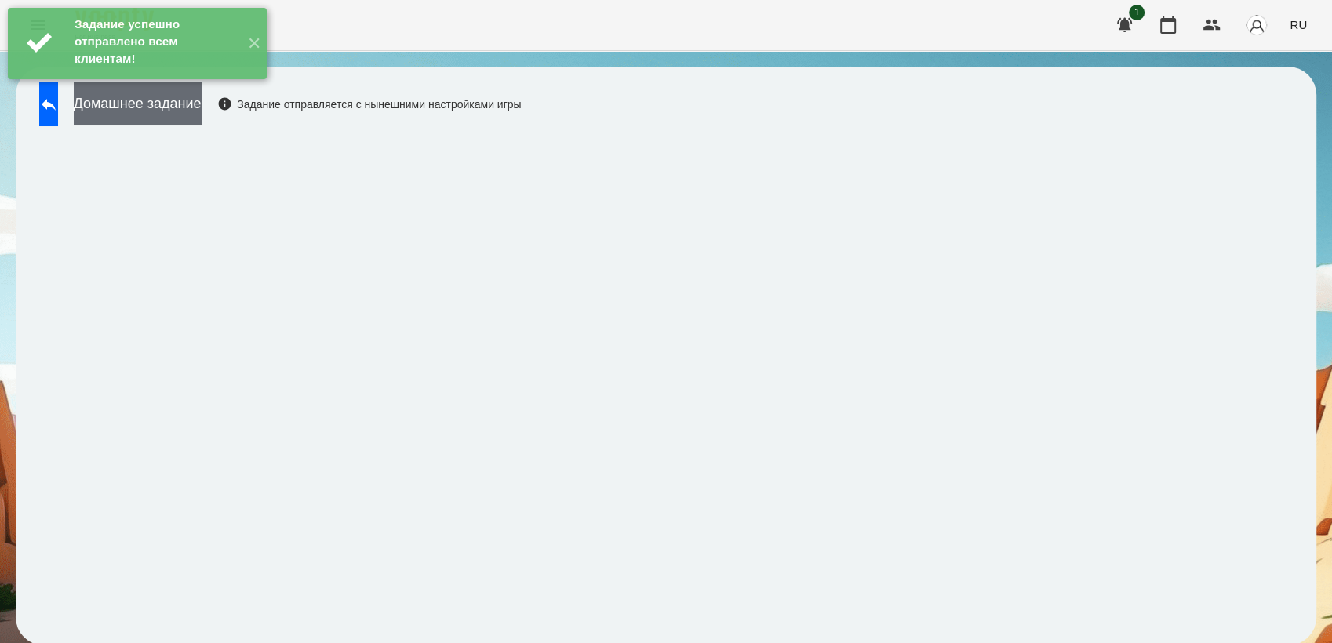
click at [202, 105] on button "Домашнее задание" at bounding box center [138, 103] width 128 height 43
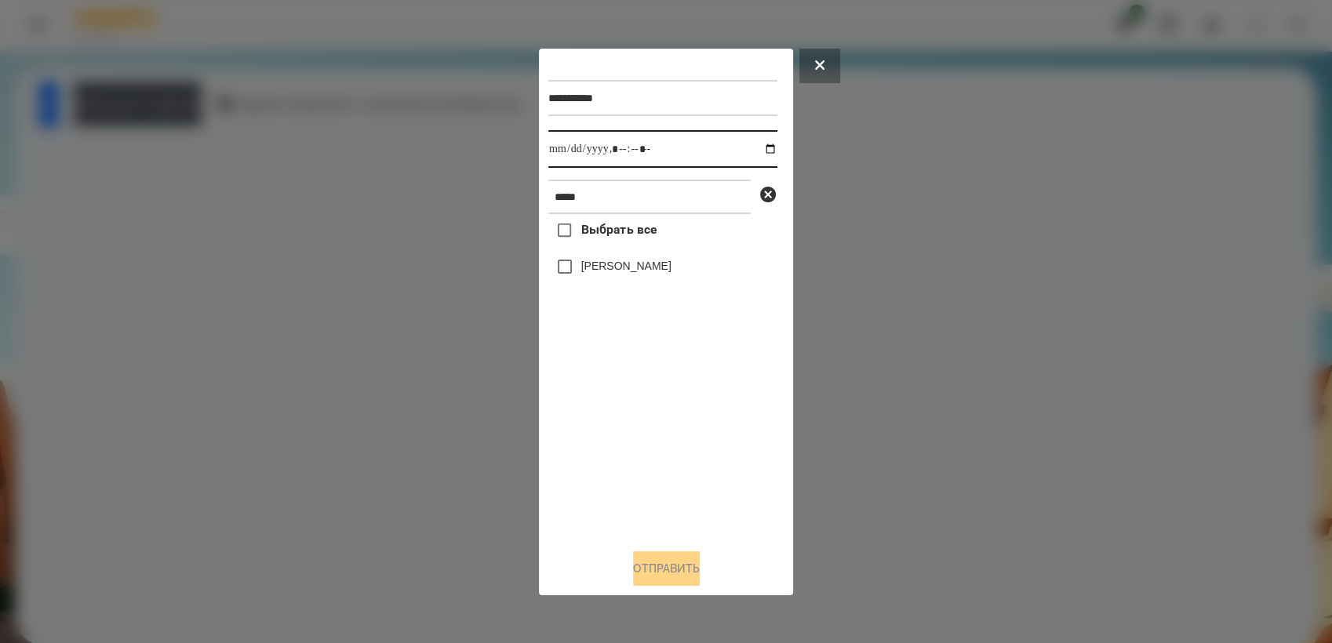
click at [756, 147] on input "datetime-local" at bounding box center [662, 149] width 229 height 38
type input "**********"
drag, startPoint x: 595, startPoint y: 479, endPoint x: 559, endPoint y: 361, distance: 124.1
click at [595, 478] on div "Выбрать все [PERSON_NAME]" at bounding box center [662, 375] width 229 height 322
click at [670, 571] on button "Отправить" at bounding box center [666, 569] width 67 height 35
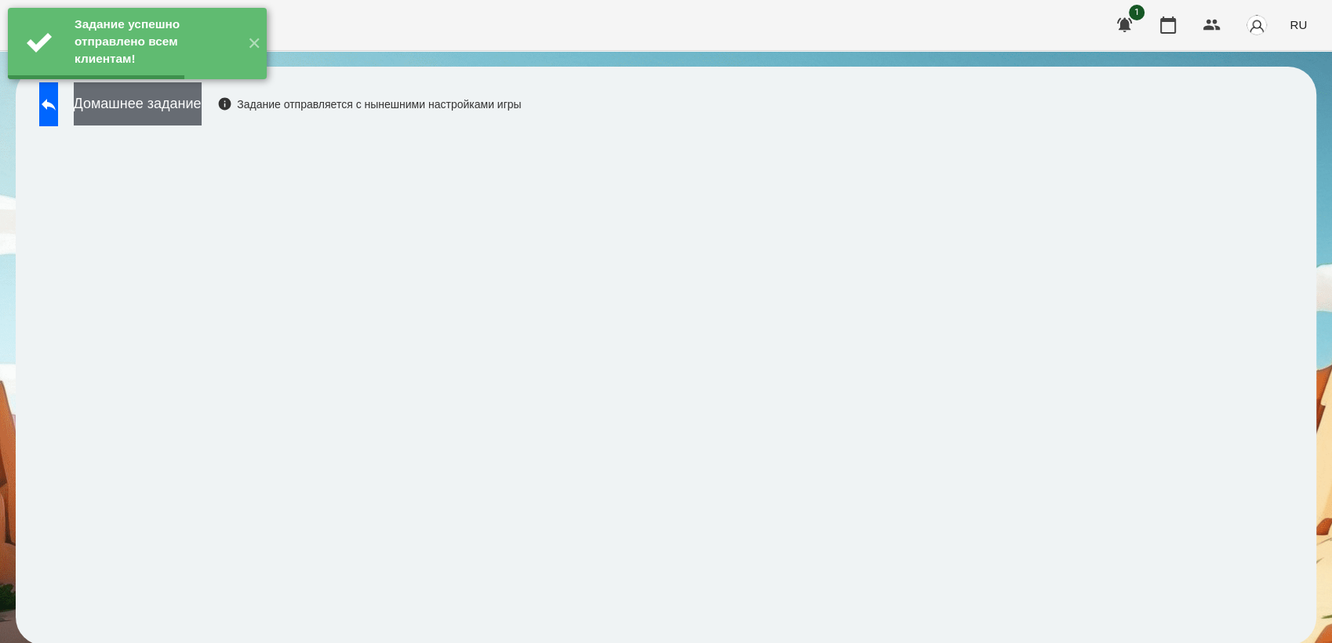
click at [202, 114] on button "Домашнее задание" at bounding box center [138, 103] width 128 height 43
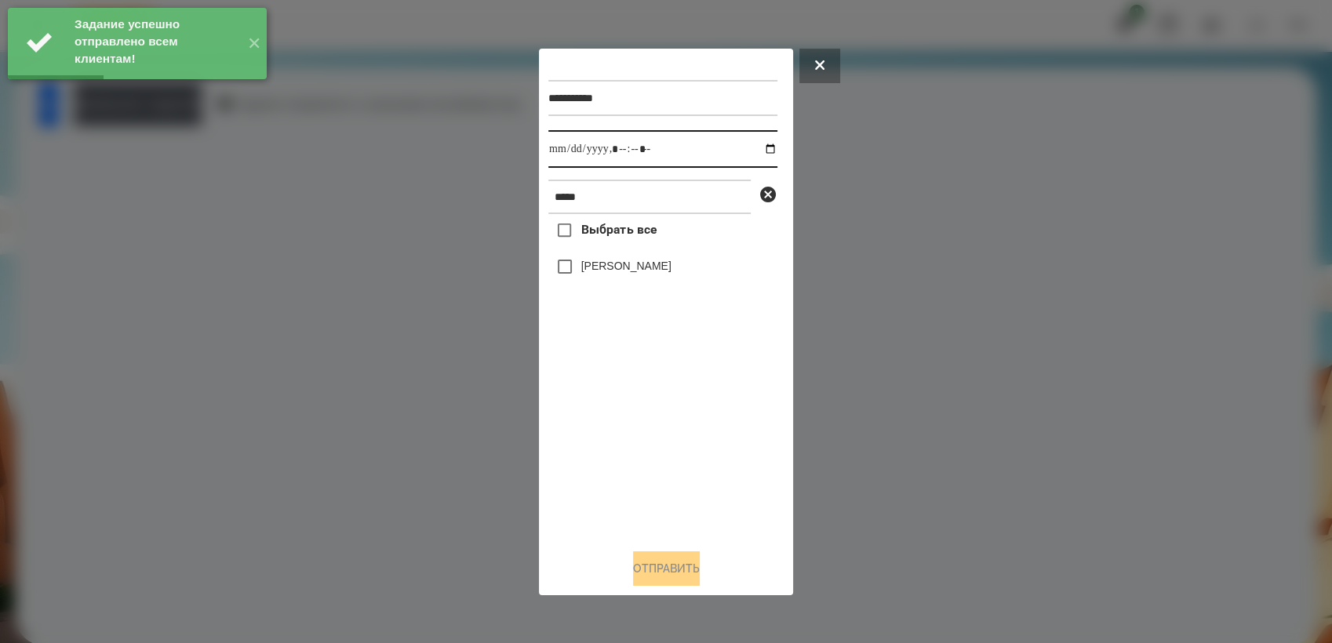
click at [761, 147] on input "datetime-local" at bounding box center [662, 149] width 229 height 38
type input "**********"
drag, startPoint x: 646, startPoint y: 409, endPoint x: 592, endPoint y: 308, distance: 114.8
click at [641, 405] on div "Выбрать все [PERSON_NAME]" at bounding box center [662, 375] width 229 height 322
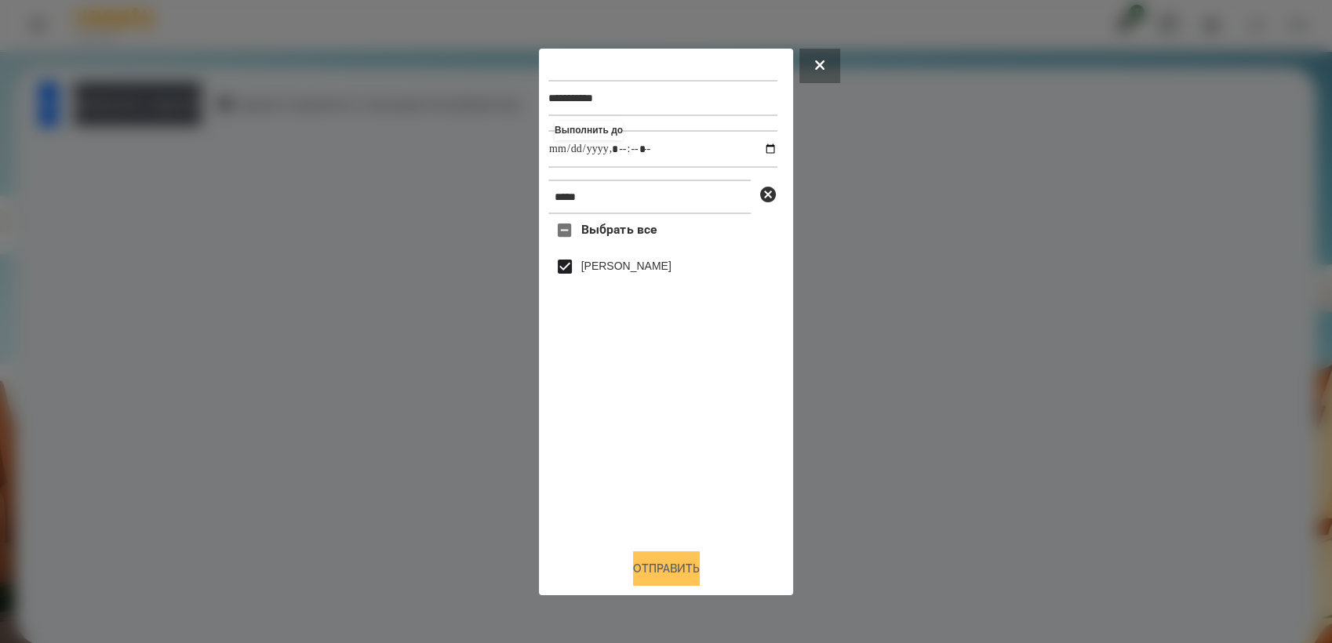
click at [700, 570] on button "Отправить" at bounding box center [666, 569] width 67 height 35
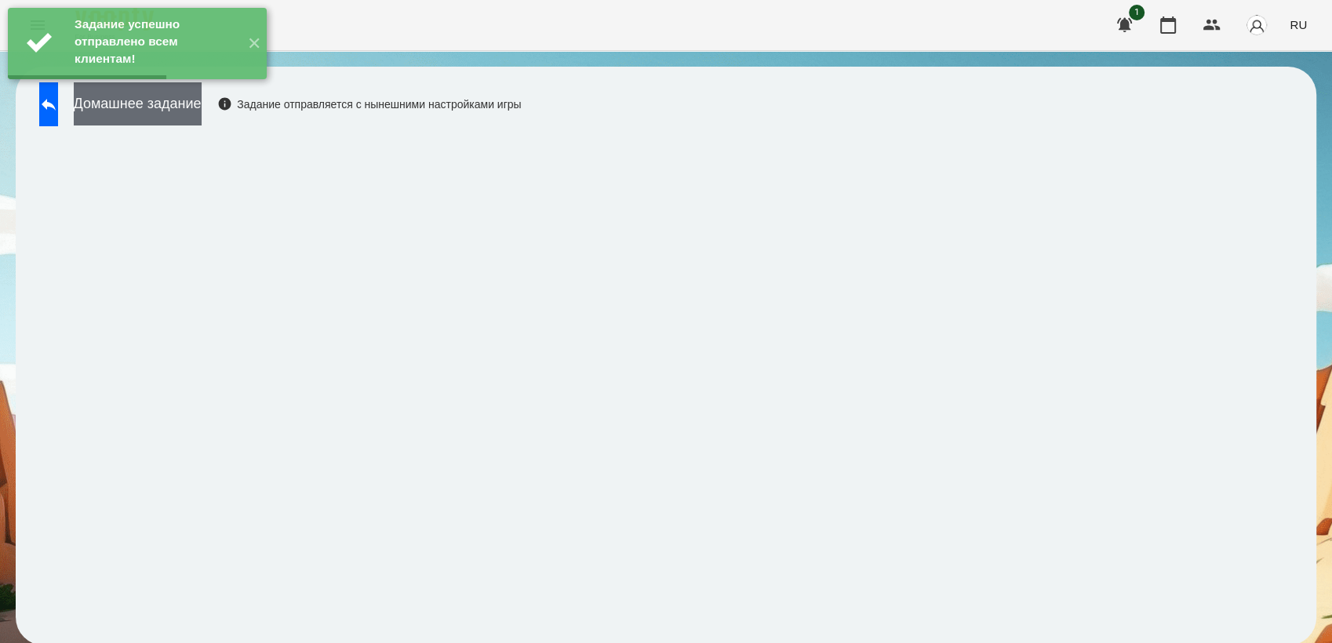
click at [202, 115] on button "Домашнее задание" at bounding box center [138, 103] width 128 height 43
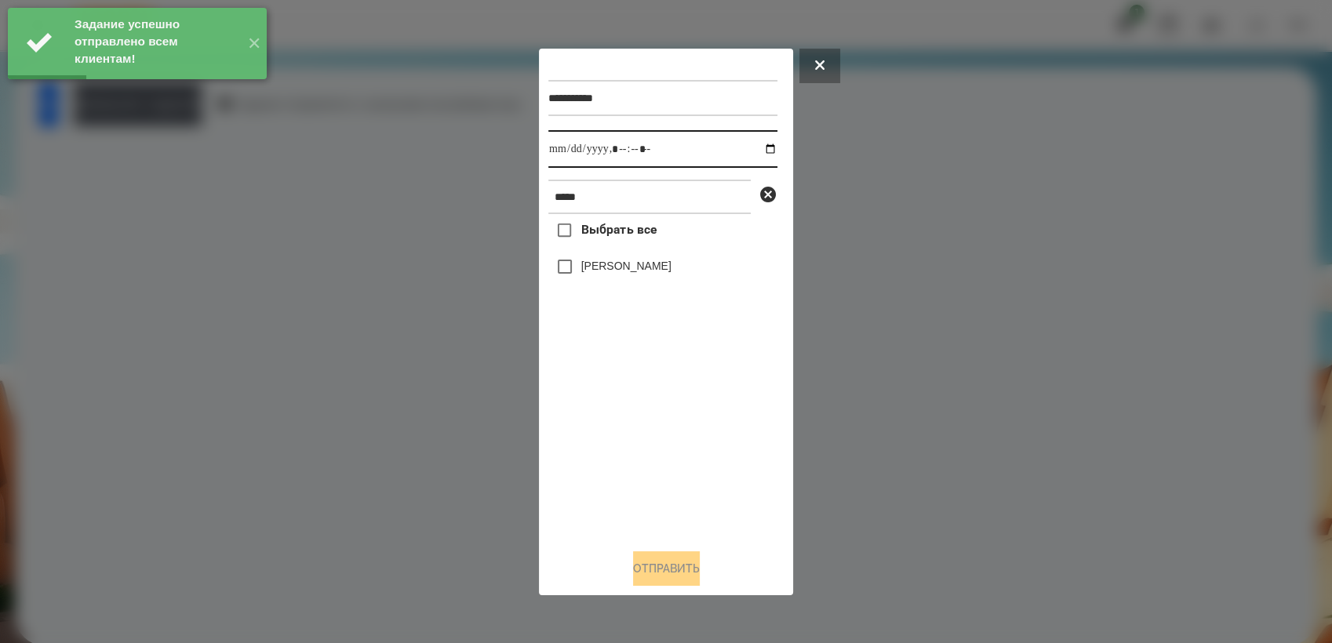
drag, startPoint x: 758, startPoint y: 148, endPoint x: 762, endPoint y: 161, distance: 13.2
click at [759, 148] on input "datetime-local" at bounding box center [662, 149] width 229 height 38
type input "**********"
click at [621, 429] on div "Выбрать все [PERSON_NAME]" at bounding box center [662, 375] width 229 height 322
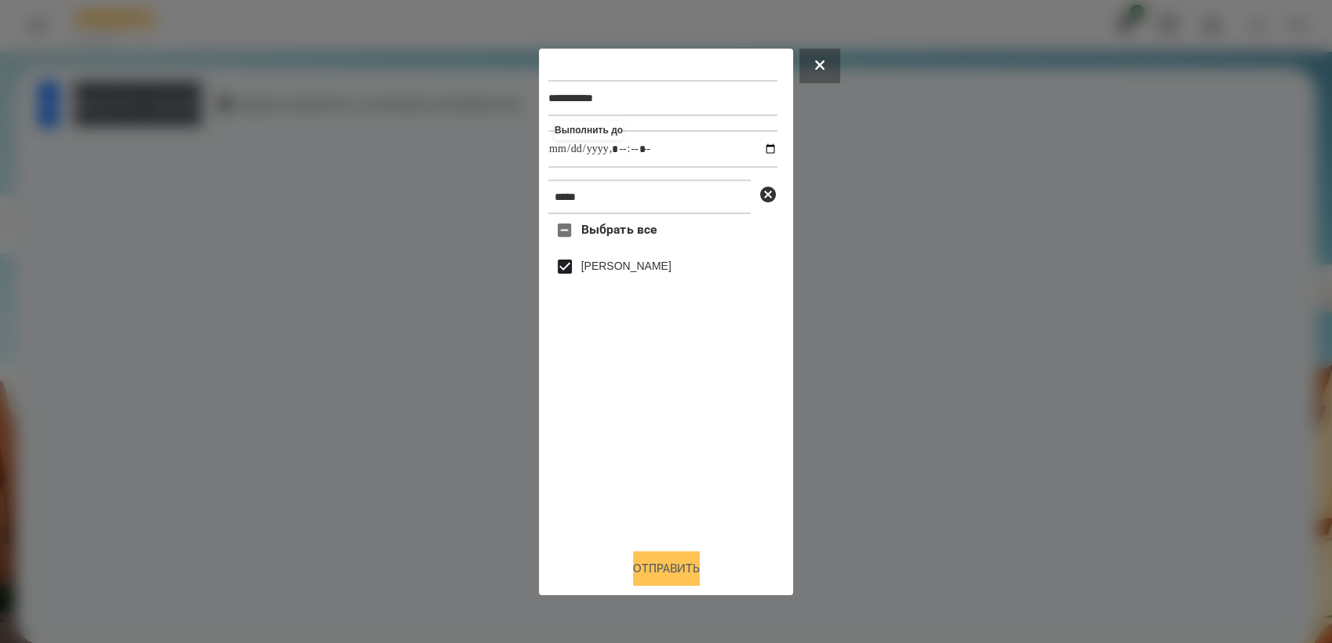
click at [674, 576] on button "Отправить" at bounding box center [666, 569] width 67 height 35
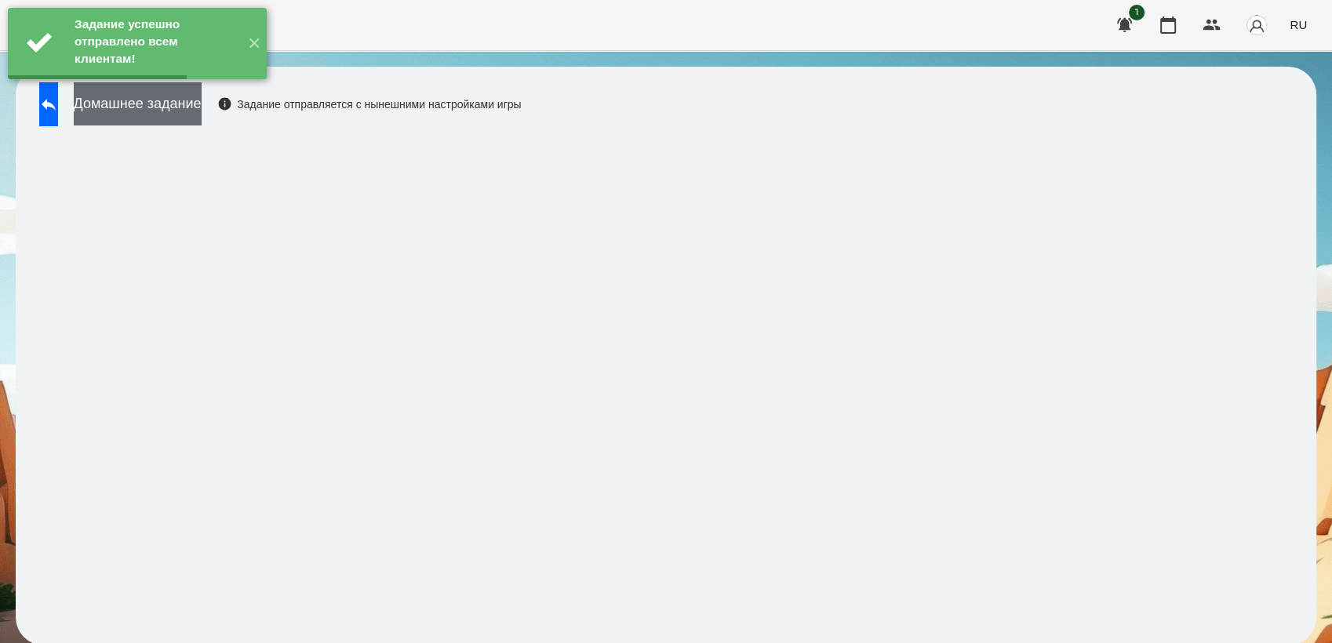
click at [202, 121] on button "Домашнее задание" at bounding box center [138, 103] width 128 height 43
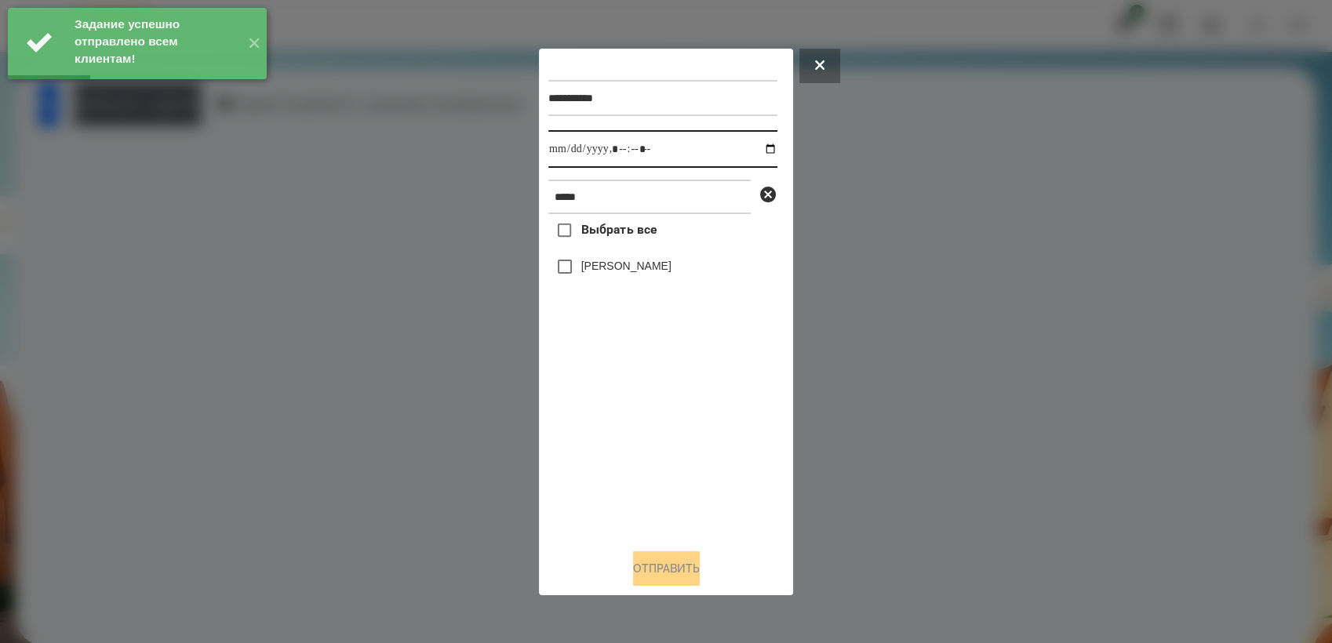
click at [761, 144] on input "datetime-local" at bounding box center [662, 149] width 229 height 38
type input "**********"
drag, startPoint x: 645, startPoint y: 442, endPoint x: 618, endPoint y: 367, distance: 79.9
click at [644, 440] on div "Выбрать все [PERSON_NAME]" at bounding box center [662, 375] width 229 height 322
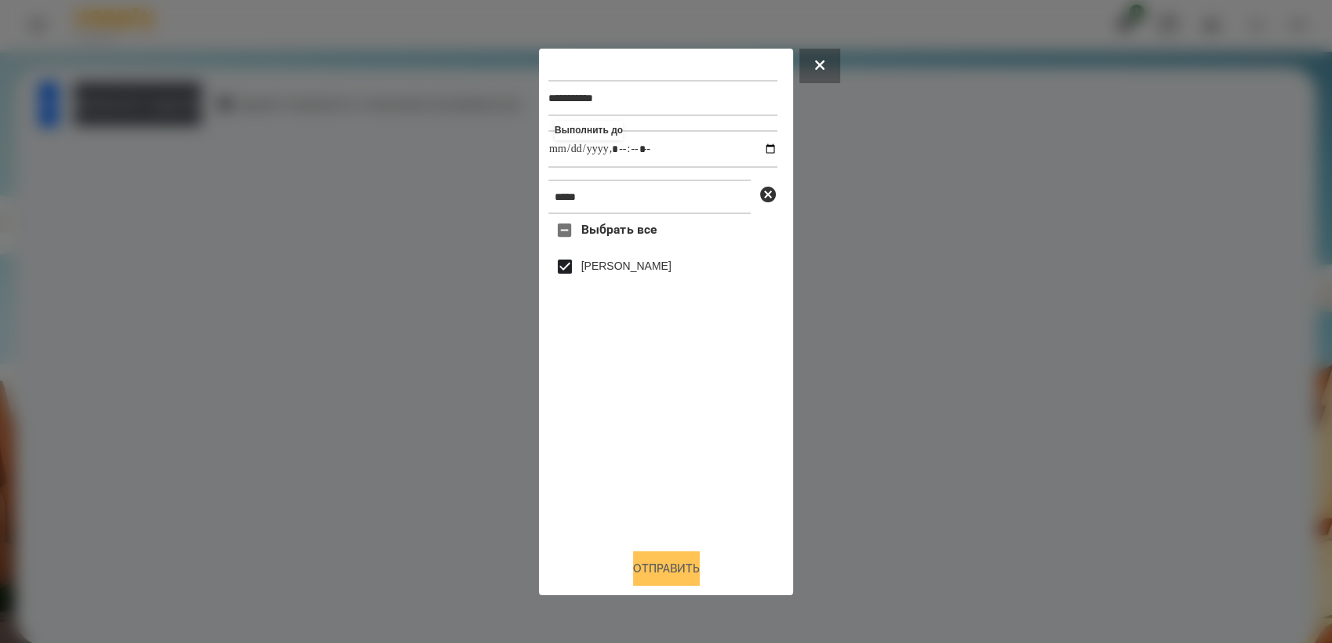
click at [690, 570] on button "Отправить" at bounding box center [666, 569] width 67 height 35
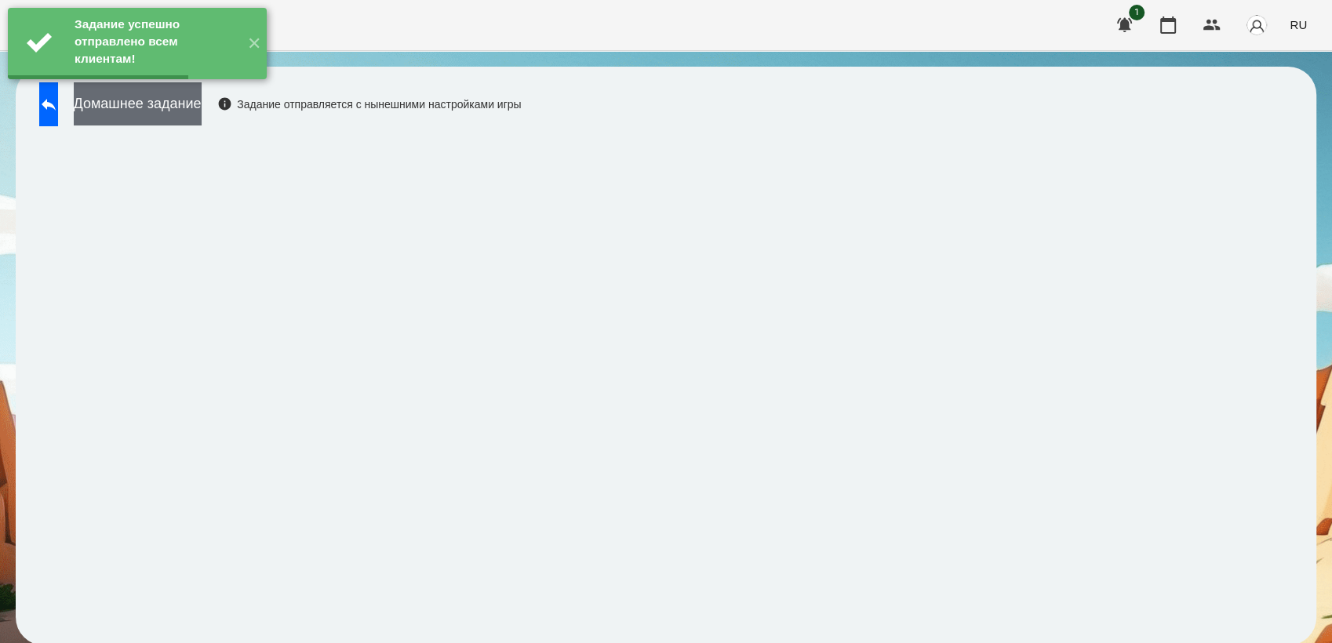
click at [202, 114] on button "Домашнее задание" at bounding box center [138, 103] width 128 height 43
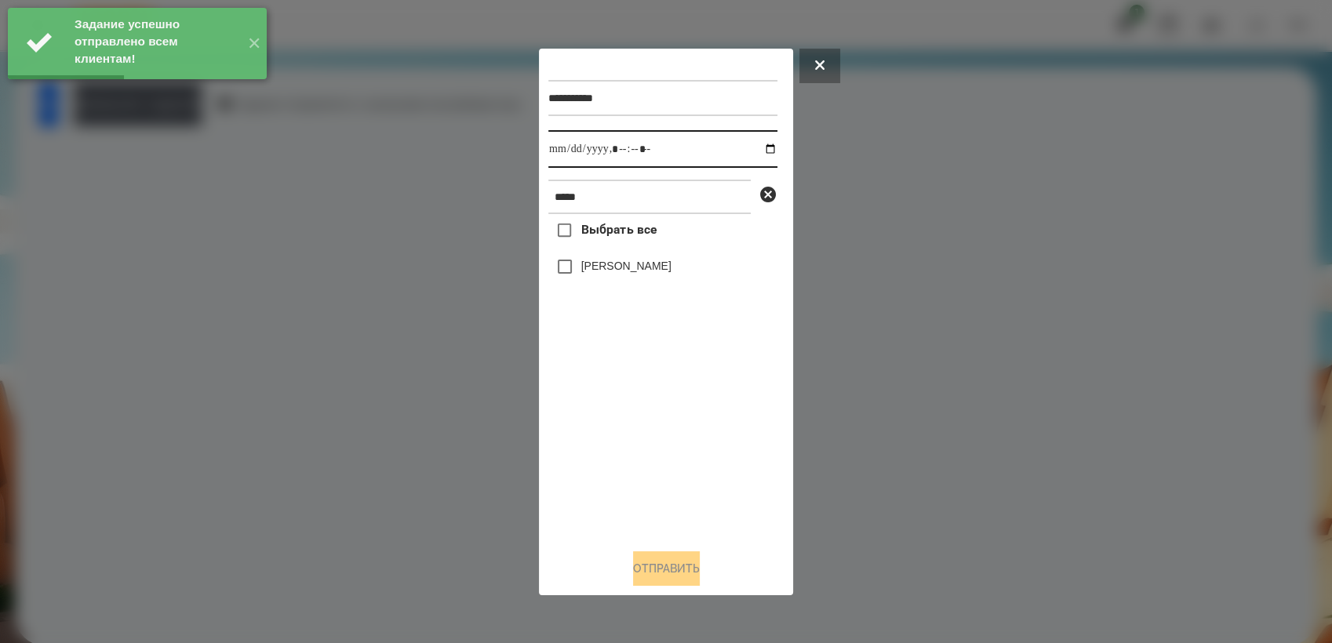
click at [755, 148] on input "datetime-local" at bounding box center [662, 149] width 229 height 38
type input "**********"
drag, startPoint x: 650, startPoint y: 428, endPoint x: 592, endPoint y: 336, distance: 109.3
click at [650, 428] on div "Выбрать все [PERSON_NAME]" at bounding box center [662, 375] width 229 height 322
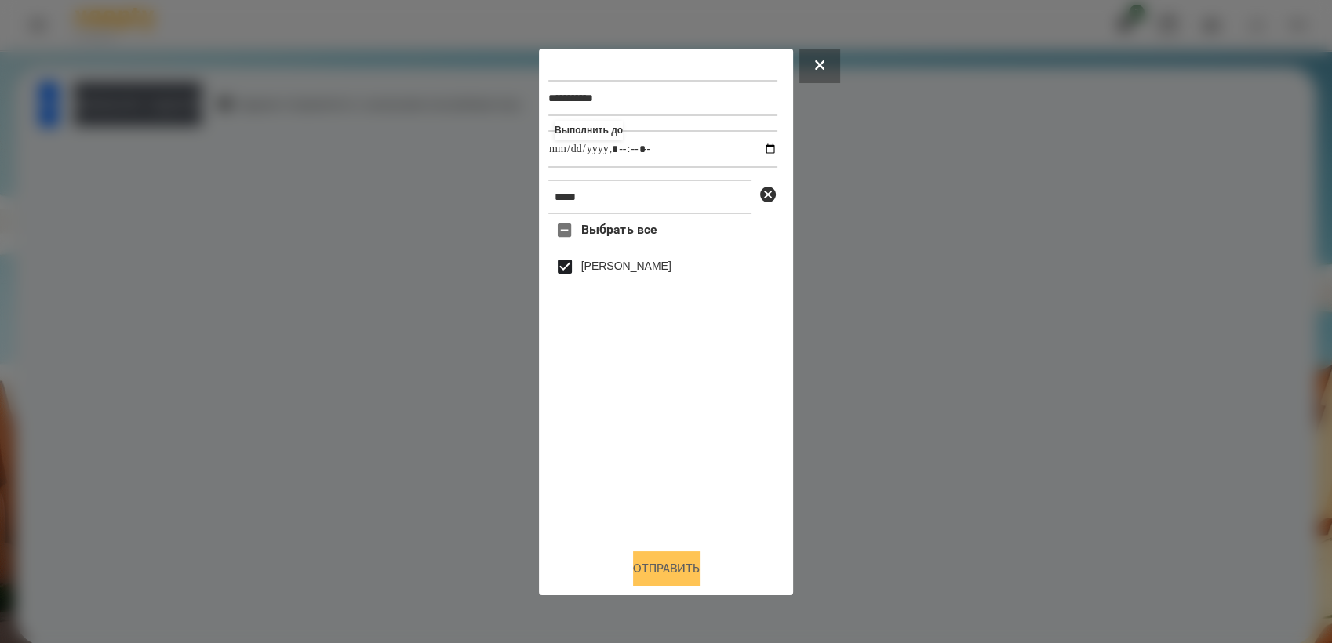
click at [693, 561] on button "Отправить" at bounding box center [666, 569] width 67 height 35
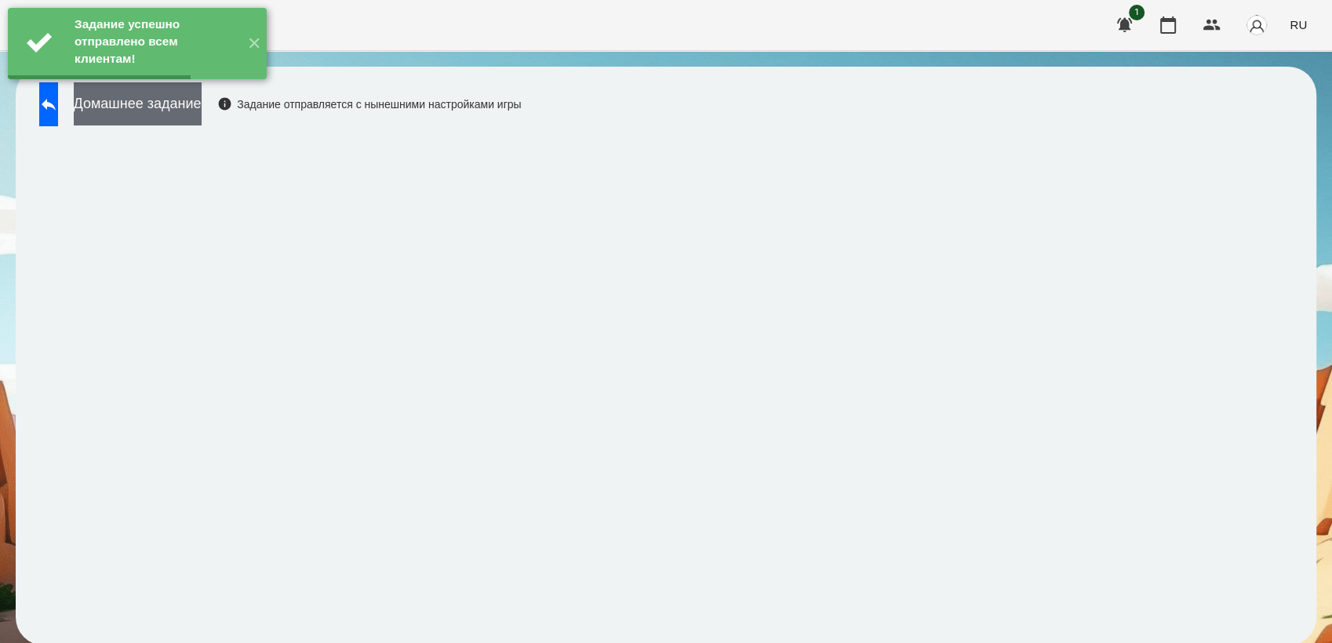
click at [179, 102] on button "Домашнее задание" at bounding box center [138, 103] width 128 height 43
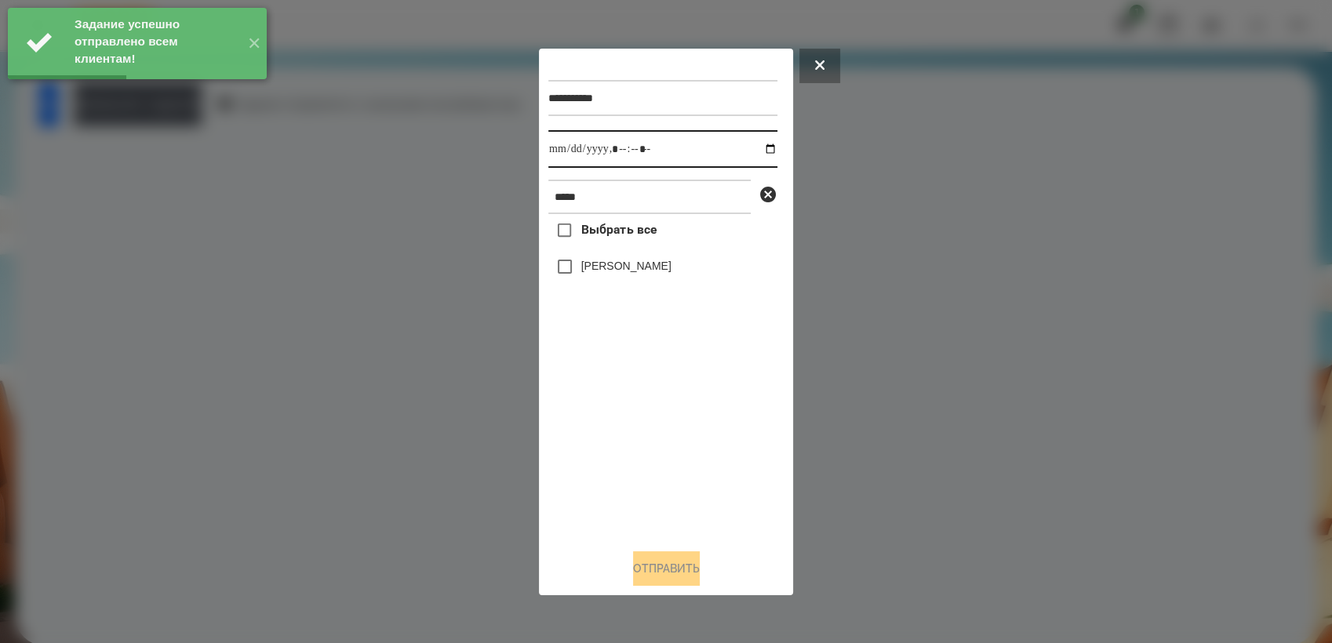
click at [764, 151] on input "datetime-local" at bounding box center [662, 149] width 229 height 38
type input "**********"
drag, startPoint x: 650, startPoint y: 424, endPoint x: 624, endPoint y: 351, distance: 76.4
click at [650, 420] on div "Выбрать все [PERSON_NAME]" at bounding box center [662, 375] width 229 height 322
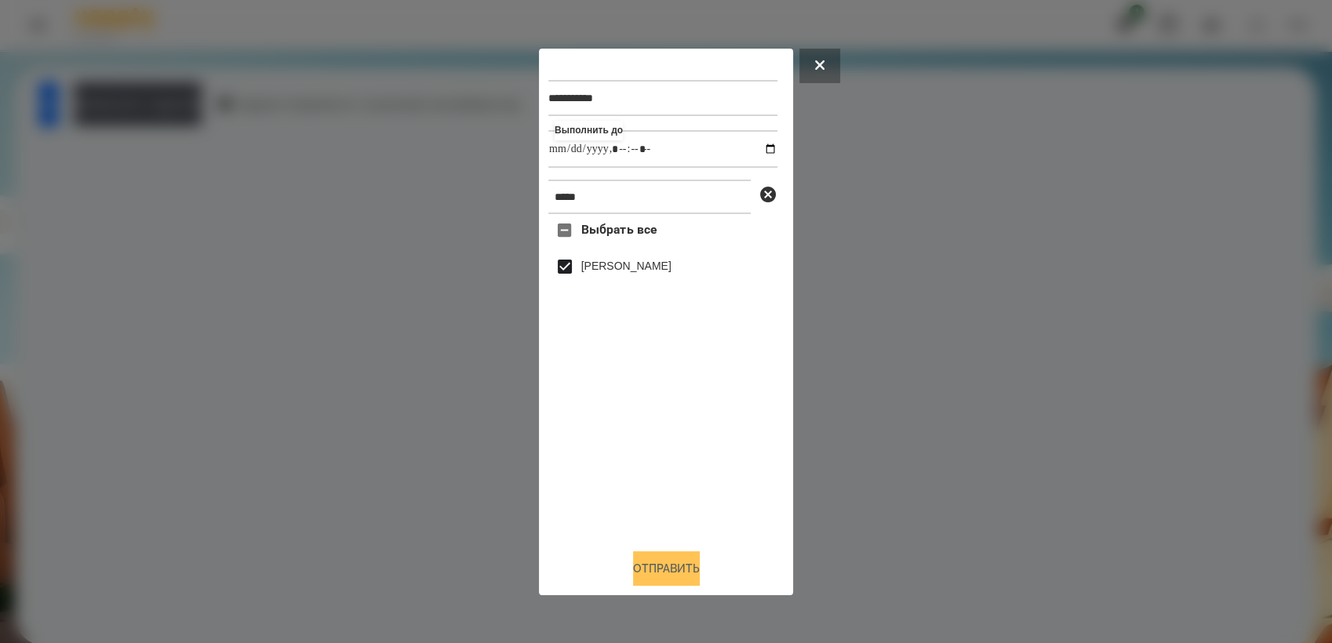
click at [676, 563] on button "Отправить" at bounding box center [666, 569] width 67 height 35
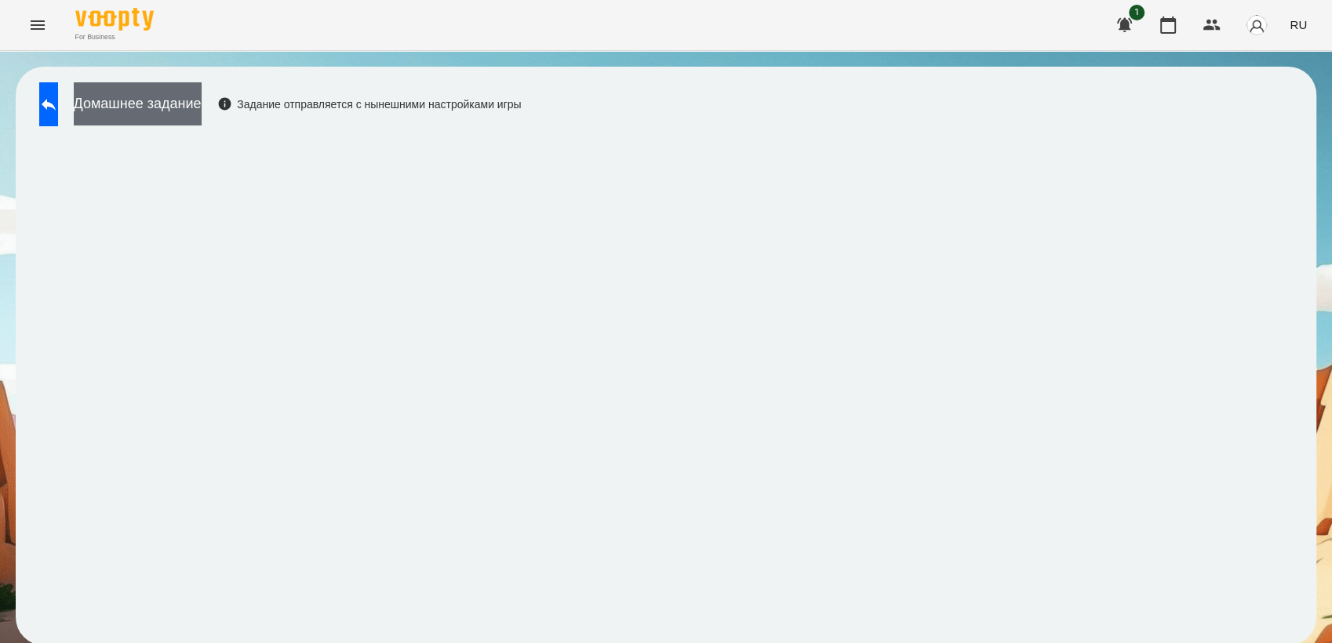
click at [202, 103] on button "Домашнее задание" at bounding box center [138, 103] width 128 height 43
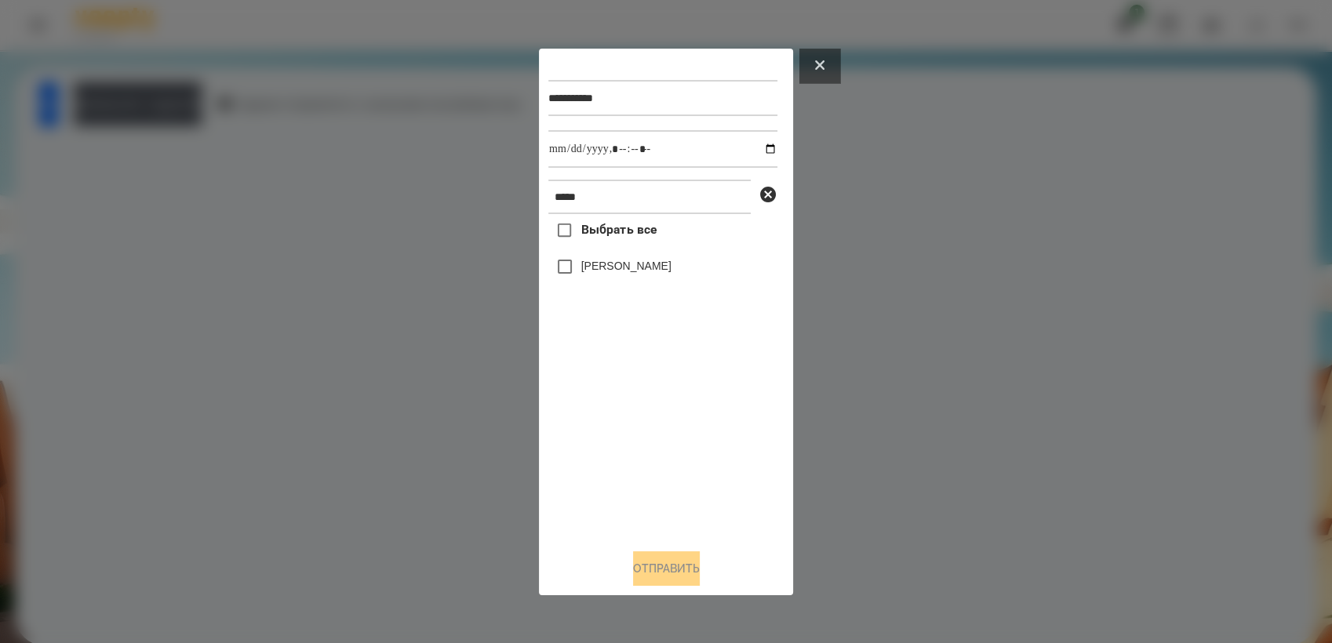
click at [822, 64] on icon at bounding box center [819, 64] width 9 height 9
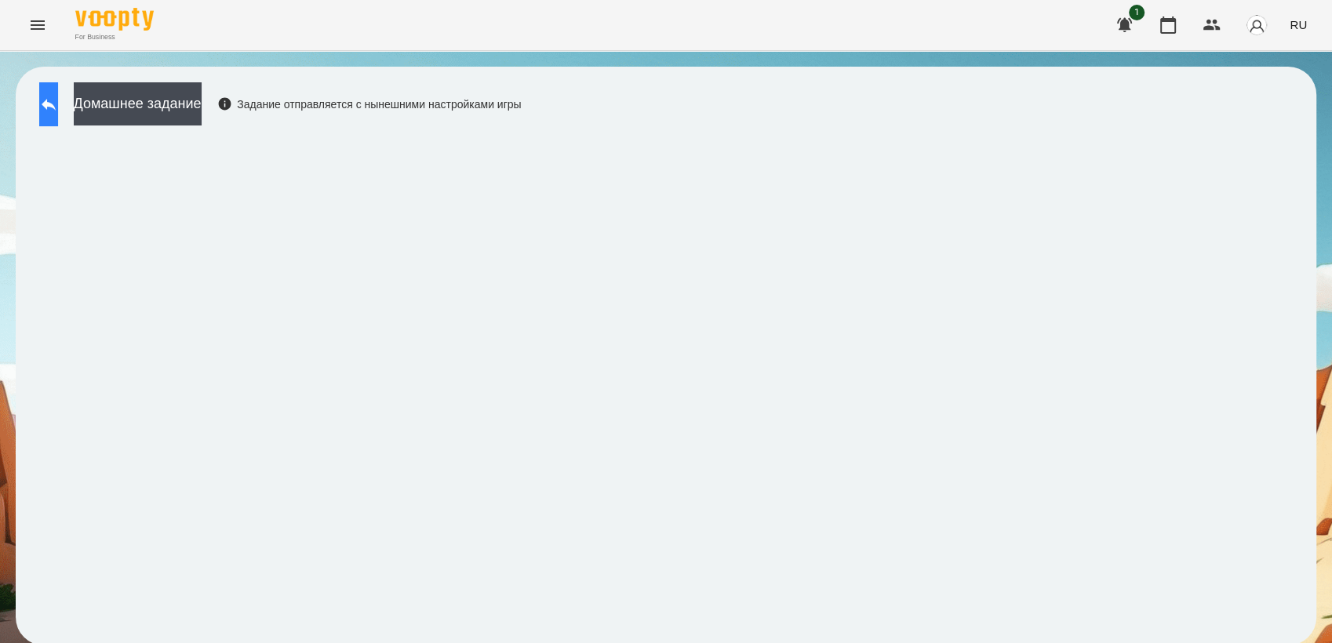
click at [56, 102] on icon at bounding box center [49, 105] width 14 height 12
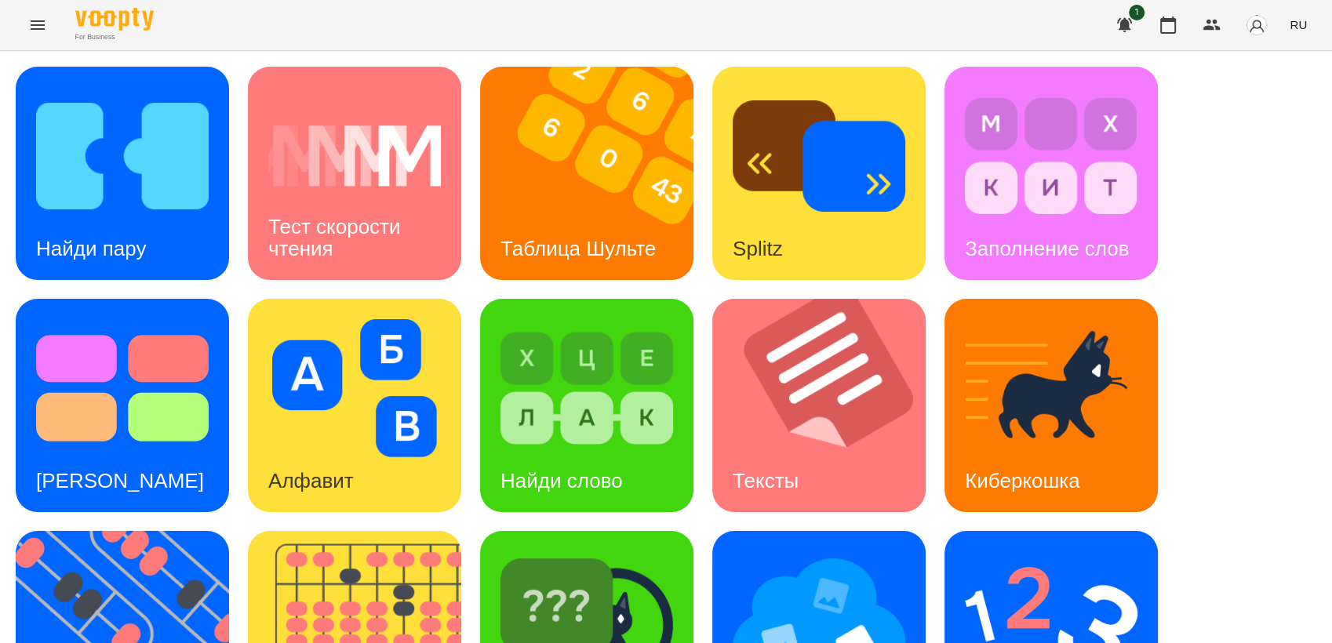
scroll to position [348, 0]
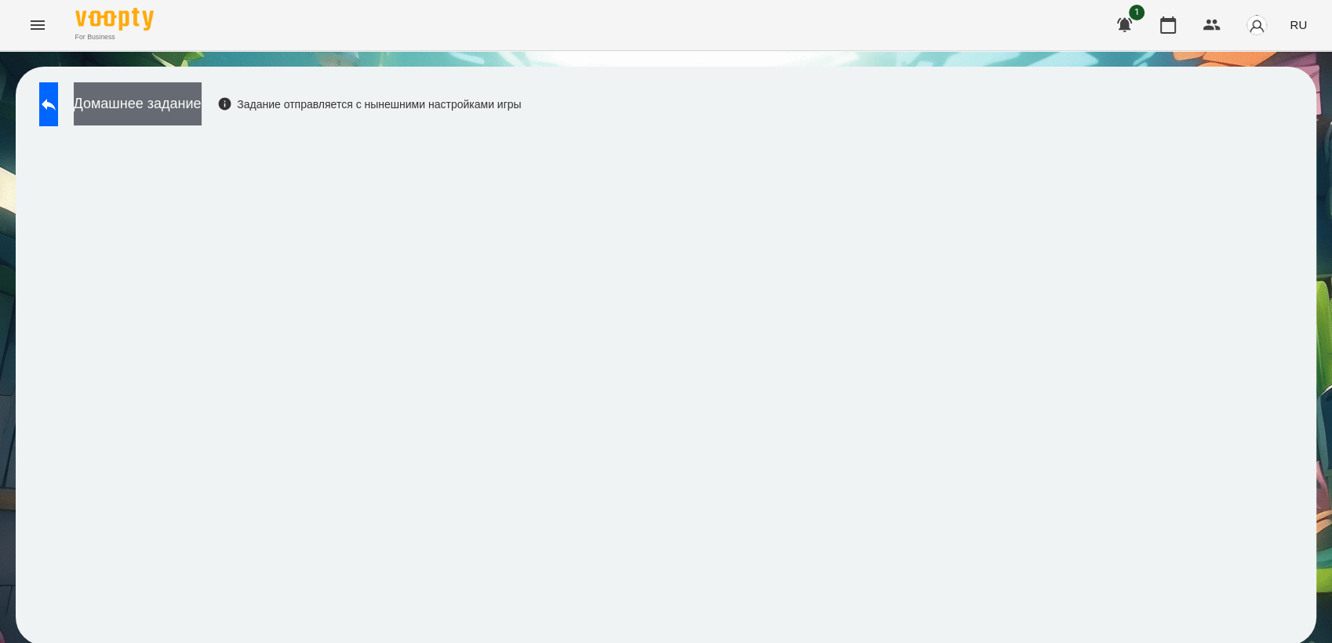
click at [202, 92] on button "Домашнее задание" at bounding box center [138, 103] width 128 height 43
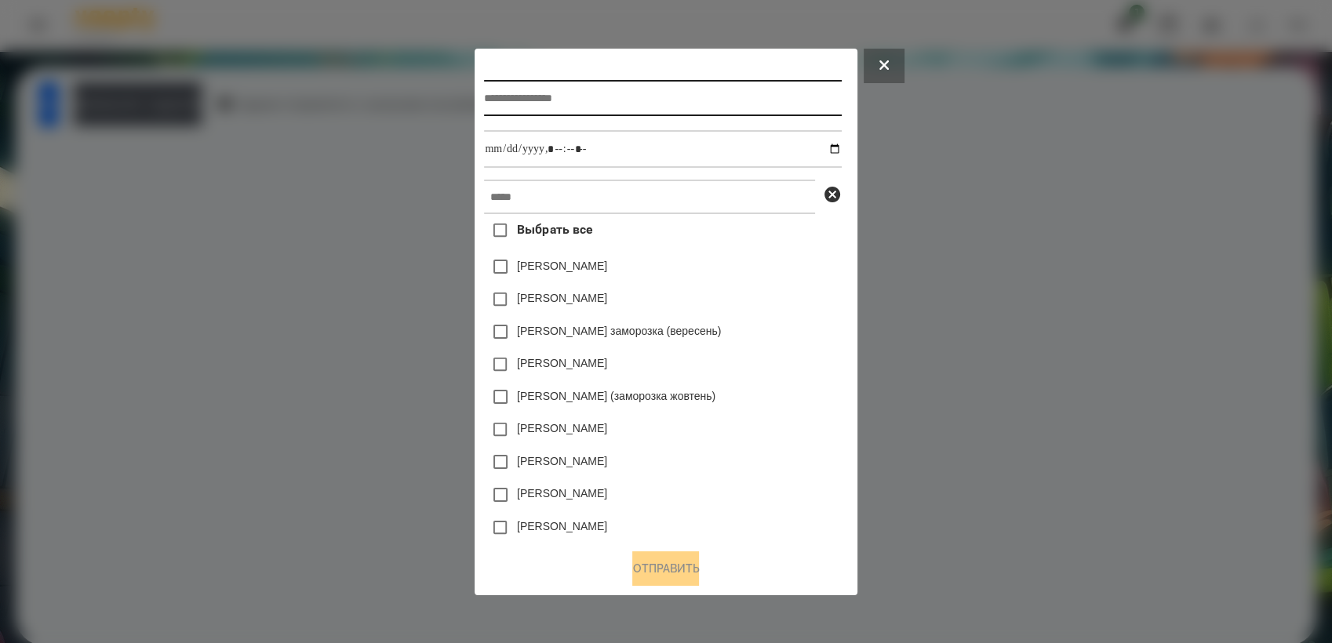
drag, startPoint x: 596, startPoint y: 96, endPoint x: 584, endPoint y: 96, distance: 12.6
click at [596, 96] on input "text" at bounding box center [662, 98] width 357 height 36
type input "*********"
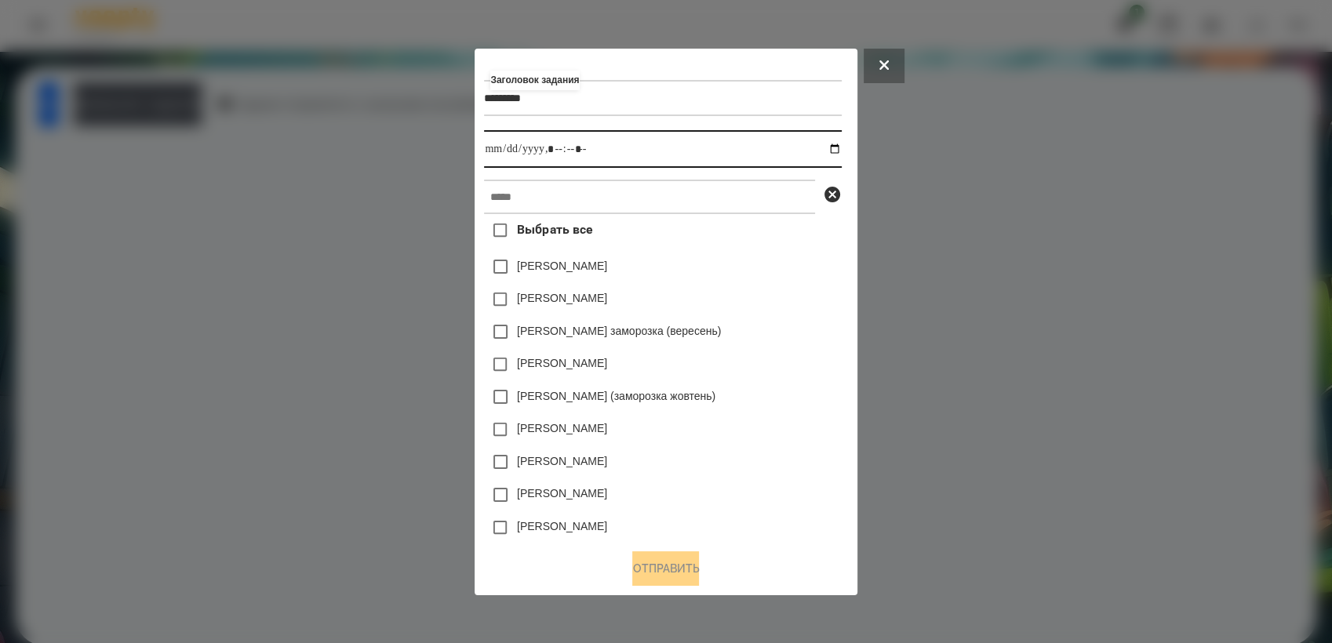
click at [838, 147] on input "datetime-local" at bounding box center [662, 149] width 357 height 38
type input "**********"
click at [783, 398] on div "[PERSON_NAME] (заморозка жовтень)" at bounding box center [662, 396] width 357 height 33
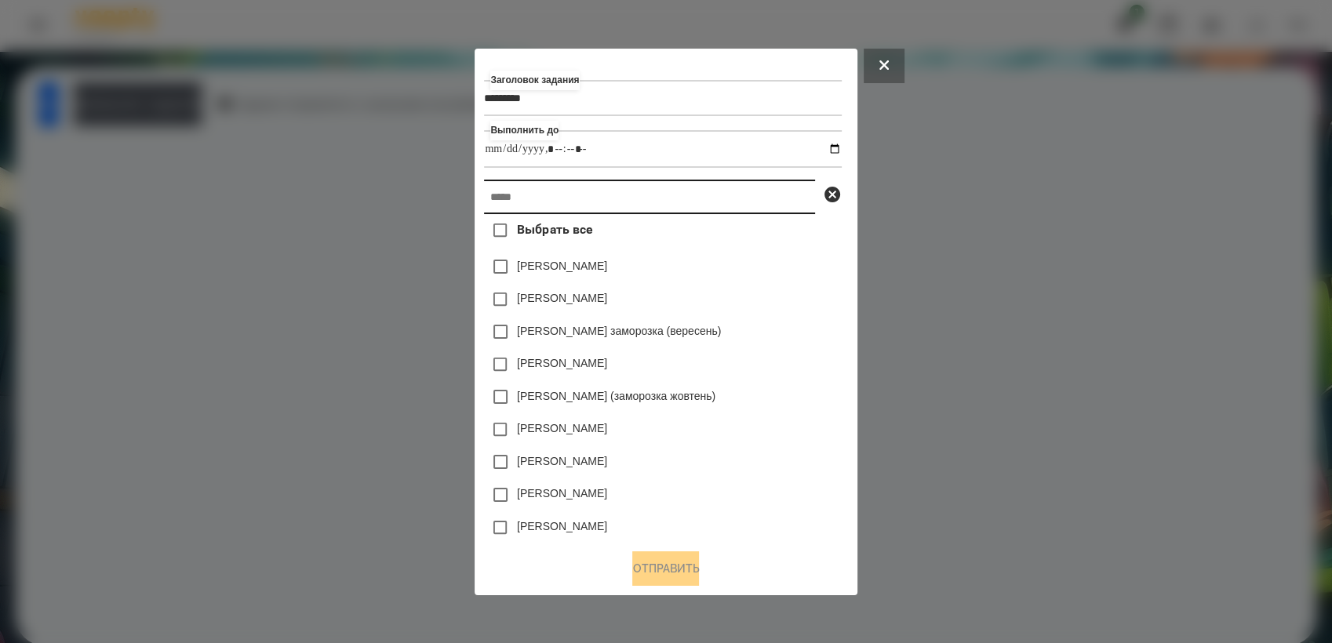
click at [589, 193] on input "text" at bounding box center [649, 197] width 331 height 35
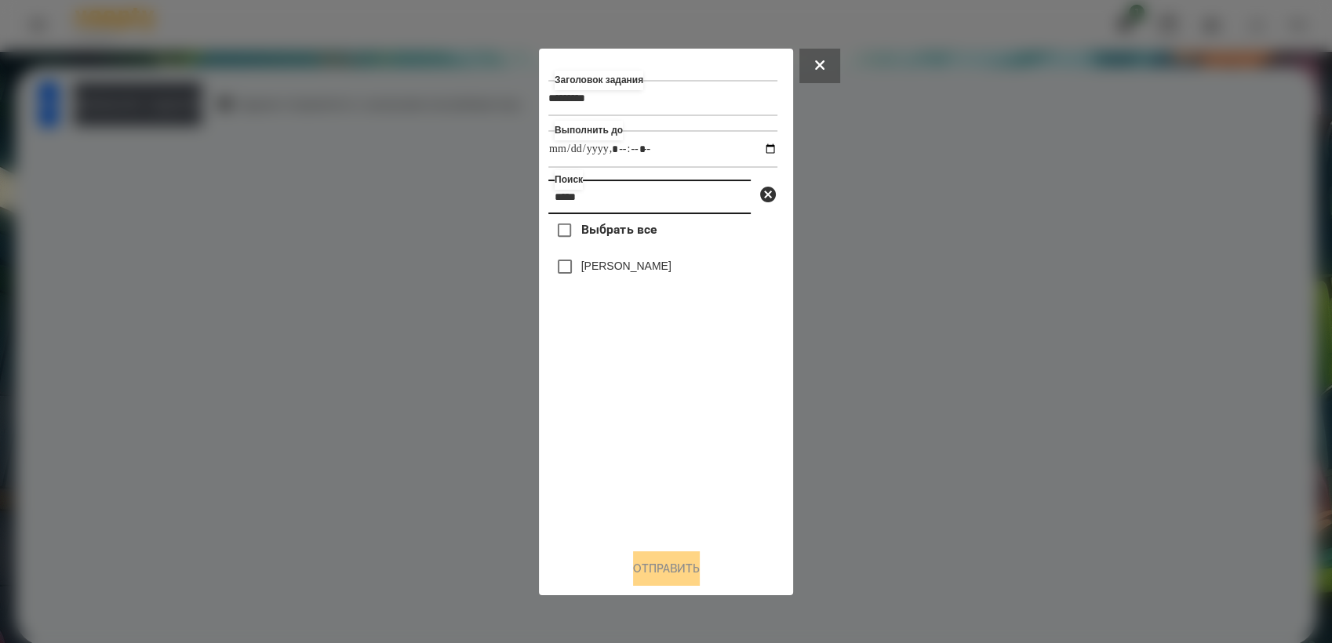
type input "*****"
click at [635, 573] on button "Отправить" at bounding box center [666, 569] width 67 height 35
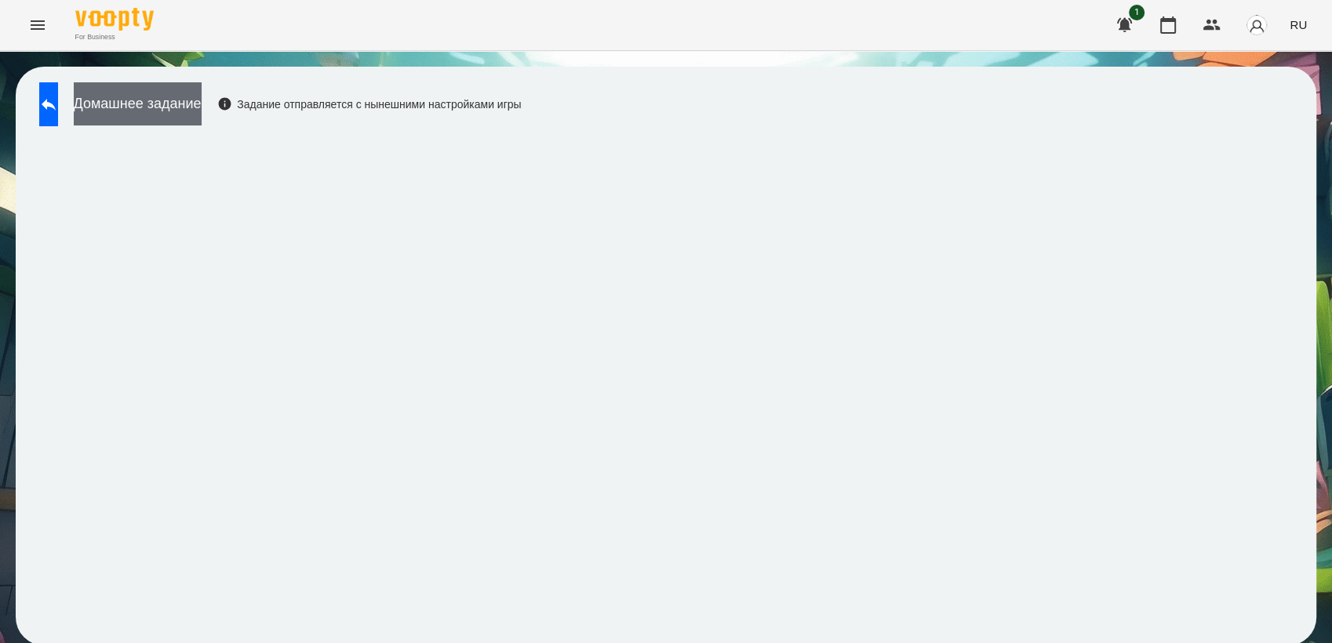
click at [202, 107] on button "Домашнее задание" at bounding box center [138, 103] width 128 height 43
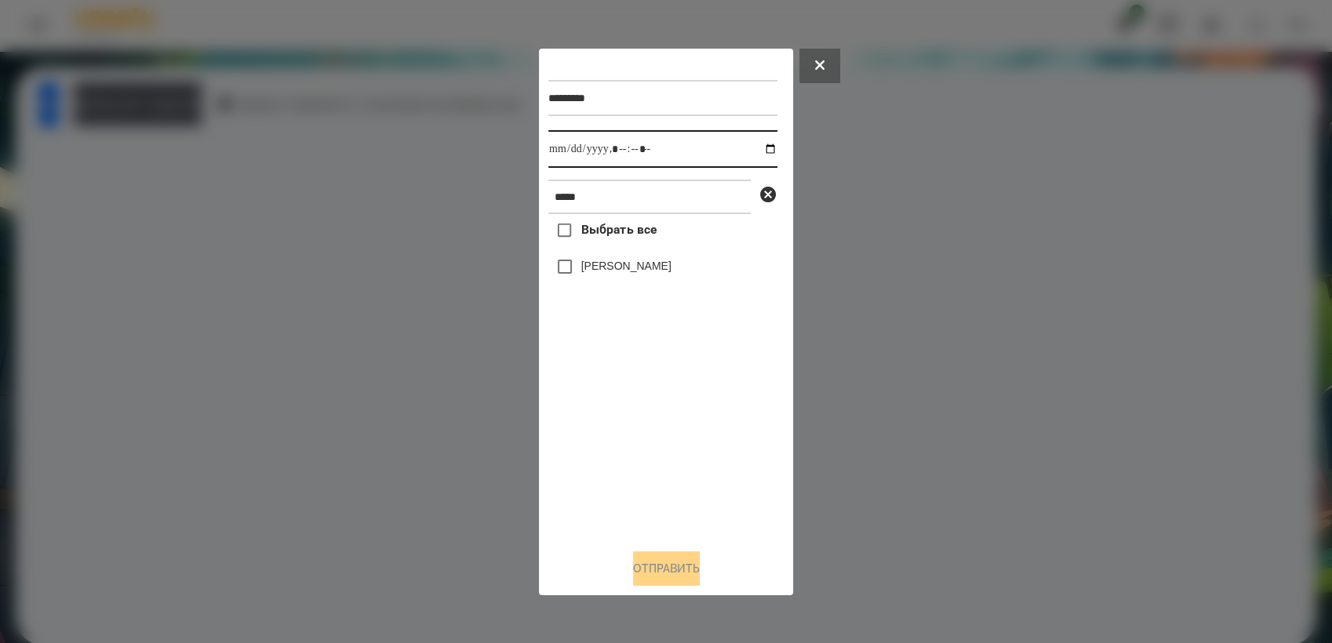
click at [759, 151] on input "datetime-local" at bounding box center [662, 149] width 229 height 38
type input "**********"
click at [598, 413] on div "Выбрать все [PERSON_NAME]" at bounding box center [662, 375] width 229 height 322
click at [663, 568] on button "Отправить" at bounding box center [666, 569] width 67 height 35
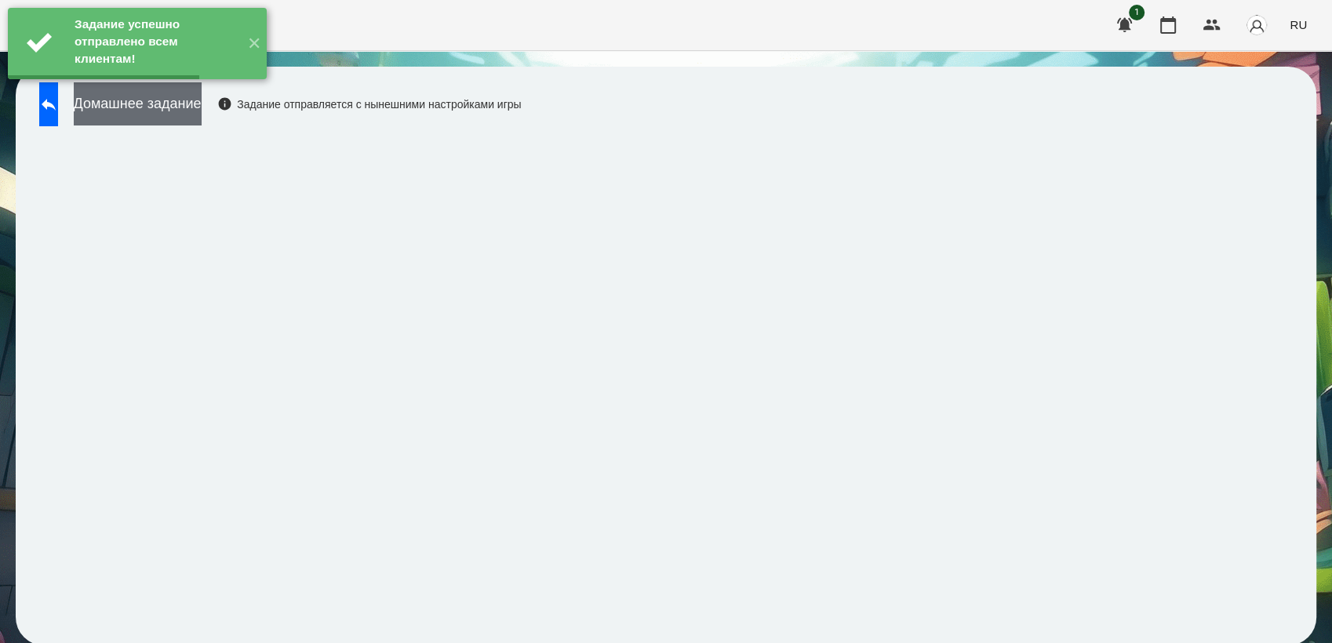
click at [184, 104] on button "Домашнее задание" at bounding box center [138, 103] width 128 height 43
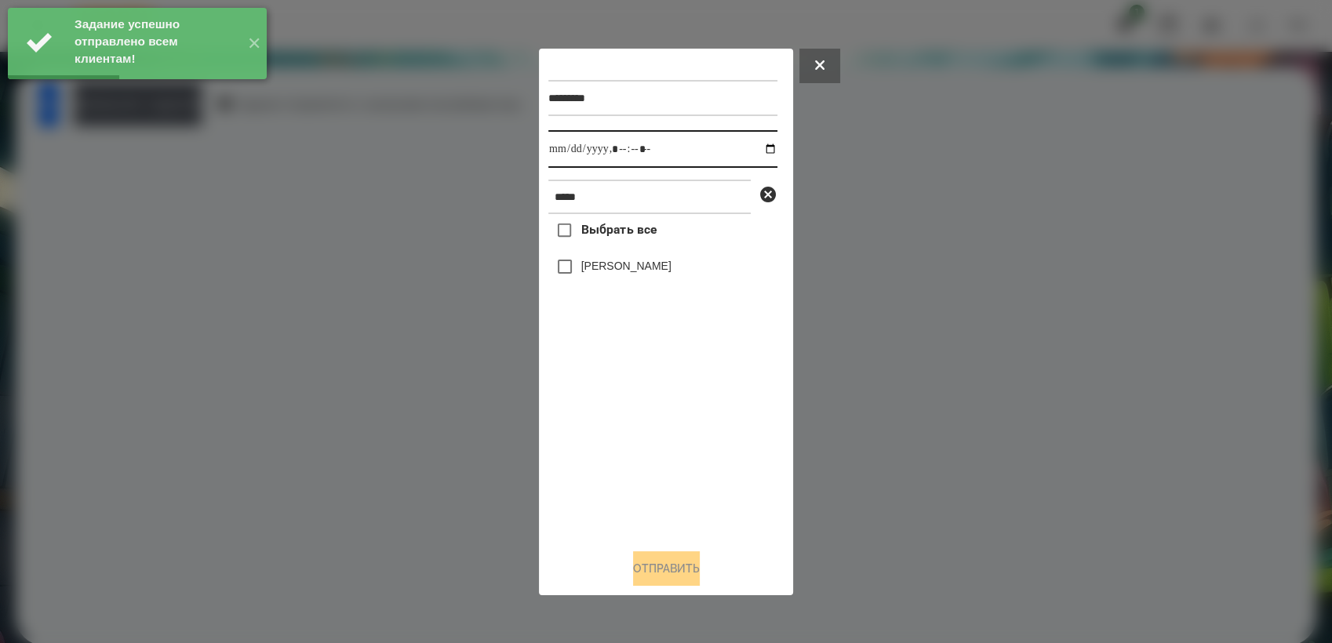
click at [759, 147] on input "datetime-local" at bounding box center [662, 149] width 229 height 38
type input "**********"
drag, startPoint x: 650, startPoint y: 421, endPoint x: 602, endPoint y: 326, distance: 107.0
click at [647, 417] on div "Выбрать все [PERSON_NAME]" at bounding box center [662, 375] width 229 height 322
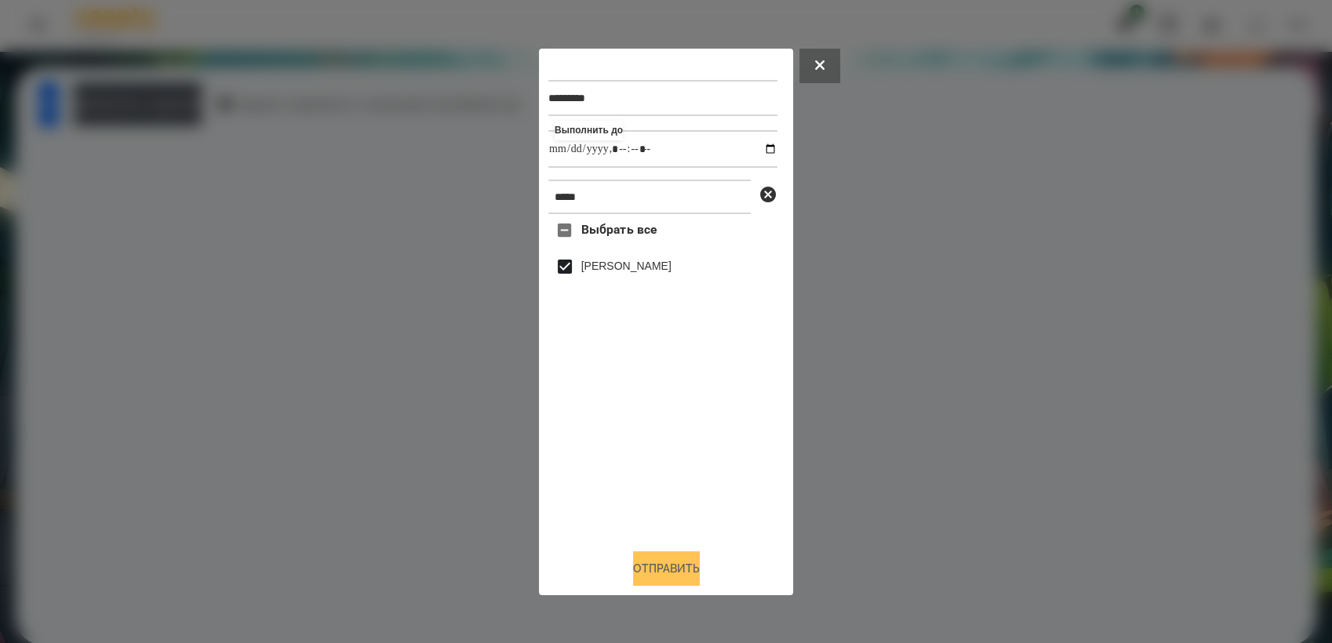
click at [679, 579] on button "Отправить" at bounding box center [666, 569] width 67 height 35
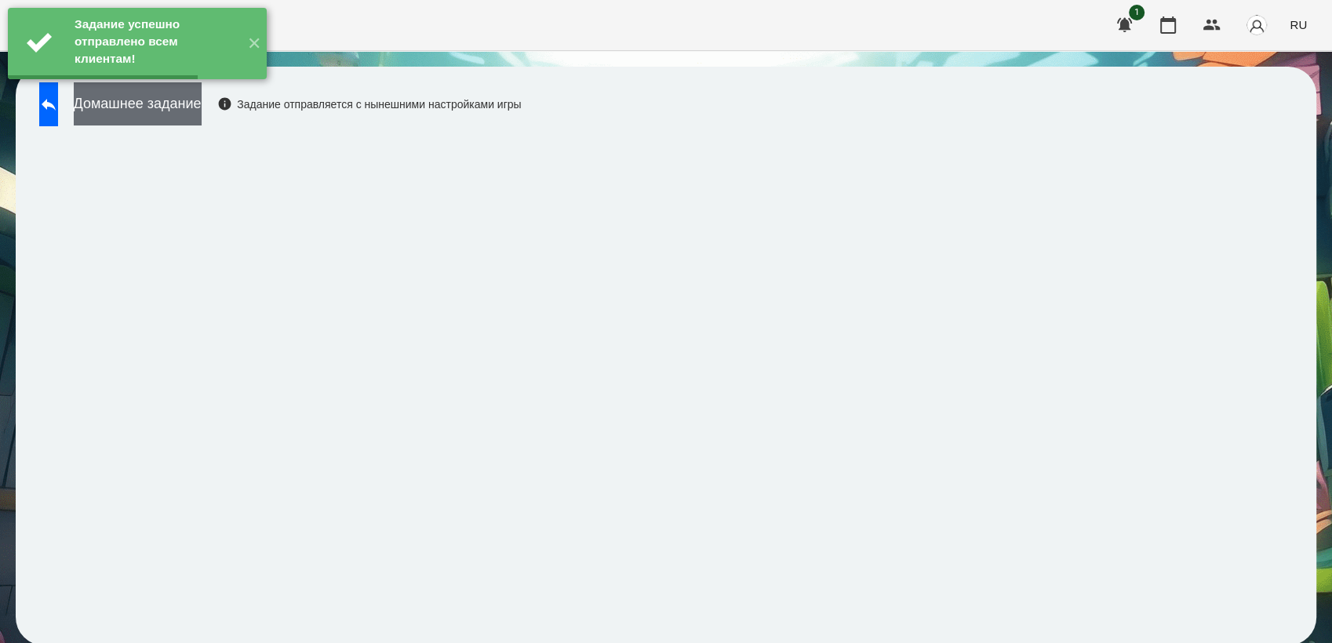
drag, startPoint x: 192, startPoint y: 110, endPoint x: 214, endPoint y: 107, distance: 22.1
click at [202, 107] on button "Домашнее задание" at bounding box center [138, 103] width 128 height 43
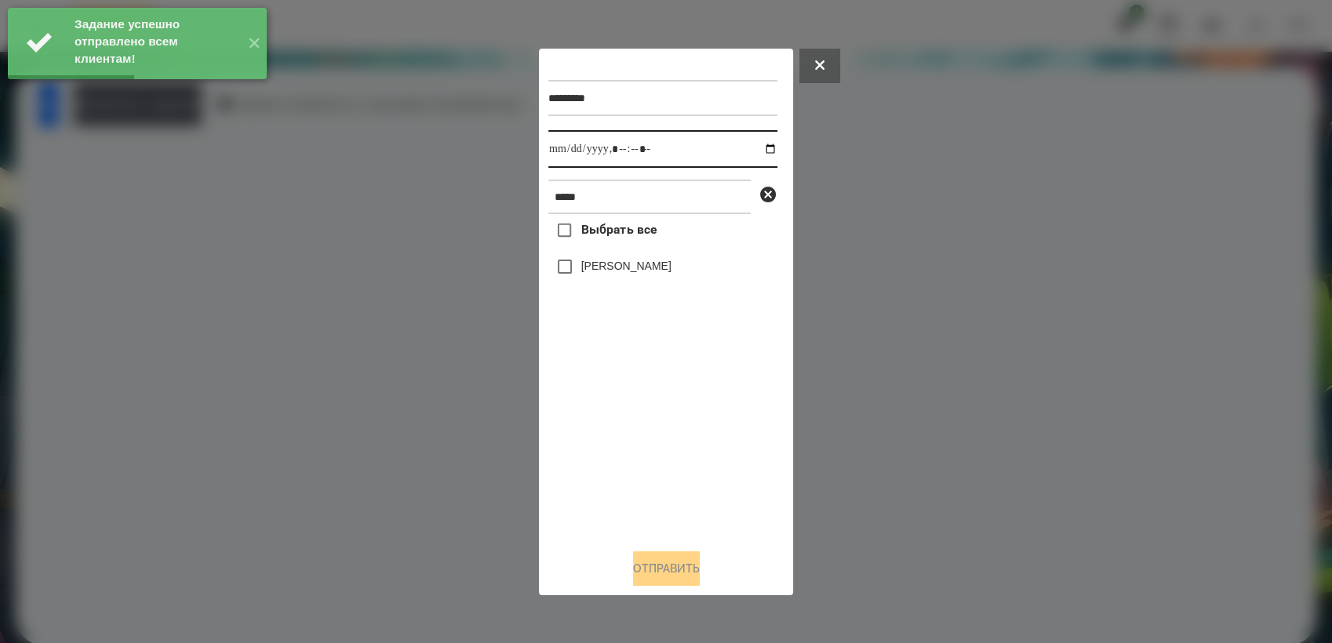
click at [759, 147] on input "datetime-local" at bounding box center [662, 149] width 229 height 38
type input "**********"
click at [651, 424] on div "Выбрать все [PERSON_NAME]" at bounding box center [662, 375] width 229 height 322
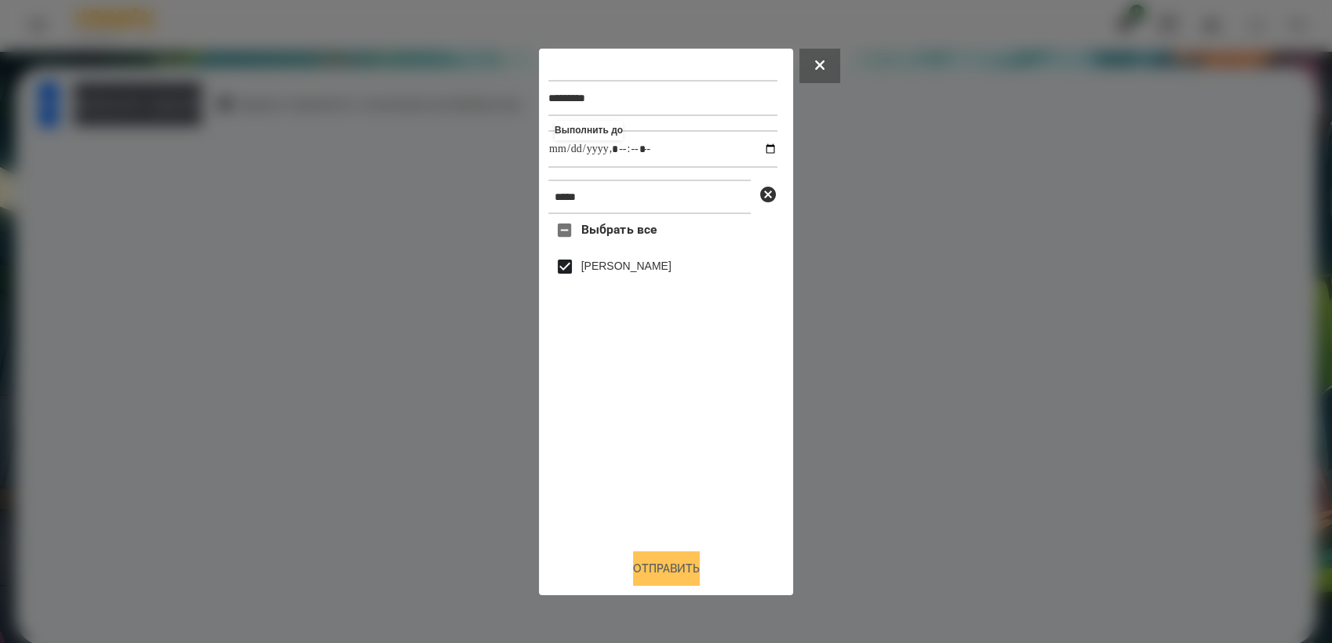
click at [700, 574] on button "Отправить" at bounding box center [666, 569] width 67 height 35
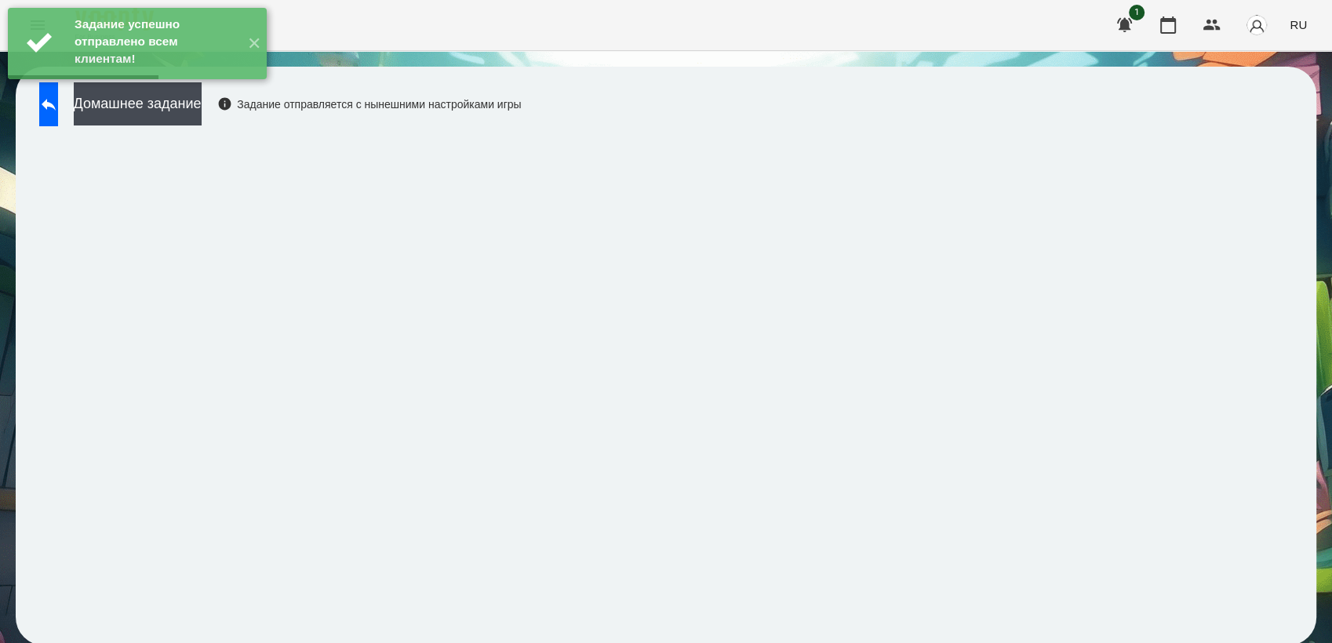
drag, startPoint x: 219, startPoint y: 101, endPoint x: 254, endPoint y: 89, distance: 37.2
click at [202, 99] on button "Домашнее задание" at bounding box center [138, 103] width 128 height 43
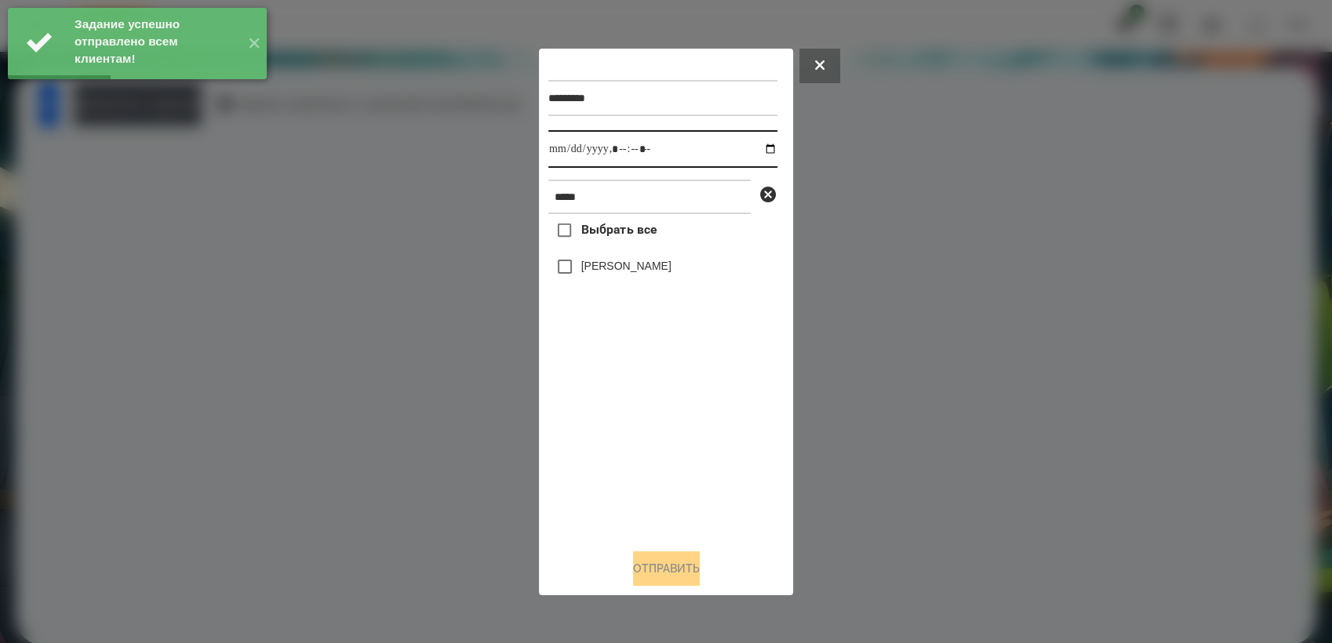
click at [754, 151] on input "datetime-local" at bounding box center [662, 149] width 229 height 38
type input "**********"
drag, startPoint x: 658, startPoint y: 431, endPoint x: 609, endPoint y: 362, distance: 84.9
click at [650, 421] on div "Выбрать все [PERSON_NAME]" at bounding box center [662, 375] width 229 height 322
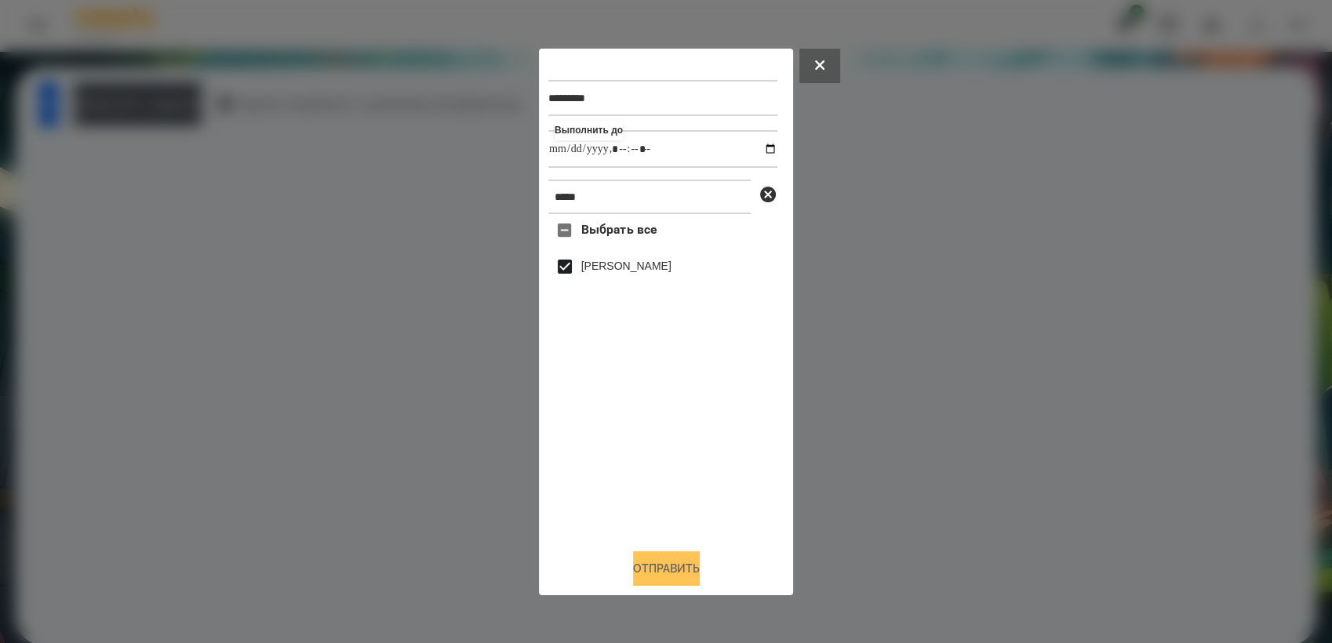
click at [674, 569] on button "Отправить" at bounding box center [666, 569] width 67 height 35
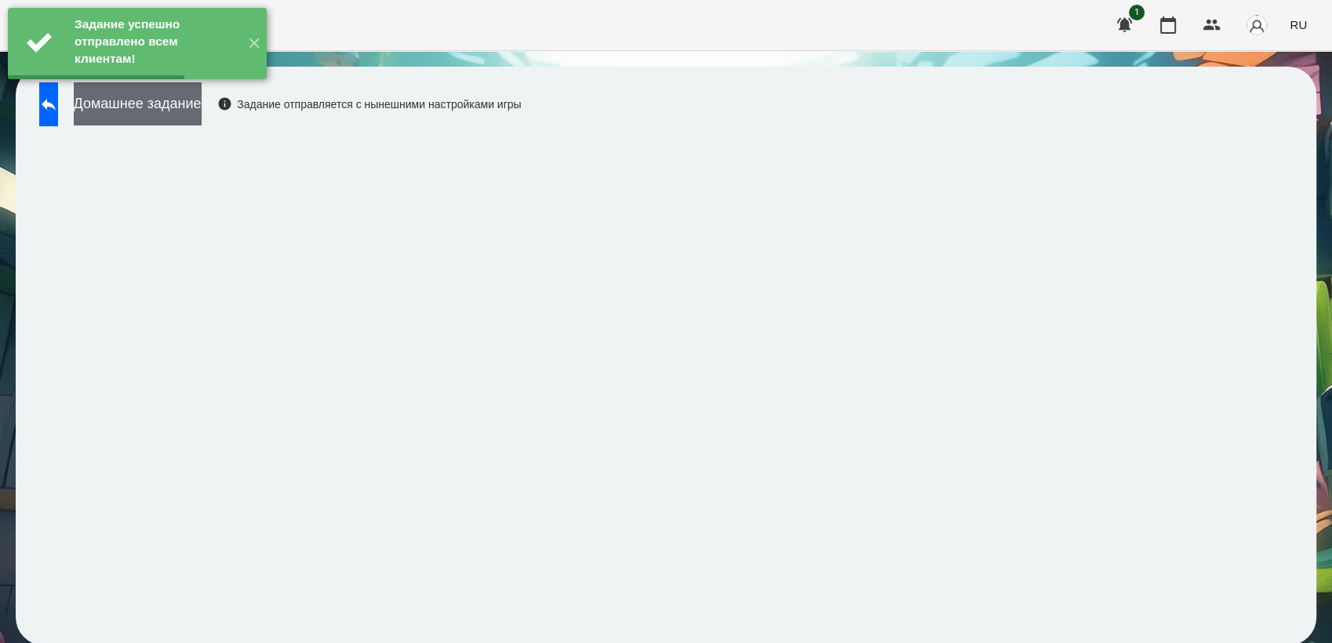
drag, startPoint x: 228, startPoint y: 105, endPoint x: 246, endPoint y: 104, distance: 17.3
click at [202, 104] on button "Домашнее задание" at bounding box center [138, 103] width 128 height 43
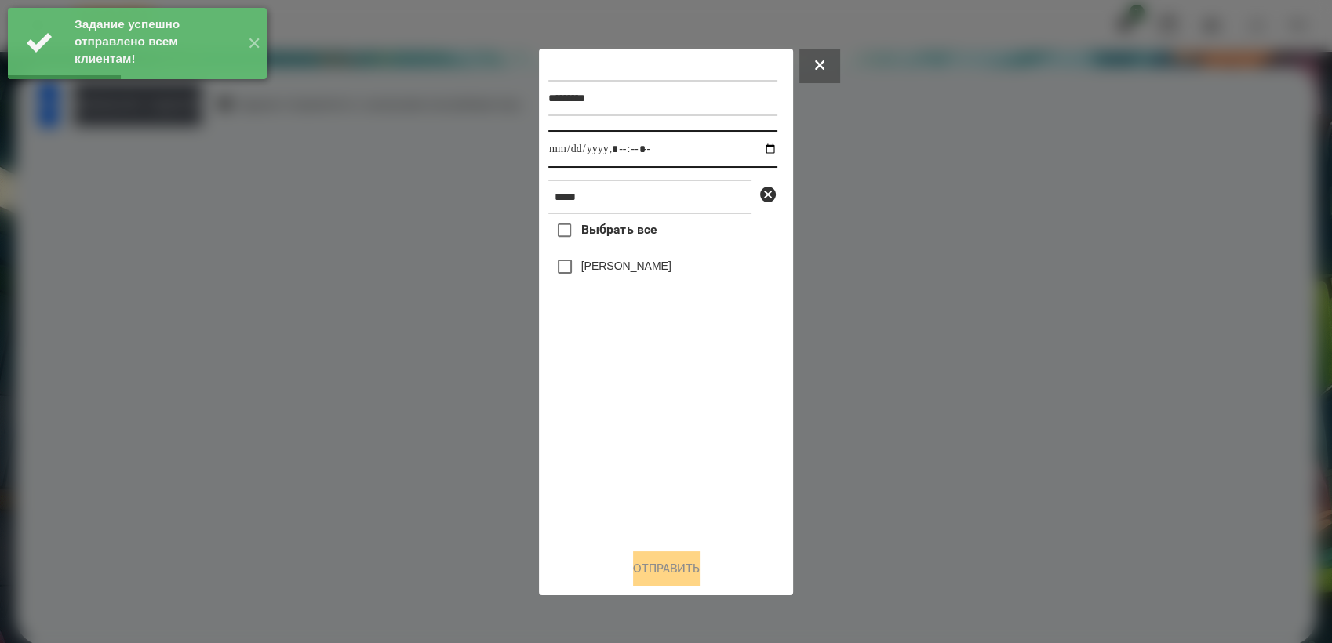
click at [758, 150] on input "datetime-local" at bounding box center [662, 149] width 229 height 38
type input "**********"
drag, startPoint x: 683, startPoint y: 417, endPoint x: 678, endPoint y: 410, distance: 8.5
click at [683, 417] on div "Выбрать все [PERSON_NAME]" at bounding box center [662, 375] width 229 height 322
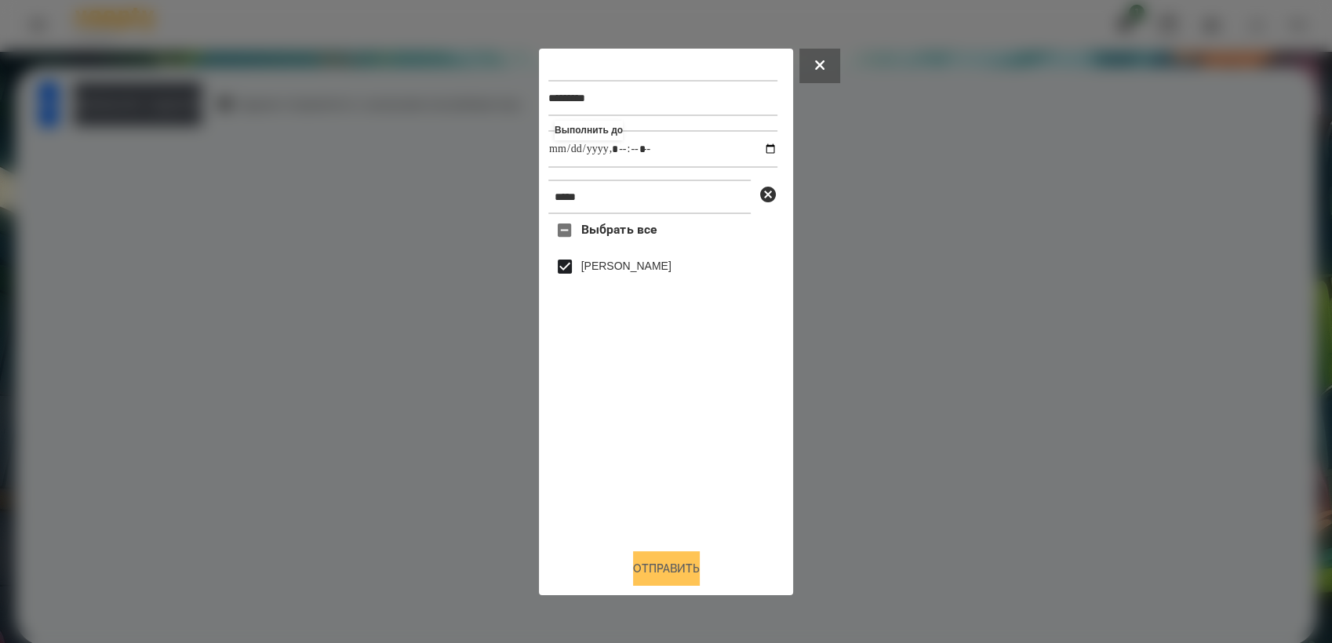
click at [673, 575] on button "Отправить" at bounding box center [666, 569] width 67 height 35
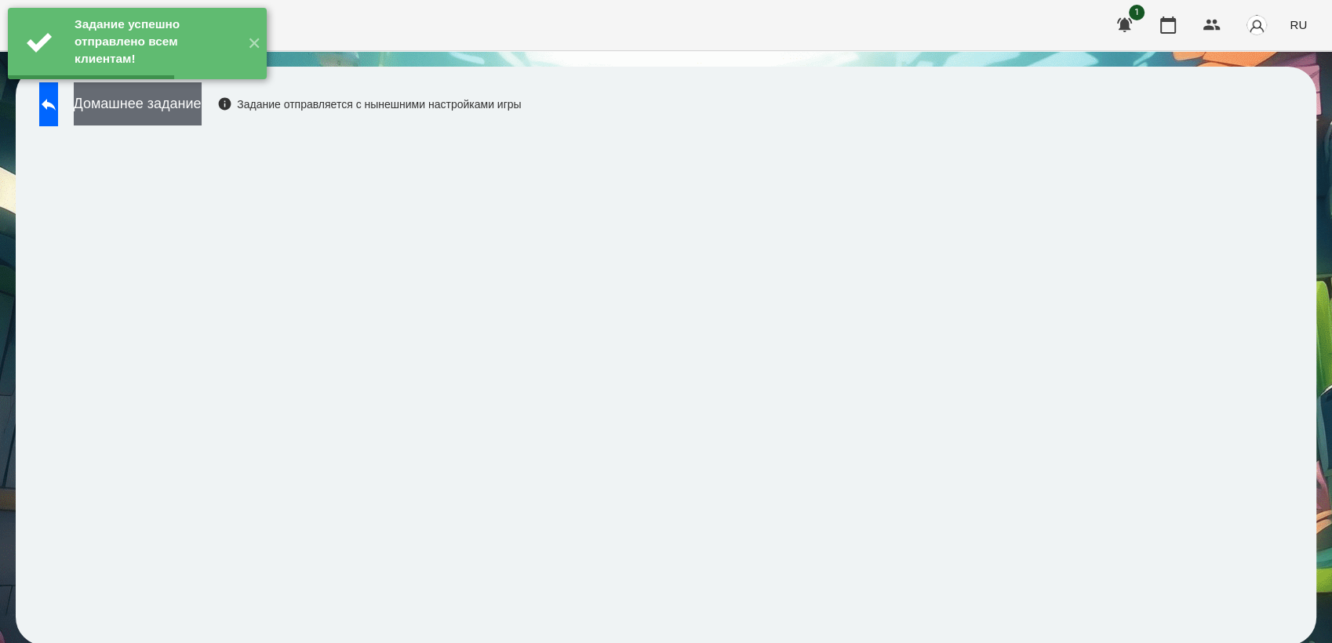
click at [202, 109] on button "Домашнее задание" at bounding box center [138, 103] width 128 height 43
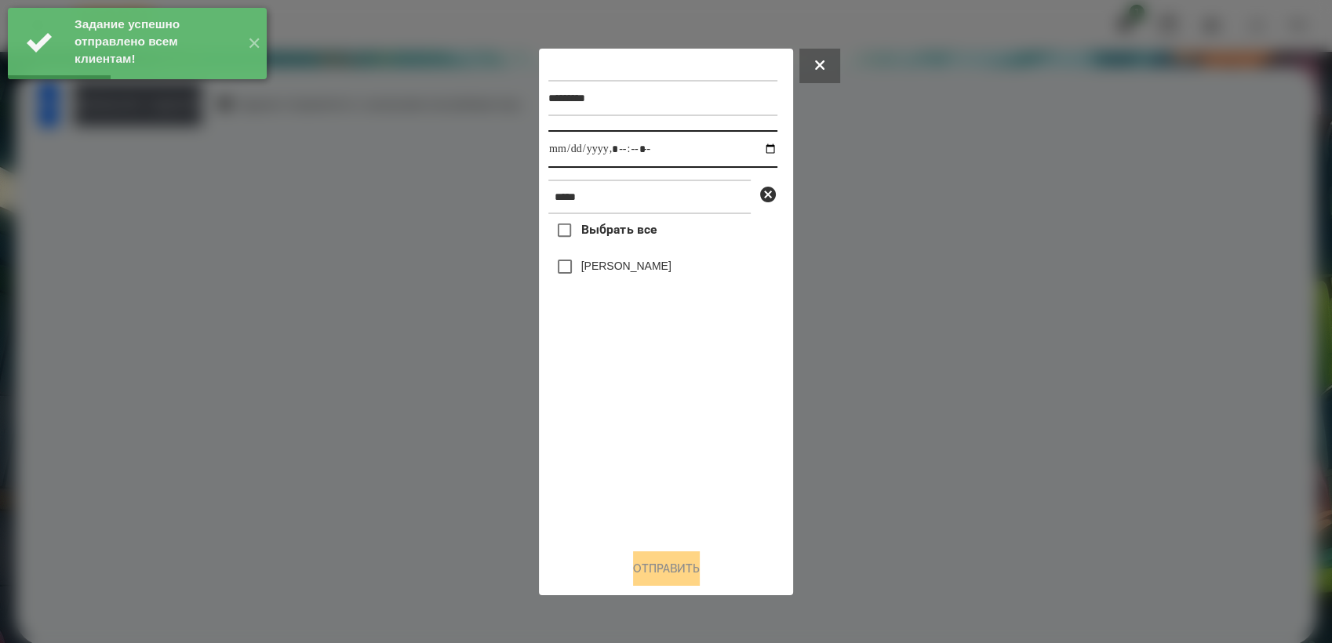
drag, startPoint x: 759, startPoint y: 147, endPoint x: 780, endPoint y: 160, distance: 24.0
click at [760, 147] on input "datetime-local" at bounding box center [662, 149] width 229 height 38
type input "**********"
drag, startPoint x: 653, startPoint y: 416, endPoint x: 634, endPoint y: 394, distance: 28.9
click at [650, 410] on div "Выбрать все [PERSON_NAME]" at bounding box center [662, 375] width 229 height 322
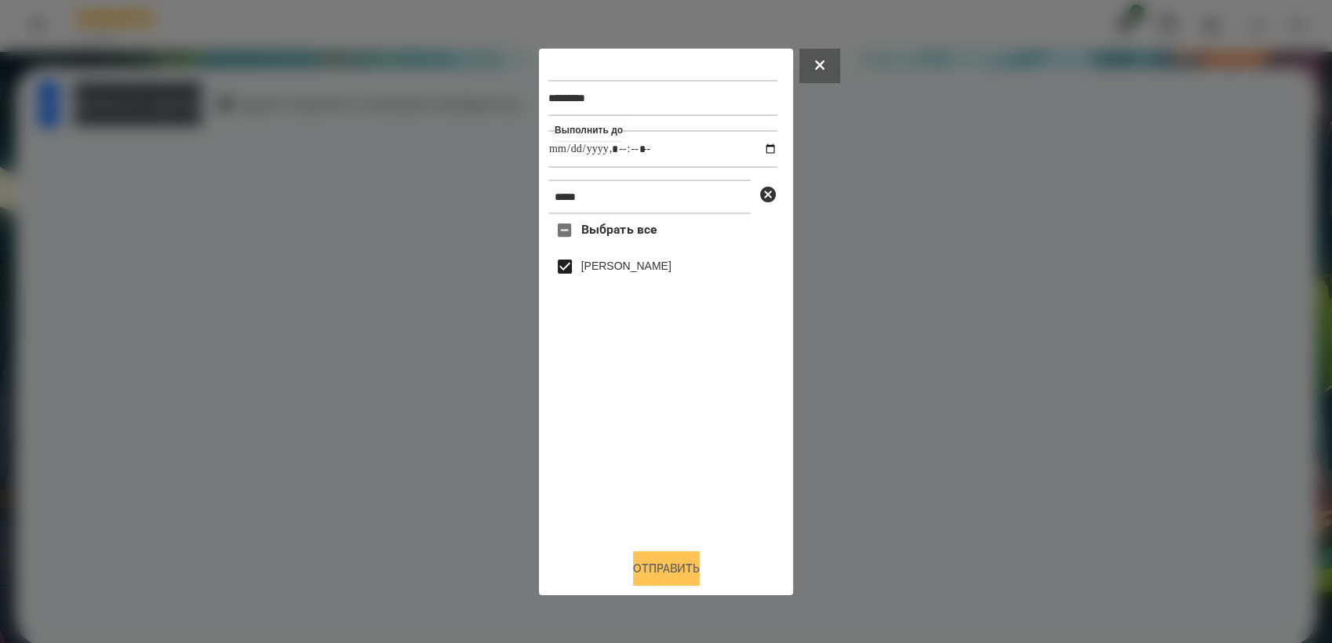
click at [655, 564] on button "Отправить" at bounding box center [666, 569] width 67 height 35
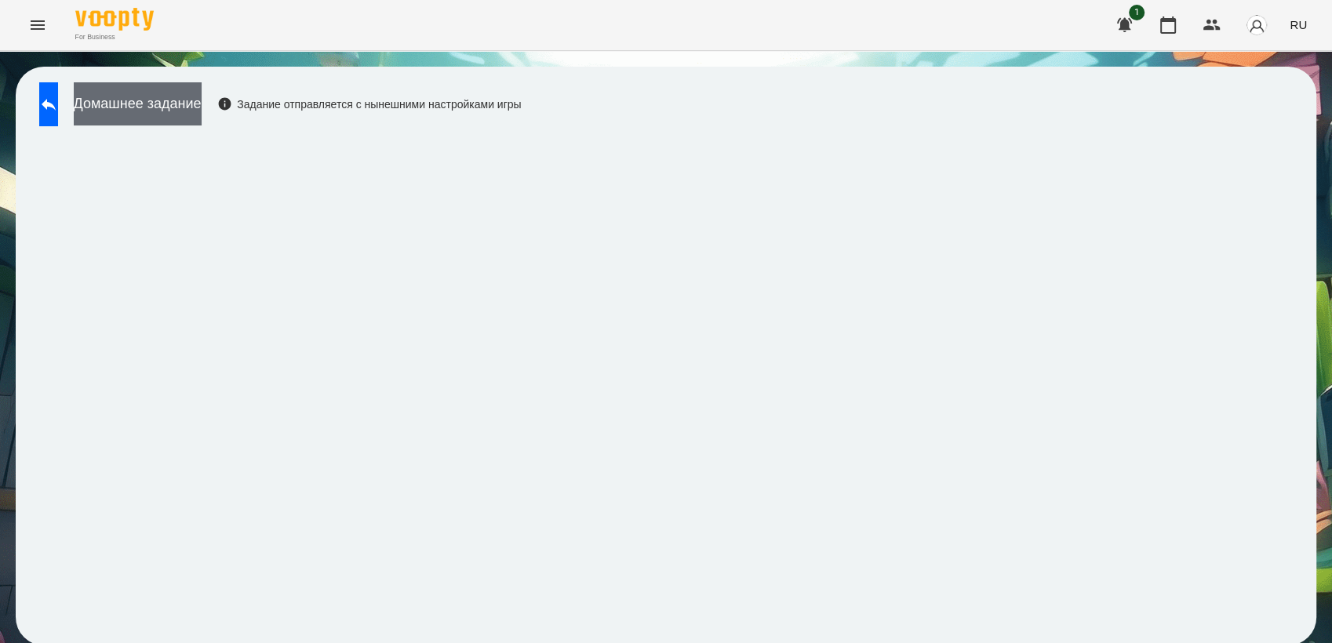
click at [202, 108] on button "Домашнее задание" at bounding box center [138, 103] width 128 height 43
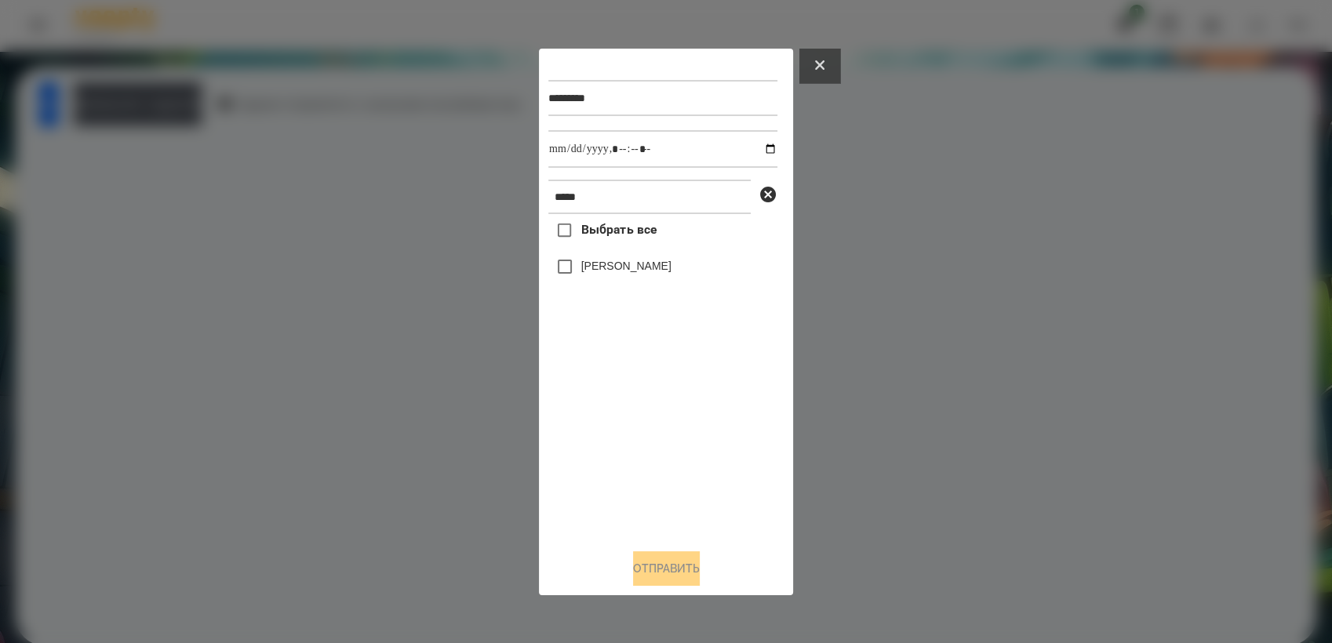
click at [828, 52] on button at bounding box center [819, 66] width 41 height 35
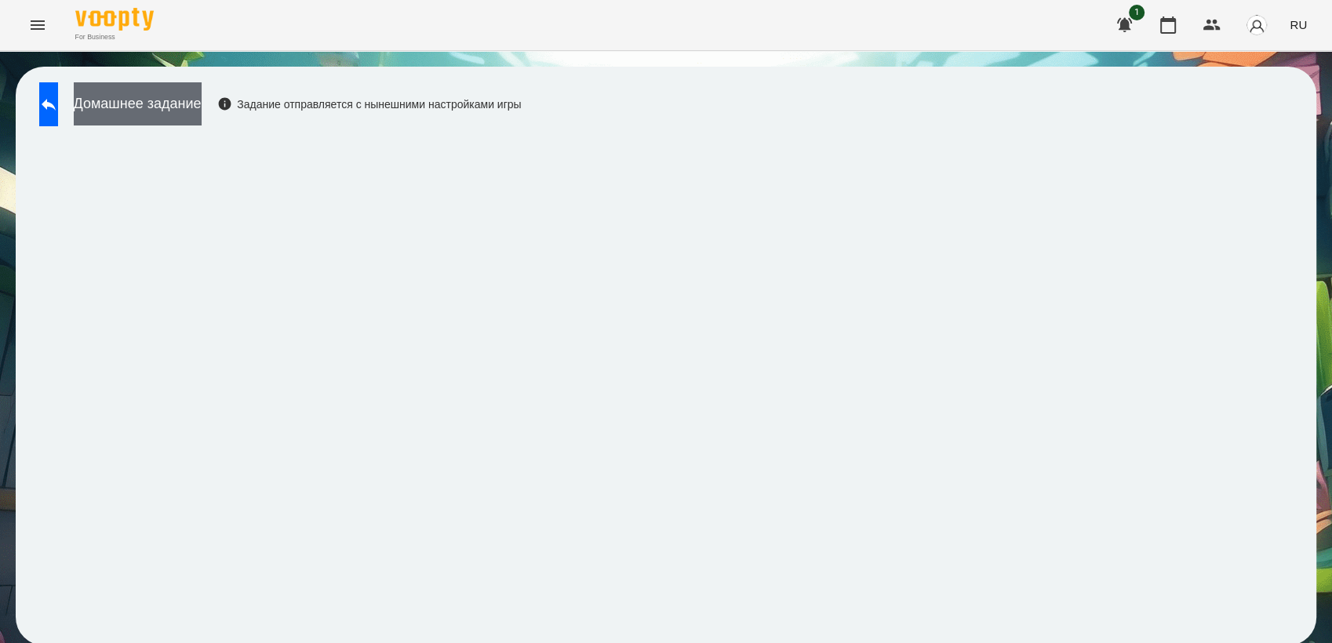
click at [177, 99] on button "Домашнее задание" at bounding box center [138, 103] width 128 height 43
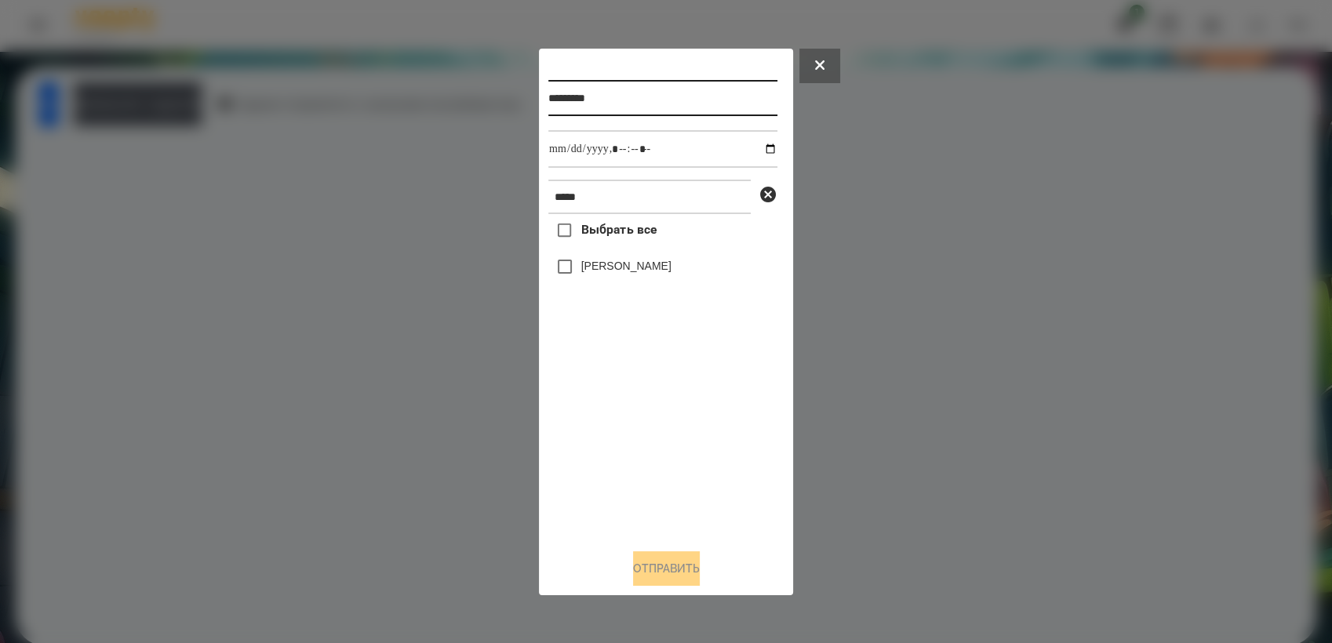
click at [632, 95] on input "*********" at bounding box center [662, 98] width 229 height 36
type input "*********"
click at [755, 147] on input "datetime-local" at bounding box center [662, 149] width 229 height 38
type input "**********"
drag, startPoint x: 636, startPoint y: 430, endPoint x: 622, endPoint y: 366, distance: 65.1
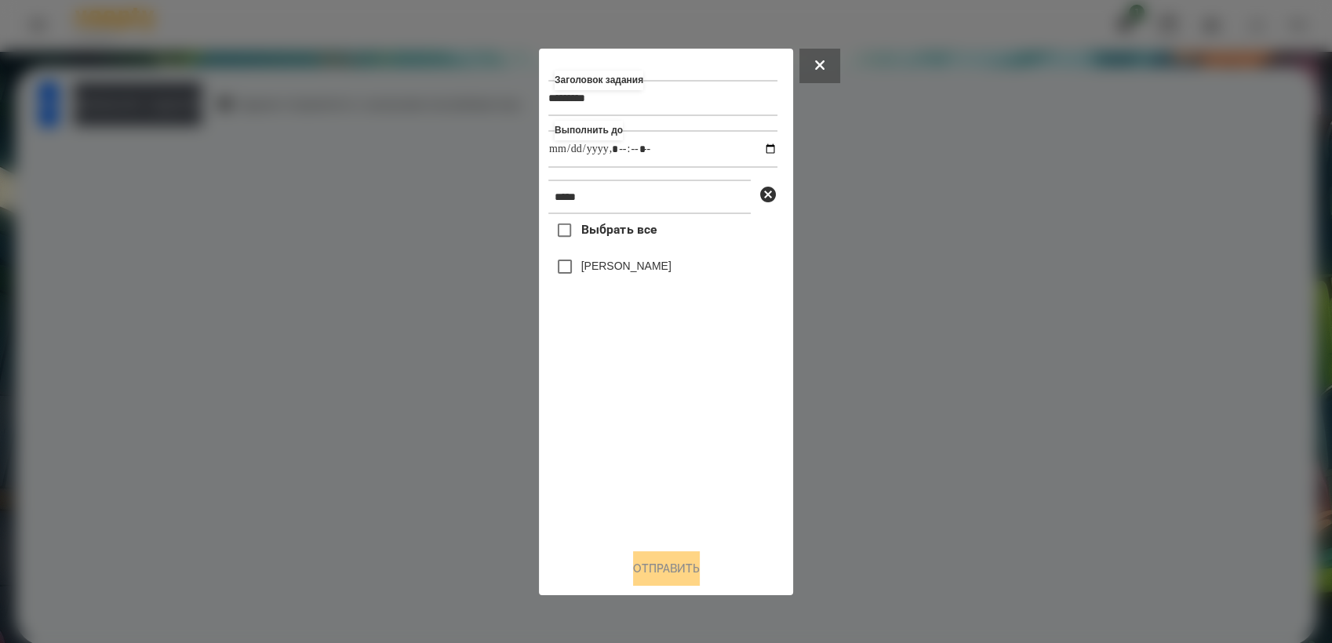
click at [638, 431] on div "Выбрать все [PERSON_NAME]" at bounding box center [662, 375] width 229 height 322
click at [684, 580] on button "Отправить" at bounding box center [666, 569] width 67 height 35
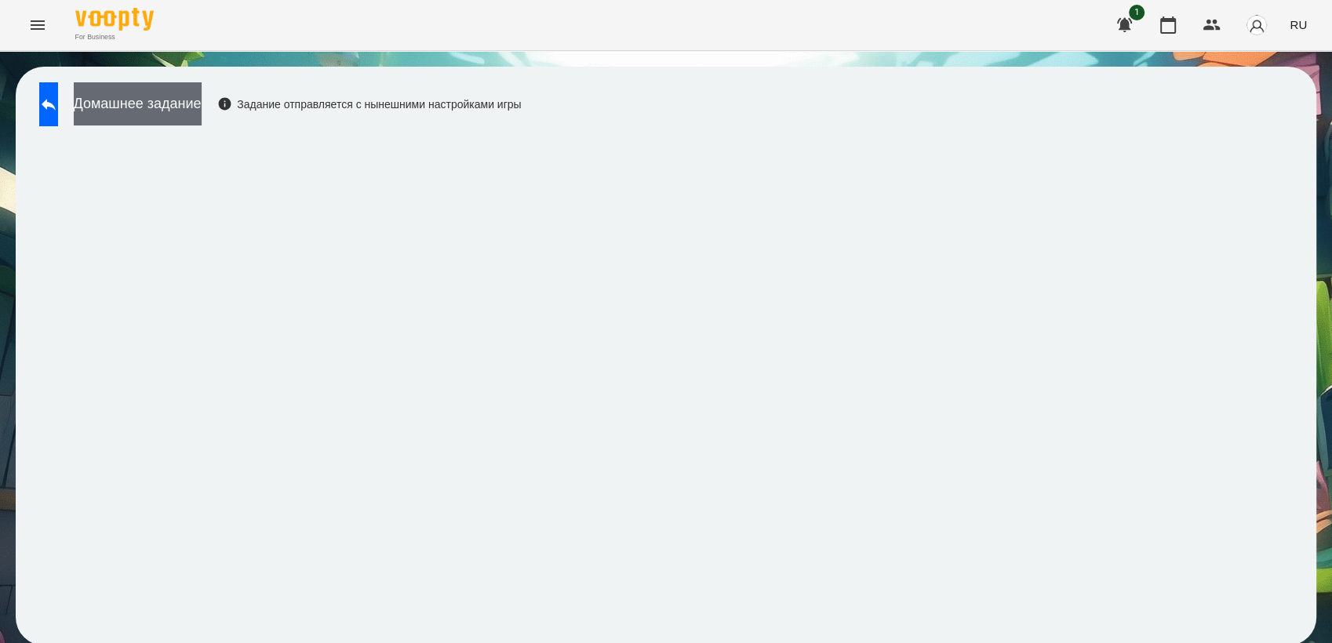
click at [202, 104] on button "Домашнее задание" at bounding box center [138, 103] width 128 height 43
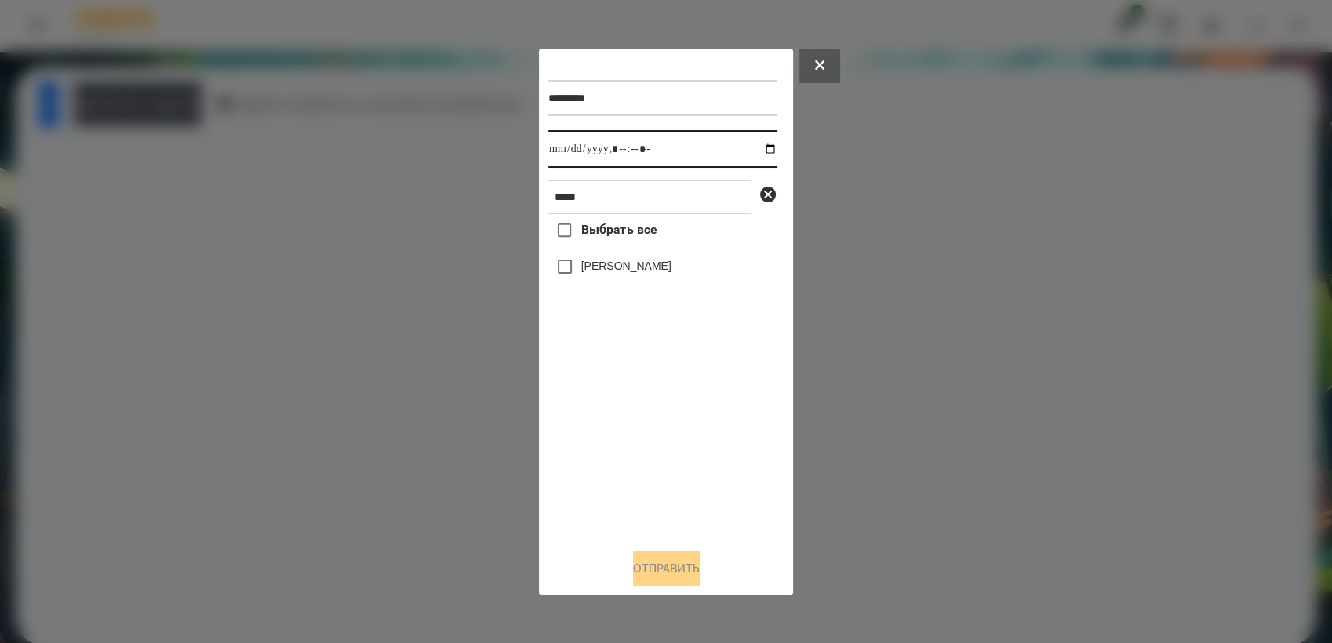
click at [761, 147] on input "datetime-local" at bounding box center [662, 149] width 229 height 38
type input "**********"
click at [613, 428] on div "Выбрать все [PERSON_NAME]" at bounding box center [662, 375] width 229 height 322
click at [694, 577] on button "Отправить" at bounding box center [666, 569] width 67 height 35
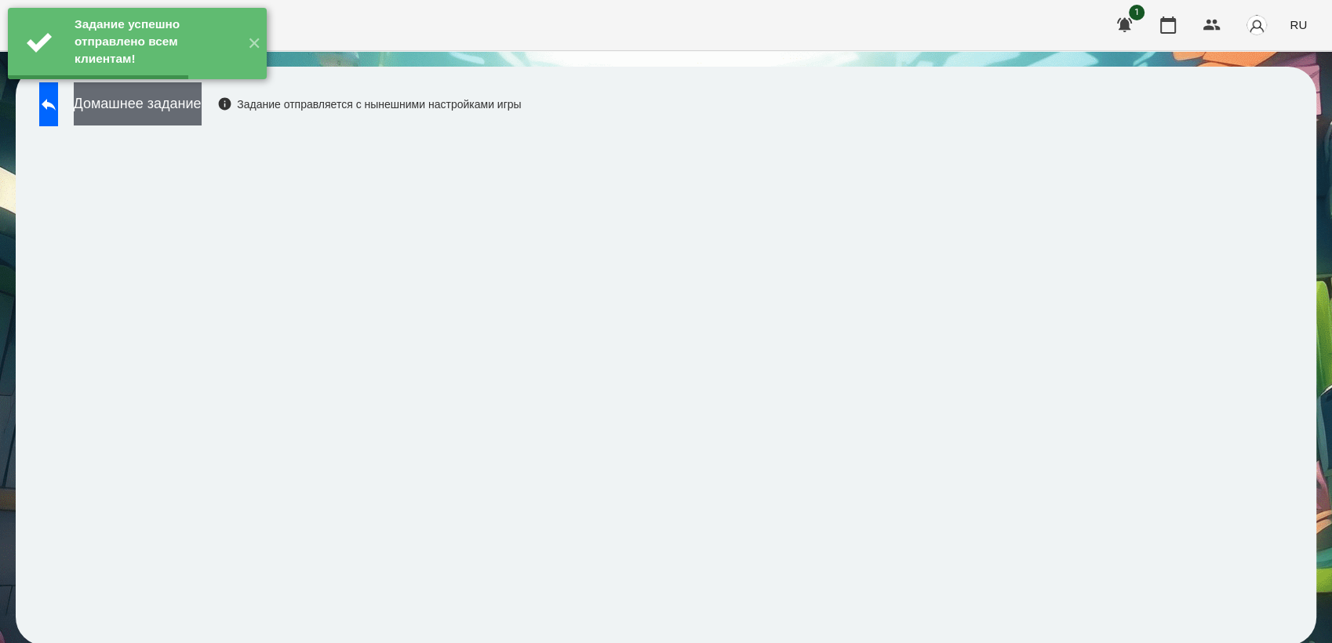
click at [154, 103] on button "Домашнее задание" at bounding box center [138, 103] width 128 height 43
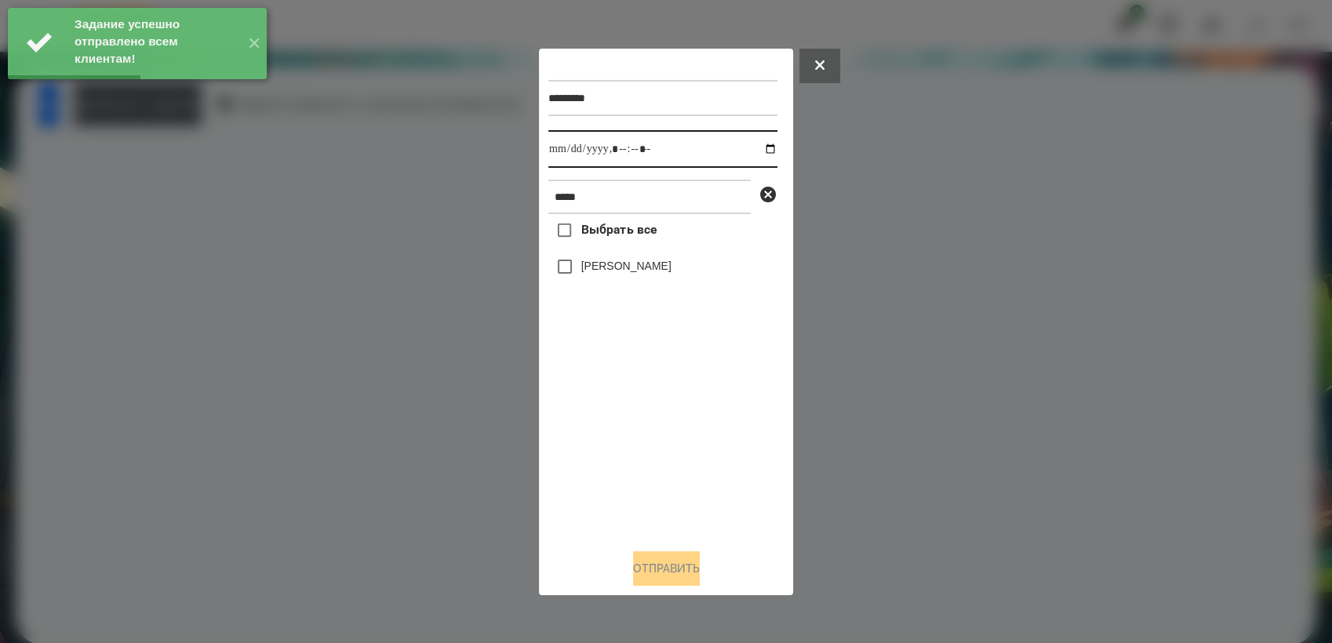
click at [764, 142] on input "datetime-local" at bounding box center [662, 149] width 229 height 38
type input "**********"
click at [610, 406] on div "Выбрать все [PERSON_NAME]" at bounding box center [662, 375] width 229 height 322
click at [678, 568] on button "Отправить" at bounding box center [666, 569] width 67 height 35
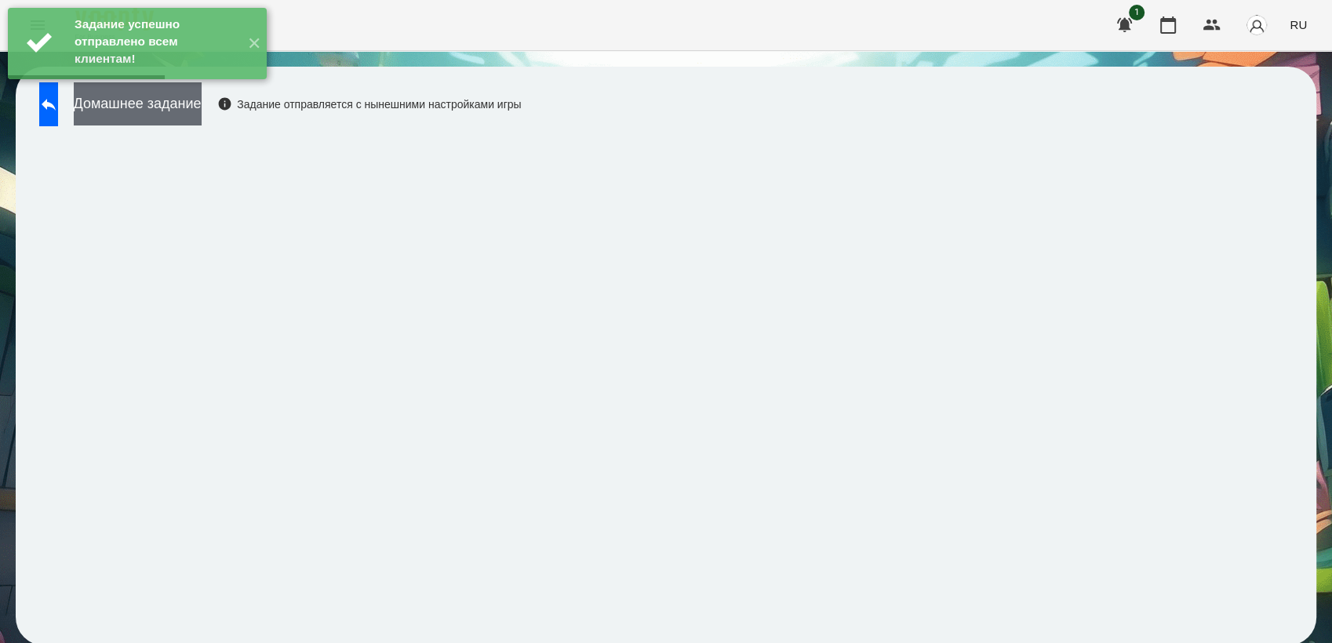
click at [202, 104] on button "Домашнее задание" at bounding box center [138, 103] width 128 height 43
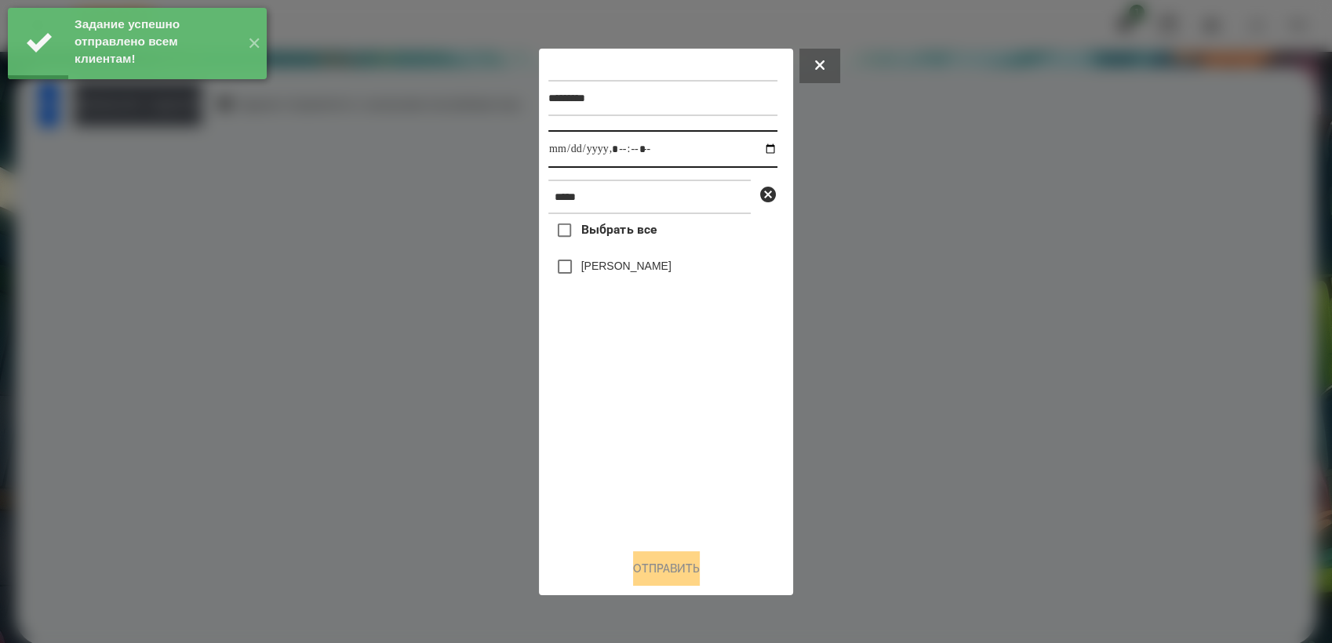
click at [760, 147] on input "datetime-local" at bounding box center [662, 149] width 229 height 38
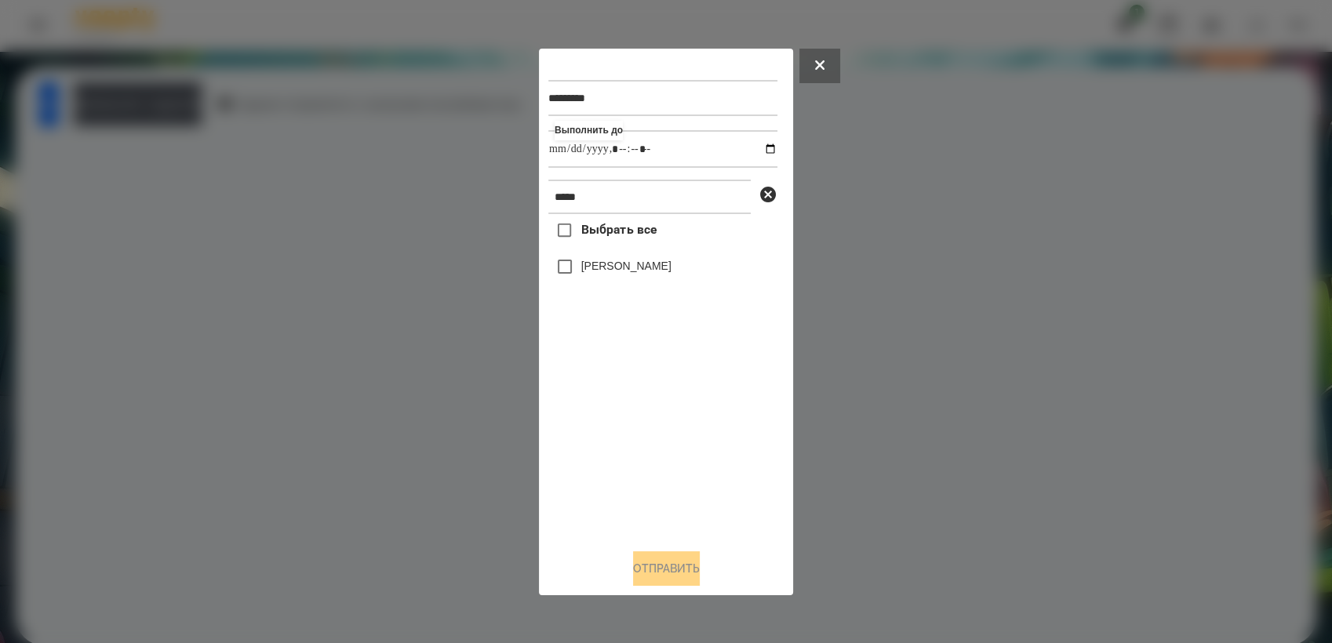
type input "**********"
click at [629, 450] on div "Выбрать все [PERSON_NAME]" at bounding box center [662, 375] width 229 height 322
click at [686, 565] on button "Отправить" at bounding box center [666, 569] width 67 height 35
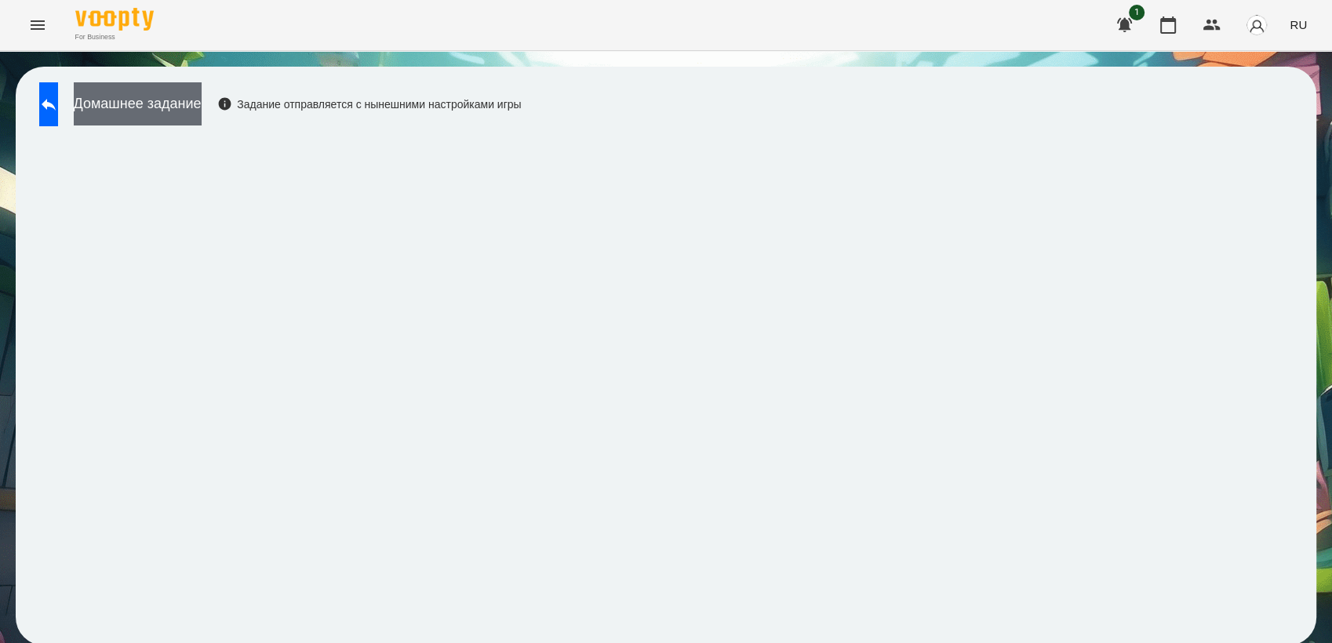
click at [202, 88] on button "Домашнее задание" at bounding box center [138, 103] width 128 height 43
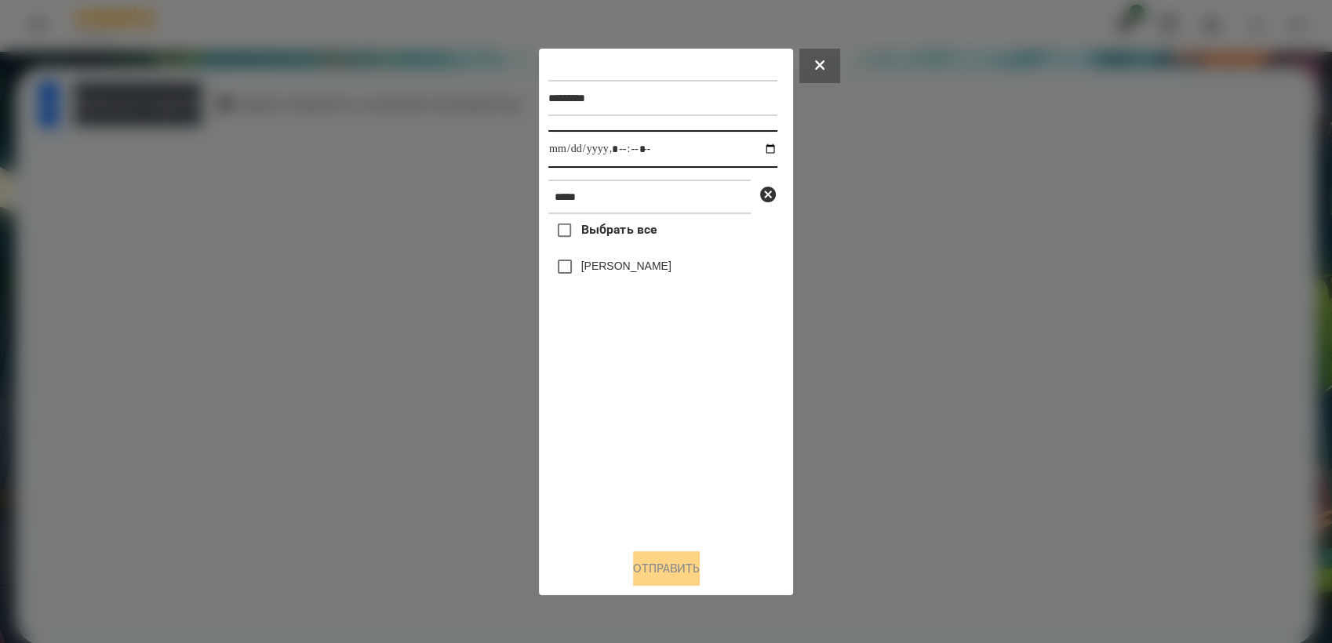
click at [760, 147] on input "datetime-local" at bounding box center [662, 149] width 229 height 38
type input "**********"
click at [625, 442] on div "Выбрать все [PERSON_NAME]" at bounding box center [662, 375] width 229 height 322
click at [658, 586] on button "Отправить" at bounding box center [666, 569] width 67 height 35
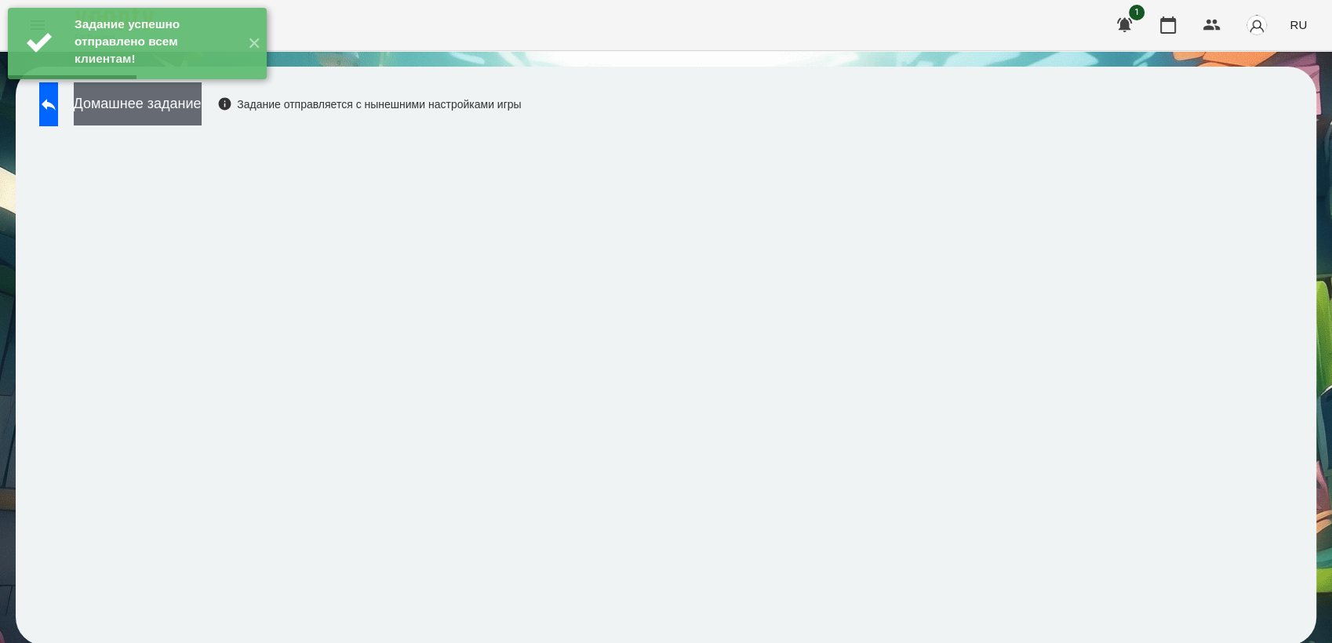
click at [202, 96] on button "Домашнее задание" at bounding box center [138, 103] width 128 height 43
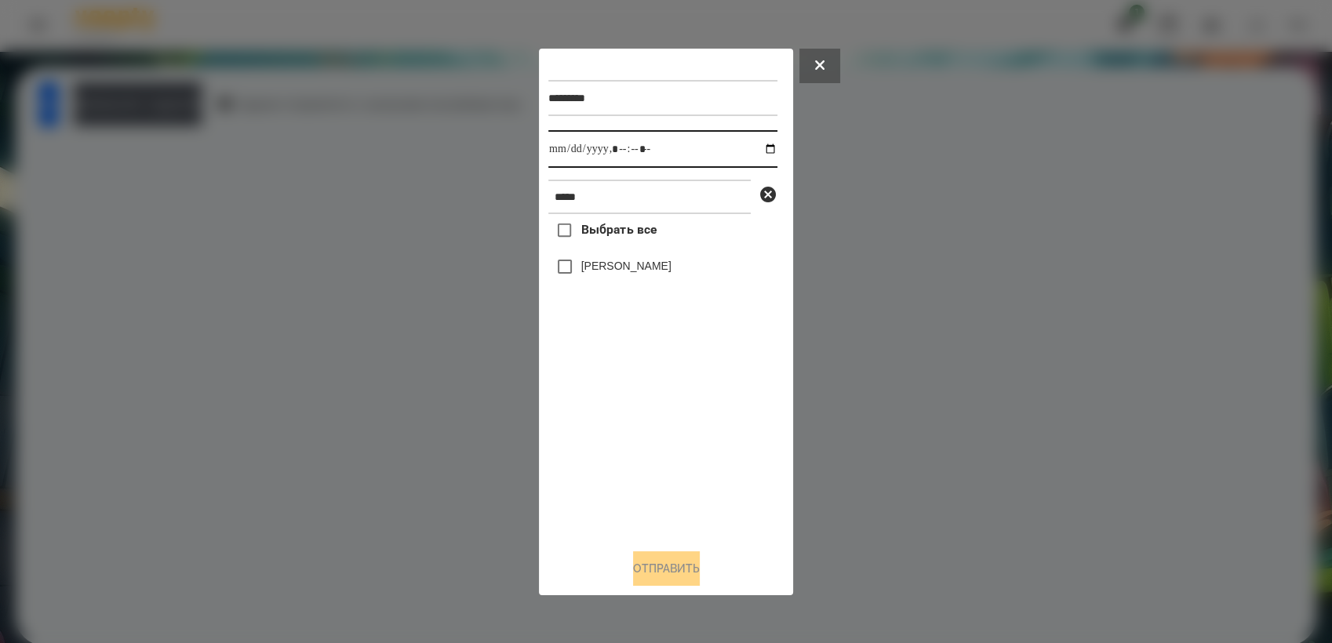
click at [759, 146] on input "datetime-local" at bounding box center [662, 149] width 229 height 38
type input "**********"
drag, startPoint x: 675, startPoint y: 430, endPoint x: 656, endPoint y: 420, distance: 21.1
click at [674, 431] on div "Выбрать все [PERSON_NAME]" at bounding box center [662, 375] width 229 height 322
click at [688, 570] on button "Отправить" at bounding box center [666, 569] width 67 height 35
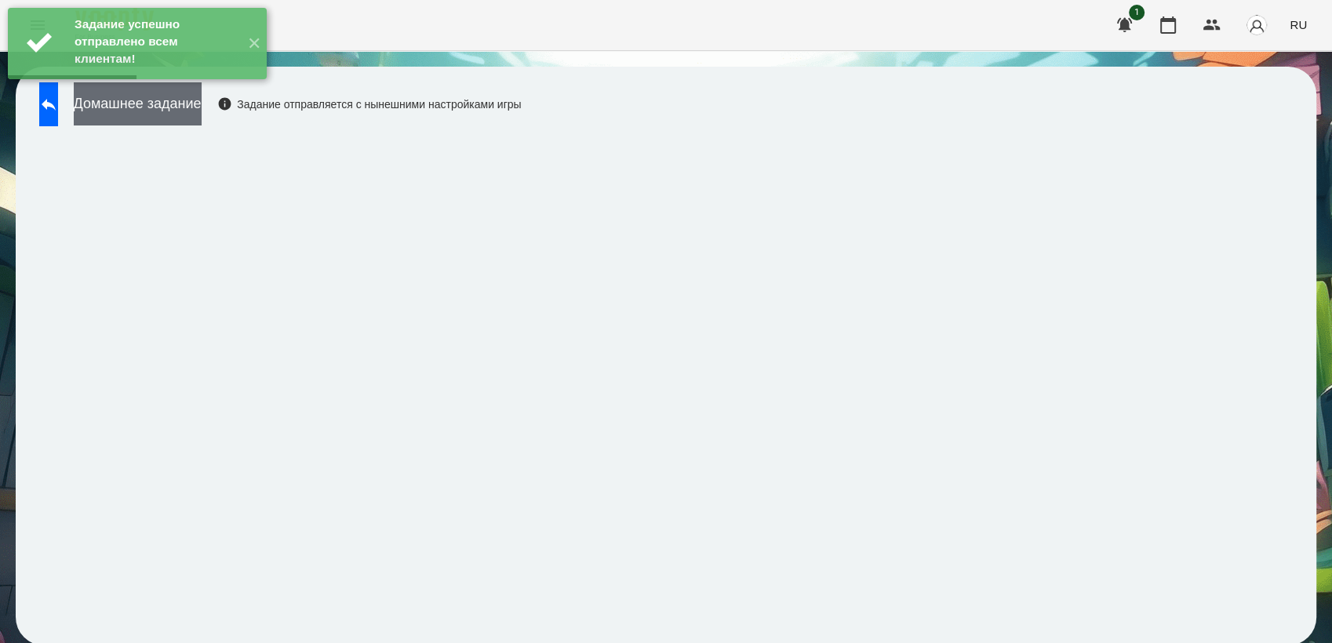
click at [202, 110] on button "Домашнее задание" at bounding box center [138, 103] width 128 height 43
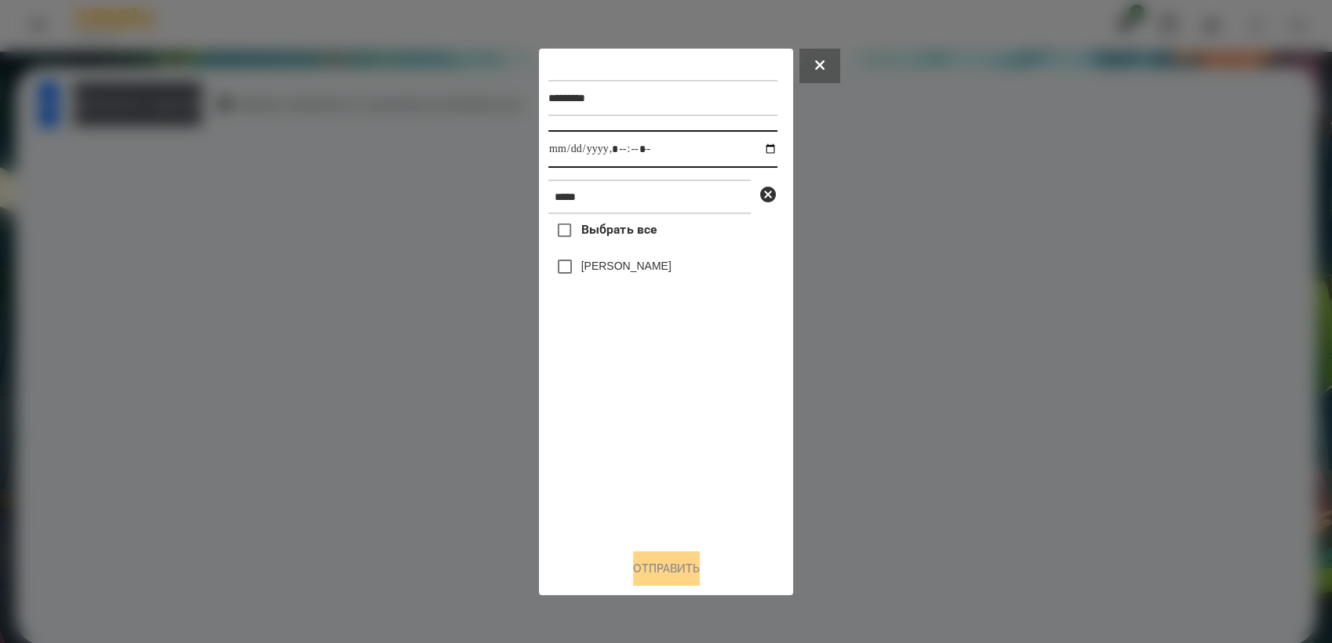
click at [755, 144] on input "datetime-local" at bounding box center [662, 149] width 229 height 38
type input "**********"
drag, startPoint x: 644, startPoint y: 424, endPoint x: 628, endPoint y: 399, distance: 30.0
click at [644, 424] on div "Выбрать все [PERSON_NAME]" at bounding box center [662, 375] width 229 height 322
click at [672, 569] on button "Отправить" at bounding box center [666, 569] width 67 height 35
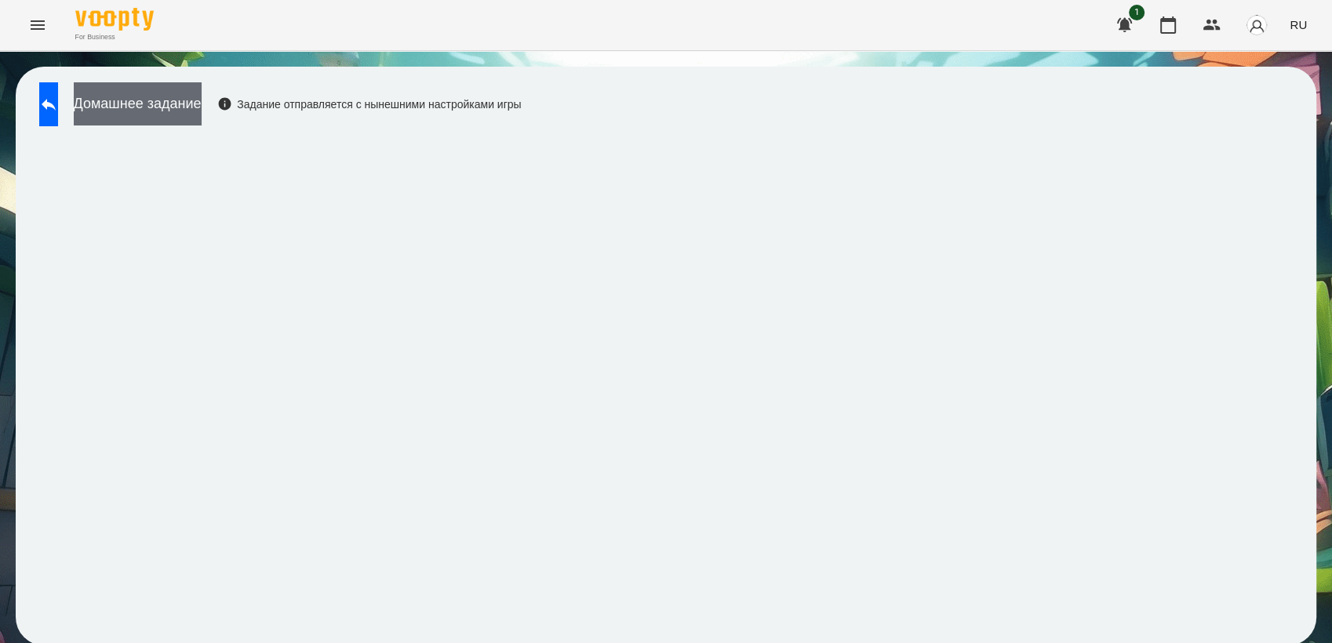
click at [171, 116] on button "Домашнее задание" at bounding box center [138, 103] width 128 height 43
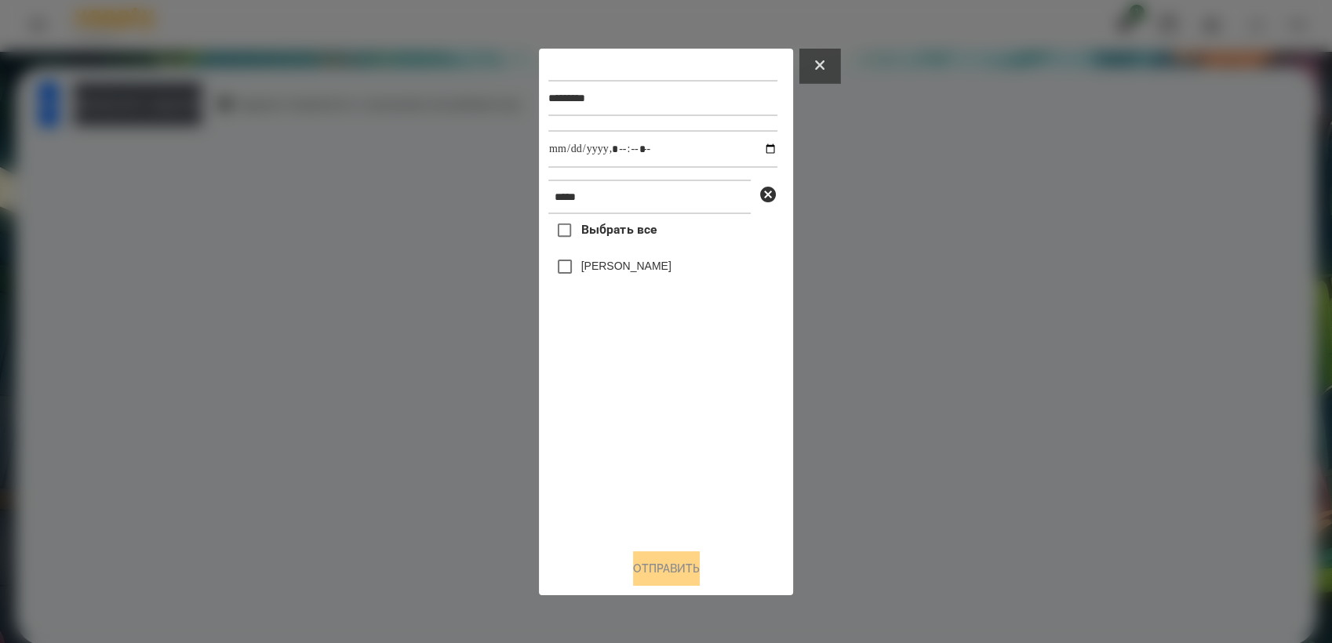
click at [825, 63] on button at bounding box center [819, 66] width 41 height 35
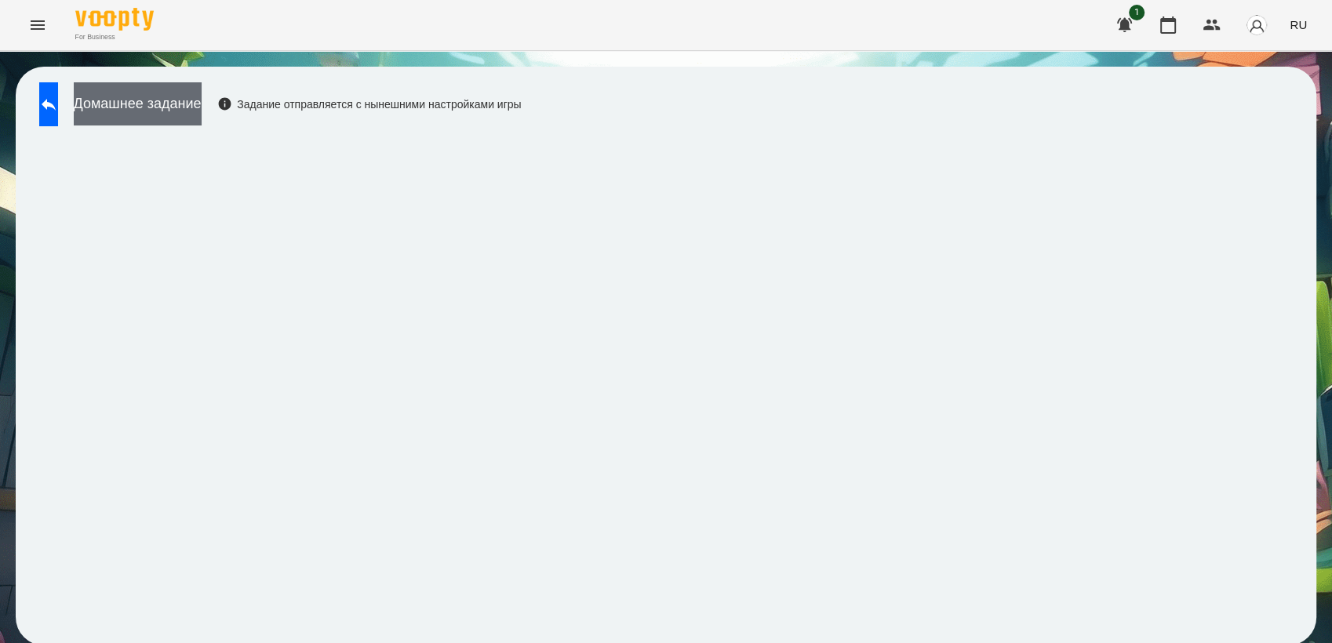
click at [158, 105] on button "Домашнее задание" at bounding box center [138, 103] width 128 height 43
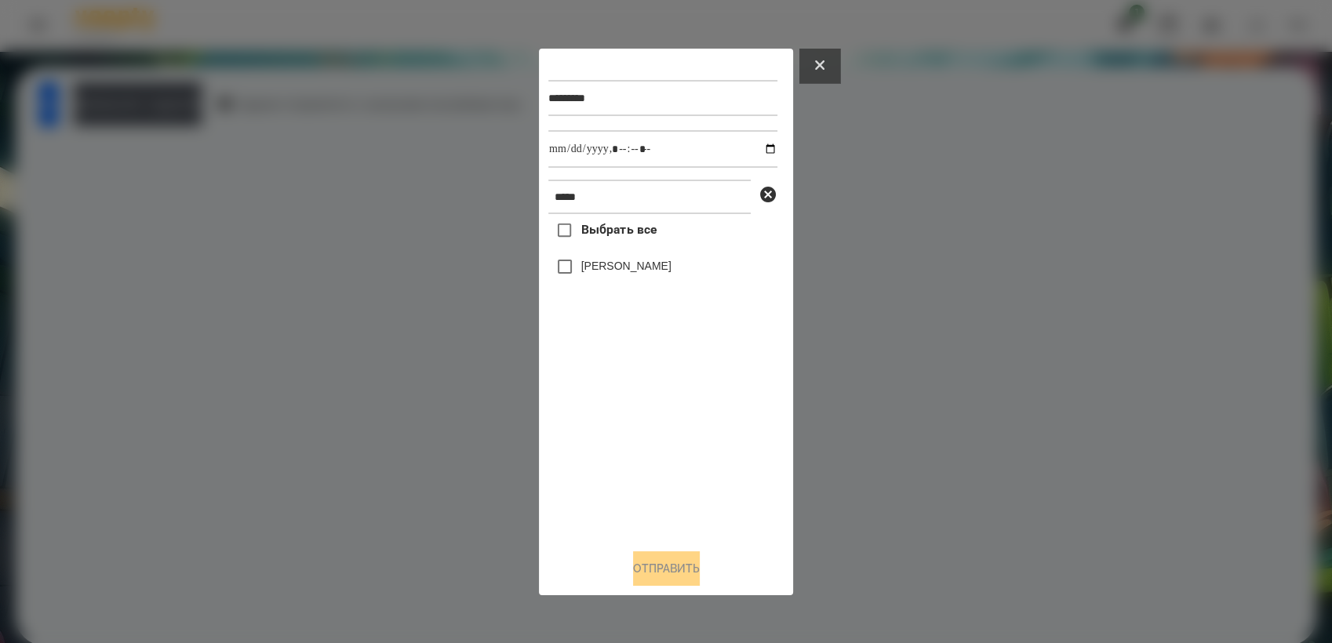
click at [825, 66] on button at bounding box center [819, 66] width 41 height 35
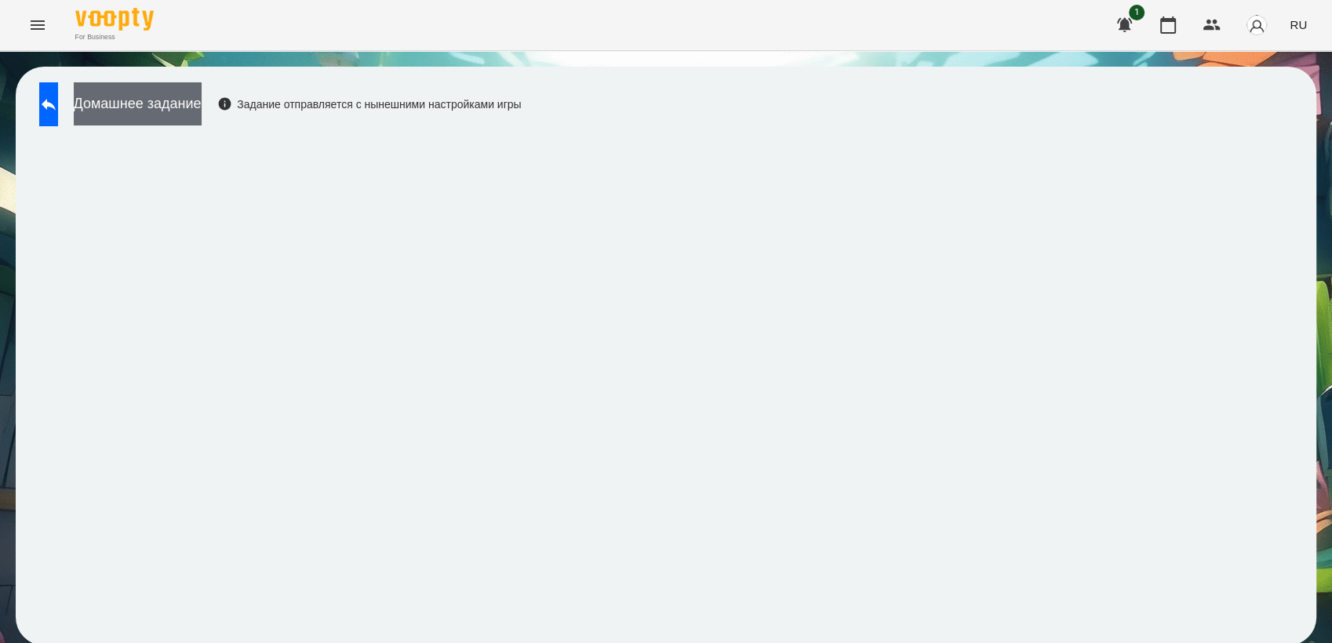
click at [152, 109] on button "Домашнее задание" at bounding box center [138, 103] width 128 height 43
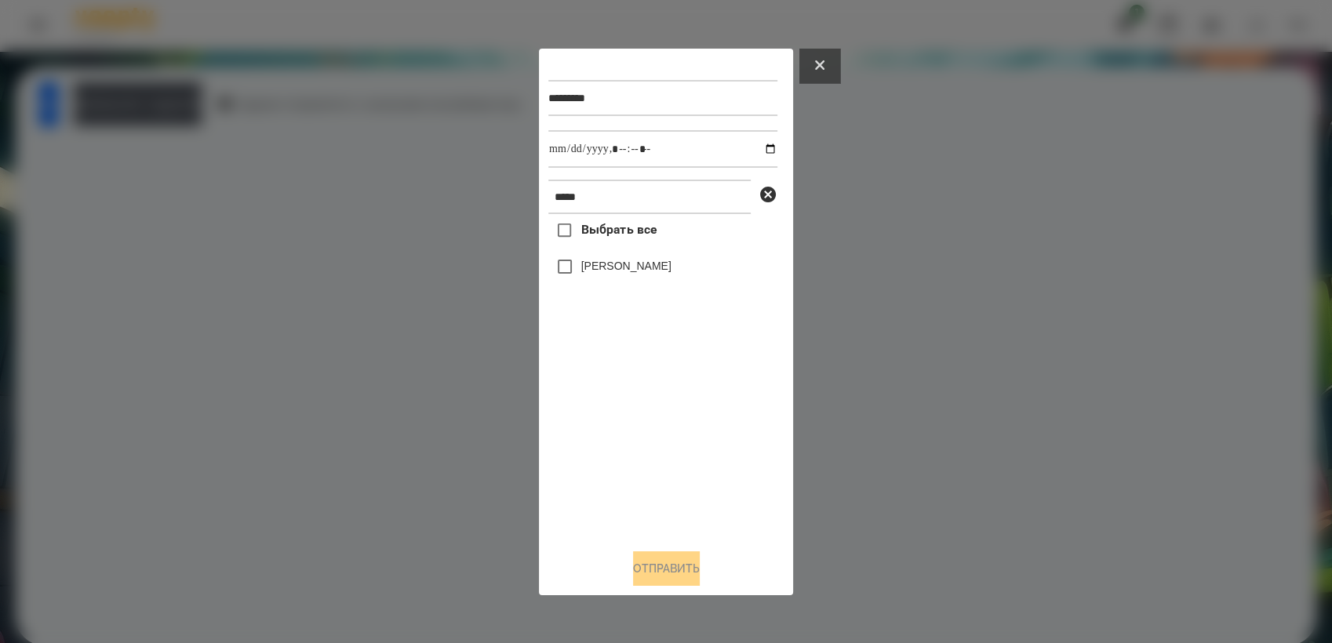
click at [834, 61] on button at bounding box center [819, 66] width 41 height 35
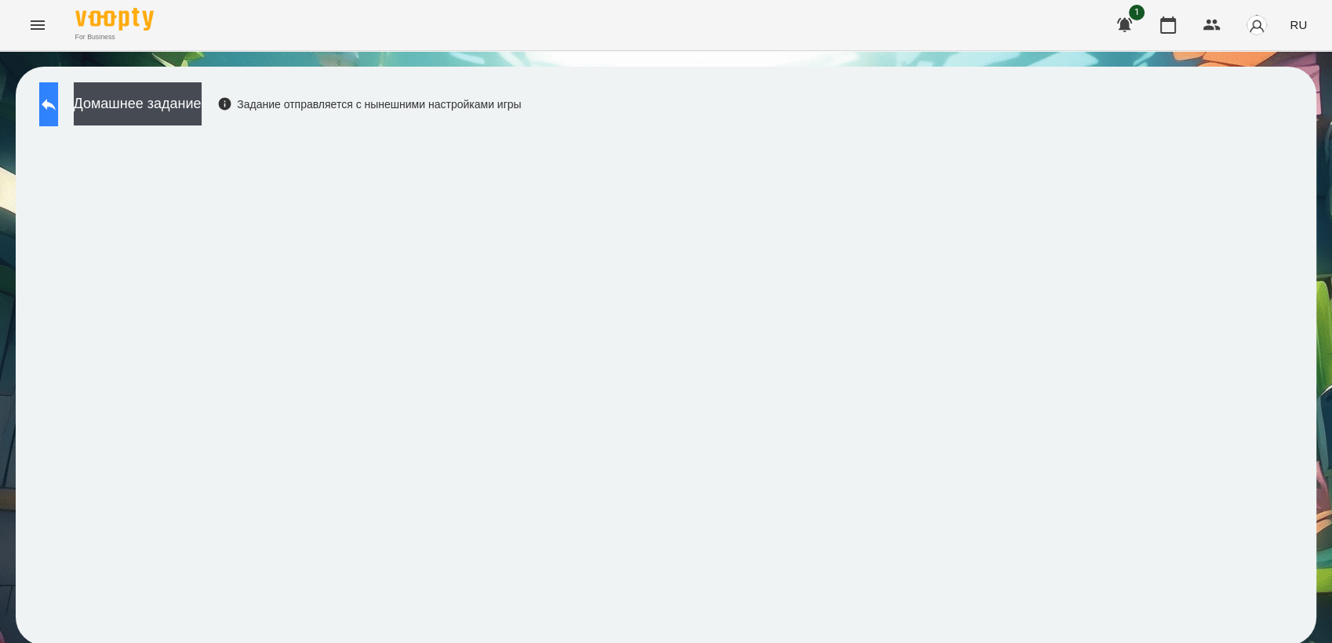
click at [58, 111] on icon at bounding box center [48, 104] width 19 height 19
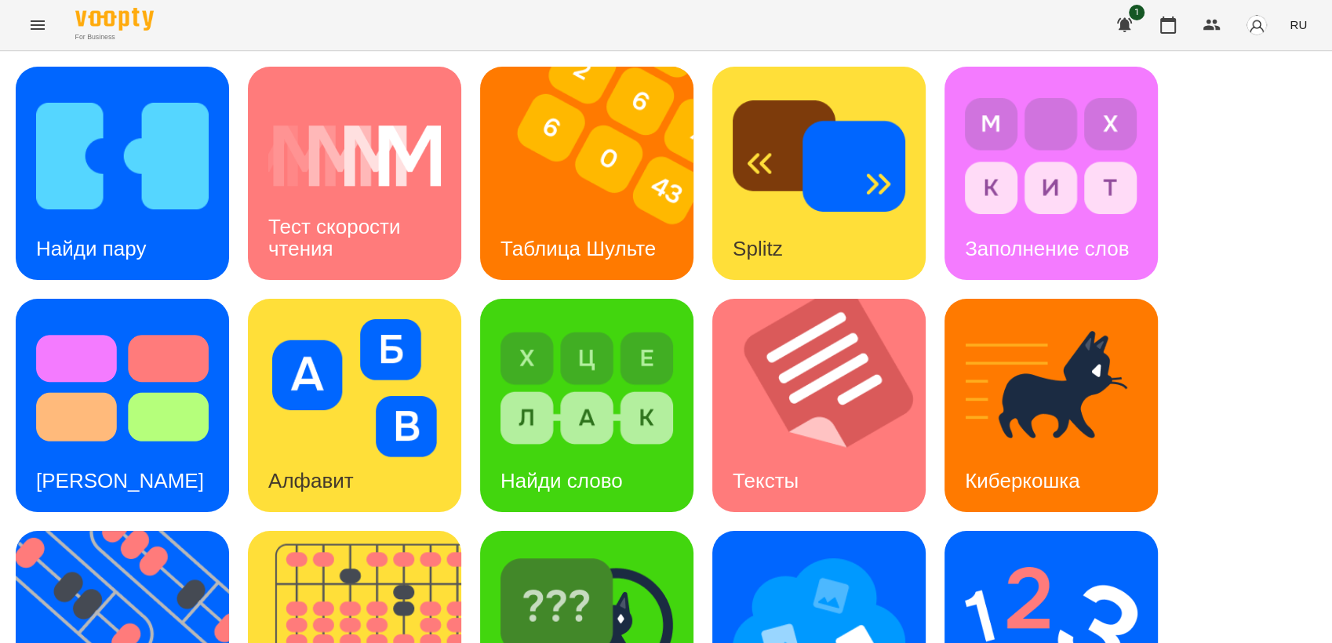
scroll to position [174, 0]
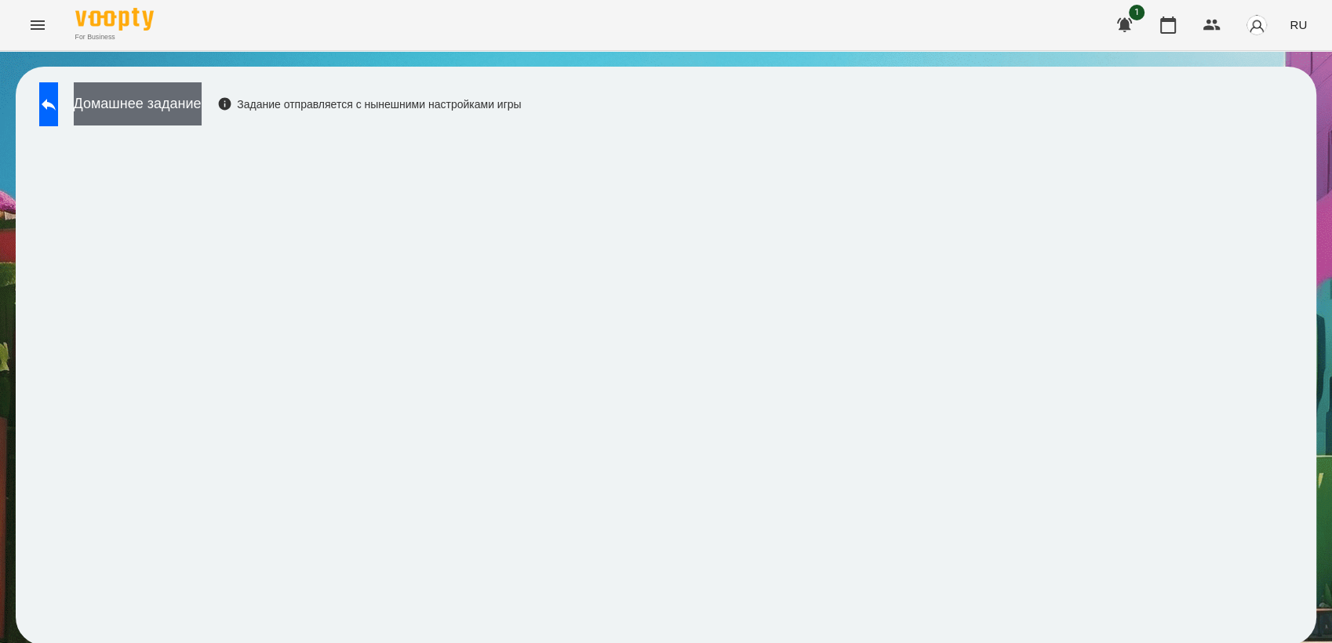
click at [191, 104] on button "Домашнее задание" at bounding box center [138, 103] width 128 height 43
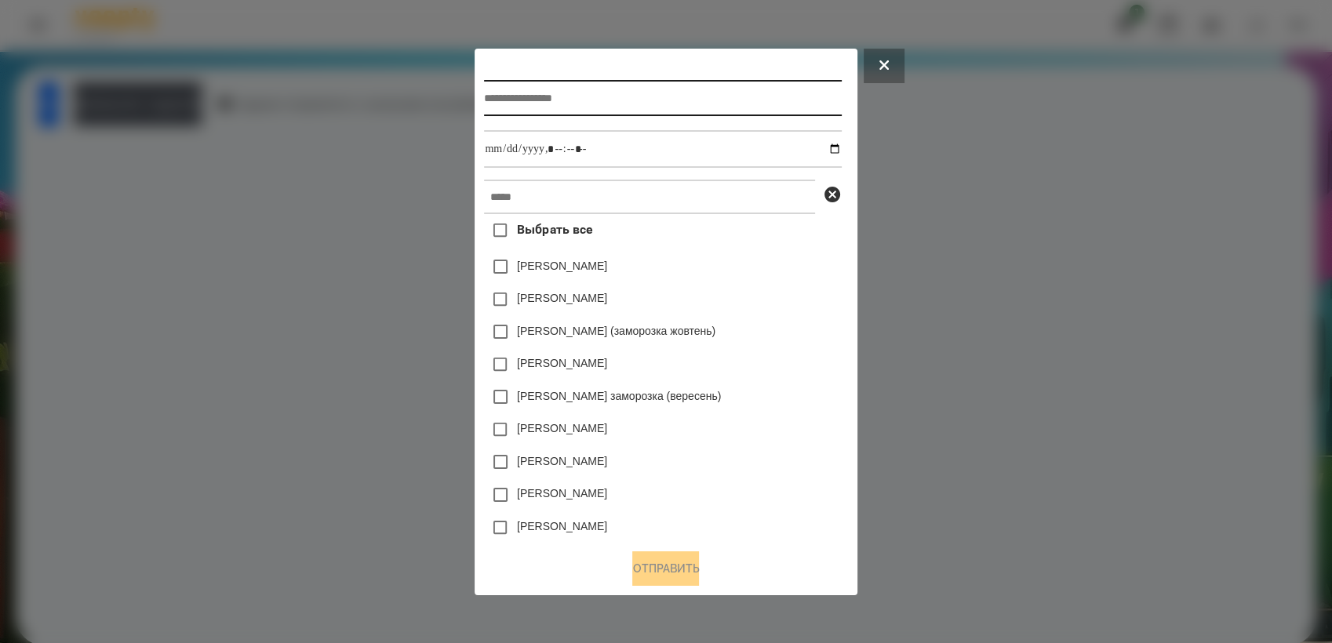
click at [614, 95] on input "text" at bounding box center [662, 98] width 357 height 36
type input "**********"
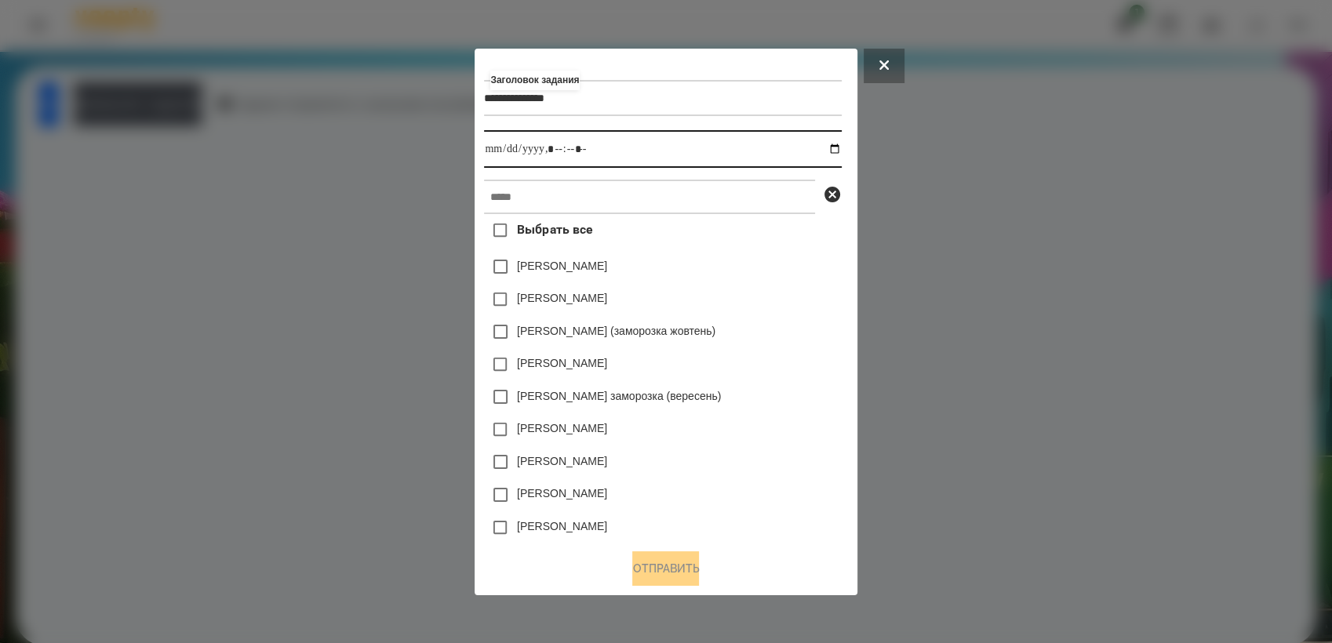
click at [836, 146] on input "datetime-local" at bounding box center [662, 149] width 357 height 38
type input "**********"
click at [747, 404] on div "[PERSON_NAME] заморозка (вересень)" at bounding box center [662, 396] width 357 height 33
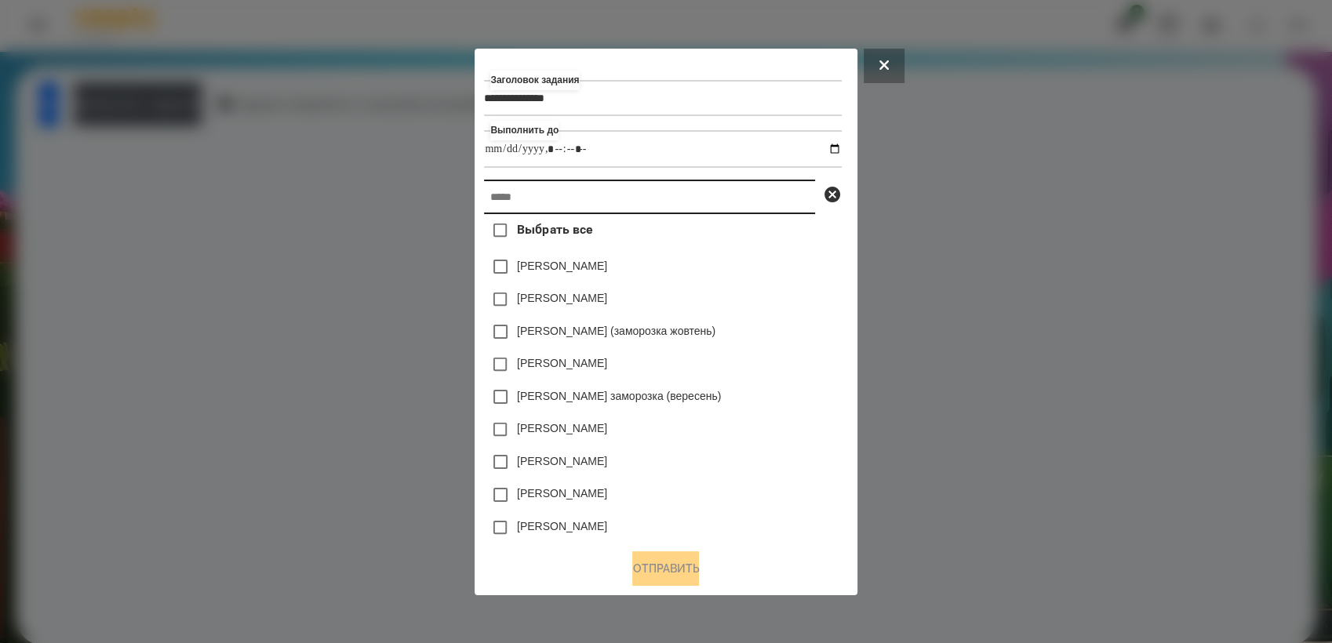
click at [640, 195] on input "text" at bounding box center [649, 197] width 331 height 35
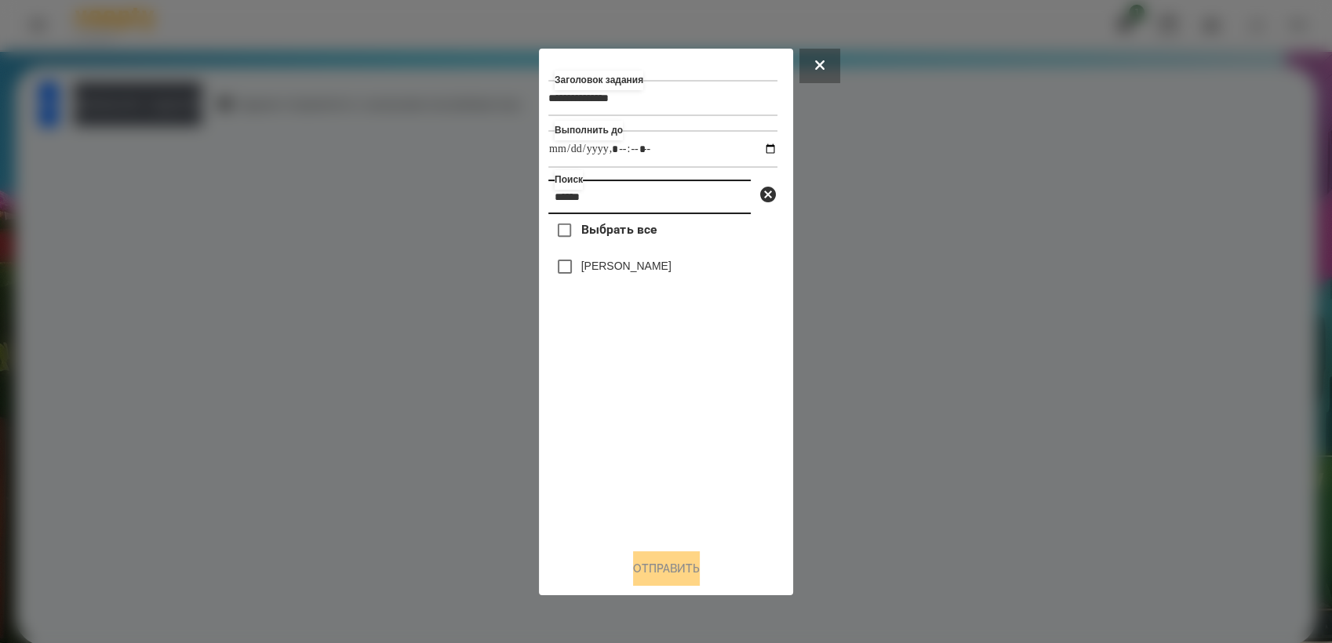
type input "******"
click at [670, 570] on button "Отправить" at bounding box center [666, 569] width 67 height 35
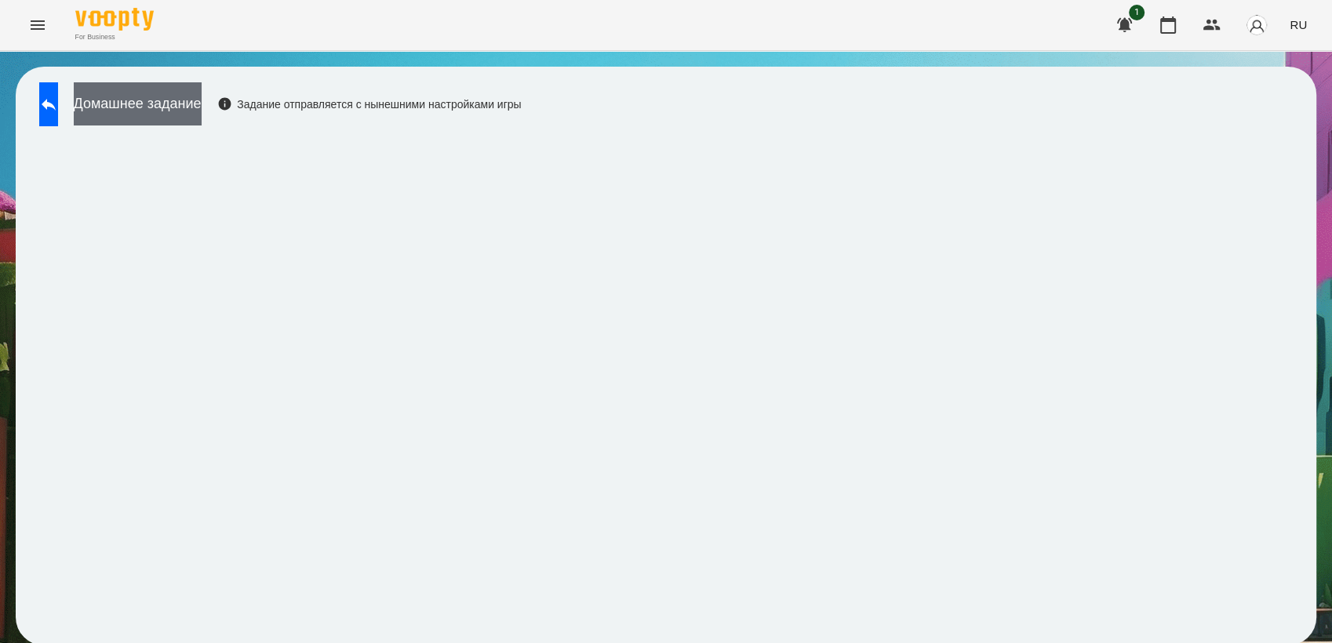
click at [191, 93] on button "Домашнее задание" at bounding box center [138, 103] width 128 height 43
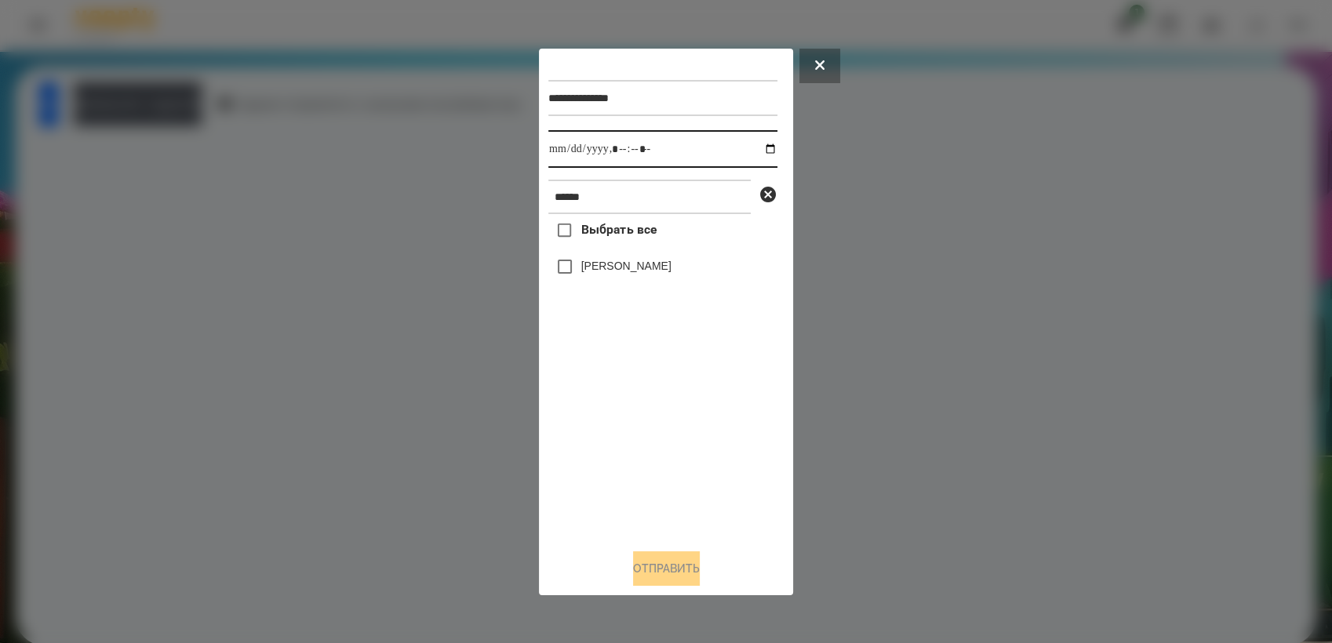
click at [756, 147] on input "datetime-local" at bounding box center [662, 149] width 229 height 38
type input "**********"
drag, startPoint x: 616, startPoint y: 417, endPoint x: 588, endPoint y: 323, distance: 98.3
click at [614, 411] on div "Выбрать все [PERSON_NAME]" at bounding box center [662, 375] width 229 height 322
click at [656, 559] on button "Отправить" at bounding box center [666, 569] width 67 height 35
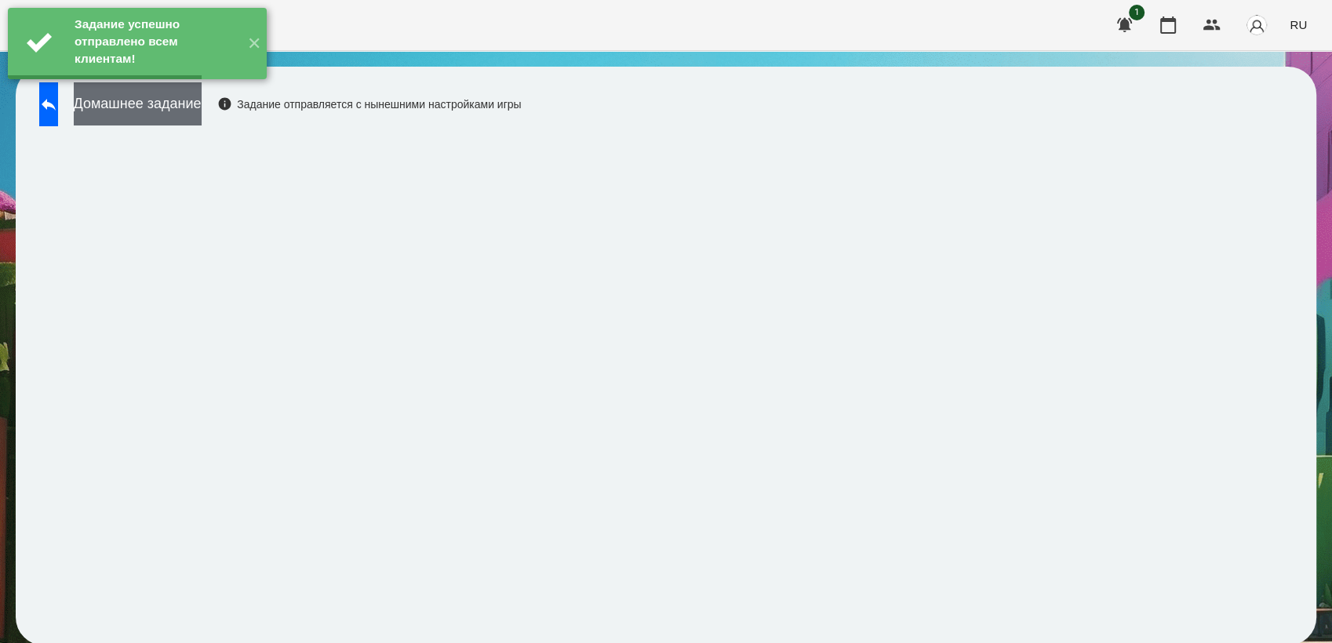
click at [202, 118] on button "Домашнее задание" at bounding box center [138, 103] width 128 height 43
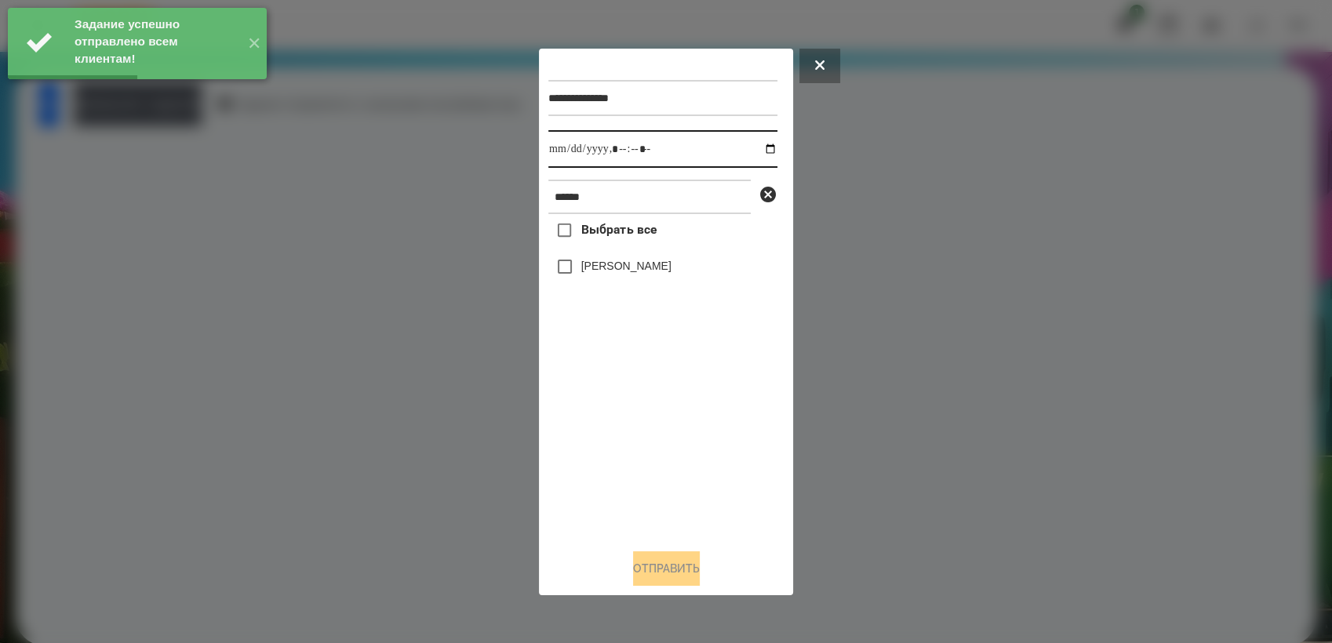
click at [756, 152] on input "datetime-local" at bounding box center [662, 149] width 229 height 38
type input "**********"
drag, startPoint x: 621, startPoint y: 448, endPoint x: 601, endPoint y: 341, distance: 108.6
click at [621, 445] on div "Выбрать все [PERSON_NAME]" at bounding box center [662, 375] width 229 height 322
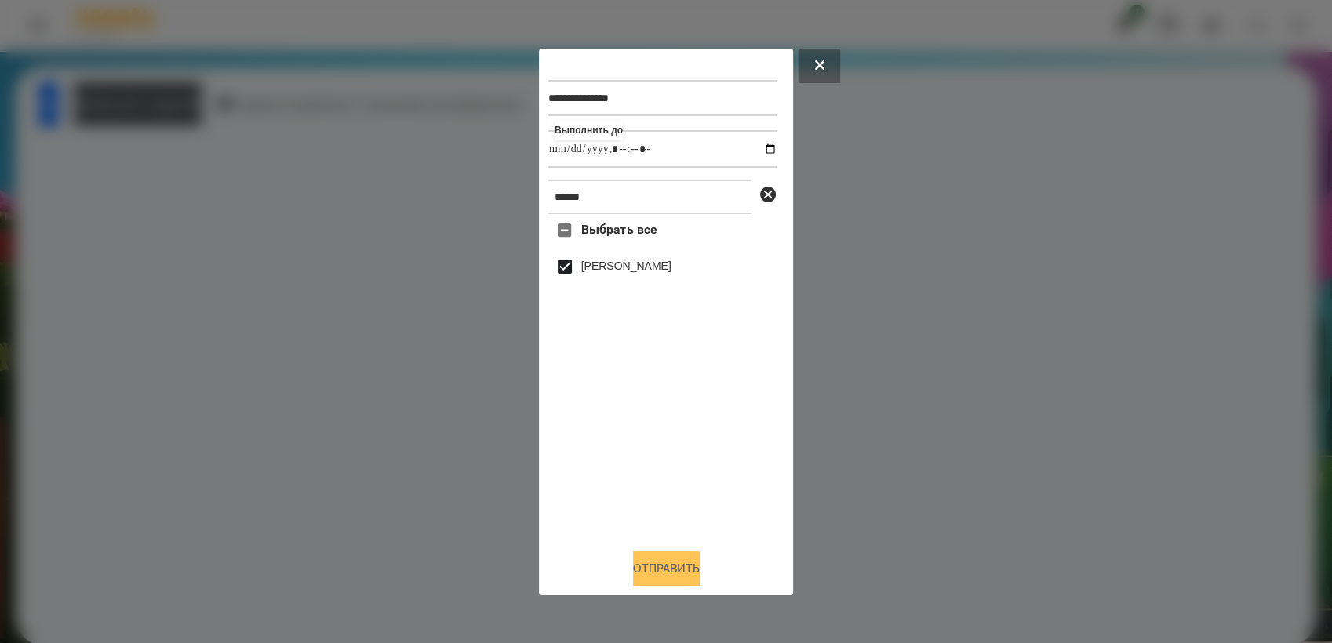
click at [661, 574] on button "Отправить" at bounding box center [666, 569] width 67 height 35
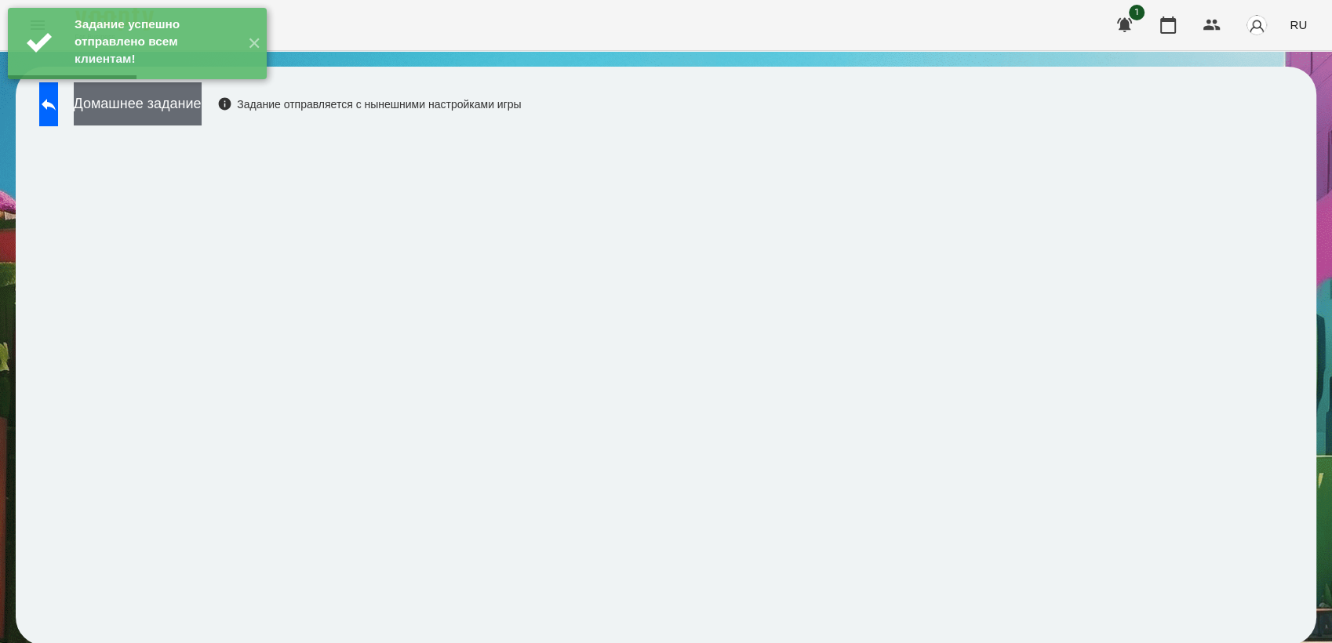
click at [180, 114] on button "Домашнее задание" at bounding box center [138, 103] width 128 height 43
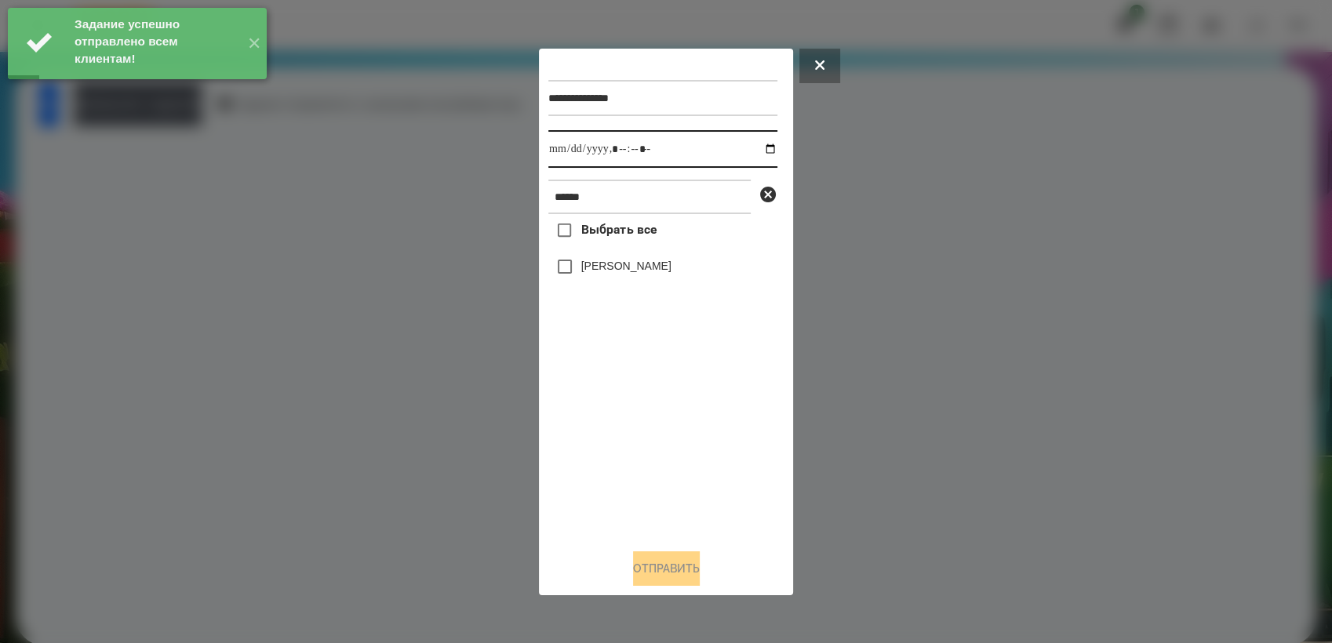
drag, startPoint x: 752, startPoint y: 141, endPoint x: 763, endPoint y: 170, distance: 31.0
click at [752, 143] on input "datetime-local" at bounding box center [662, 149] width 229 height 38
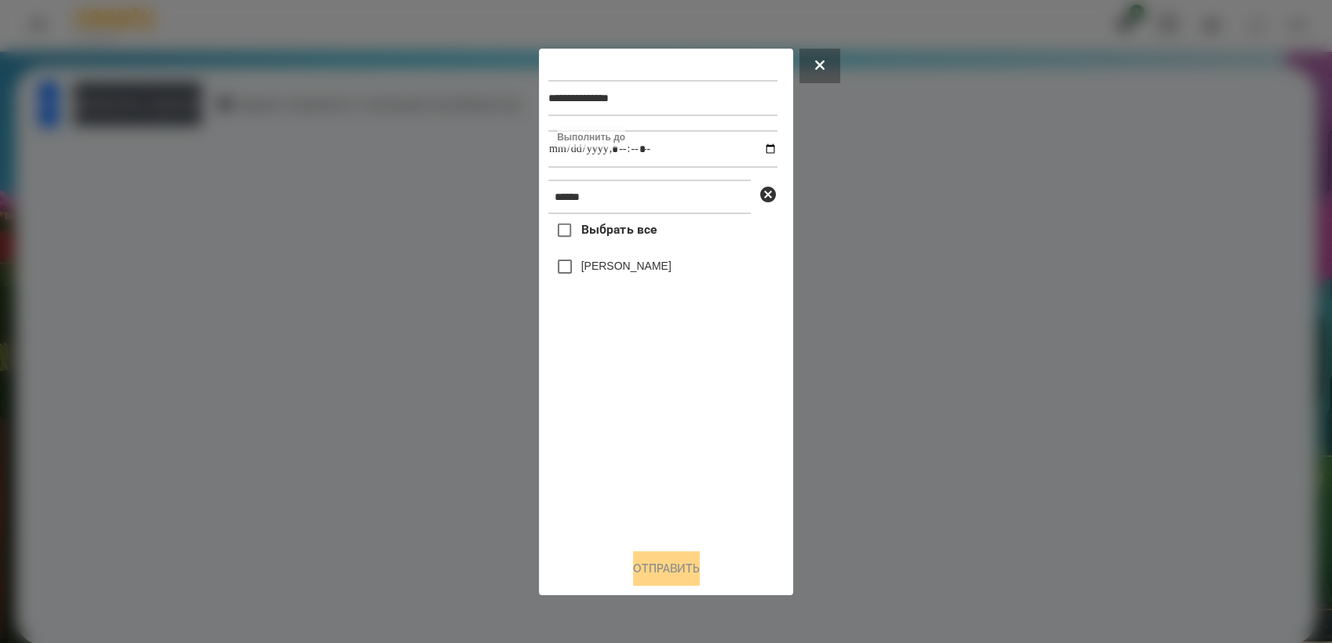
type input "**********"
drag, startPoint x: 631, startPoint y: 417, endPoint x: 616, endPoint y: 384, distance: 36.2
click at [629, 412] on div "Выбрать все [PERSON_NAME]" at bounding box center [662, 375] width 229 height 322
click at [663, 576] on button "Отправить" at bounding box center [666, 569] width 67 height 35
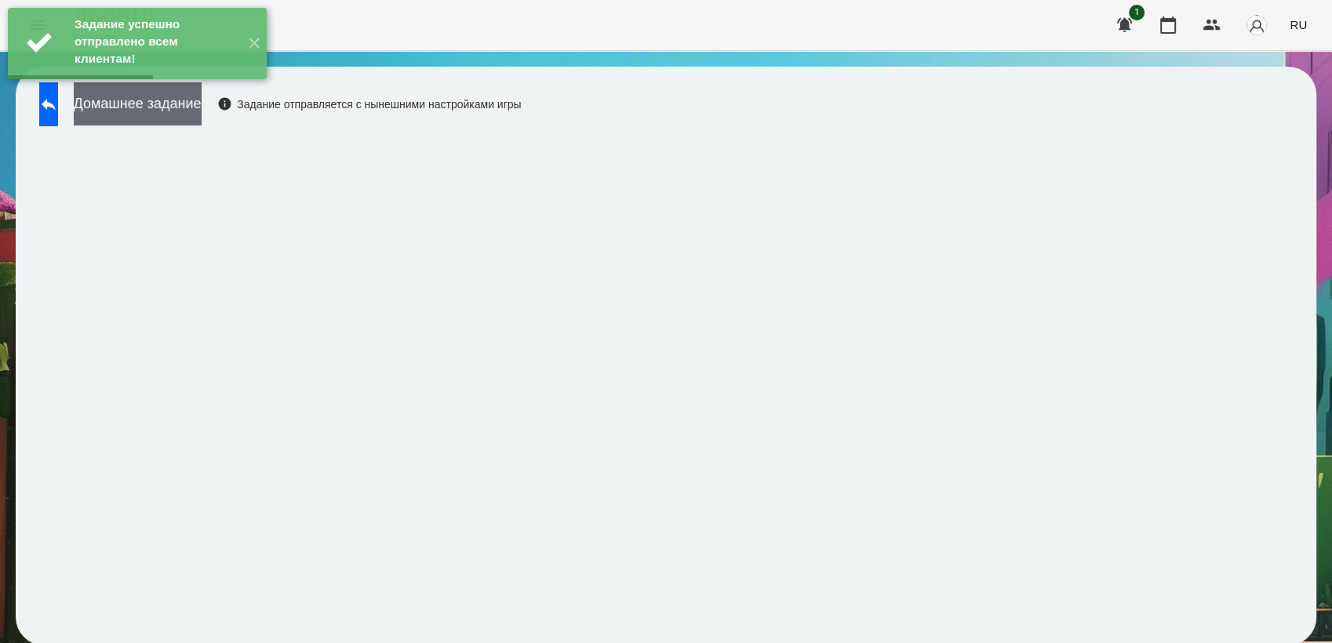
click at [194, 107] on button "Домашнее задание" at bounding box center [138, 103] width 128 height 43
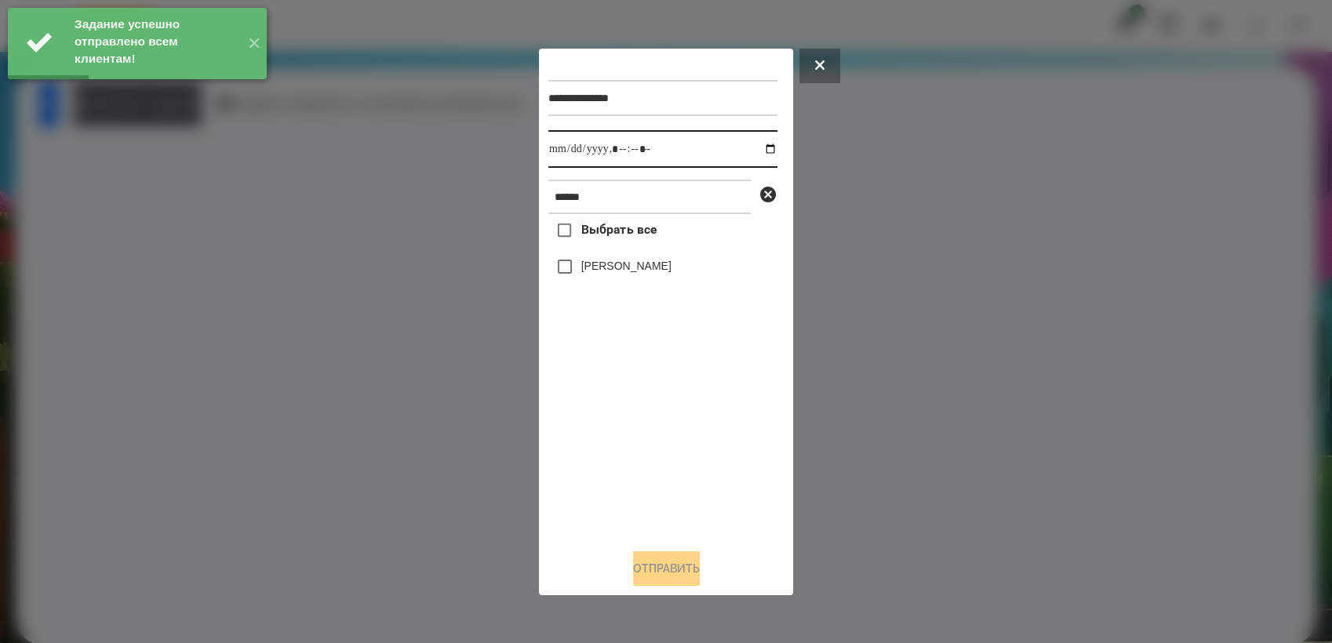
click at [756, 149] on input "datetime-local" at bounding box center [662, 149] width 229 height 38
type input "**********"
click at [643, 441] on div "Выбрать все [PERSON_NAME]" at bounding box center [662, 375] width 229 height 322
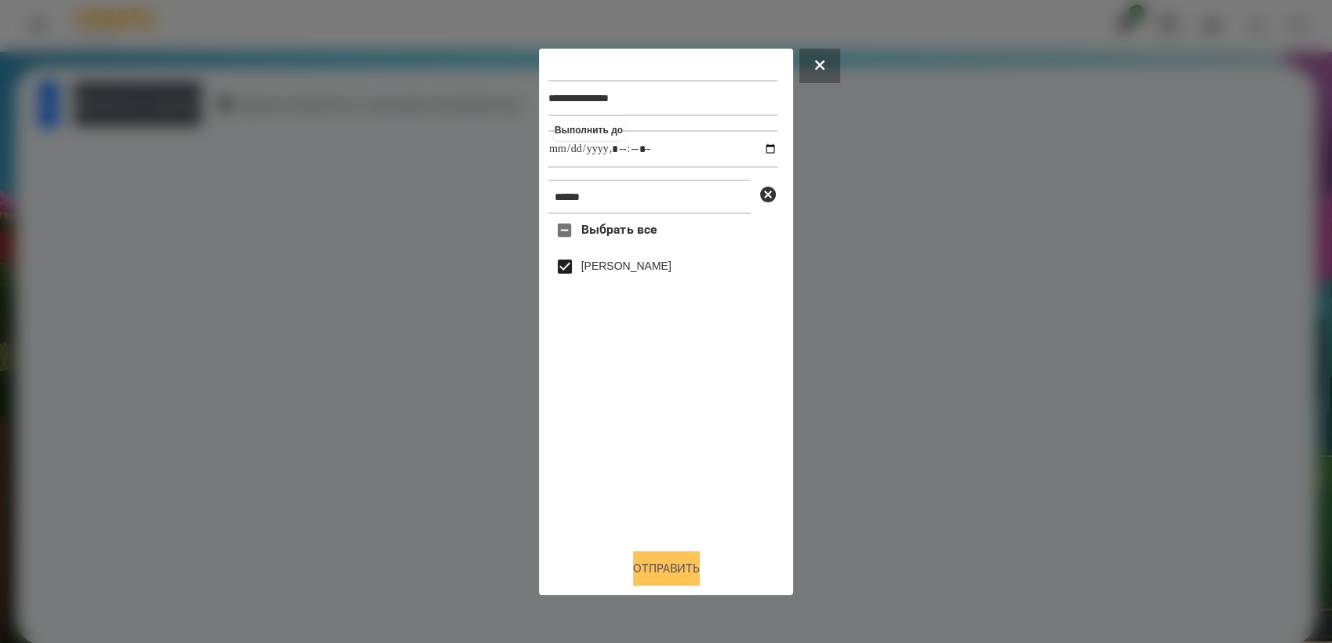
click at [662, 573] on button "Отправить" at bounding box center [666, 569] width 67 height 35
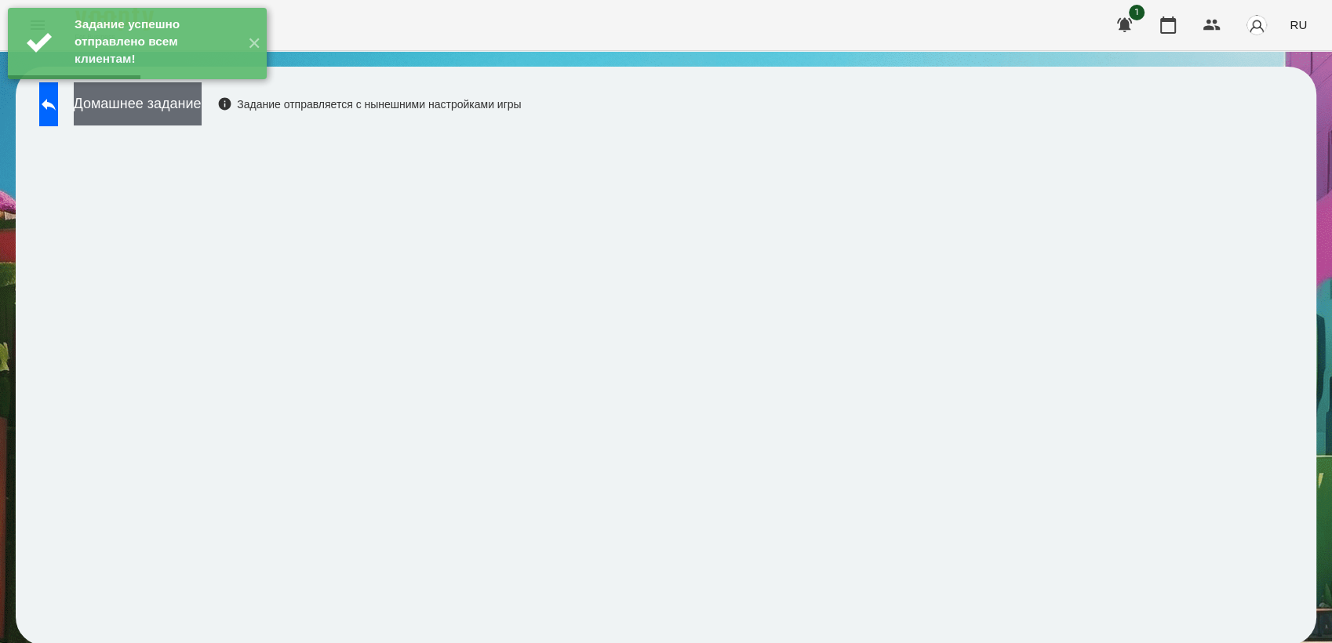
drag, startPoint x: 213, startPoint y: 107, endPoint x: 225, endPoint y: 106, distance: 11.8
click at [202, 106] on button "Домашнее задание" at bounding box center [138, 103] width 128 height 43
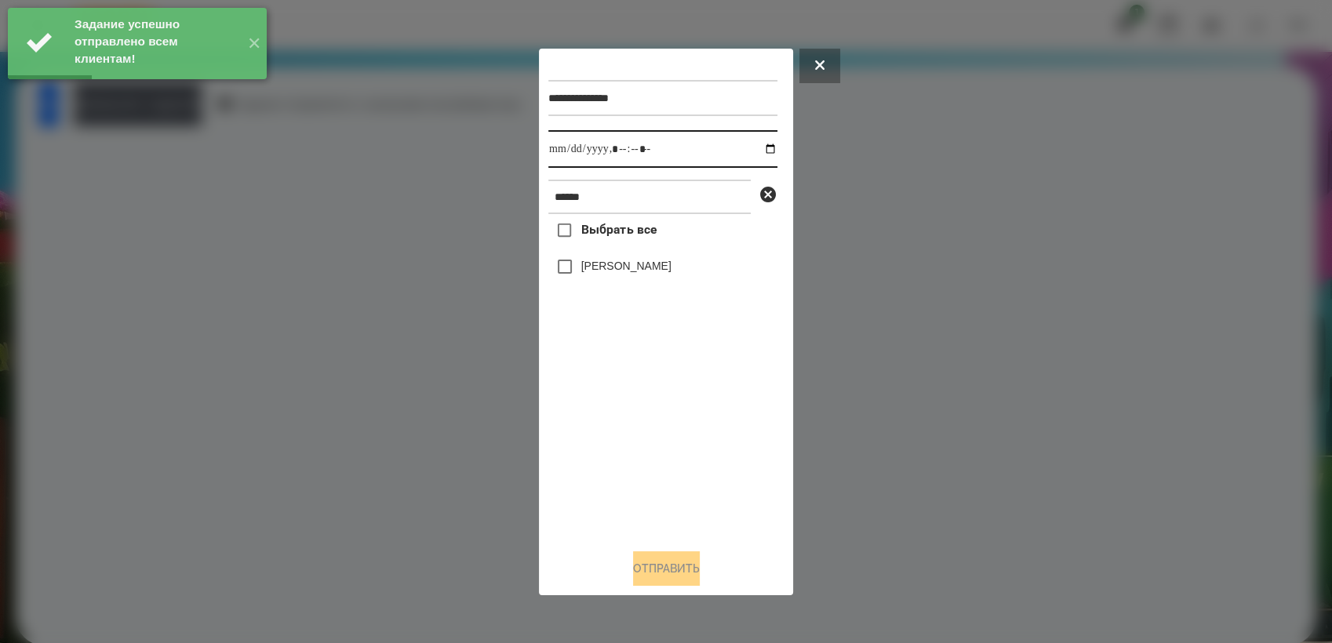
click at [759, 147] on input "datetime-local" at bounding box center [662, 149] width 229 height 38
type input "**********"
drag, startPoint x: 642, startPoint y: 444, endPoint x: 596, endPoint y: 355, distance: 100.3
click at [640, 442] on div "Выбрать все [PERSON_NAME]" at bounding box center [662, 375] width 229 height 322
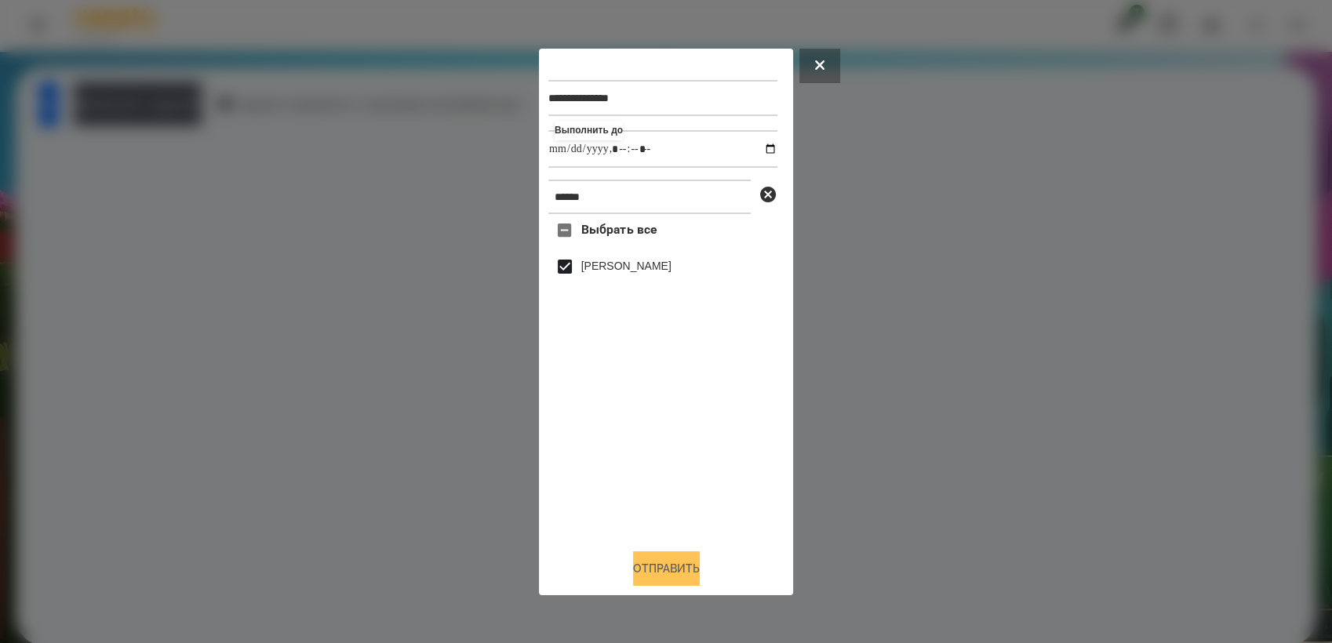
click at [665, 573] on button "Отправить" at bounding box center [666, 569] width 67 height 35
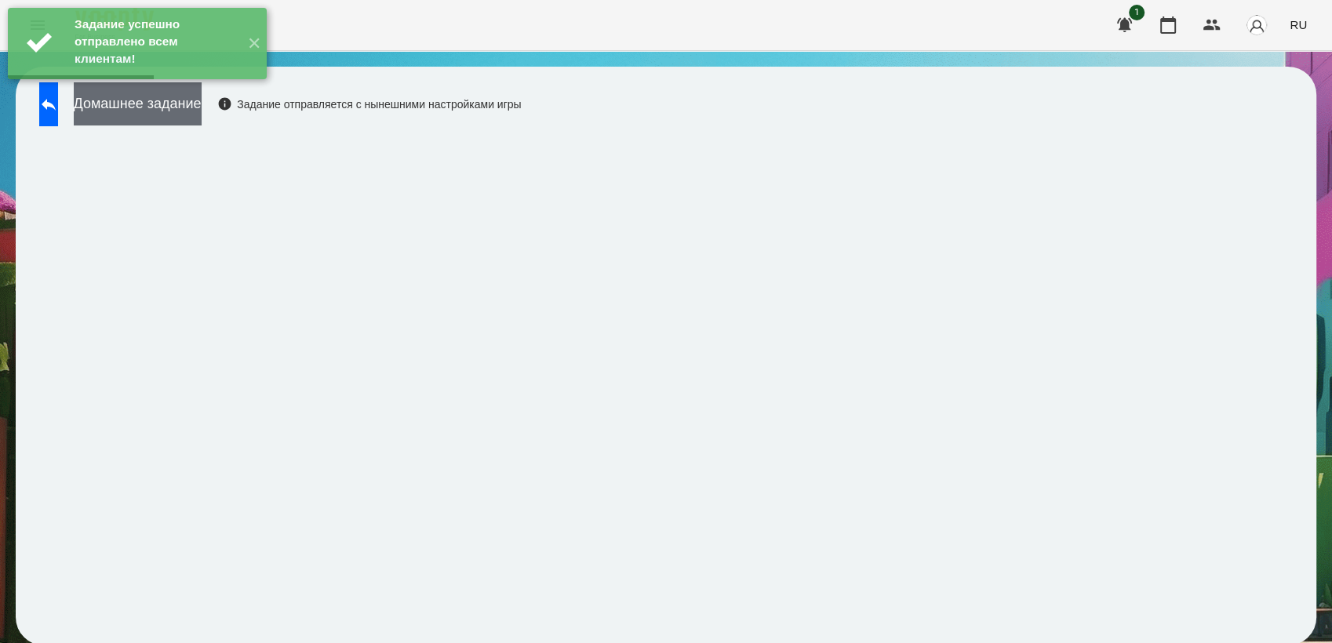
click at [170, 107] on button "Домашнее задание" at bounding box center [138, 103] width 128 height 43
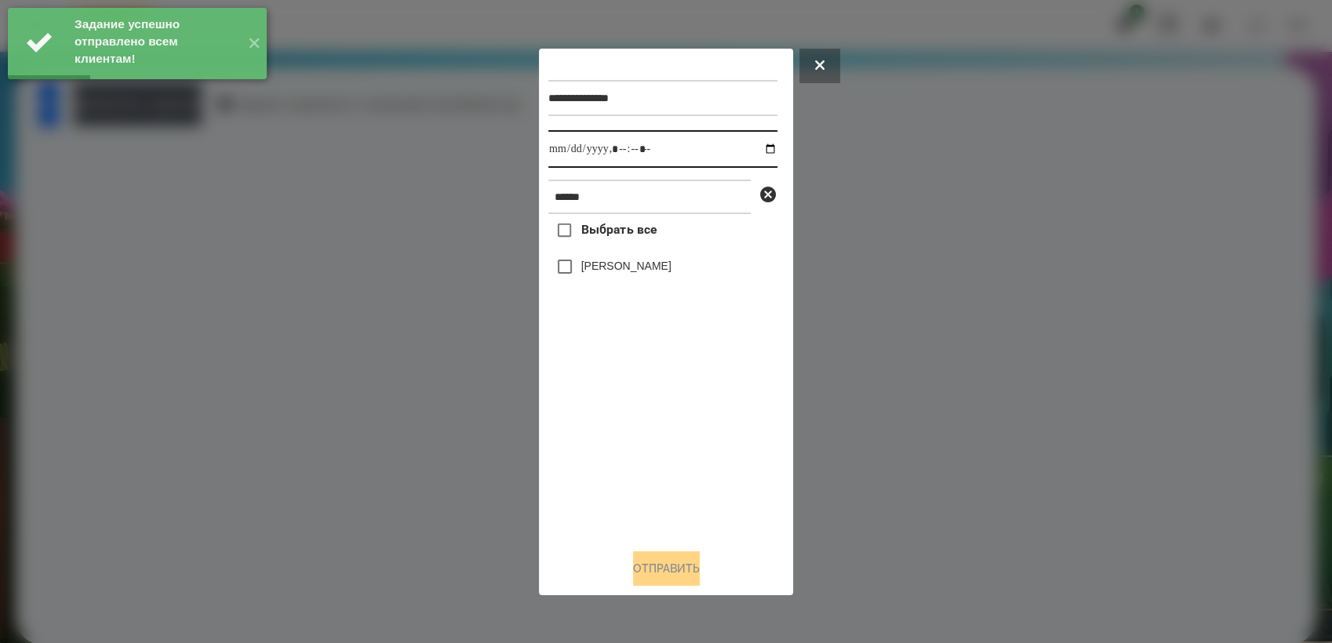
click at [752, 147] on input "datetime-local" at bounding box center [662, 149] width 229 height 38
type input "**********"
drag, startPoint x: 635, startPoint y: 439, endPoint x: 596, endPoint y: 326, distance: 119.6
click at [635, 435] on div "Выбрать все [PERSON_NAME]" at bounding box center [662, 375] width 229 height 322
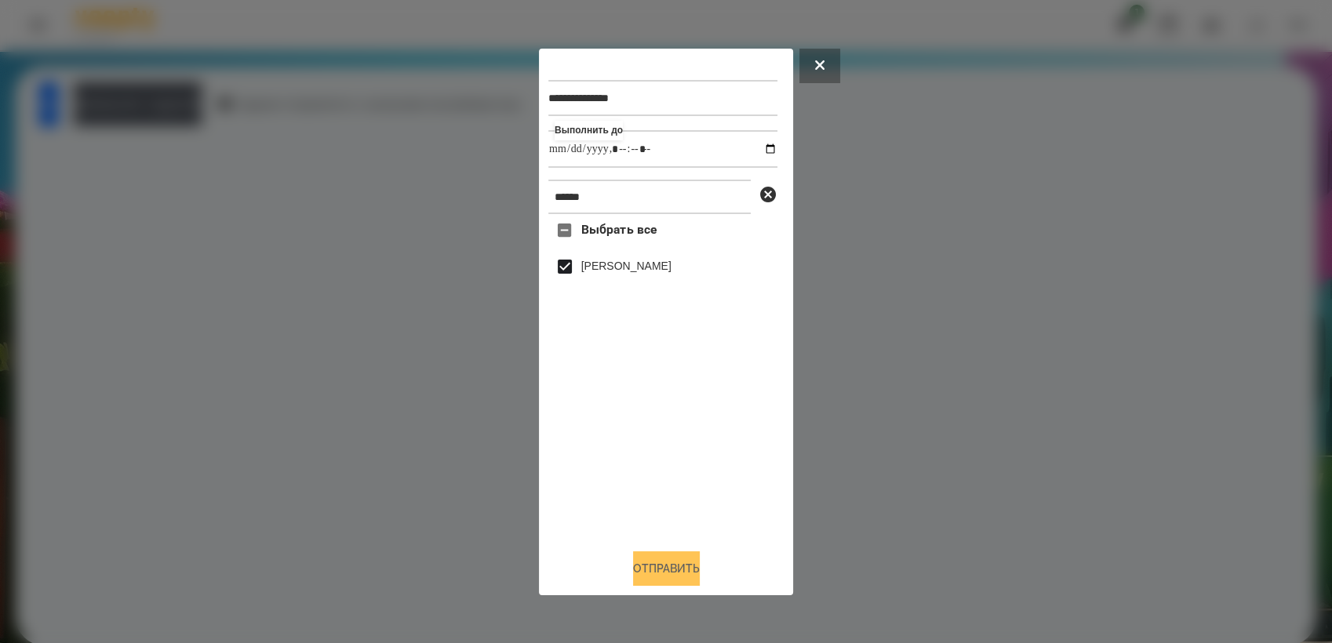
click at [655, 563] on button "Отправить" at bounding box center [666, 569] width 67 height 35
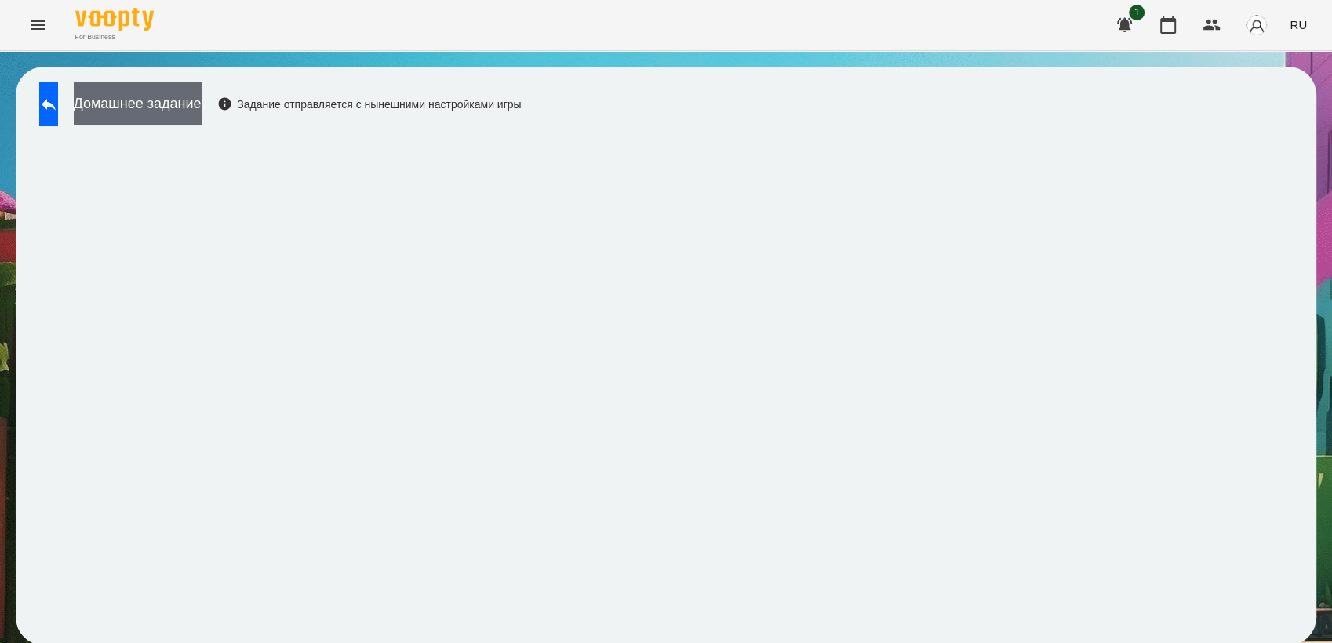
click at [144, 95] on button "Домашнее задание" at bounding box center [138, 103] width 128 height 43
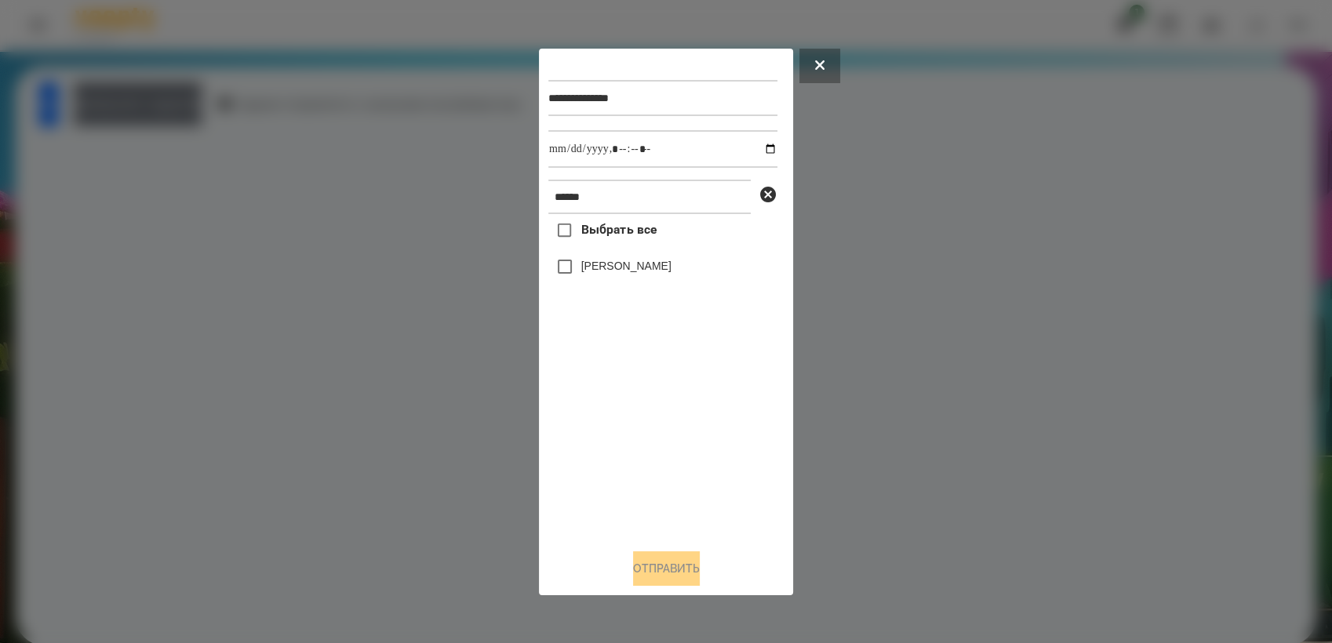
drag, startPoint x: 827, startPoint y: 61, endPoint x: 173, endPoint y: 89, distance: 654.9
click at [825, 61] on button at bounding box center [819, 66] width 41 height 35
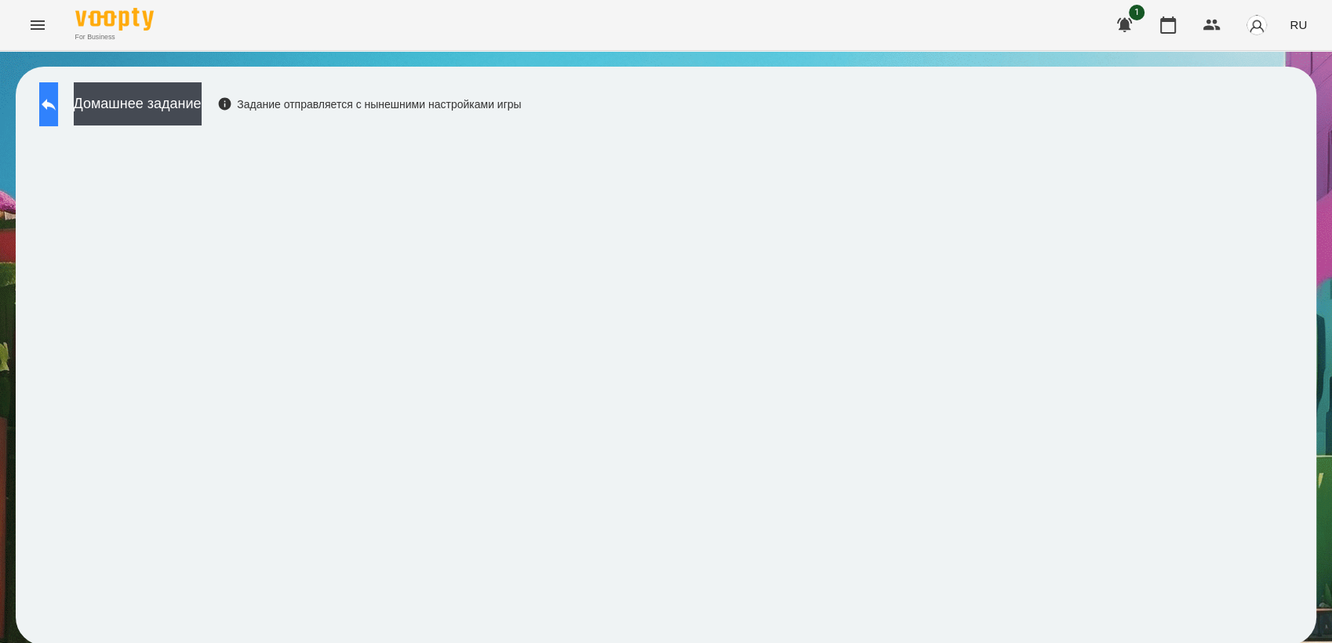
click at [58, 95] on icon at bounding box center [48, 104] width 19 height 19
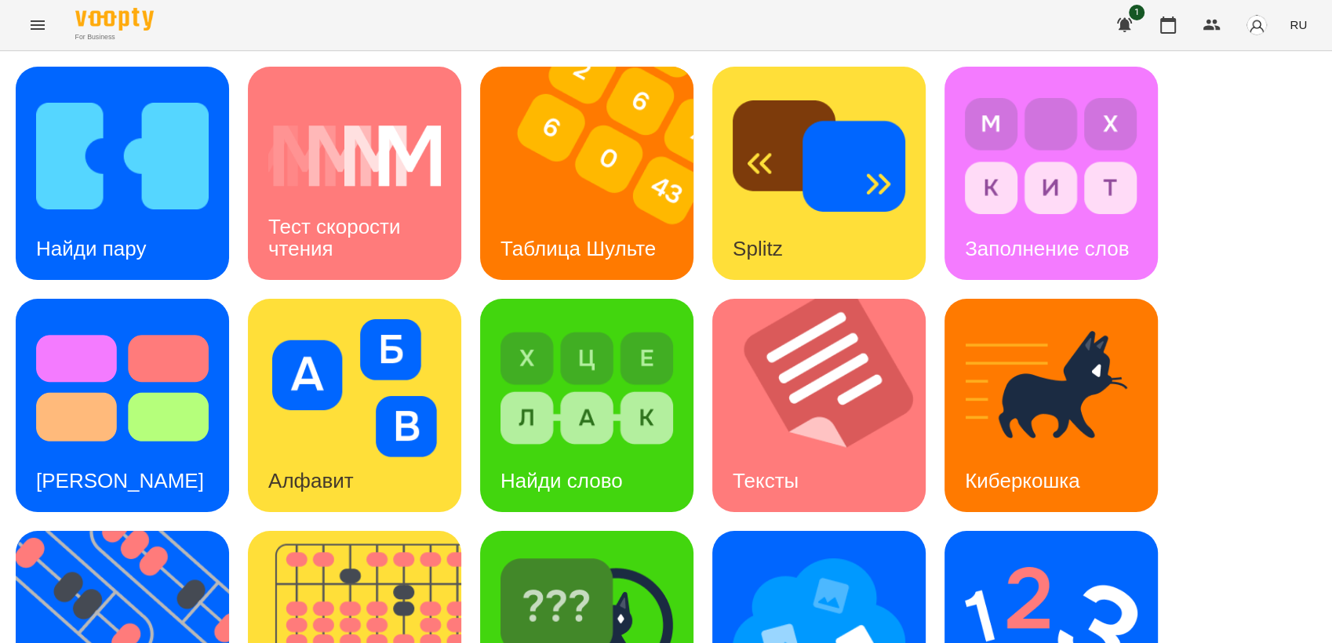
scroll to position [261, 0]
click at [786, 552] on img at bounding box center [819, 621] width 173 height 138
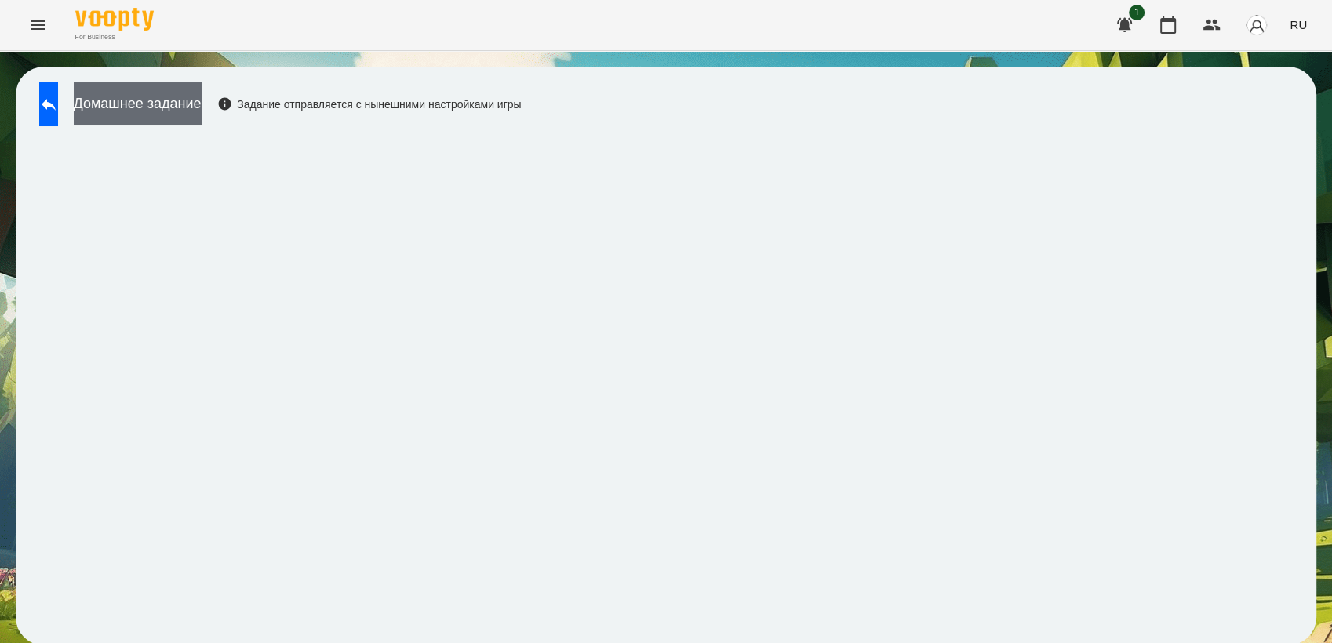
click at [191, 104] on button "Домашнее задание" at bounding box center [138, 103] width 128 height 43
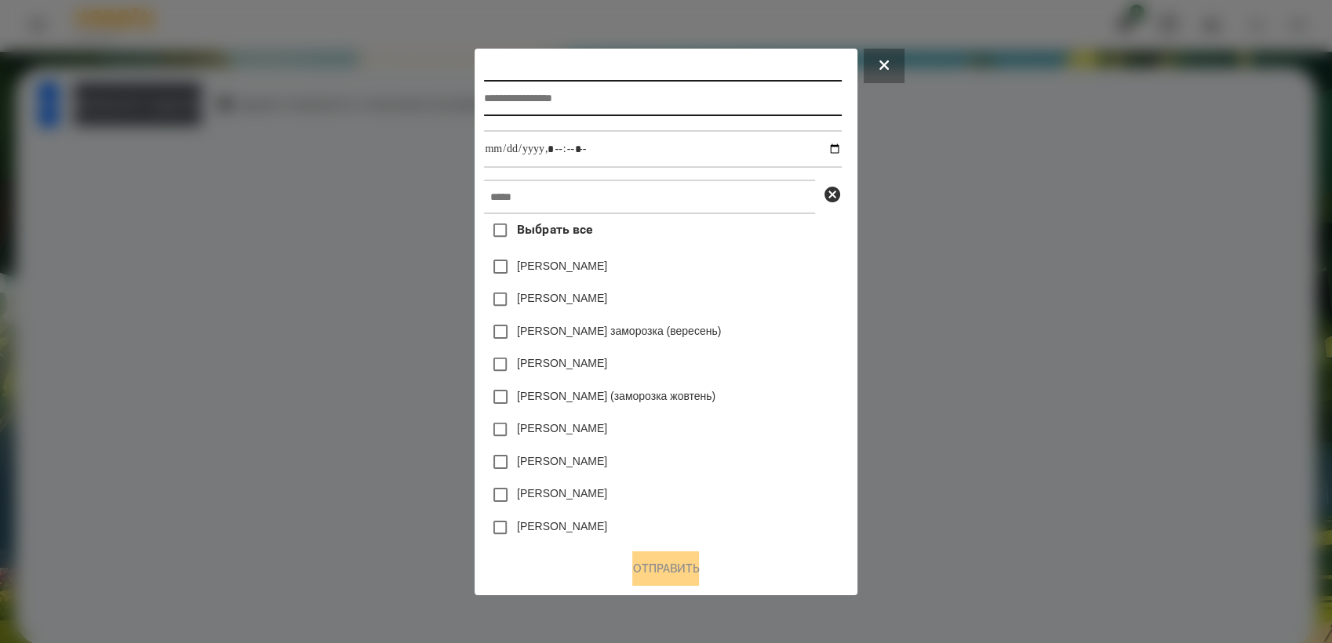
click at [521, 93] on input "text" at bounding box center [662, 98] width 357 height 36
type input "**********"
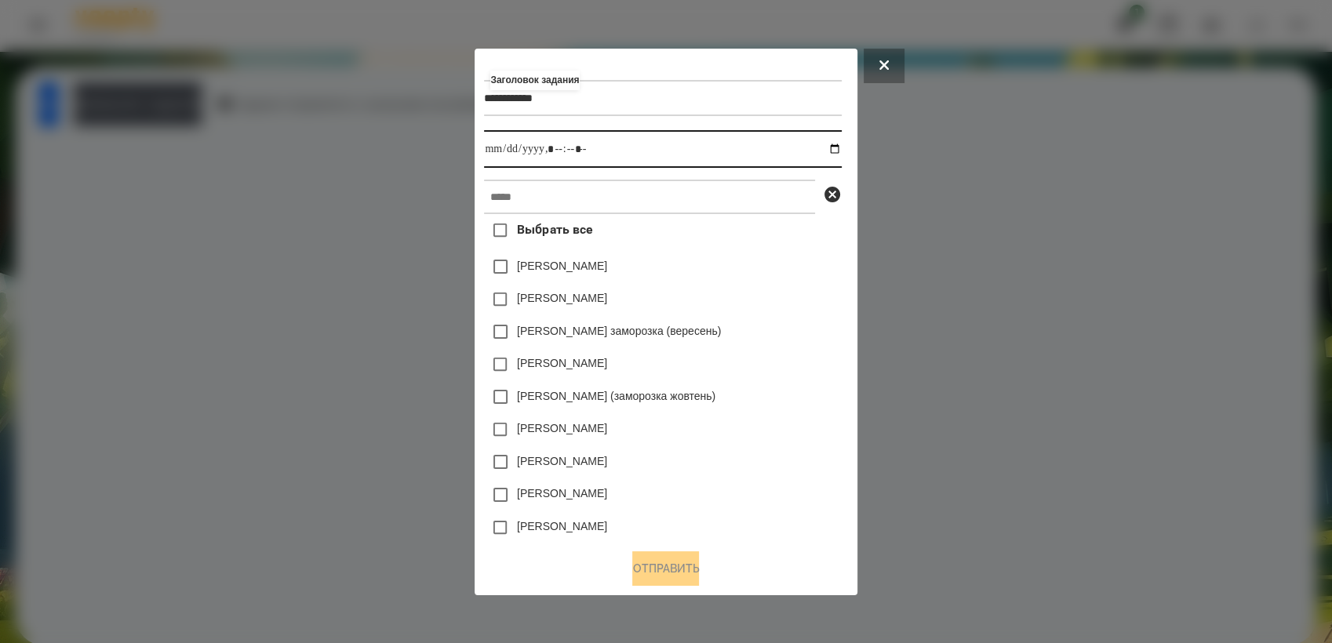
drag, startPoint x: 844, startPoint y: 147, endPoint x: 854, endPoint y: 154, distance: 12.0
click at [841, 149] on input "datetime-local" at bounding box center [662, 149] width 357 height 38
type input "**********"
click at [760, 373] on div "[PERSON_NAME]" at bounding box center [662, 364] width 357 height 33
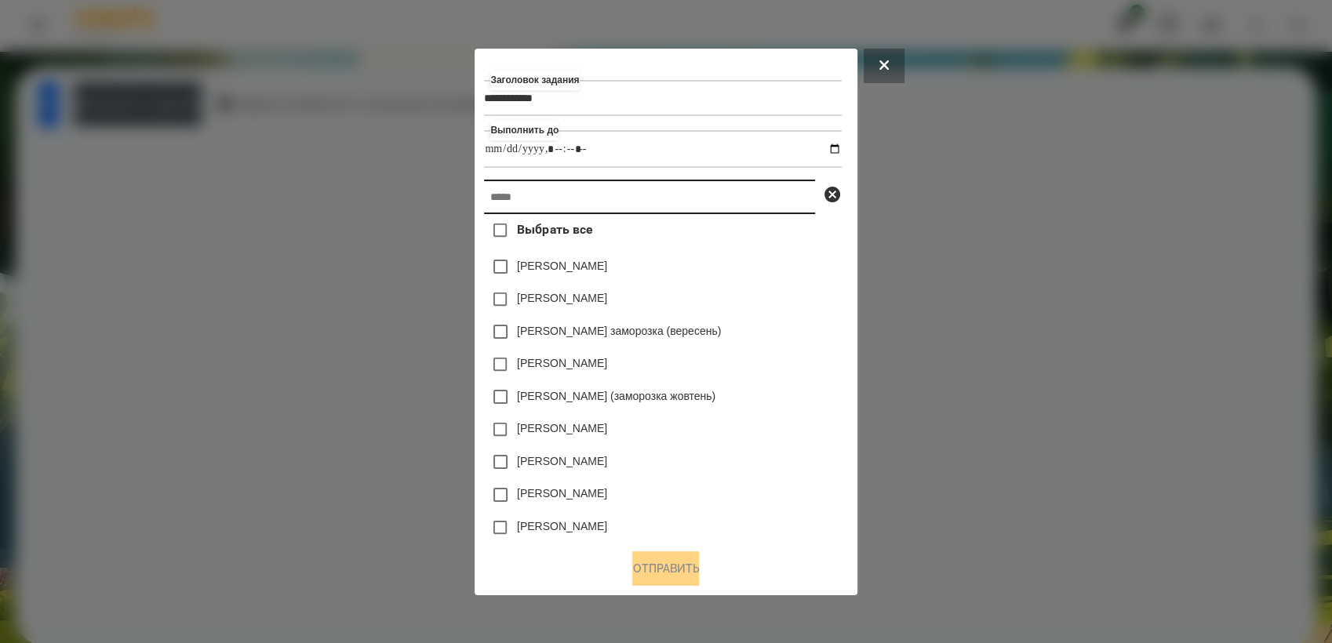
click at [586, 200] on input "text" at bounding box center [649, 197] width 331 height 35
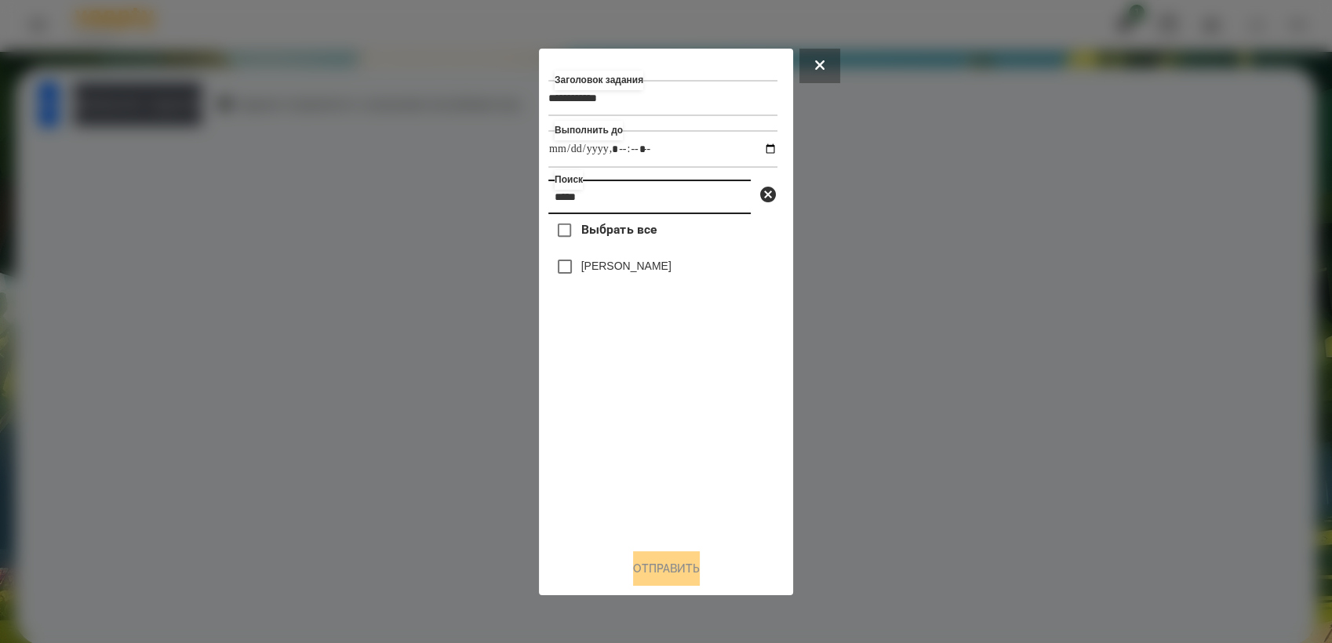
type input "*****"
click at [685, 574] on button "Отправить" at bounding box center [666, 569] width 67 height 35
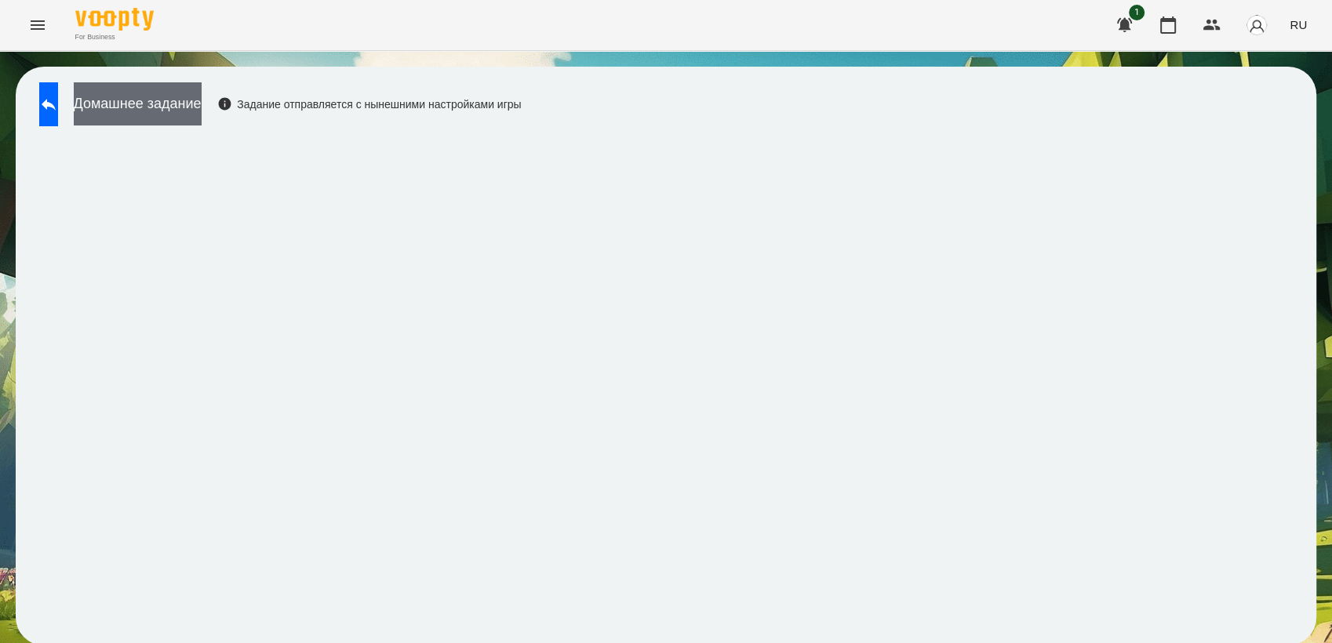
click at [177, 102] on button "Домашнее задание" at bounding box center [138, 103] width 128 height 43
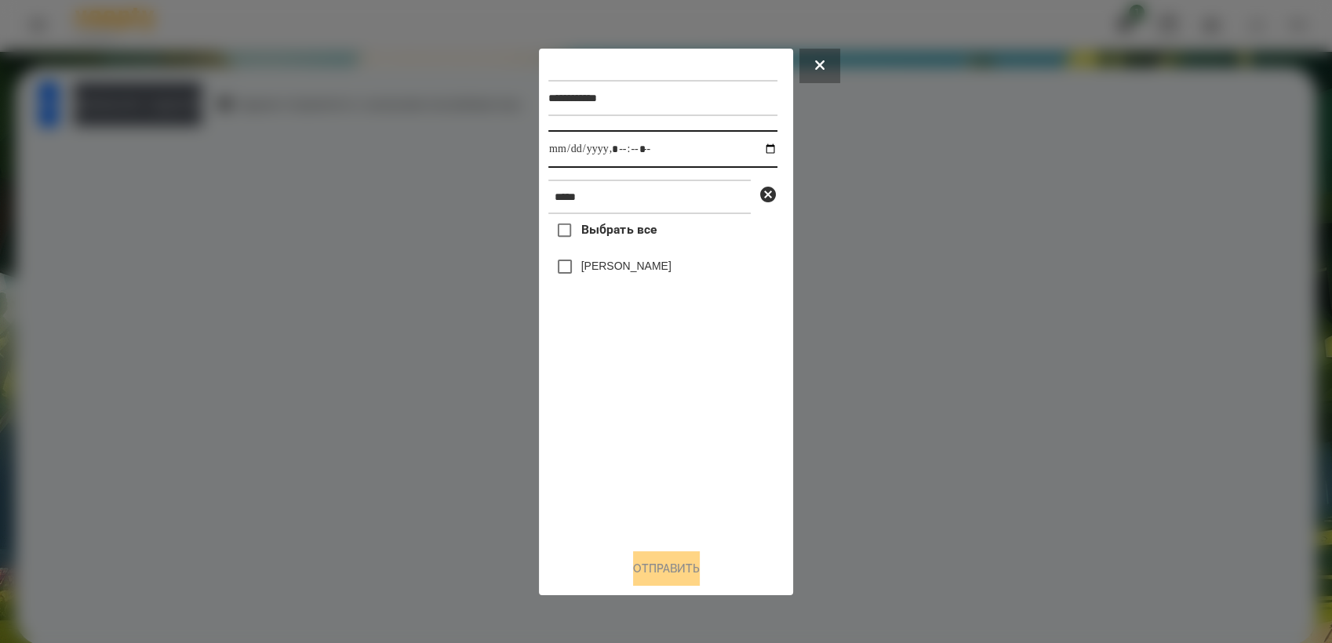
click at [756, 148] on input "datetime-local" at bounding box center [662, 149] width 229 height 38
type input "**********"
drag, startPoint x: 593, startPoint y: 417, endPoint x: 590, endPoint y: 386, distance: 30.8
click at [594, 417] on div "Выбрать все [PERSON_NAME]" at bounding box center [662, 375] width 229 height 322
click at [691, 566] on button "Отправить" at bounding box center [666, 569] width 67 height 35
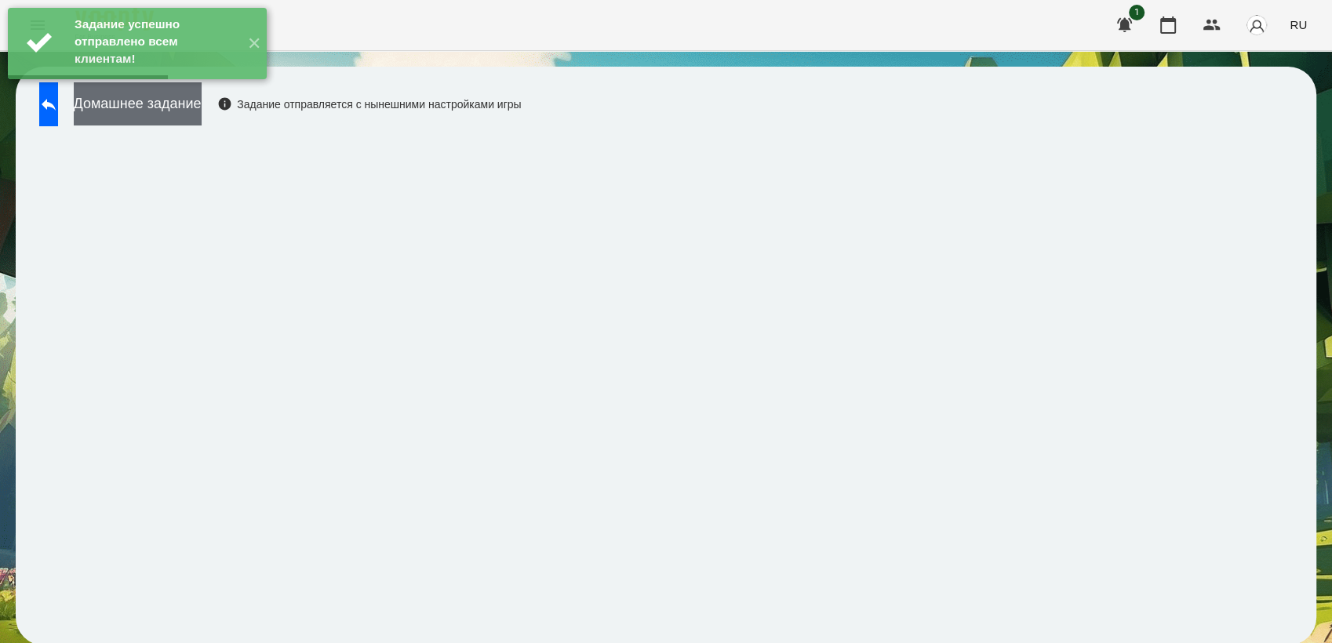
click at [202, 105] on button "Домашнее задание" at bounding box center [138, 103] width 128 height 43
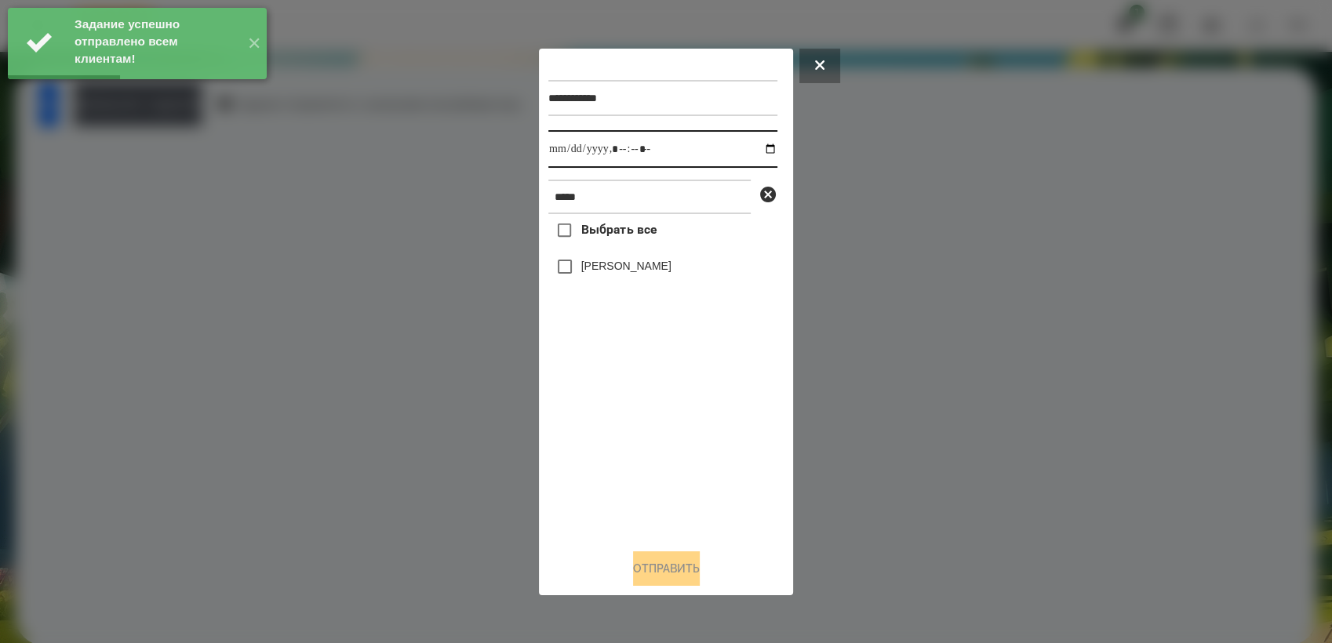
click at [746, 143] on input "datetime-local" at bounding box center [662, 149] width 229 height 38
click at [755, 147] on input "datetime-local" at bounding box center [662, 149] width 229 height 38
type input "**********"
drag, startPoint x: 641, startPoint y: 402, endPoint x: 635, endPoint y: 391, distance: 12.3
click at [640, 402] on div "Выбрать все [PERSON_NAME]" at bounding box center [662, 375] width 229 height 322
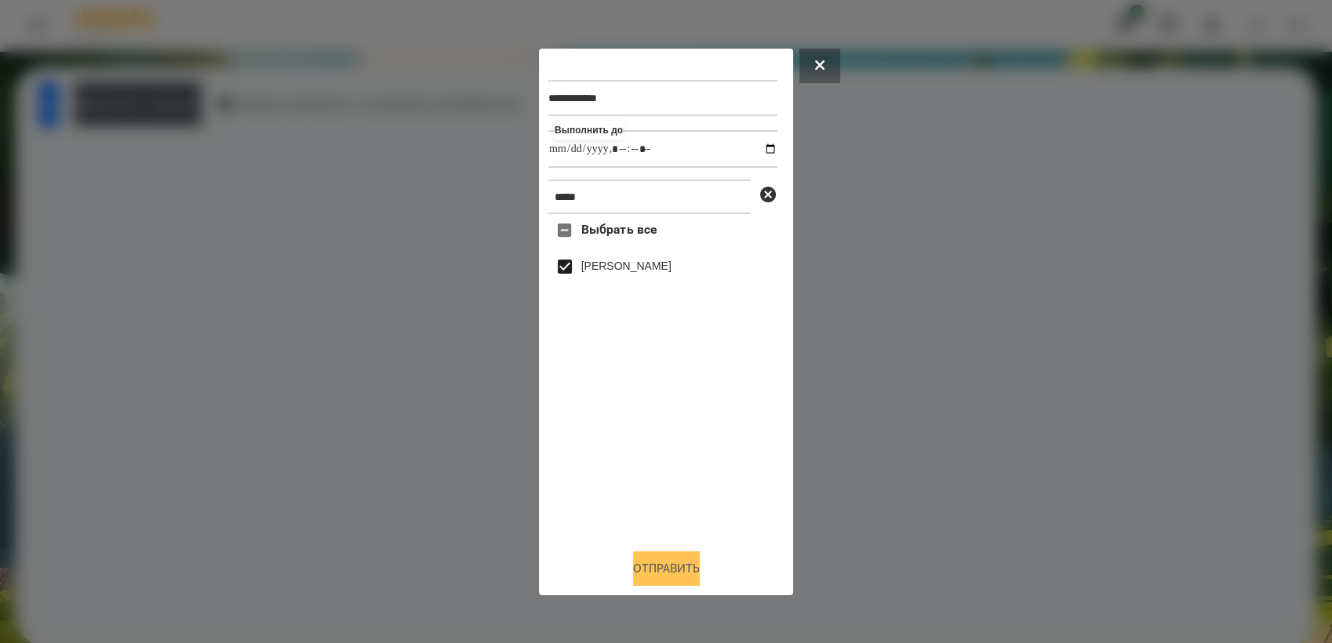
click at [674, 577] on button "Отправить" at bounding box center [666, 569] width 67 height 35
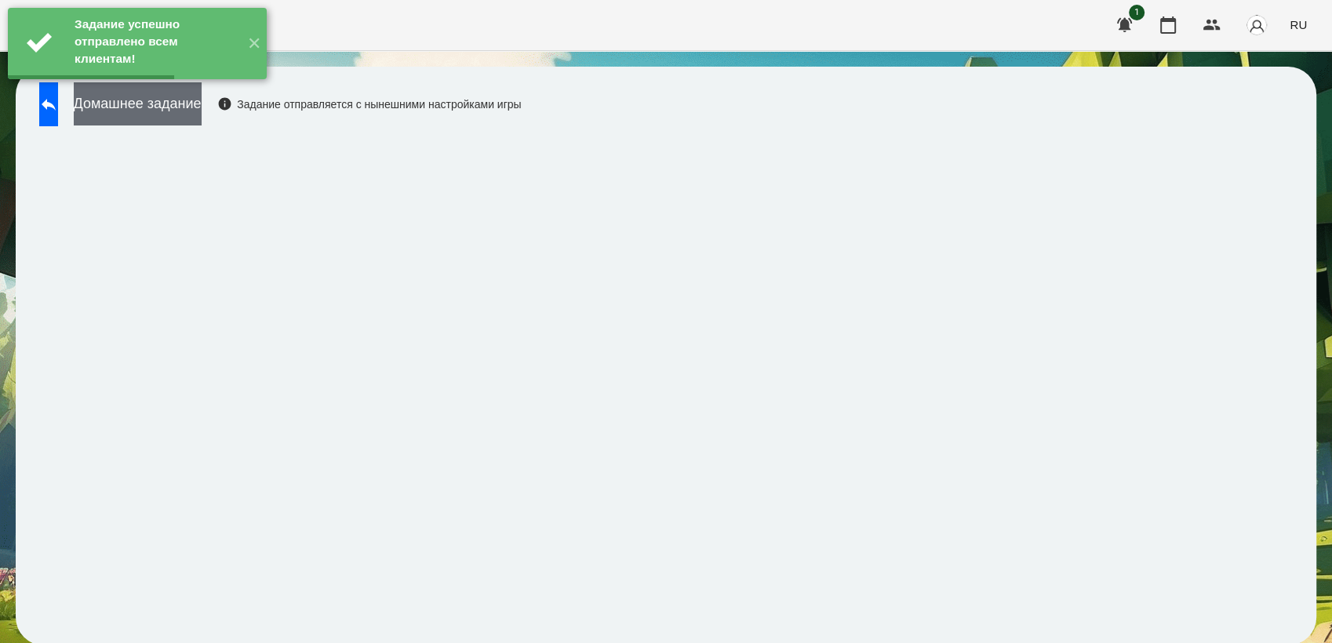
click at [202, 115] on button "Домашнее задание" at bounding box center [138, 103] width 128 height 43
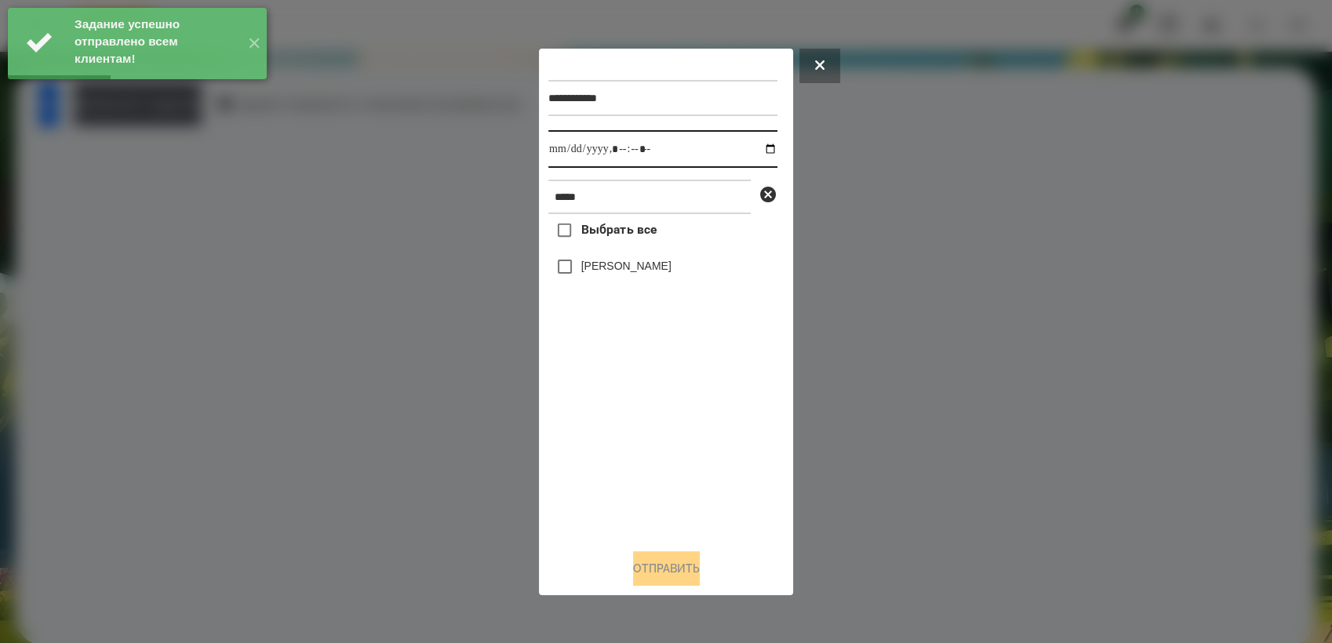
click at [761, 143] on input "datetime-local" at bounding box center [662, 149] width 229 height 38
type input "**********"
click at [675, 435] on div "Выбрать все [PERSON_NAME]" at bounding box center [662, 375] width 229 height 322
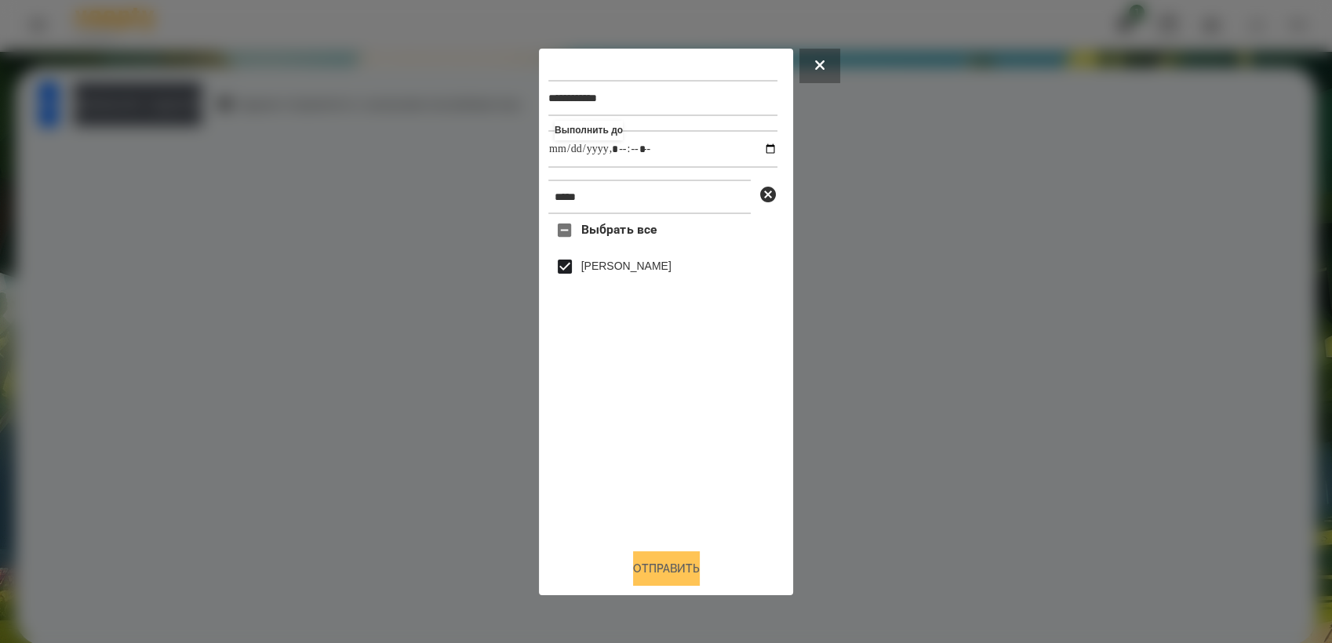
drag, startPoint x: 694, startPoint y: 570, endPoint x: 855, endPoint y: 480, distance: 184.7
click at [694, 570] on button "Отправить" at bounding box center [666, 569] width 67 height 35
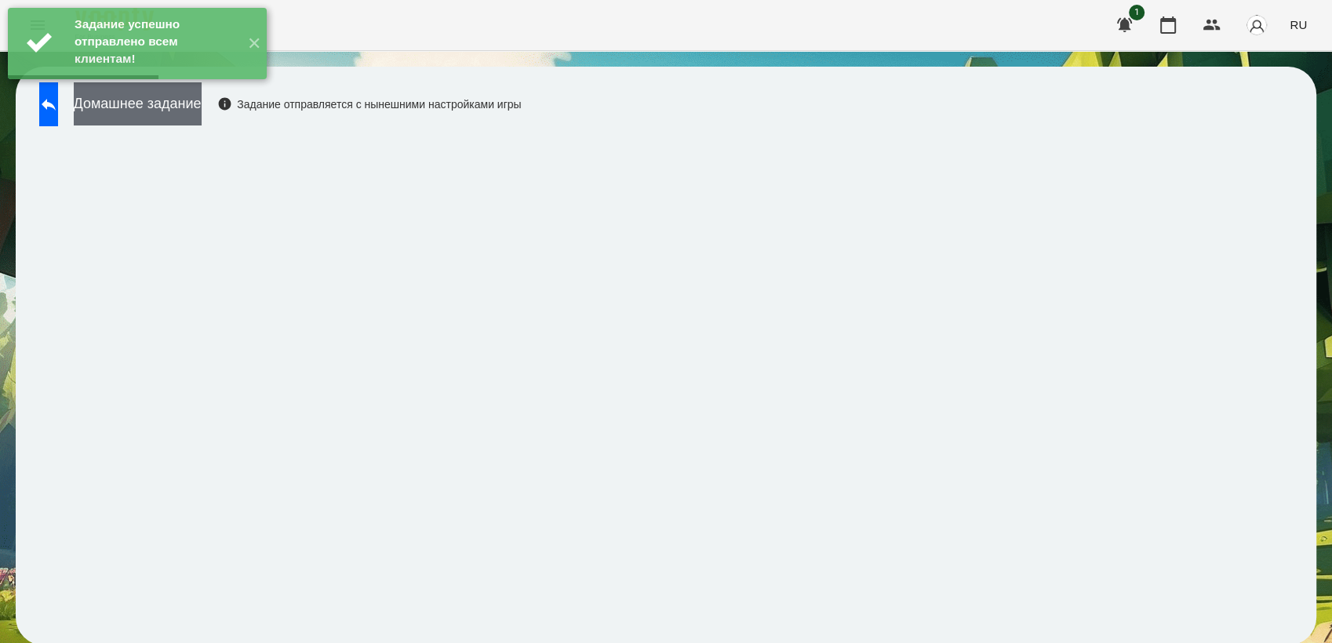
click at [157, 113] on button "Домашнее задание" at bounding box center [138, 103] width 128 height 43
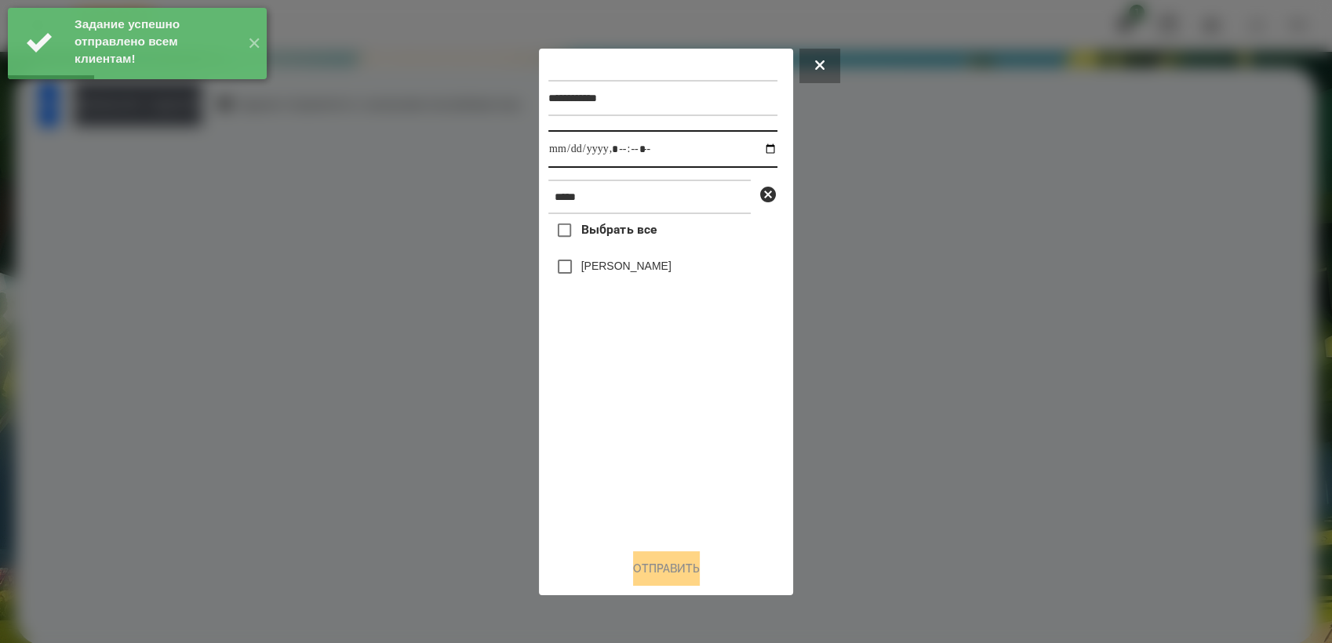
click at [761, 149] on input "datetime-local" at bounding box center [662, 149] width 229 height 38
type input "**********"
drag, startPoint x: 664, startPoint y: 430, endPoint x: 617, endPoint y: 365, distance: 79.9
click at [664, 429] on div "Выбрать все [PERSON_NAME]" at bounding box center [662, 375] width 229 height 322
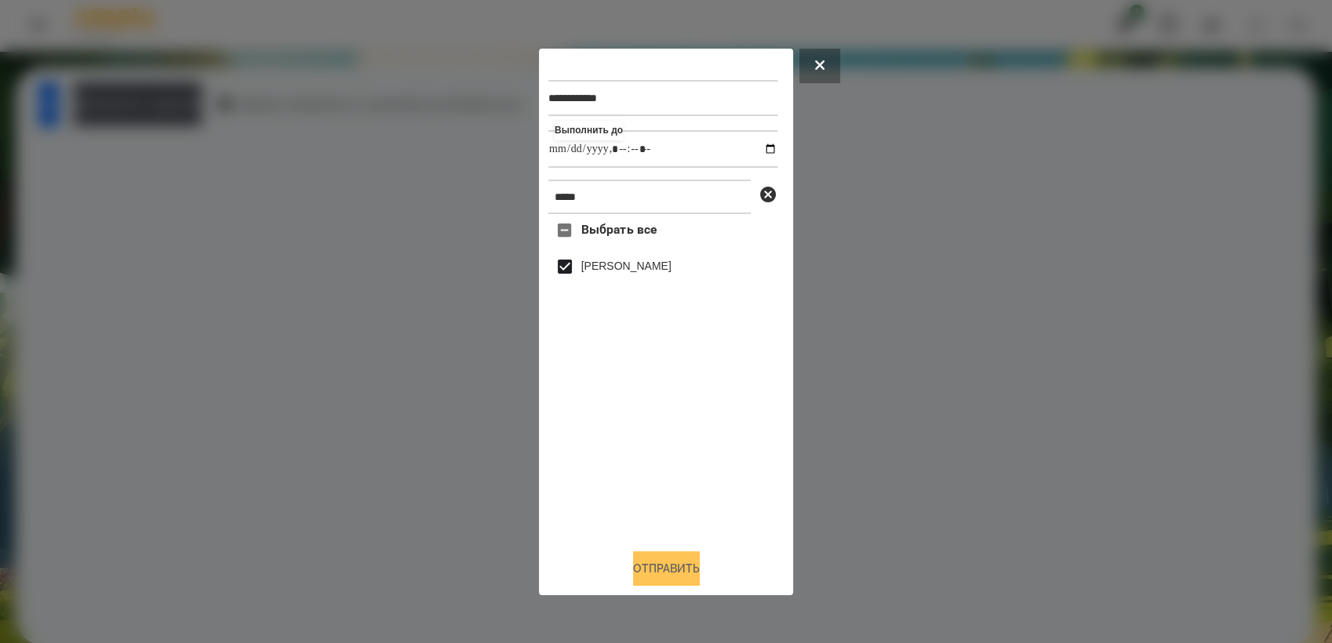
click at [700, 565] on button "Отправить" at bounding box center [666, 569] width 67 height 35
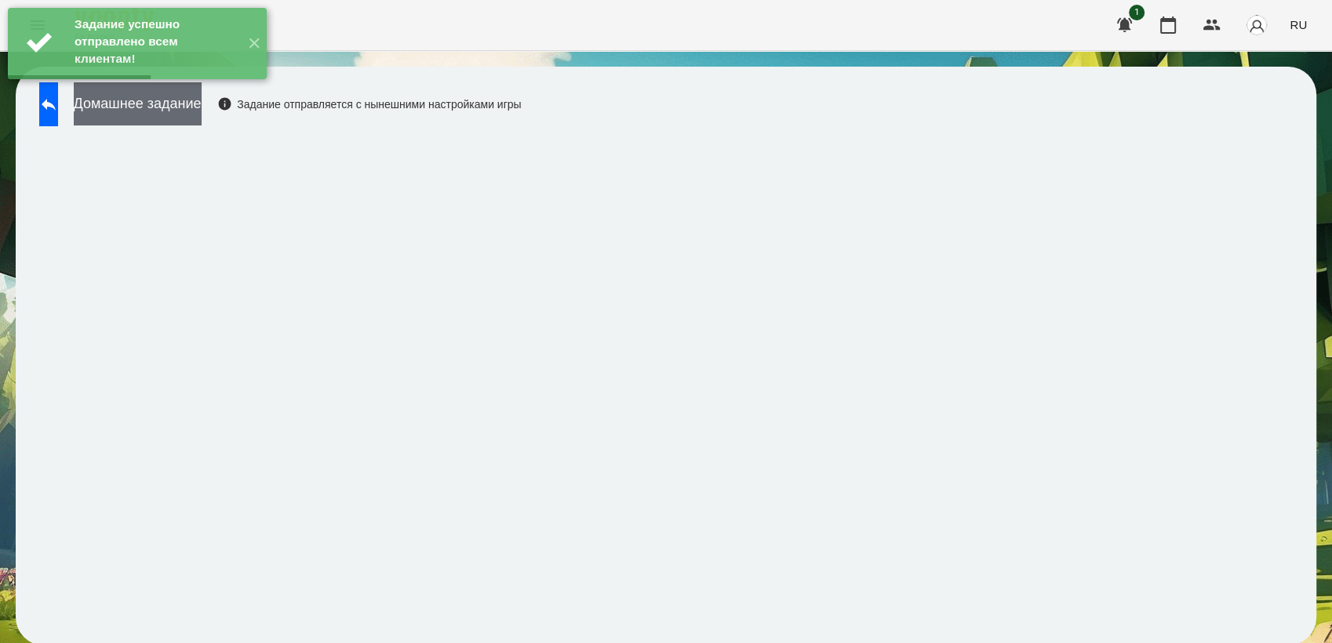
click at [202, 104] on button "Домашнее задание" at bounding box center [138, 103] width 128 height 43
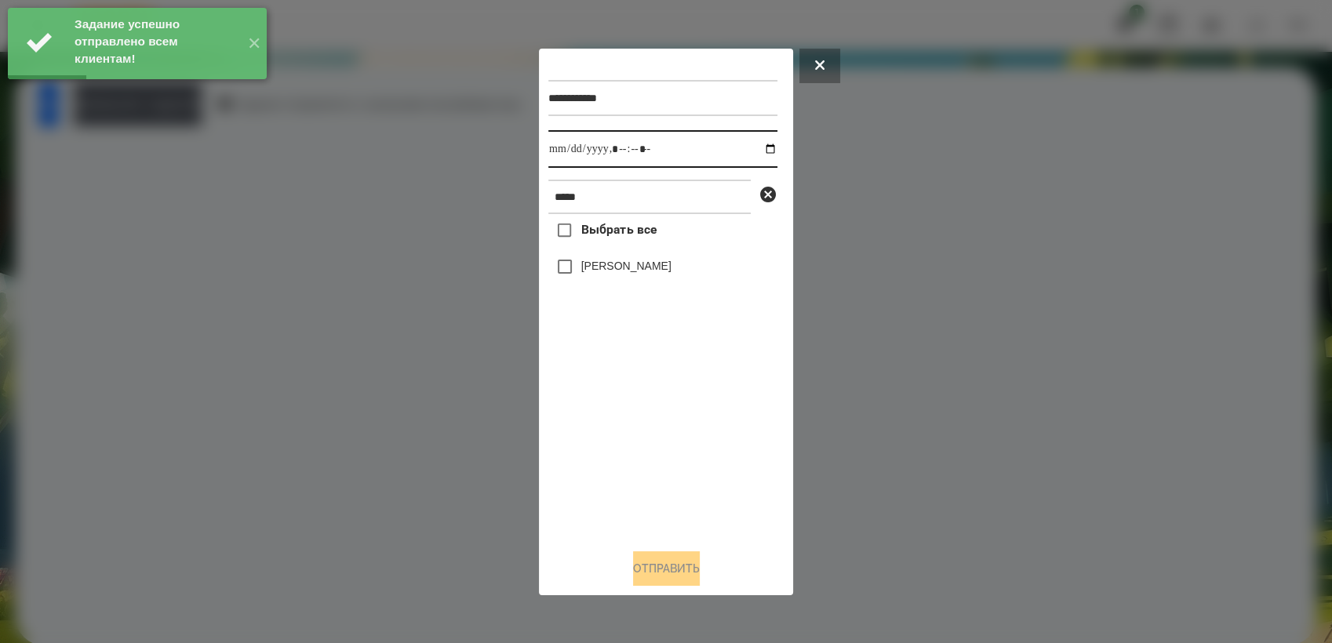
click at [759, 151] on input "datetime-local" at bounding box center [662, 149] width 229 height 38
type input "**********"
click at [647, 439] on div "Выбрать все [PERSON_NAME]" at bounding box center [662, 375] width 229 height 322
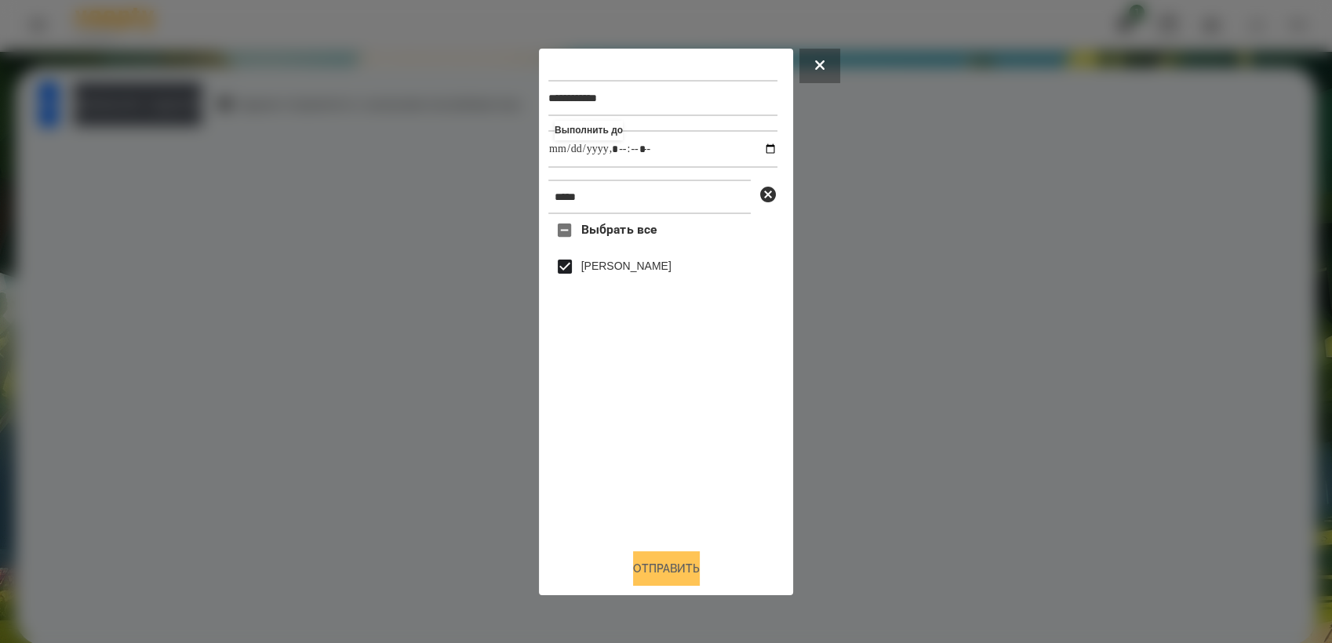
click at [689, 574] on button "Отправить" at bounding box center [666, 569] width 67 height 35
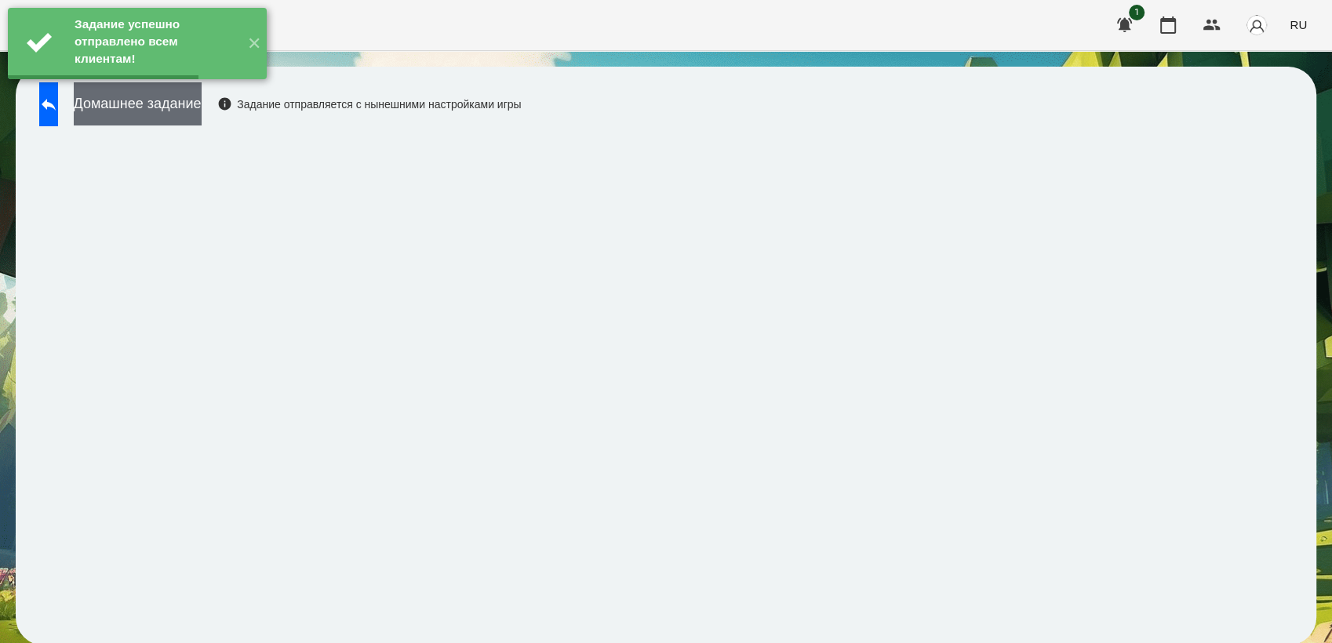
click at [202, 114] on button "Домашнее задание" at bounding box center [138, 103] width 128 height 43
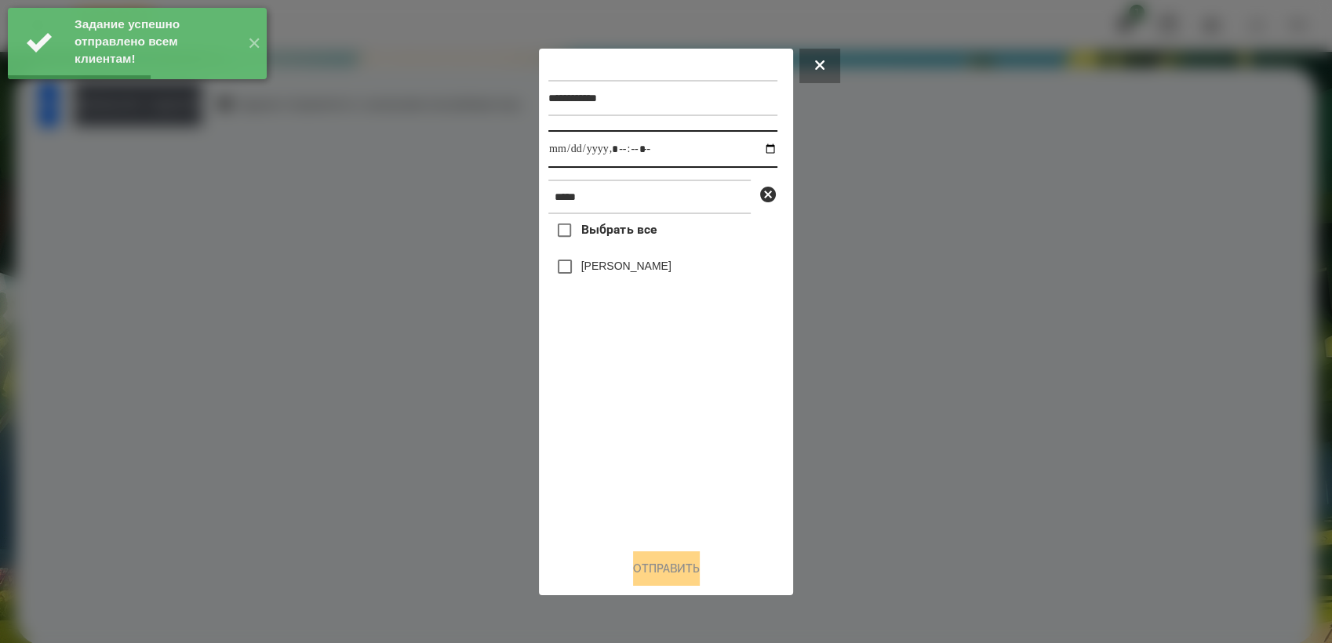
click at [759, 143] on input "datetime-local" at bounding box center [662, 149] width 229 height 38
type input "**********"
click at [649, 443] on div "Выбрать все [PERSON_NAME]" at bounding box center [662, 375] width 229 height 322
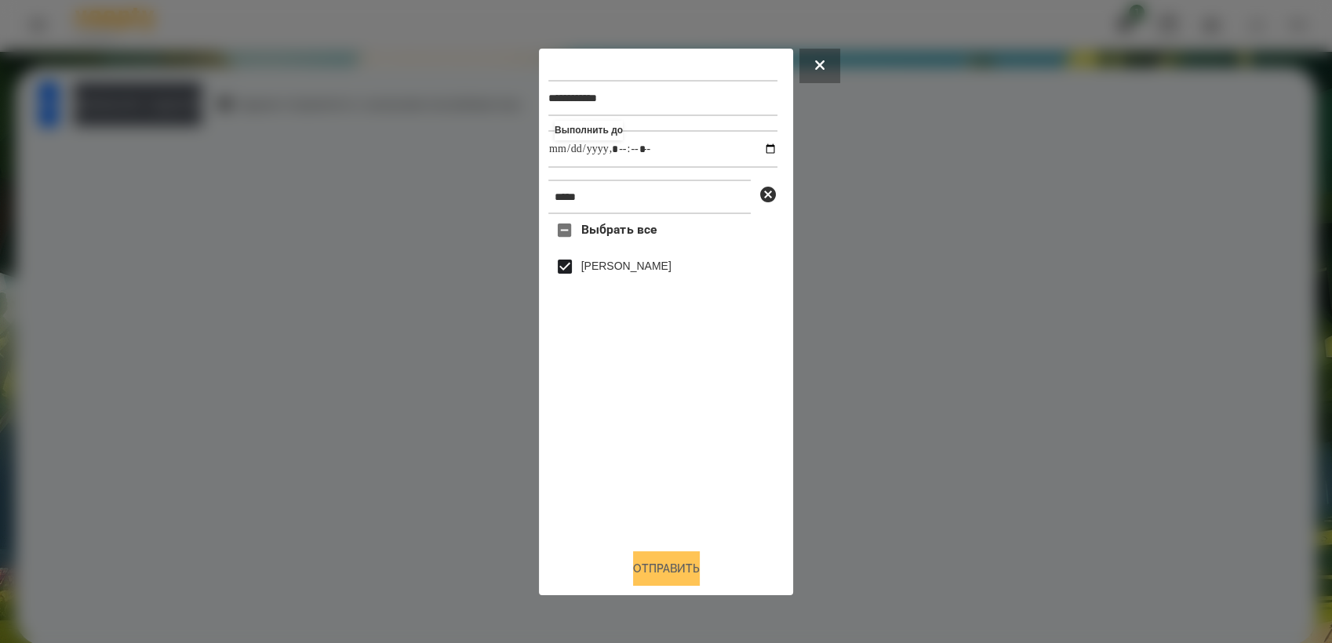
click at [665, 574] on button "Отправить" at bounding box center [666, 569] width 67 height 35
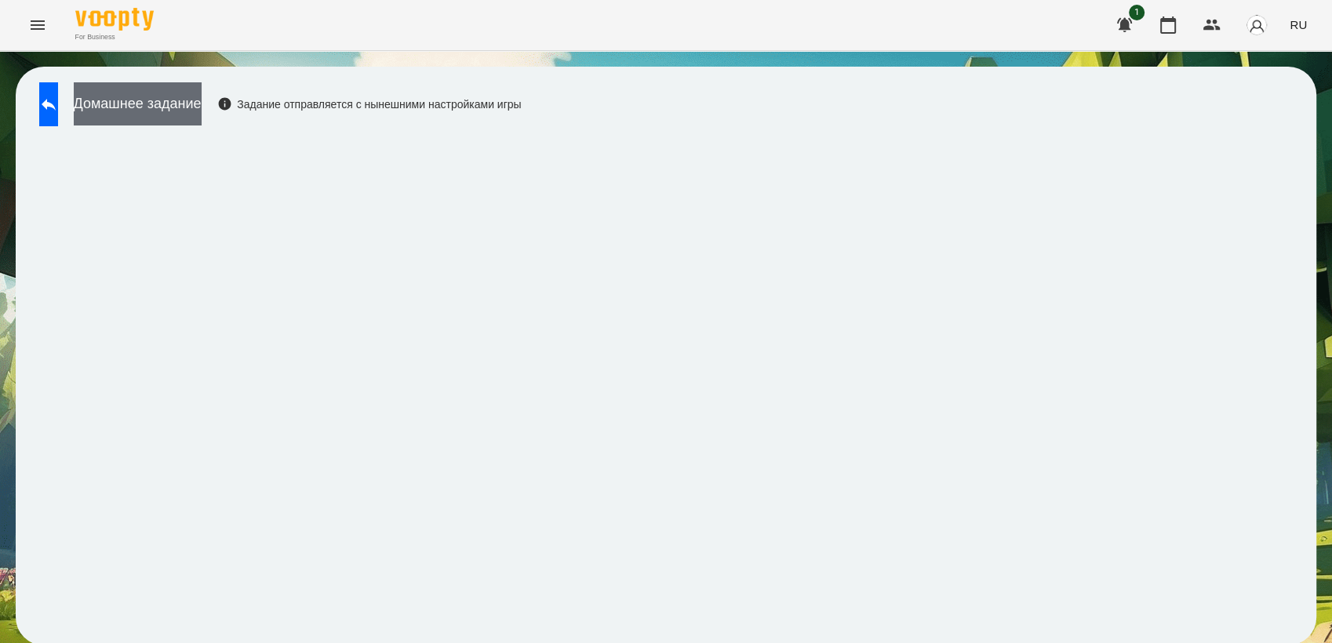
click at [202, 104] on button "Домашнее задание" at bounding box center [138, 103] width 128 height 43
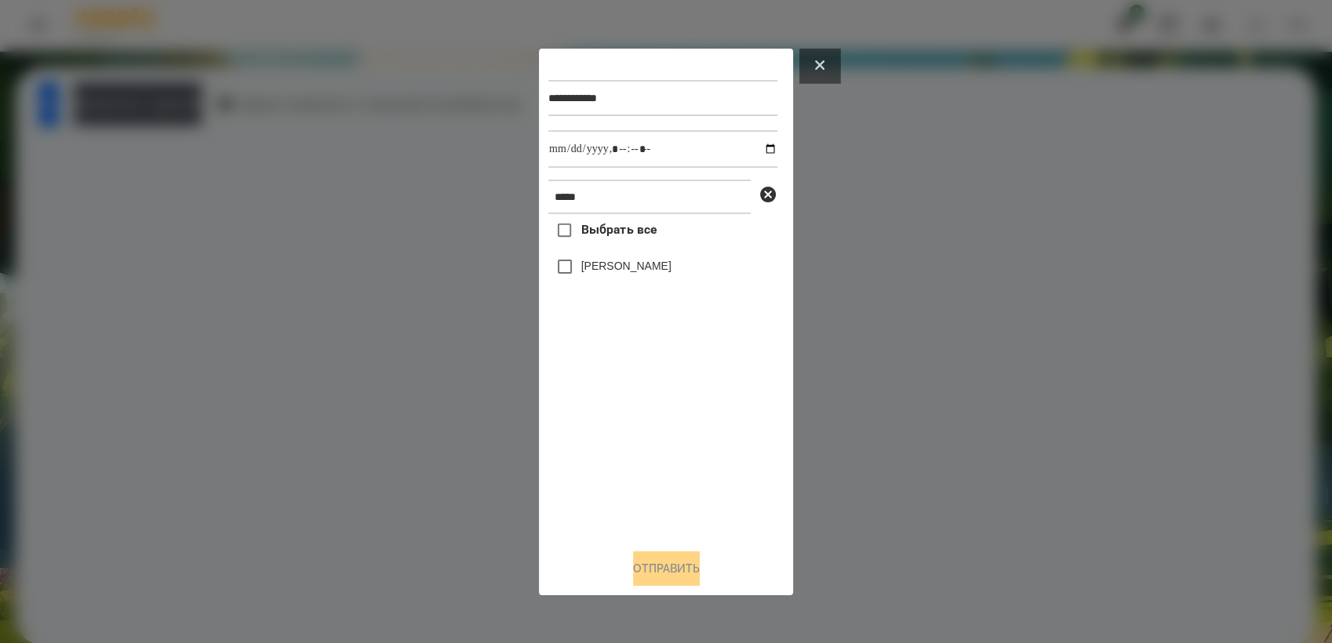
click at [820, 71] on button at bounding box center [819, 66] width 41 height 35
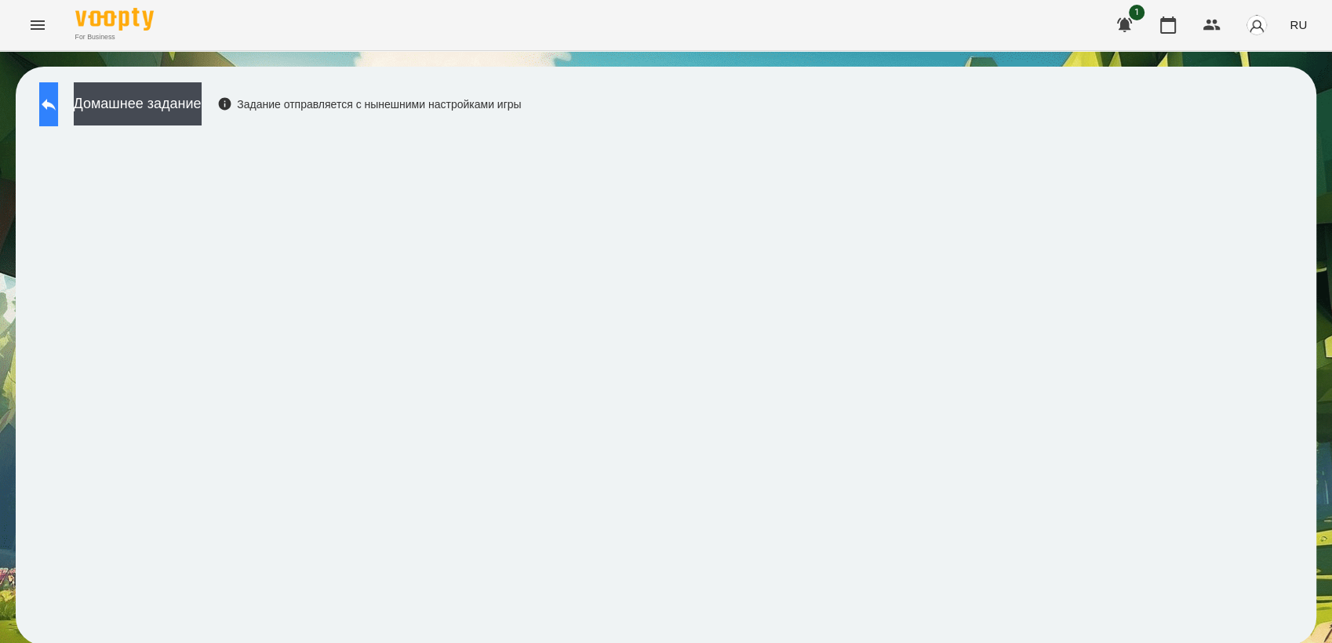
click at [58, 105] on icon at bounding box center [48, 104] width 19 height 19
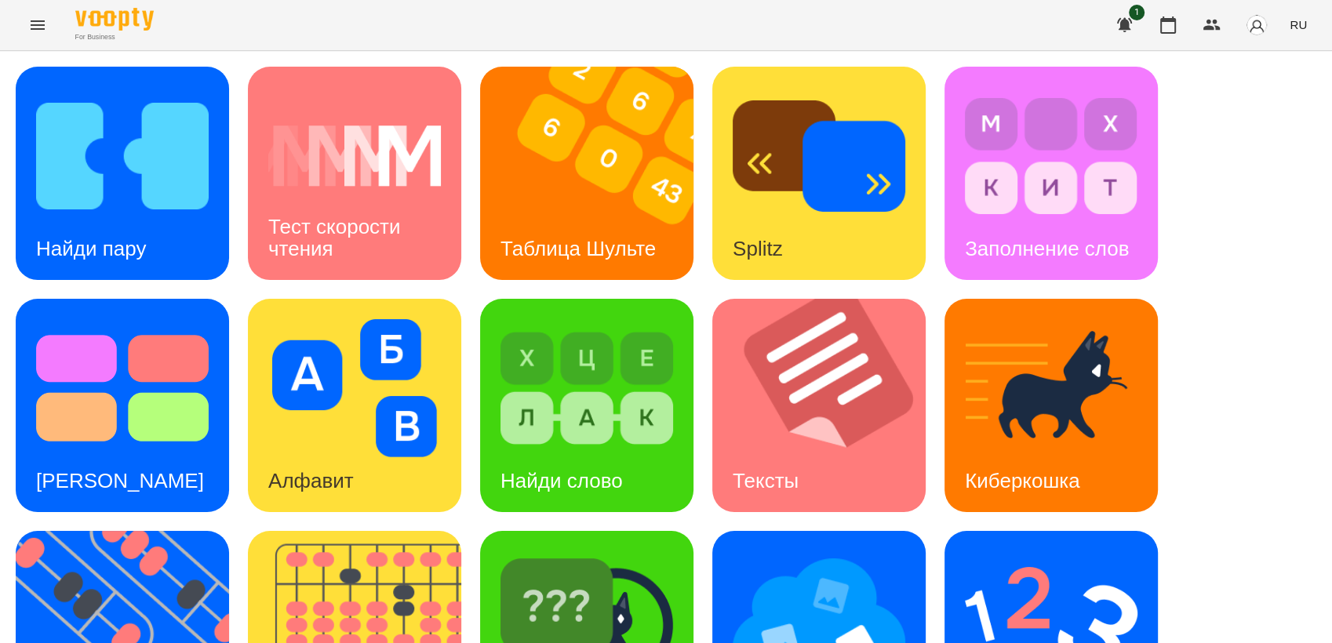
click at [29, 24] on icon "Menu" at bounding box center [37, 25] width 19 height 19
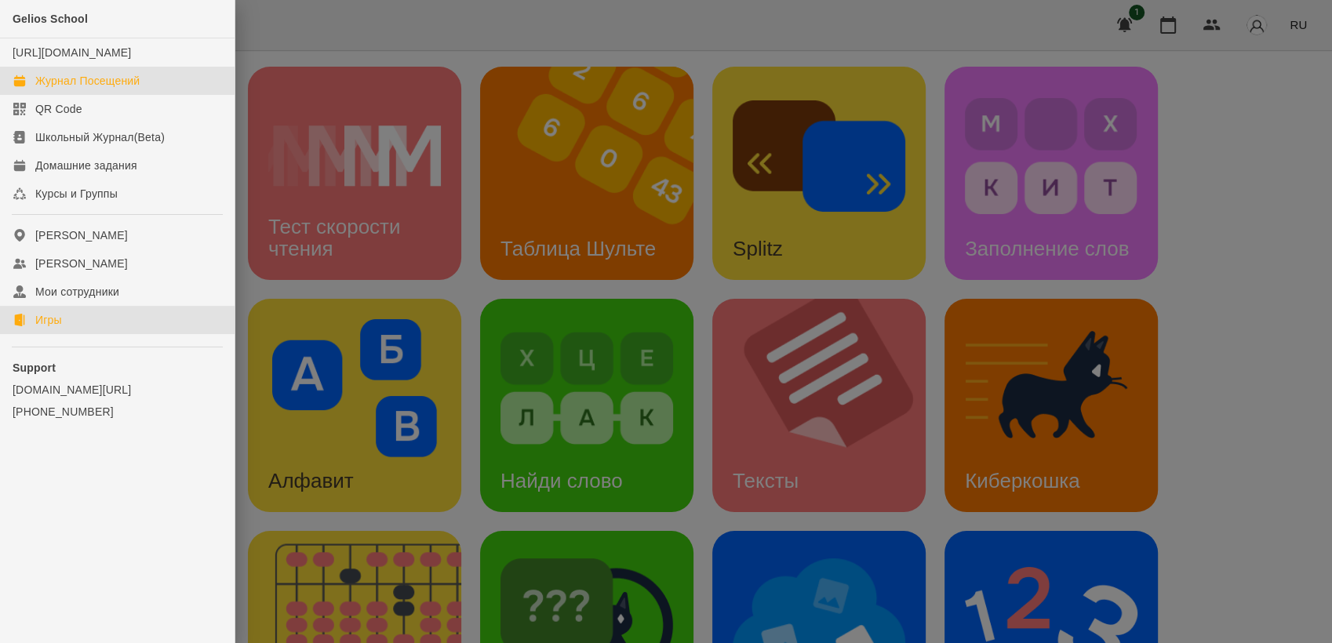
click at [66, 89] on div "Журнал Посещений" at bounding box center [87, 81] width 104 height 16
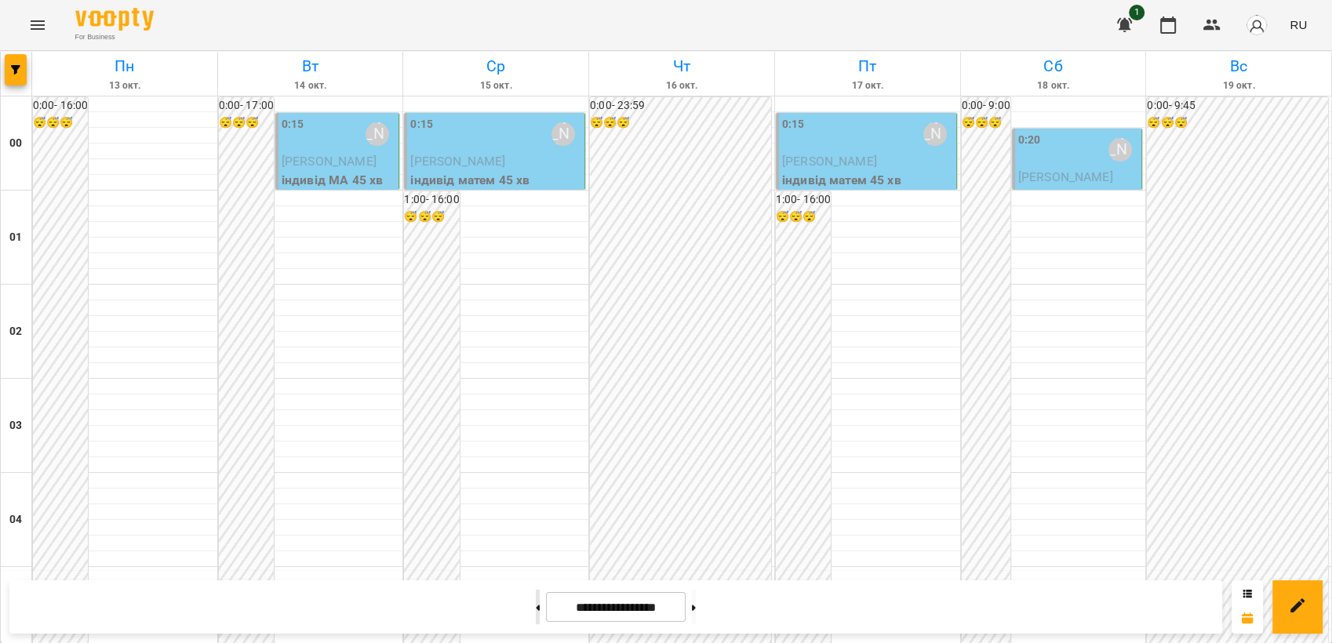
click at [536, 607] on icon at bounding box center [538, 608] width 4 height 6
type input "**********"
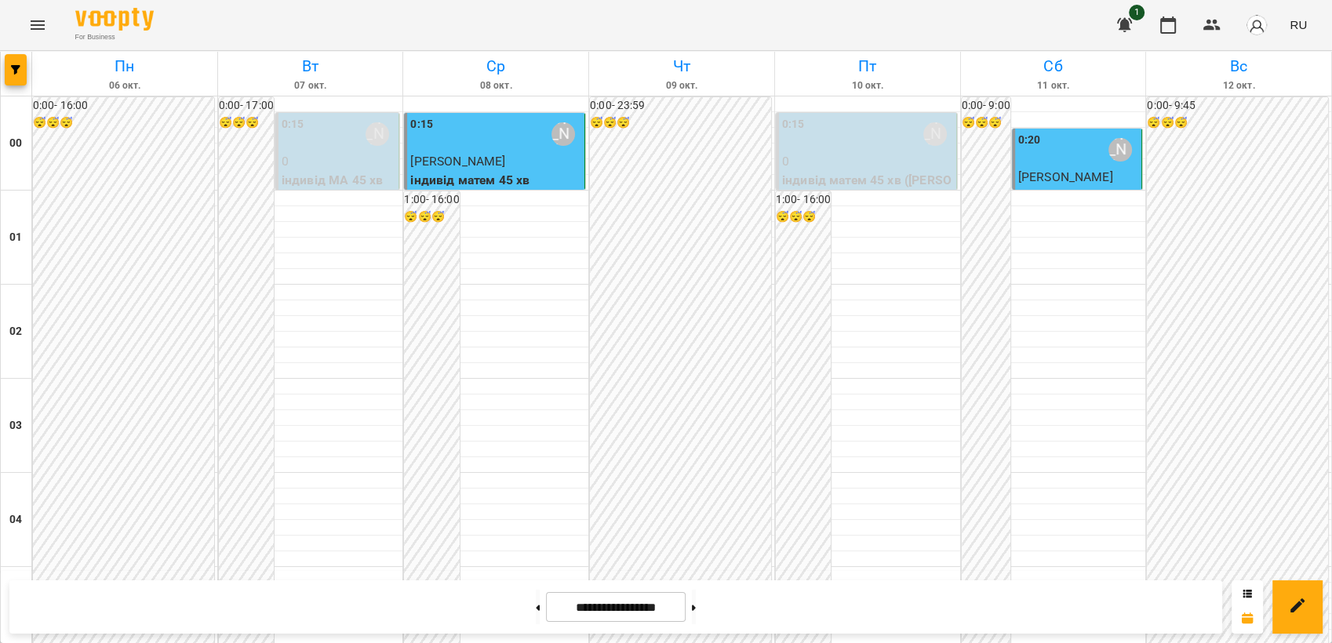
scroll to position [872, 0]
